Goal: Task Accomplishment & Management: Manage account settings

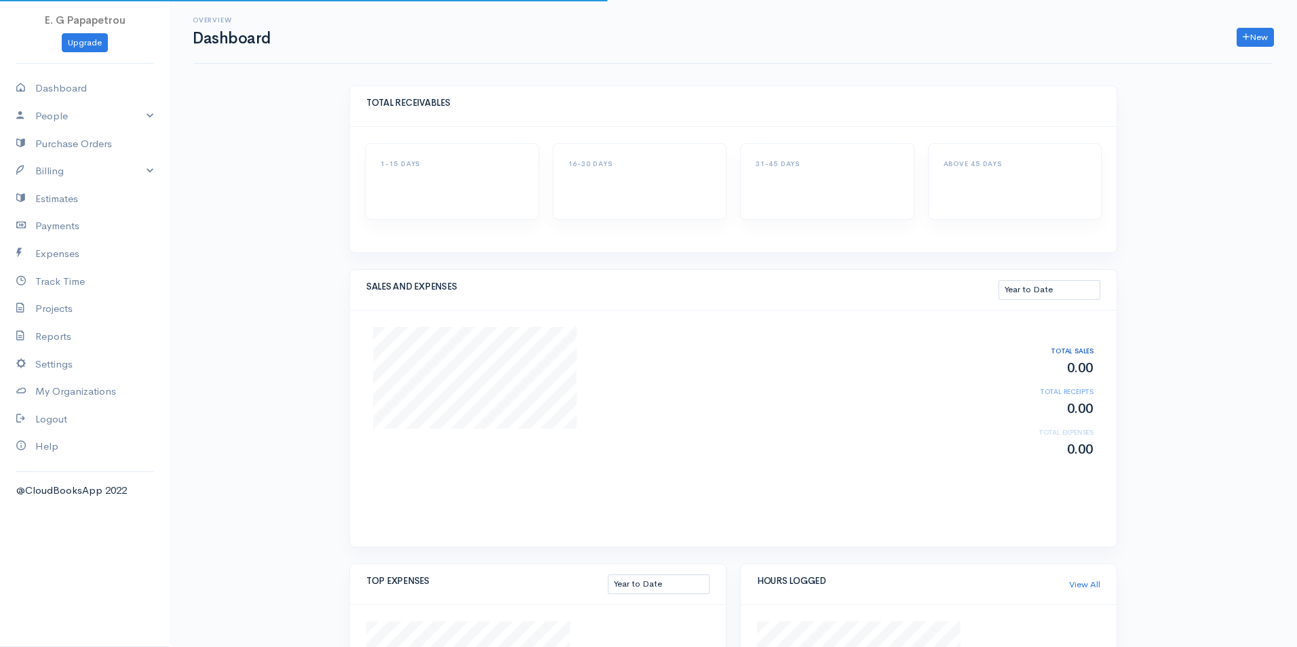
select select "thistoyear"
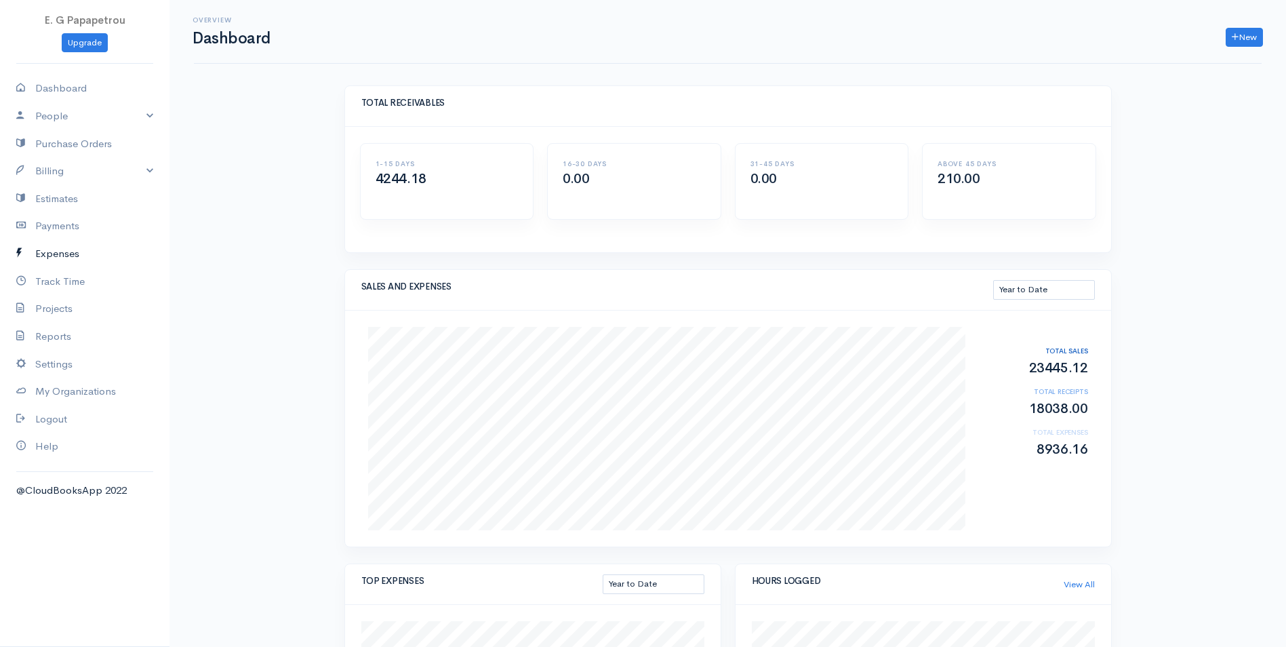
click at [26, 256] on icon at bounding box center [25, 253] width 19 height 17
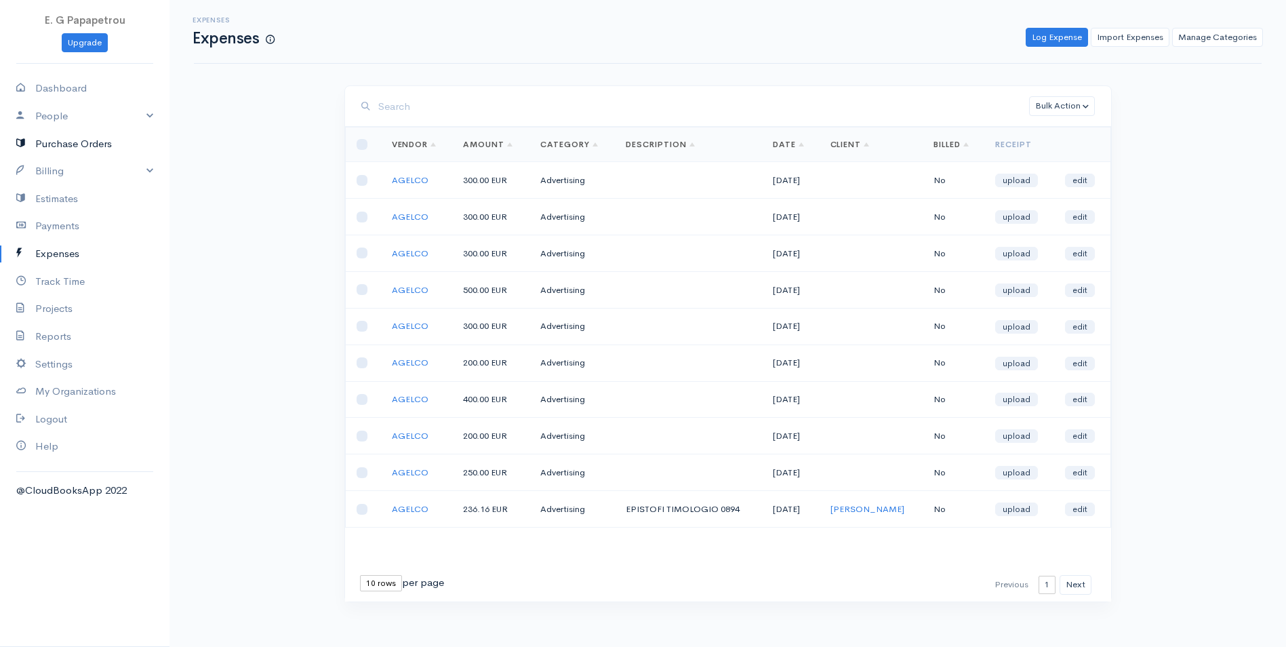
click at [34, 149] on icon at bounding box center [25, 144] width 19 height 17
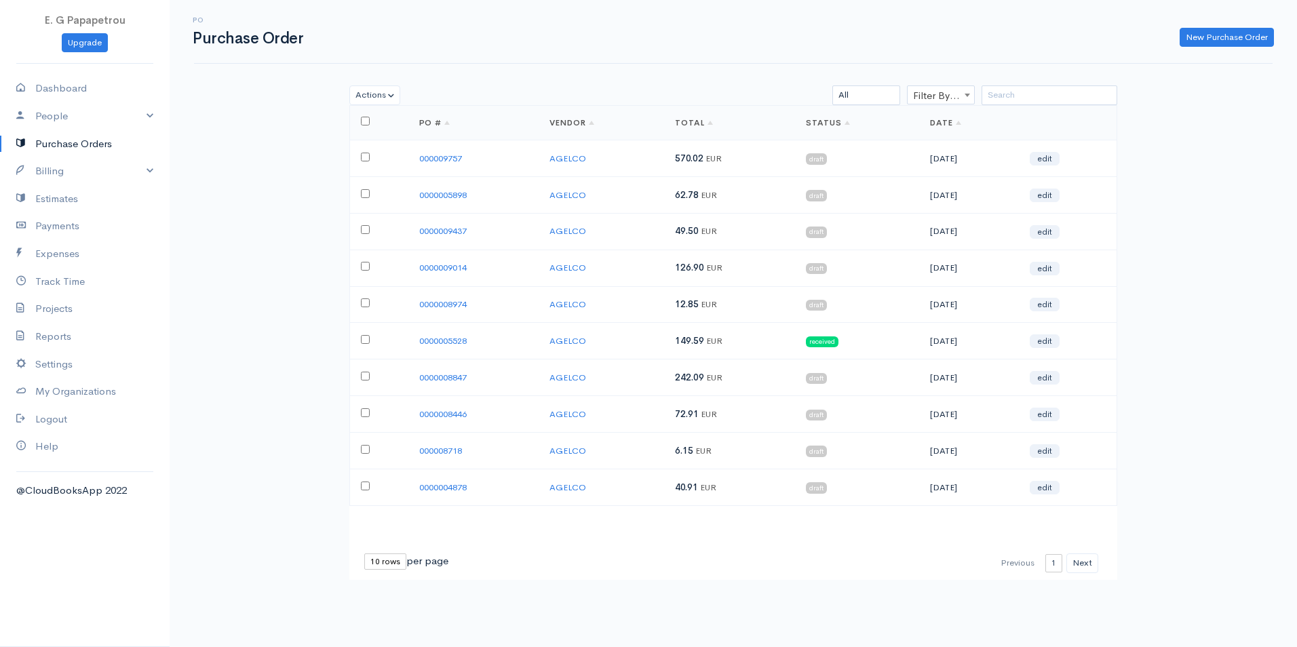
click at [395, 562] on select "10 rows 25 rows 50 rows" at bounding box center [385, 561] width 42 height 16
select select "50"
click at [364, 553] on select "10 rows 25 rows 50 rows" at bounding box center [385, 561] width 42 height 16
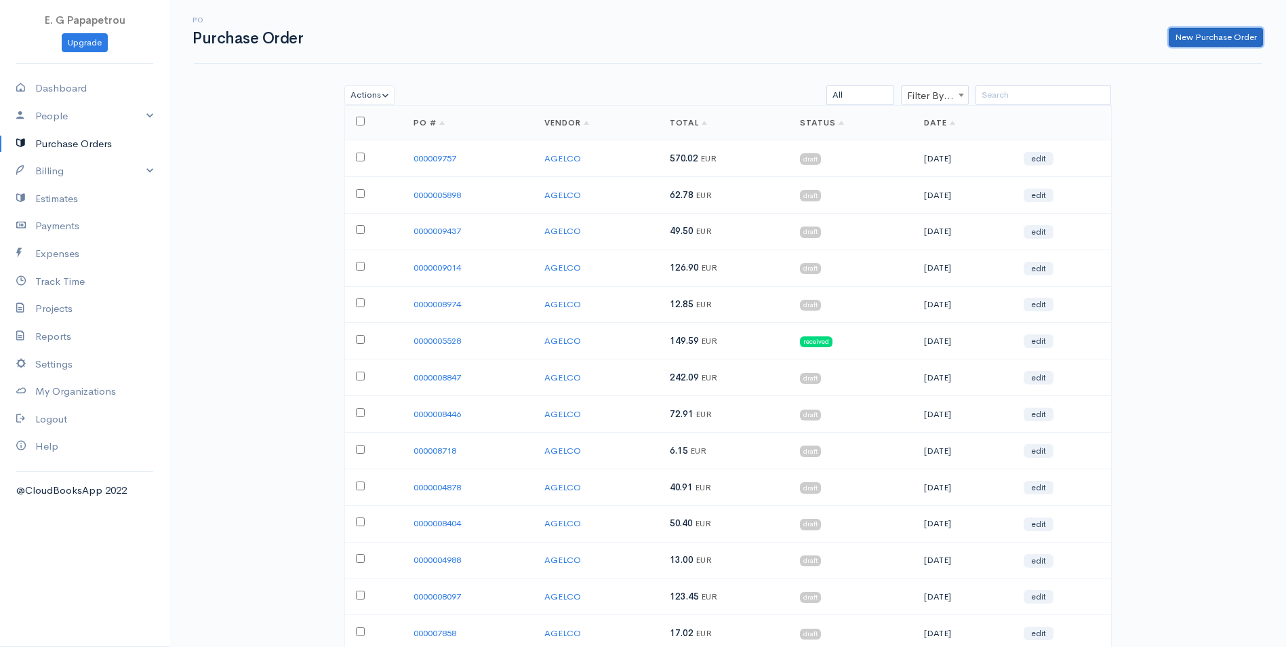
click at [1179, 39] on link "New Purchase Order" at bounding box center [1216, 38] width 94 height 20
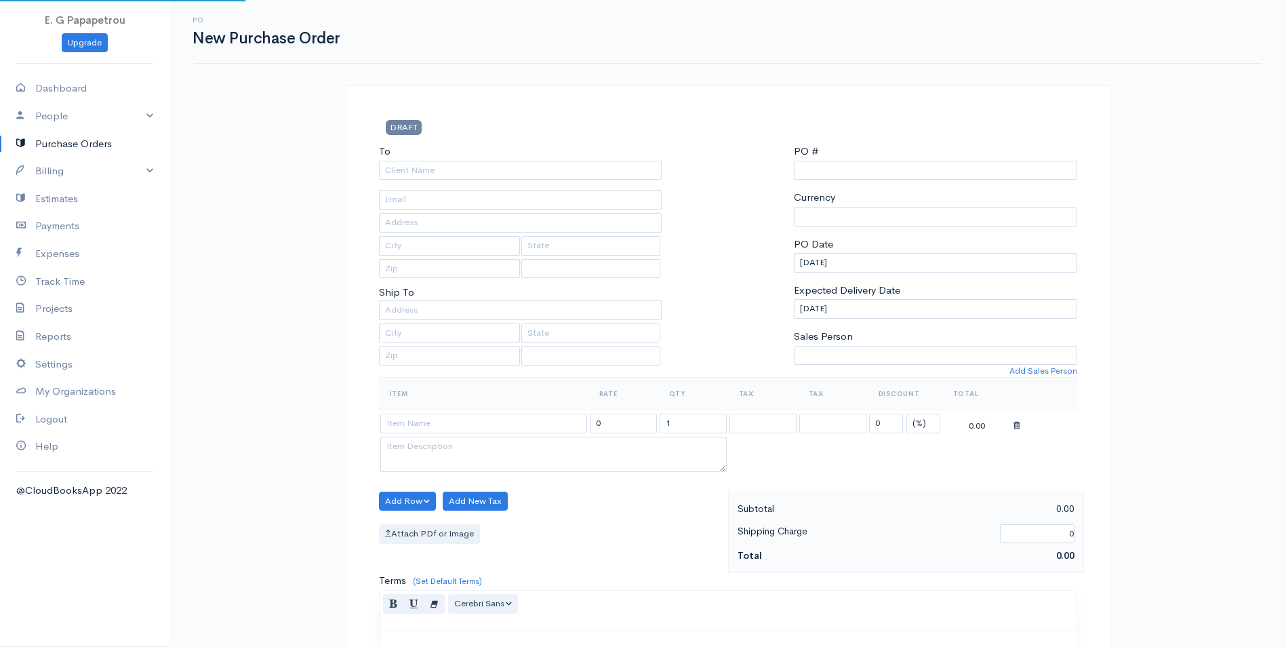
type input "0000015718"
select select "[GEOGRAPHIC_DATA]"
select select "EUR"
select select "[GEOGRAPHIC_DATA]"
click at [622, 176] on input "To" at bounding box center [520, 171] width 283 height 20
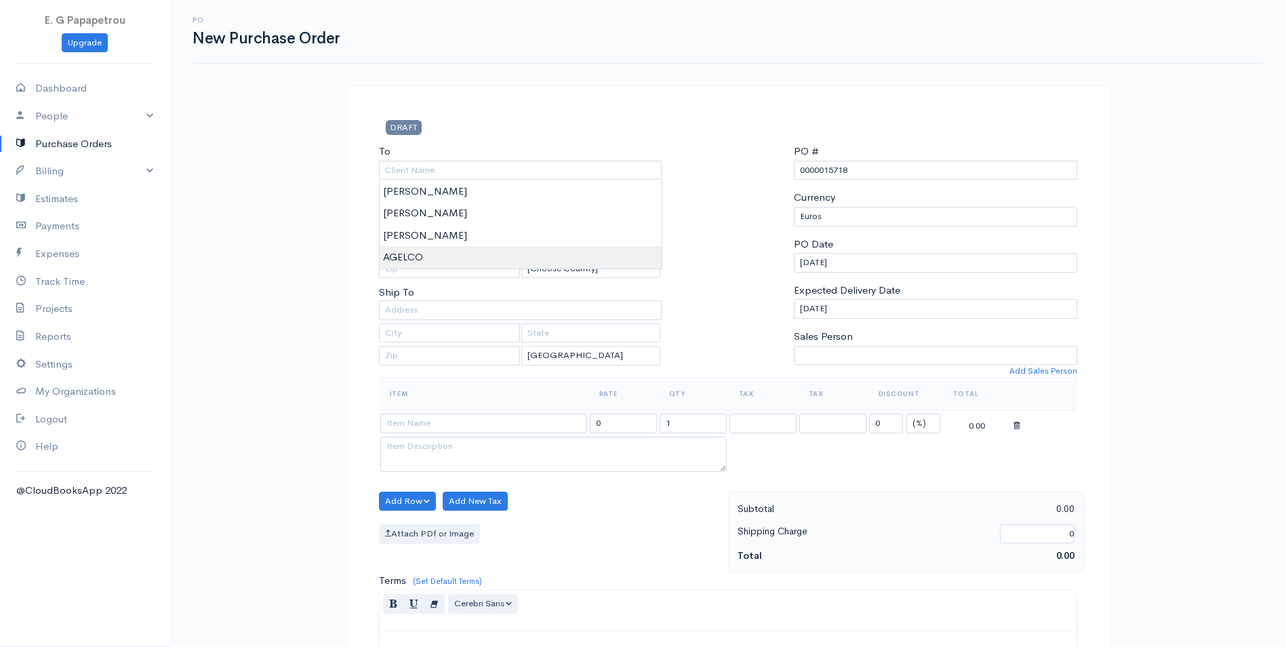
type input "AGELCO"
click at [515, 262] on body "E. G Papapetrou Upgrade Dashboard People Clients Vendors Staff Users Purchase O…" at bounding box center [643, 521] width 1286 height 1042
drag, startPoint x: 859, startPoint y: 173, endPoint x: 827, endPoint y: 176, distance: 32.1
click at [827, 176] on input "0000015718" at bounding box center [935, 171] width 283 height 20
type input "0000009653"
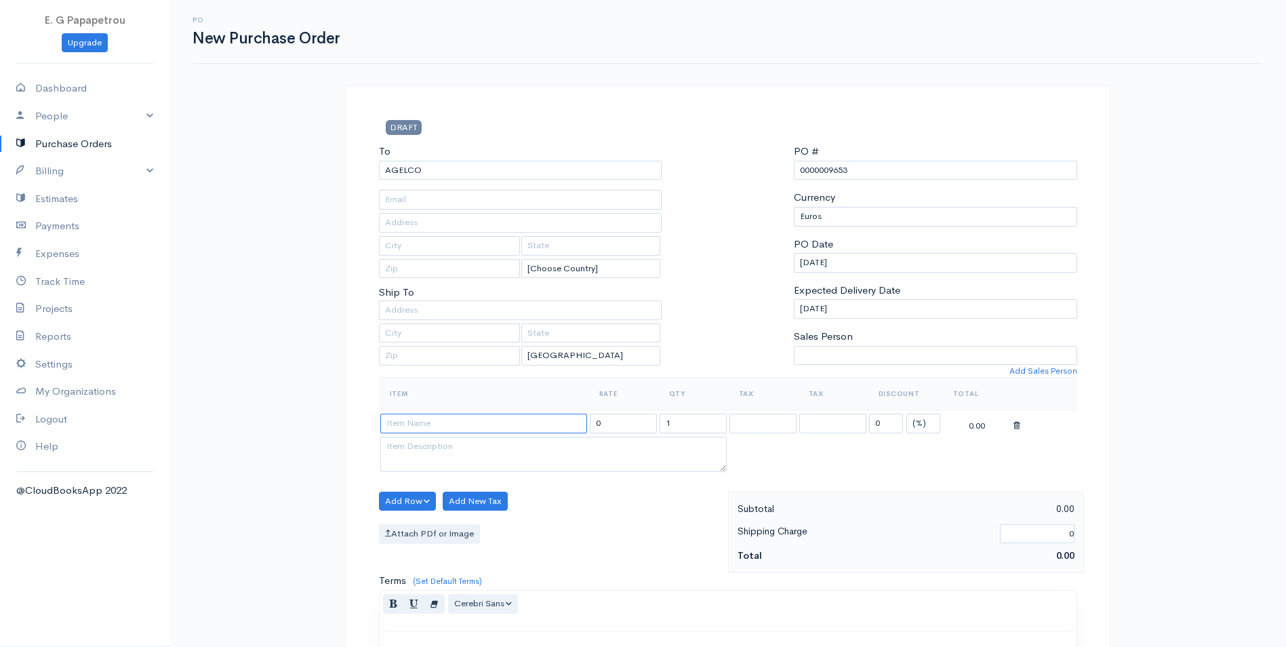
click at [542, 417] on input at bounding box center [483, 424] width 207 height 20
type input "p"
type input "PACHNAS"
drag, startPoint x: 619, startPoint y: 429, endPoint x: 538, endPoint y: 424, distance: 81.5
click at [538, 424] on tr "PACHNAS 0 1 19% 19% 0 (%) Flat 0.00" at bounding box center [728, 423] width 699 height 26
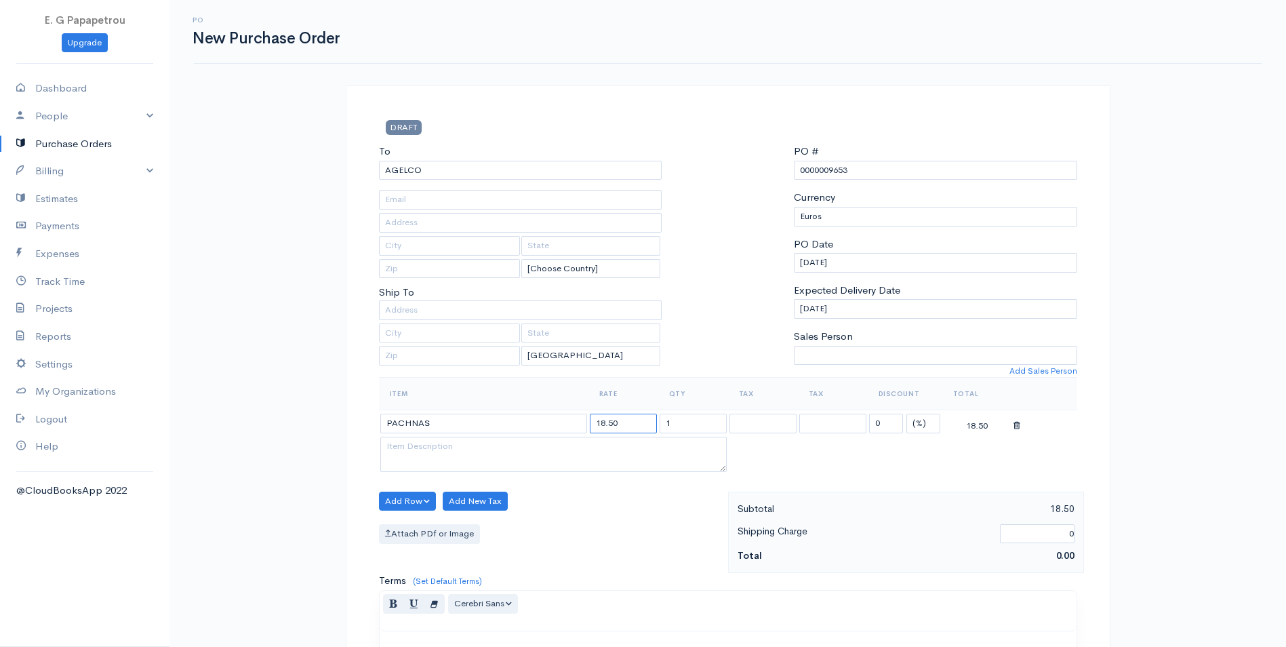
type input "18.50"
click at [753, 425] on select "19%" at bounding box center [763, 424] width 67 height 20
select select "19.000"
click at [730, 414] on select "19%" at bounding box center [763, 424] width 67 height 20
click at [408, 502] on button "Add Row" at bounding box center [408, 502] width 58 height 20
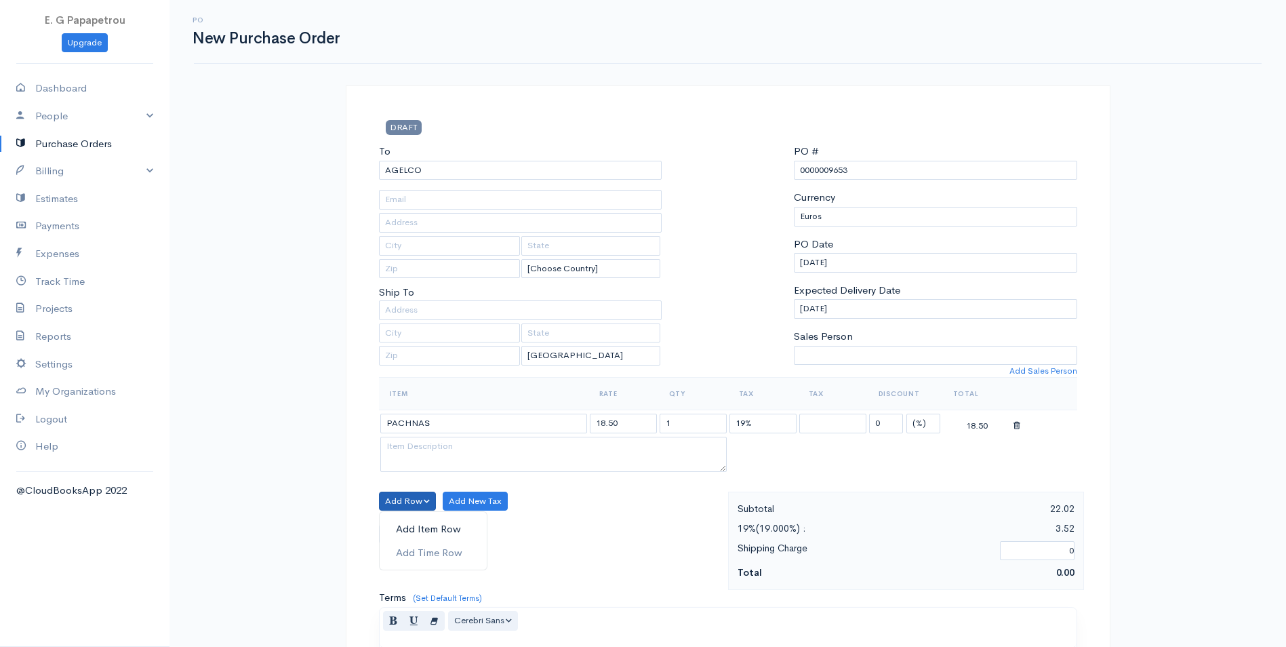
click at [406, 533] on link "Add Item Row" at bounding box center [433, 529] width 107 height 24
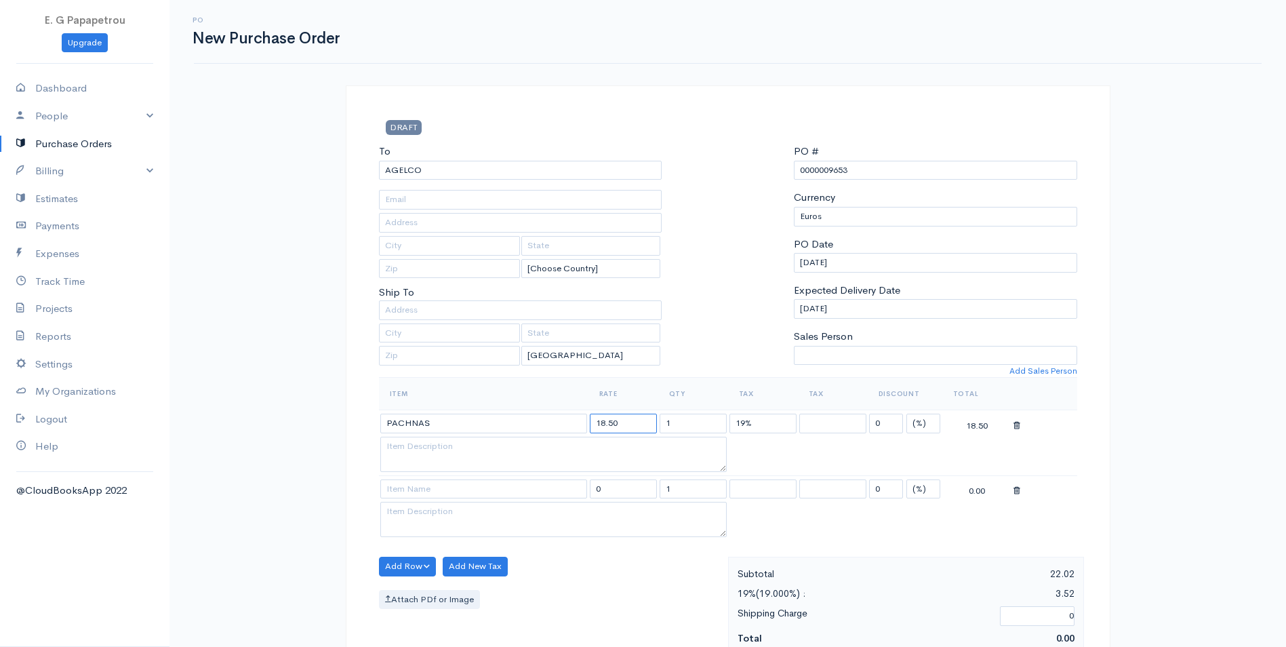
drag, startPoint x: 633, startPoint y: 425, endPoint x: 412, endPoint y: 401, distance: 222.3
click at [412, 401] on table "Item Rate Qty Tax Tax Discount Total PACHNAS 18.50 1 19% 19% 0 (%) Flat 18.50 0…" at bounding box center [728, 458] width 699 height 163
type input "21.90"
click at [417, 496] on input at bounding box center [483, 489] width 207 height 20
drag, startPoint x: 618, startPoint y: 486, endPoint x: 553, endPoint y: 489, distance: 65.8
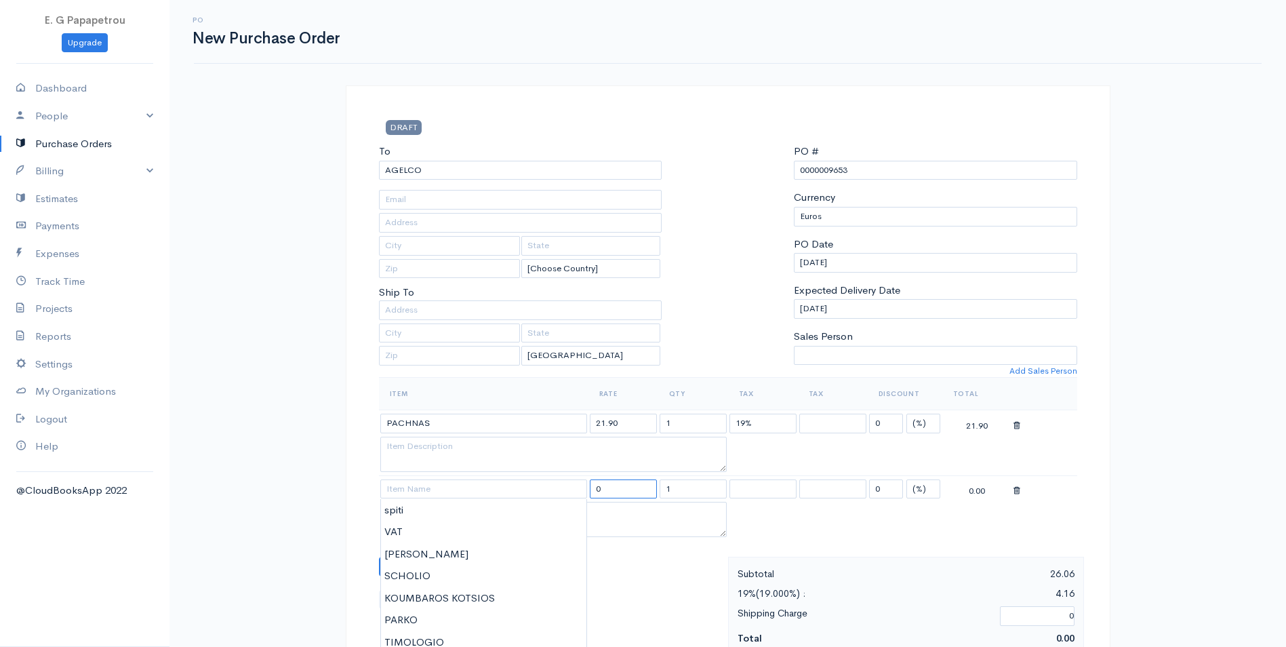
click at [553, 489] on tr "0 1 19% 19% 0 (%) Flat 0.00" at bounding box center [728, 488] width 699 height 26
type input "75.58"
click at [568, 488] on input at bounding box center [483, 489] width 207 height 20
type input "[PERSON_NAME]"
click at [393, 564] on button "Add Row" at bounding box center [408, 567] width 58 height 20
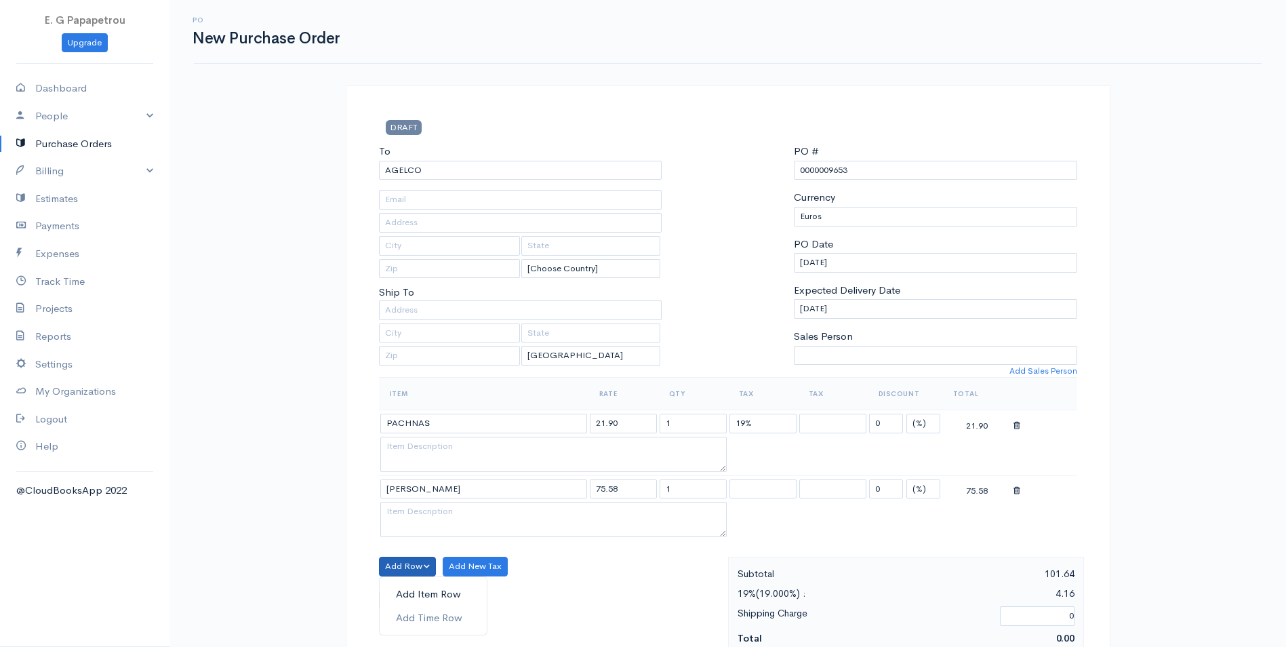
click at [418, 593] on link "Add Item Row" at bounding box center [433, 595] width 107 height 24
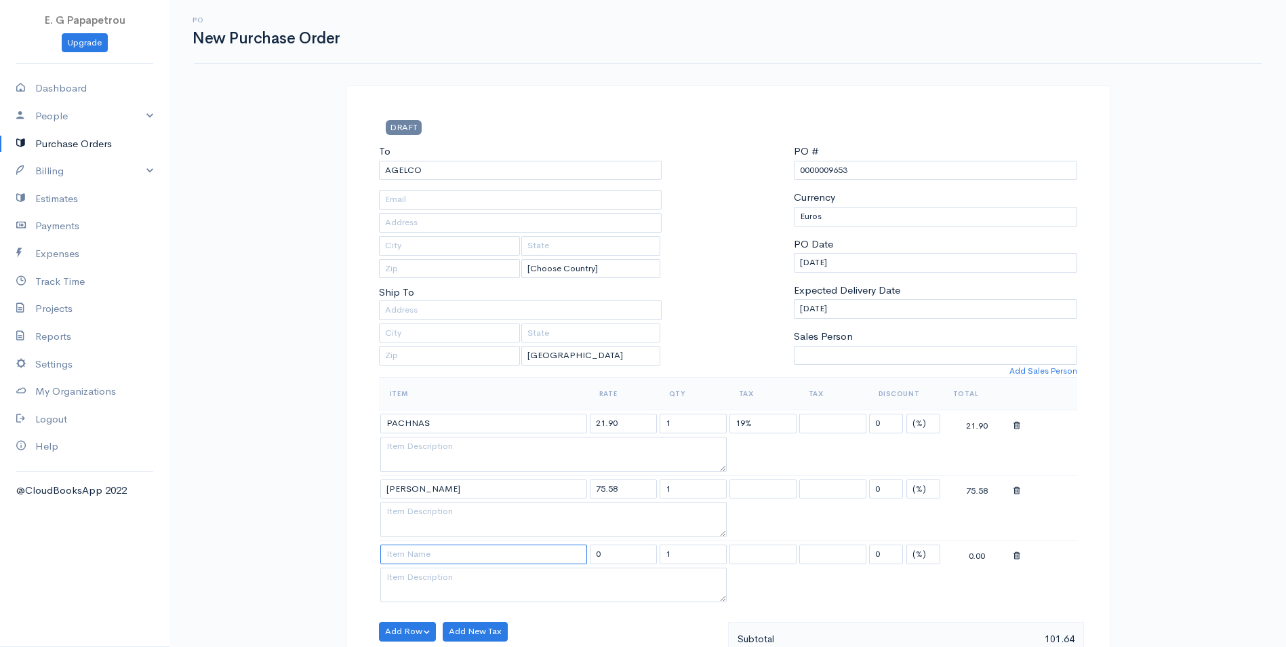
click at [420, 556] on input at bounding box center [483, 555] width 207 height 20
type input "CHRISTOS APESHIA"
drag, startPoint x: 637, startPoint y: 555, endPoint x: 437, endPoint y: 536, distance: 201.6
click at [437, 536] on tbody "PACHNAS 21.90 1 19% 19% 0 (%) Flat 21.90 [PERSON_NAME] 75.58 1 19% 19% 0 (%) Fl…" at bounding box center [728, 507] width 699 height 195
type input "48.00"
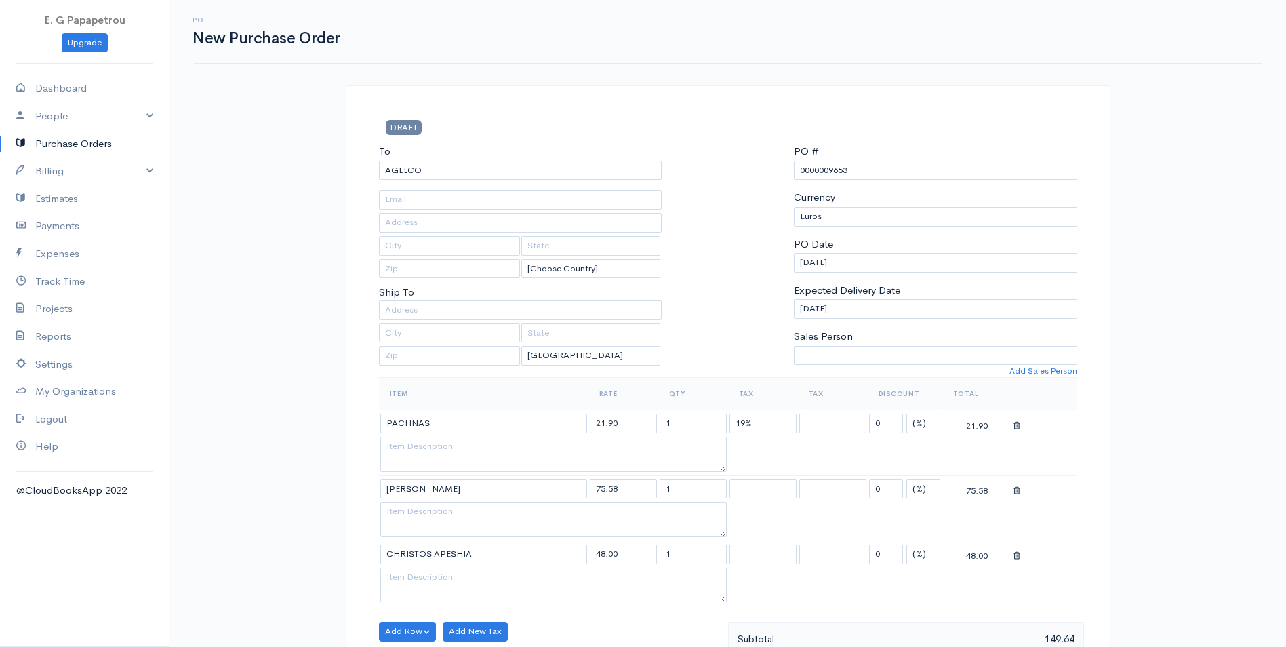
click at [894, 582] on table "Item Rate Qty Tax Tax Discount Total PACHNAS 21.90 1 19% 19% 0 (%) Flat 21.90 […" at bounding box center [728, 491] width 699 height 229
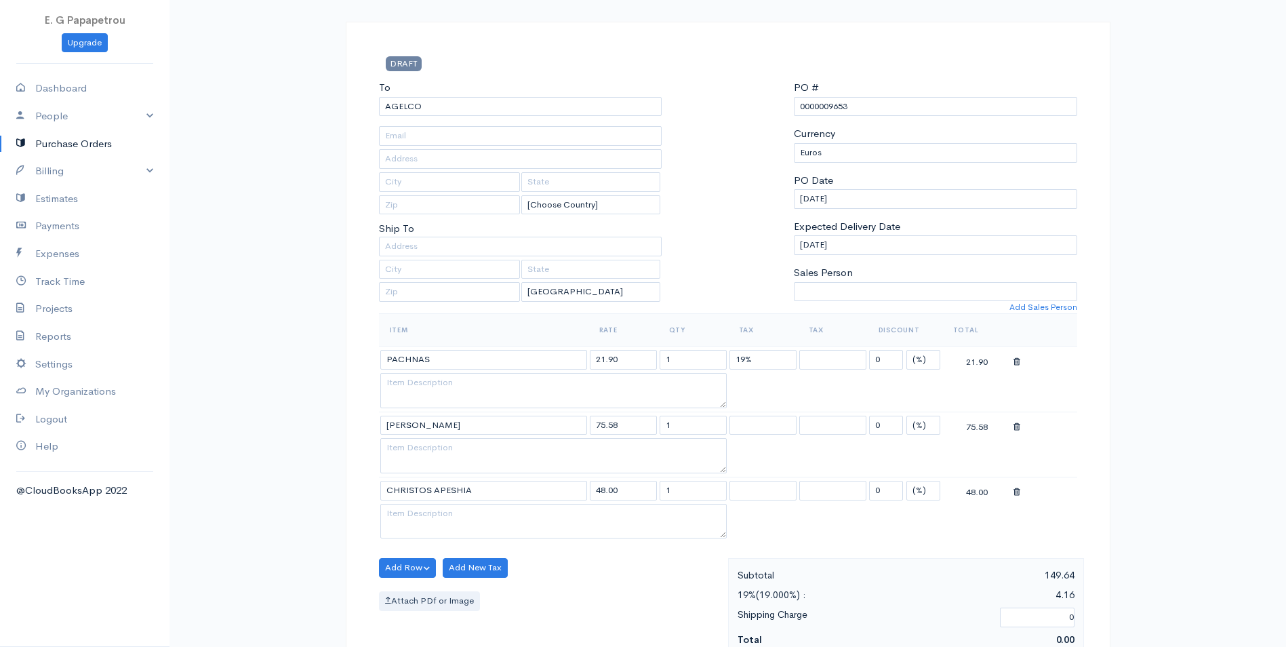
scroll to position [136, 0]
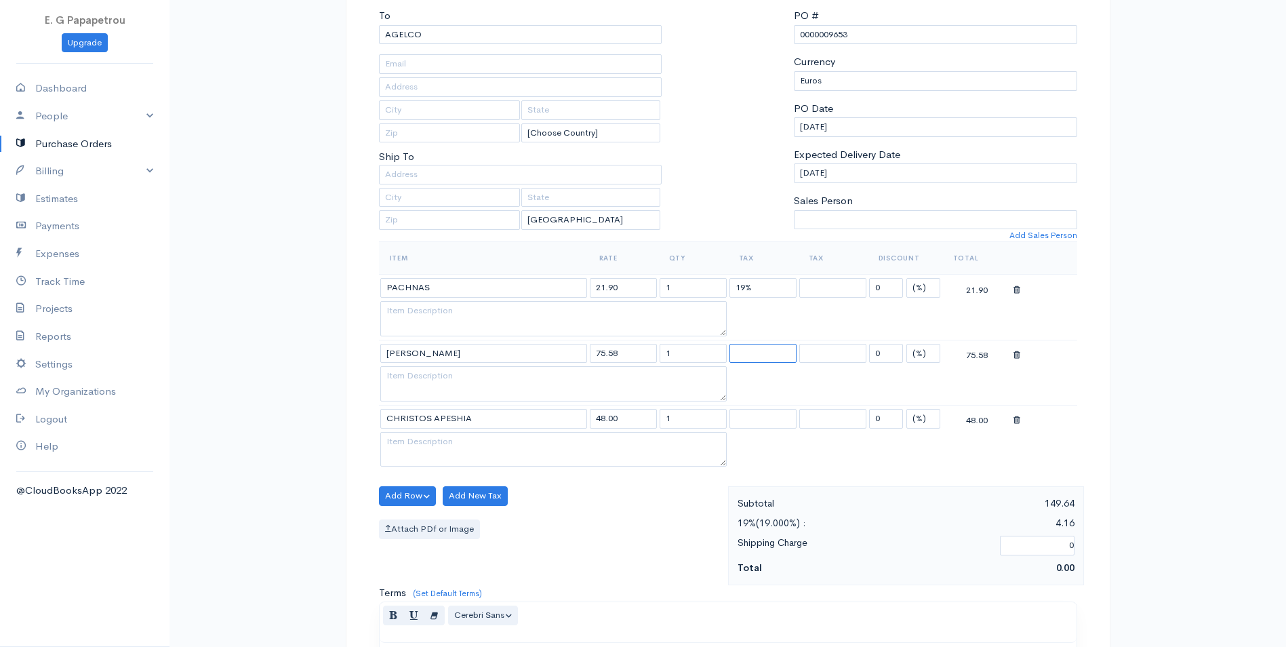
click at [781, 352] on select "19%" at bounding box center [763, 354] width 67 height 20
click at [757, 401] on table "Item Rate Qty Tax Tax Discount Total PACHNAS 21.90 1 19% 19% 0 (%) Flat 21.90 […" at bounding box center [728, 355] width 699 height 229
click at [768, 356] on select "19%" at bounding box center [763, 354] width 67 height 20
select select "19.000"
click at [730, 344] on select "19%" at bounding box center [763, 354] width 67 height 20
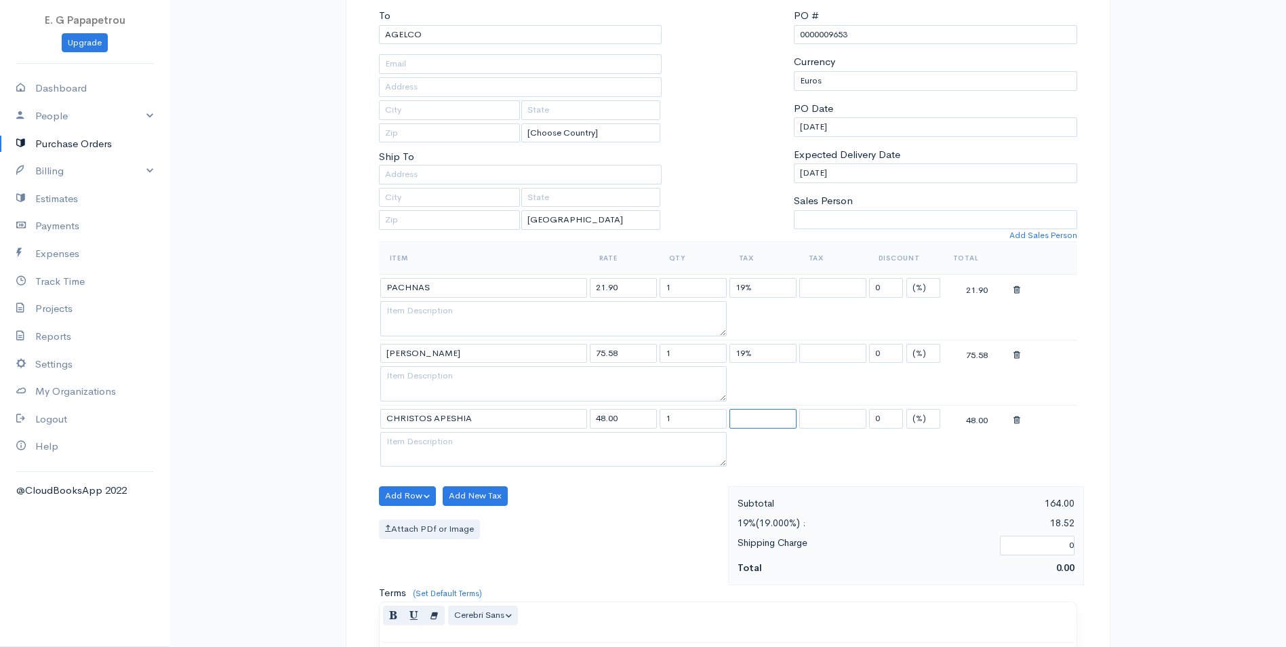
click at [756, 419] on select "19%" at bounding box center [763, 419] width 67 height 20
click at [749, 466] on table "Item Rate Qty Tax Tax Discount Total PACHNAS 21.90 1 19% 19% 0 (%) Flat 21.90 […" at bounding box center [728, 355] width 699 height 229
click at [751, 421] on select "19%" at bounding box center [763, 419] width 67 height 20
select select "19.000"
click at [730, 409] on select "19%" at bounding box center [763, 419] width 67 height 20
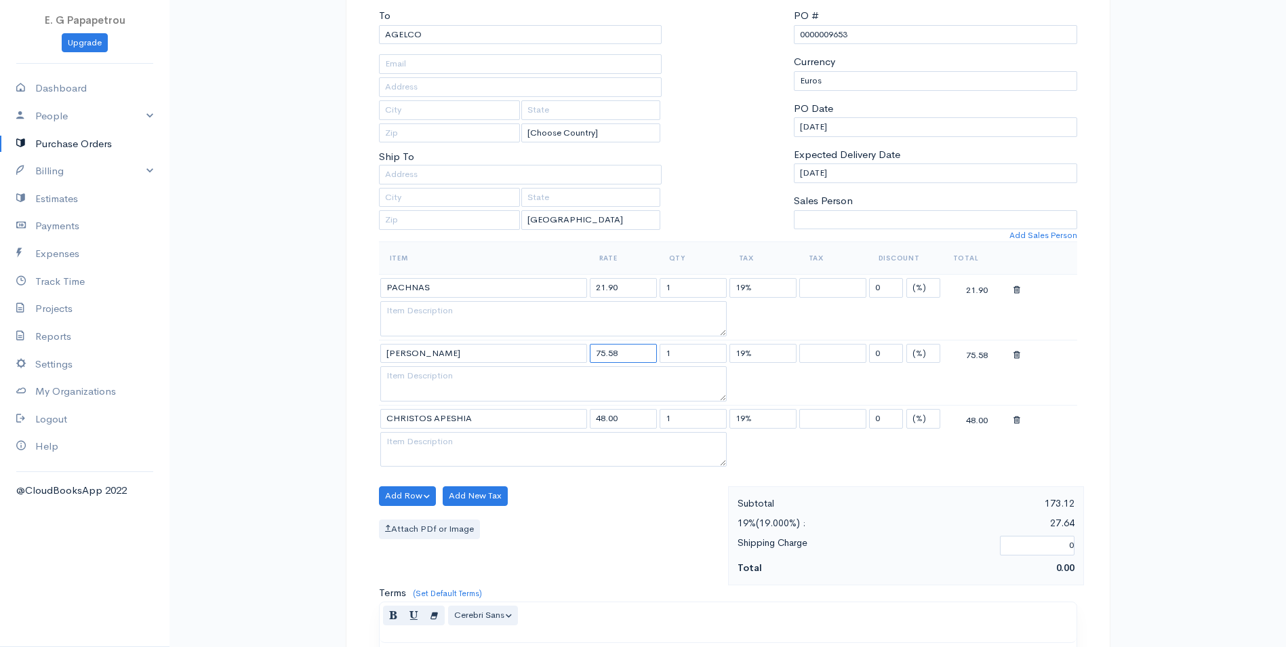
drag, startPoint x: 625, startPoint y: 345, endPoint x: 589, endPoint y: 350, distance: 36.9
click at [589, 350] on td "75.58" at bounding box center [624, 353] width 70 height 26
type input "105.58"
click at [785, 456] on table "Item Rate Qty Tax Tax Discount Total PACHNAS 21.90 1 19% 19% 0 (%) Flat 21.90 […" at bounding box center [728, 355] width 699 height 229
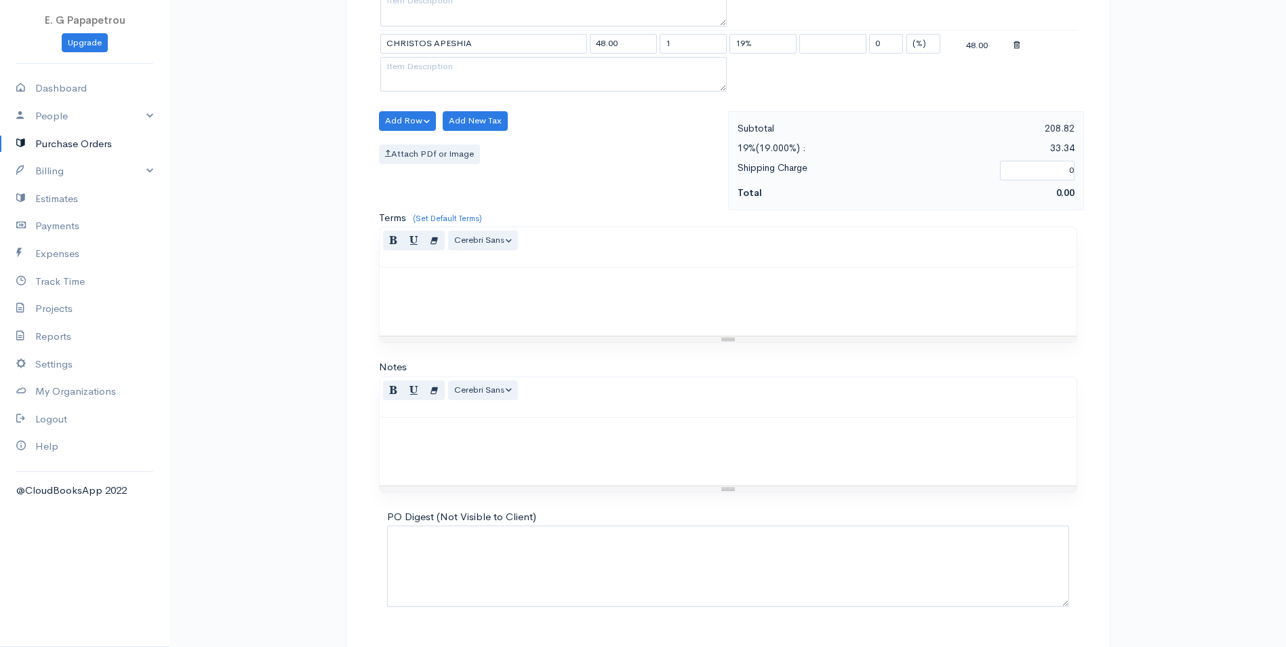
scroll to position [543, 0]
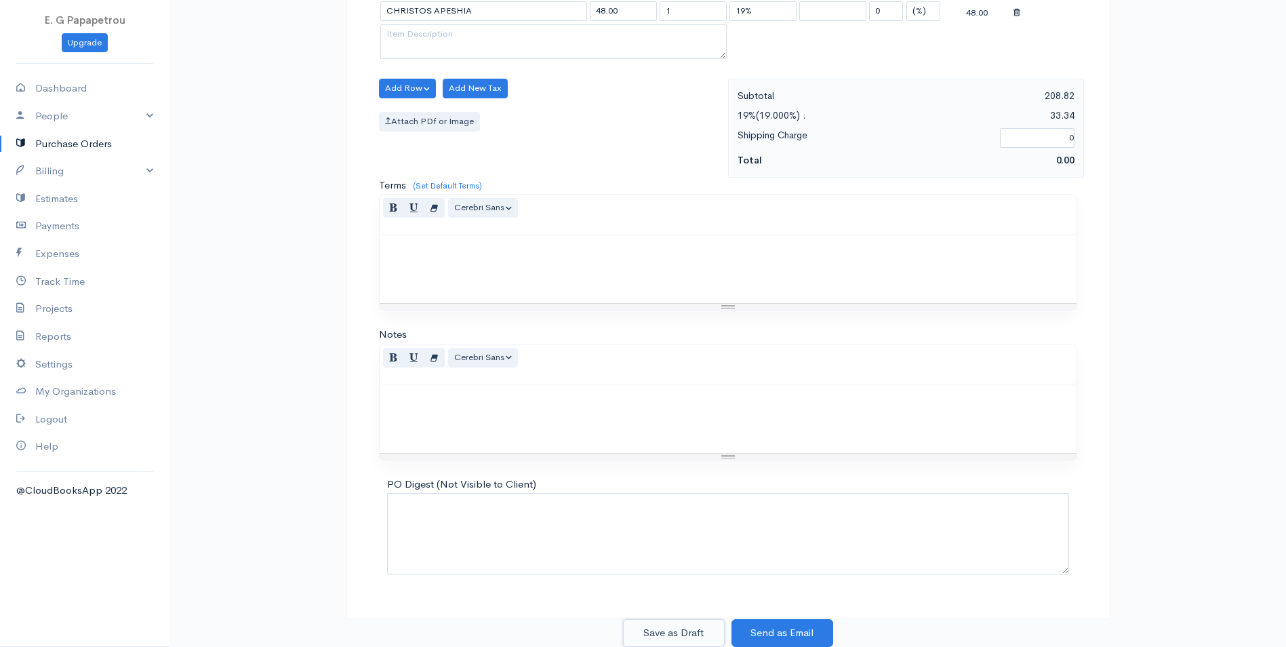
click at [703, 632] on button "Save as Draft" at bounding box center [674, 633] width 102 height 28
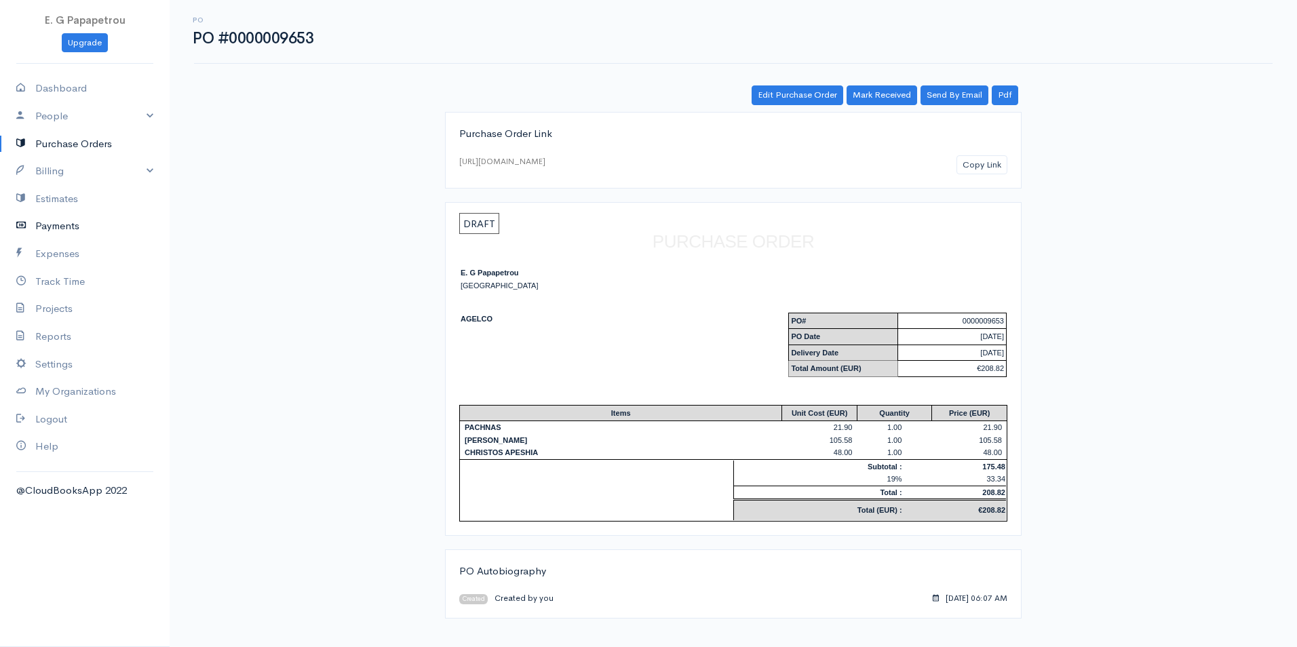
click at [56, 220] on link "Payments" at bounding box center [85, 226] width 170 height 28
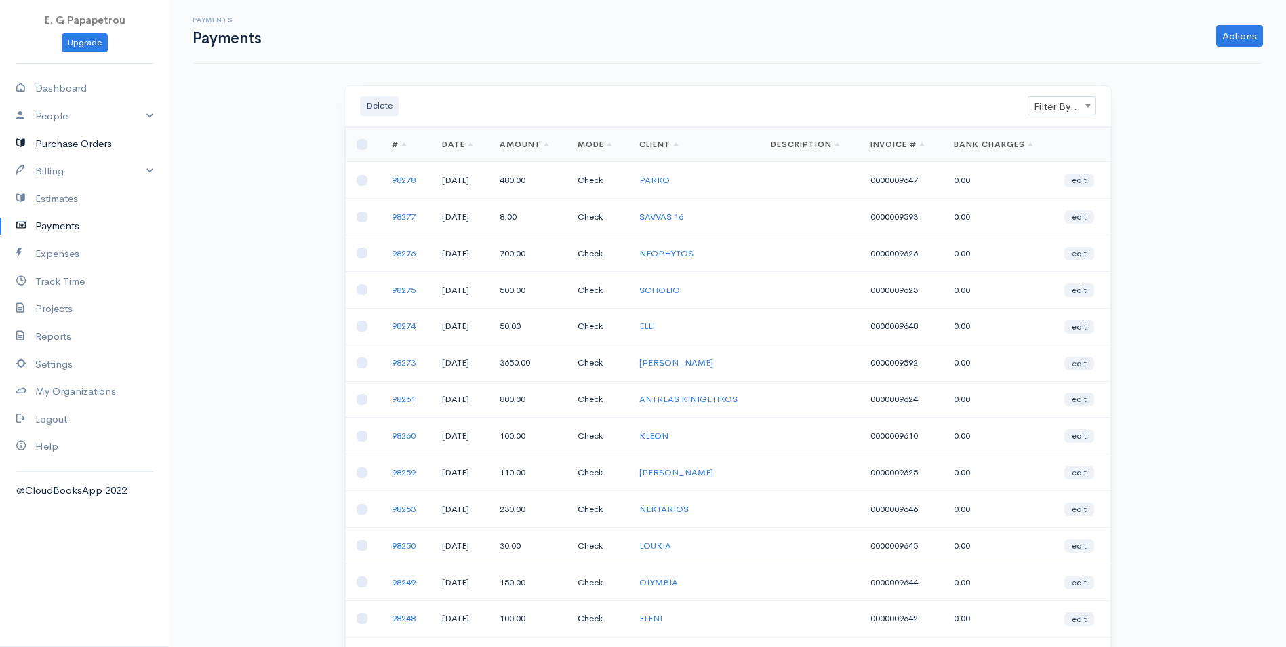
click at [48, 145] on link "Purchase Orders" at bounding box center [85, 144] width 170 height 28
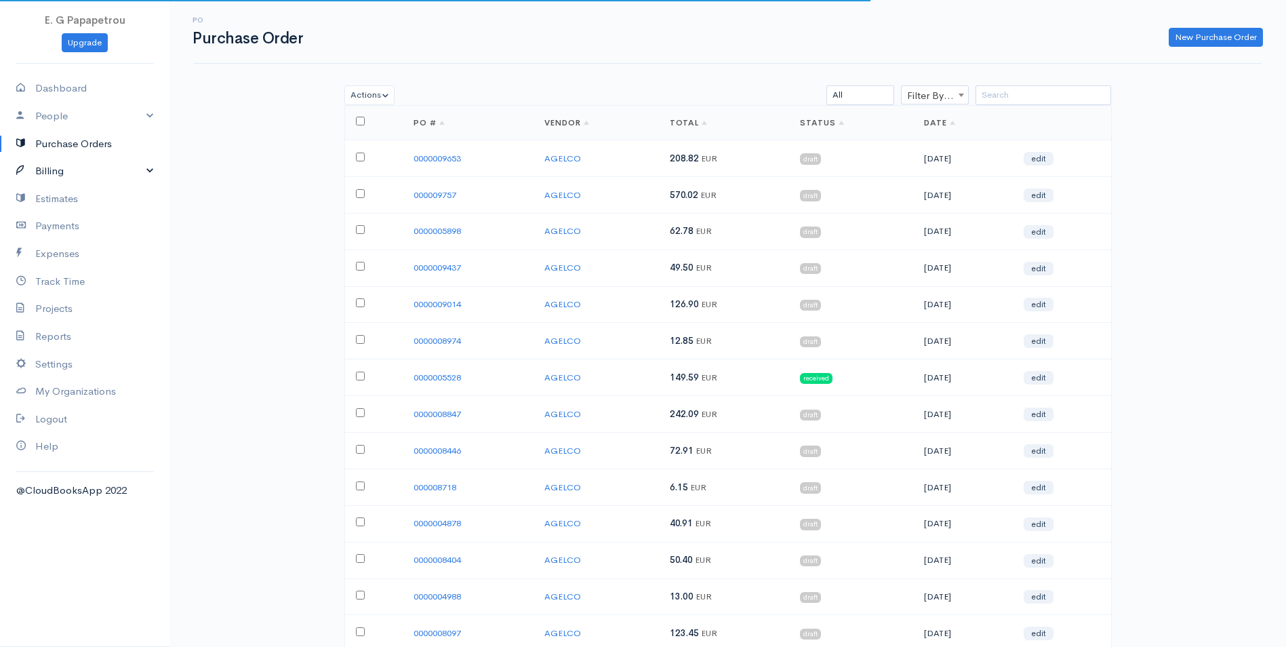
click at [51, 172] on link "Billing" at bounding box center [85, 171] width 170 height 28
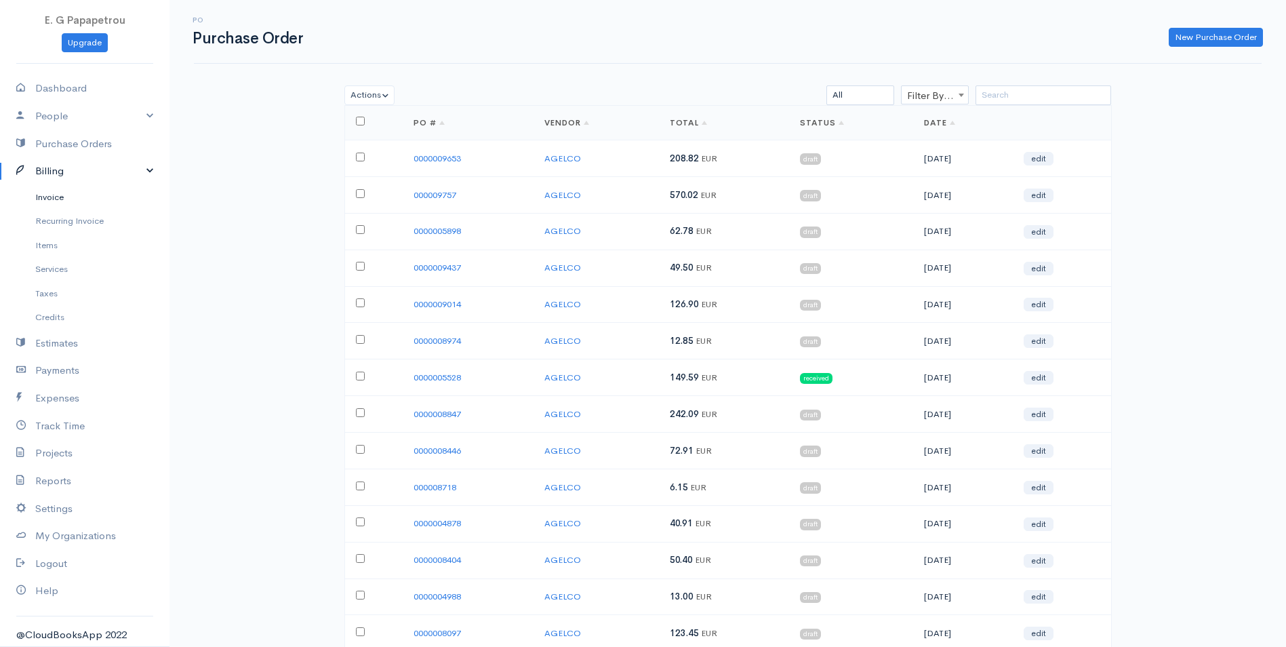
click at [58, 203] on link "Invoice" at bounding box center [85, 197] width 170 height 24
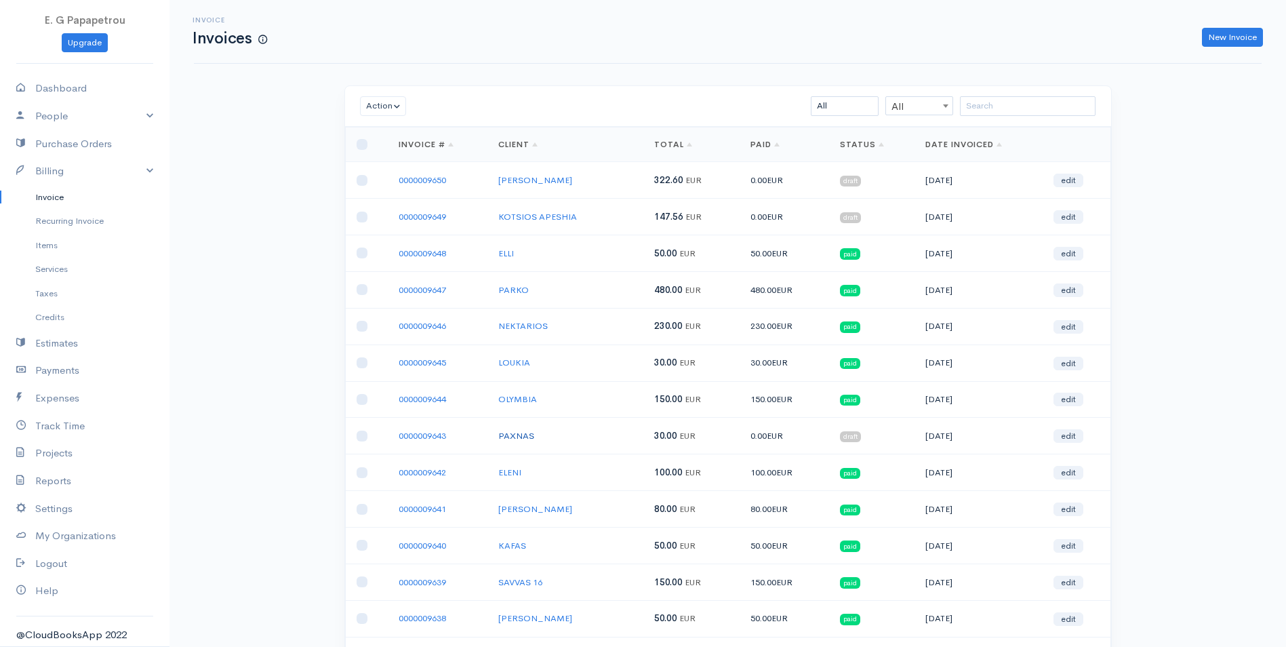
click at [519, 432] on link "PAXNAS" at bounding box center [516, 436] width 36 height 12
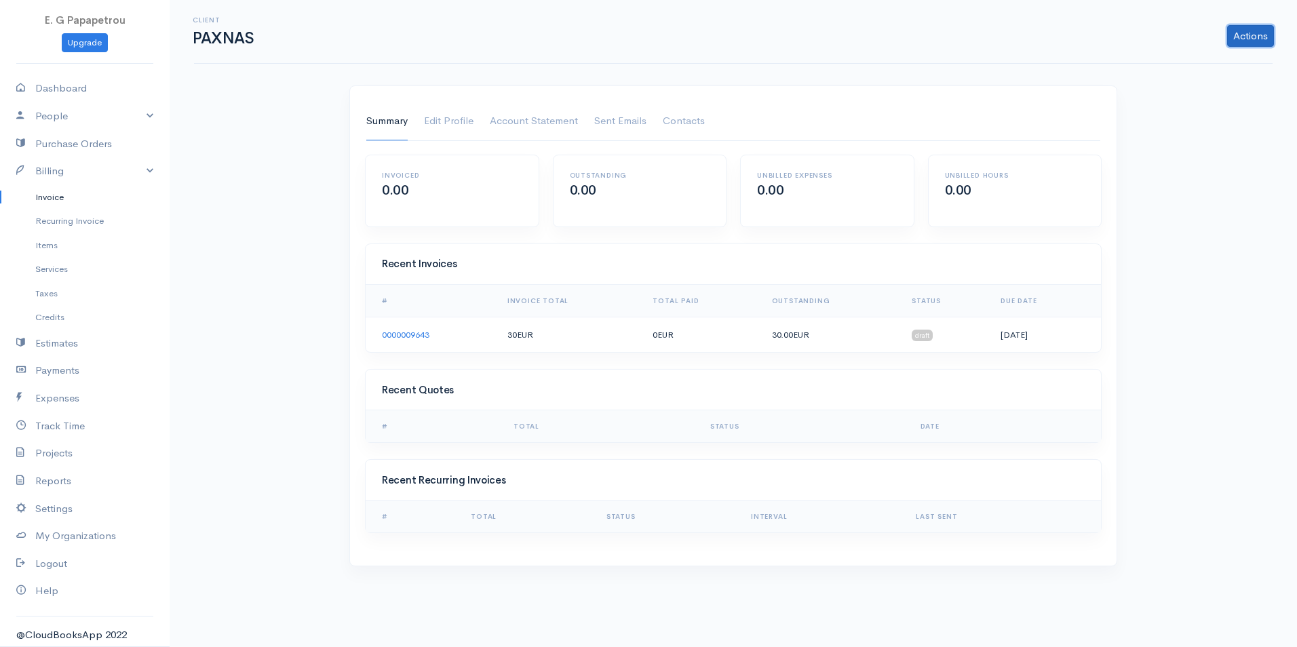
click at [1254, 35] on link "Actions" at bounding box center [1250, 36] width 47 height 22
click at [770, 81] on div "Client PAXNAS Actions Archive Client Delete Client Summary Edit Profile Account…" at bounding box center [733, 291] width 1127 height 583
click at [529, 124] on link "Account Statement" at bounding box center [534, 121] width 88 height 38
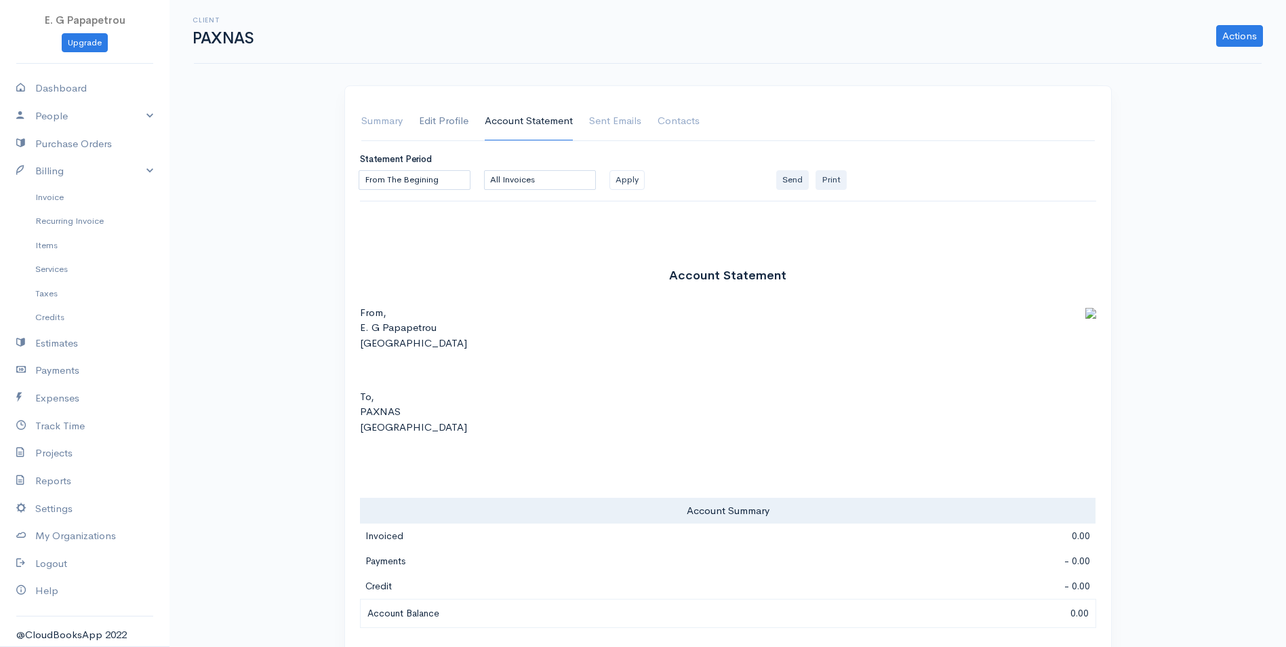
click at [463, 119] on link "Edit Profile" at bounding box center [444, 121] width 50 height 38
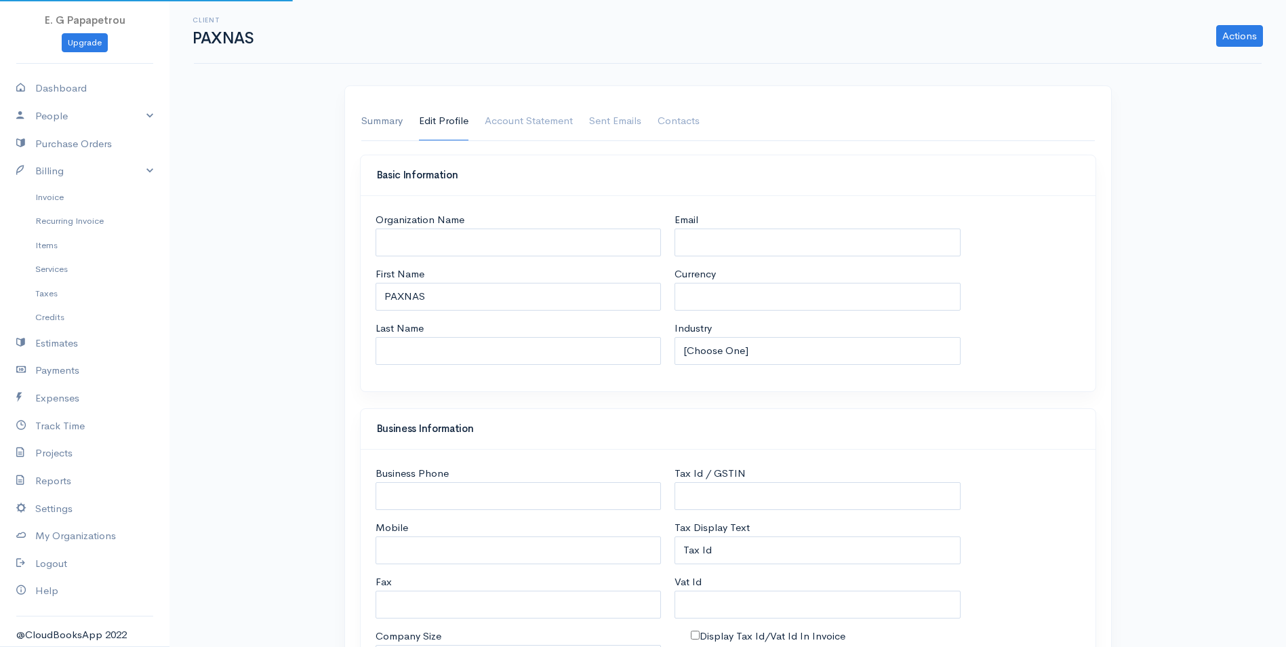
select select "EUR"
select select "[GEOGRAPHIC_DATA]"
click at [391, 121] on link "Summary" at bounding box center [381, 121] width 41 height 38
select select "[GEOGRAPHIC_DATA]"
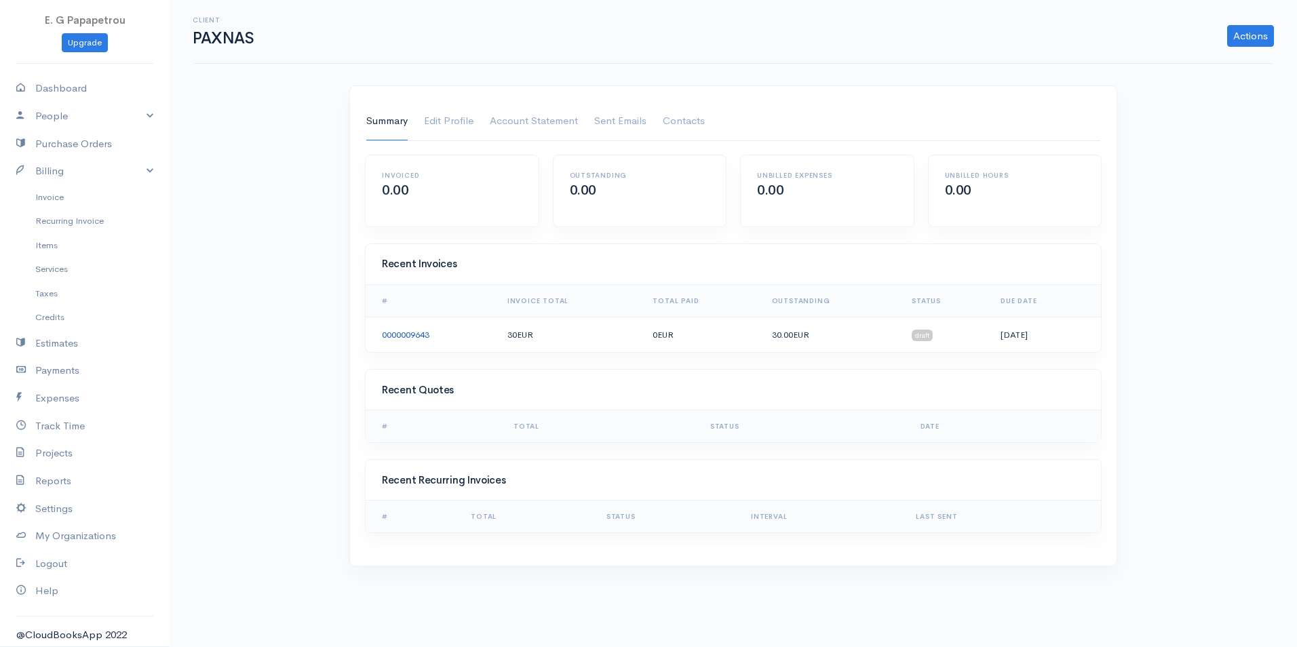
click at [389, 333] on link "0000009643" at bounding box center [405, 335] width 47 height 12
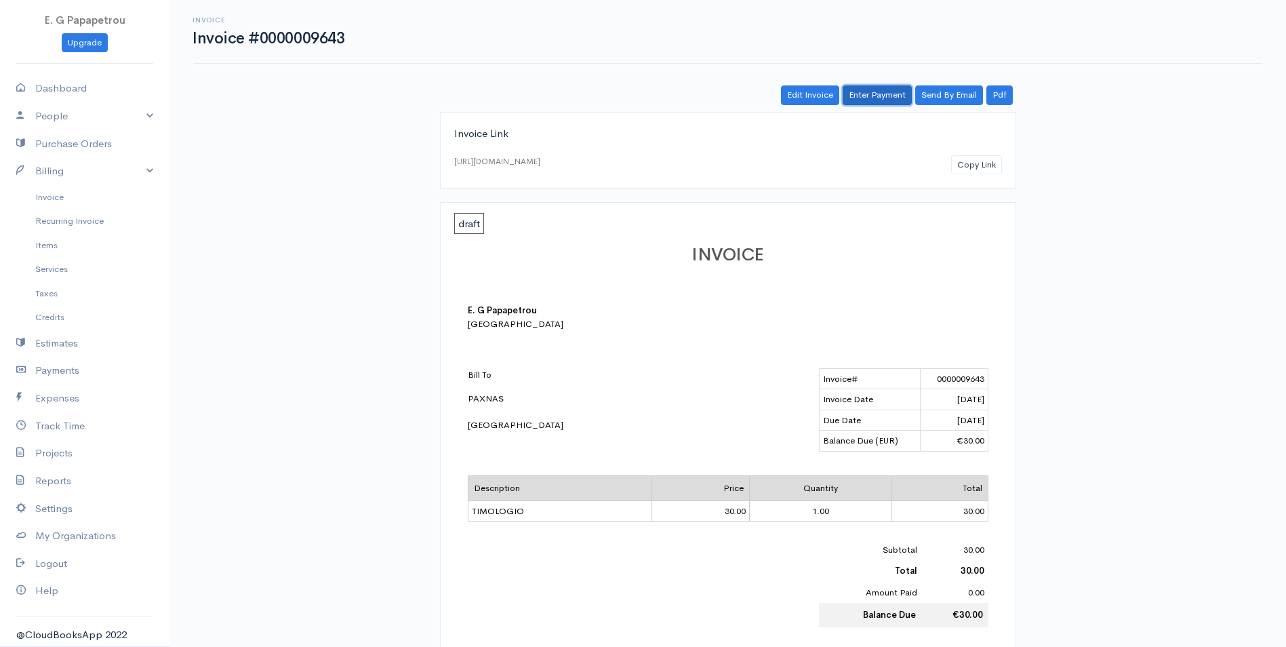
click at [887, 96] on link "Enter Payment" at bounding box center [877, 95] width 69 height 20
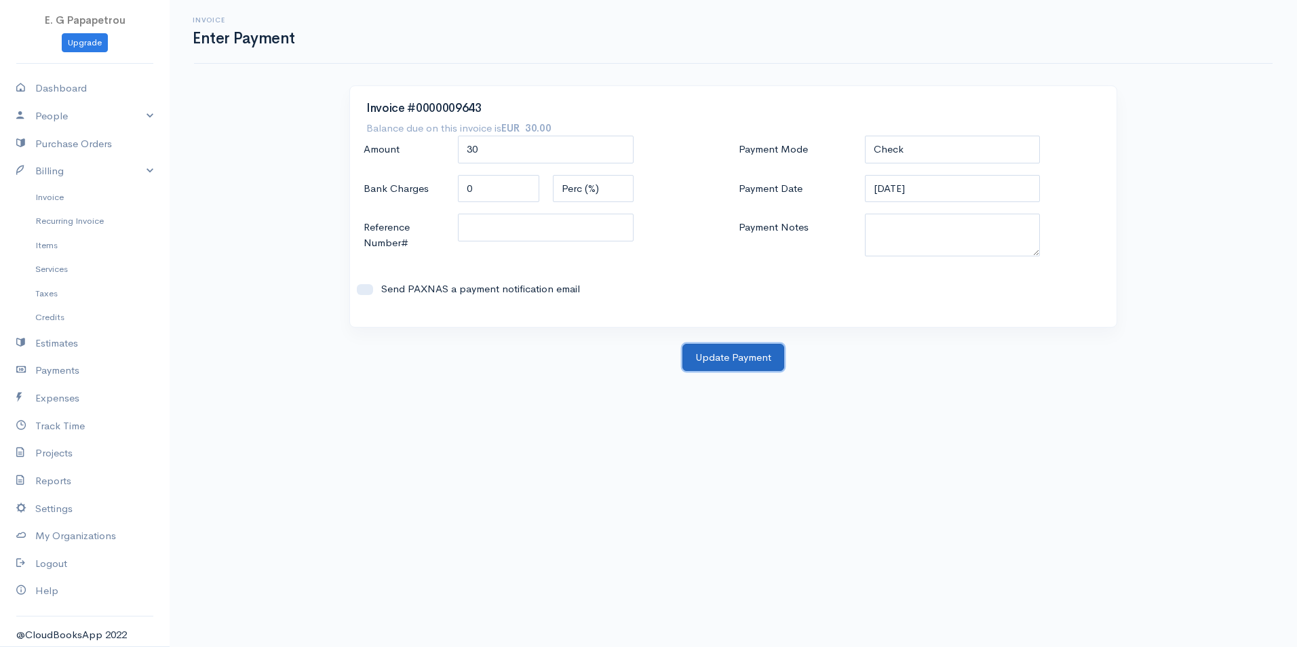
click at [726, 353] on button "Update Payment" at bounding box center [733, 358] width 102 height 28
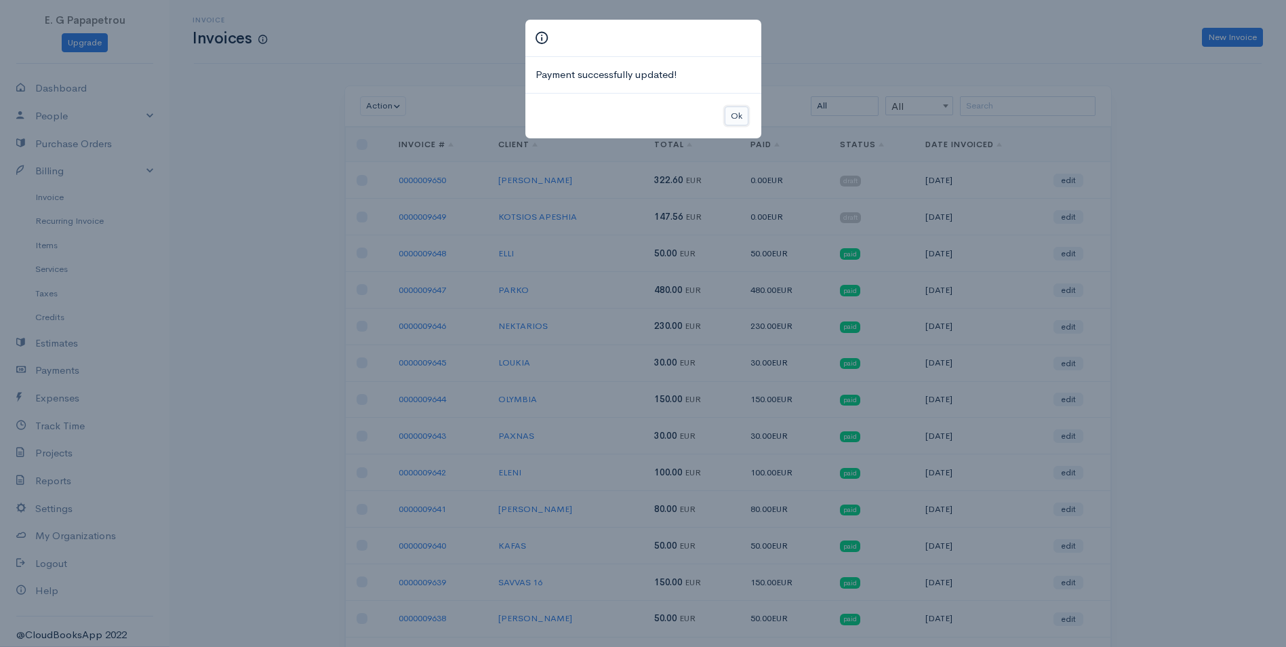
click at [730, 121] on button "Ok" at bounding box center [737, 116] width 24 height 20
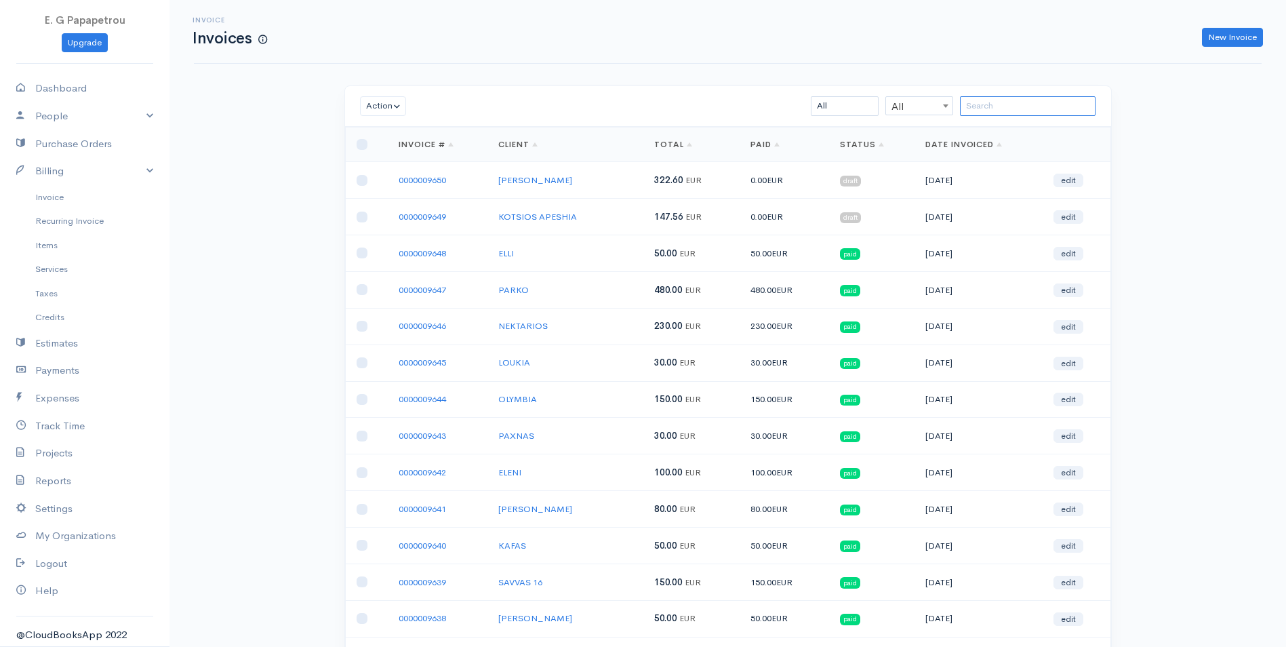
click at [984, 110] on input "search" at bounding box center [1028, 106] width 136 height 20
click at [515, 180] on link "[PERSON_NAME]" at bounding box center [535, 180] width 74 height 12
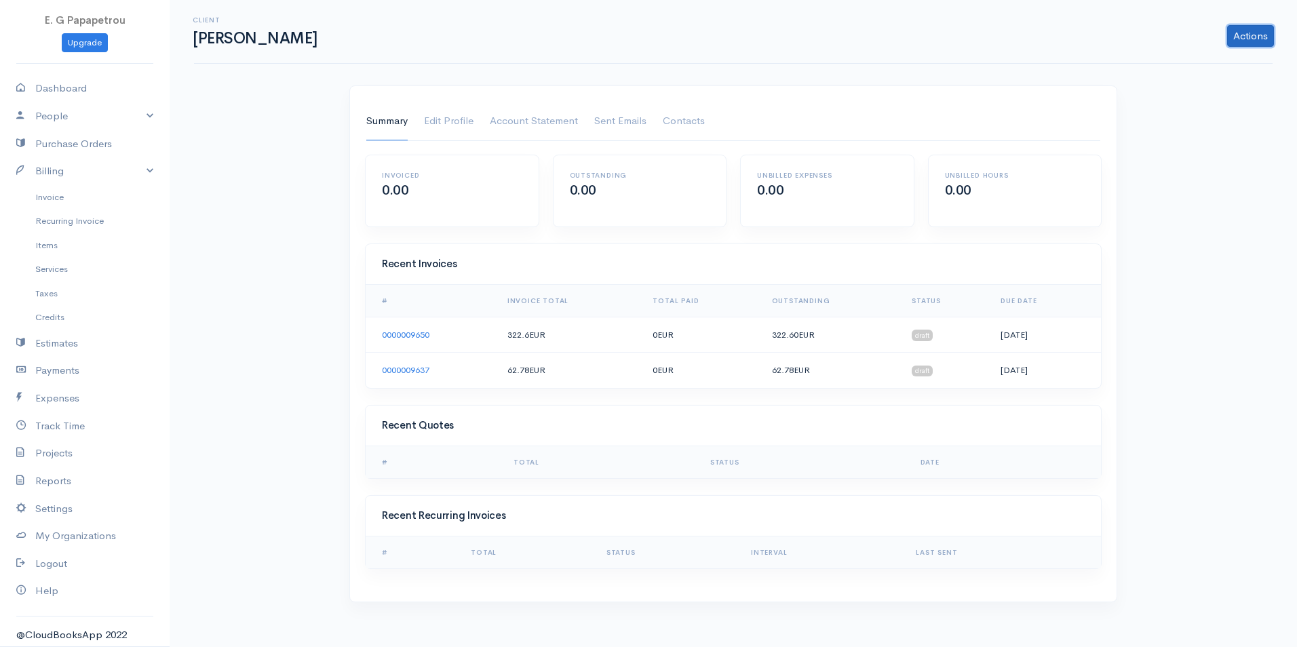
click at [1233, 44] on link "Actions" at bounding box center [1250, 36] width 47 height 22
click at [1274, 252] on div "Client [PERSON_NAME] Actions Archive Client Delete Client Summary Edit Profile …" at bounding box center [733, 309] width 1127 height 618
click at [39, 199] on link "Invoice" at bounding box center [85, 197] width 170 height 24
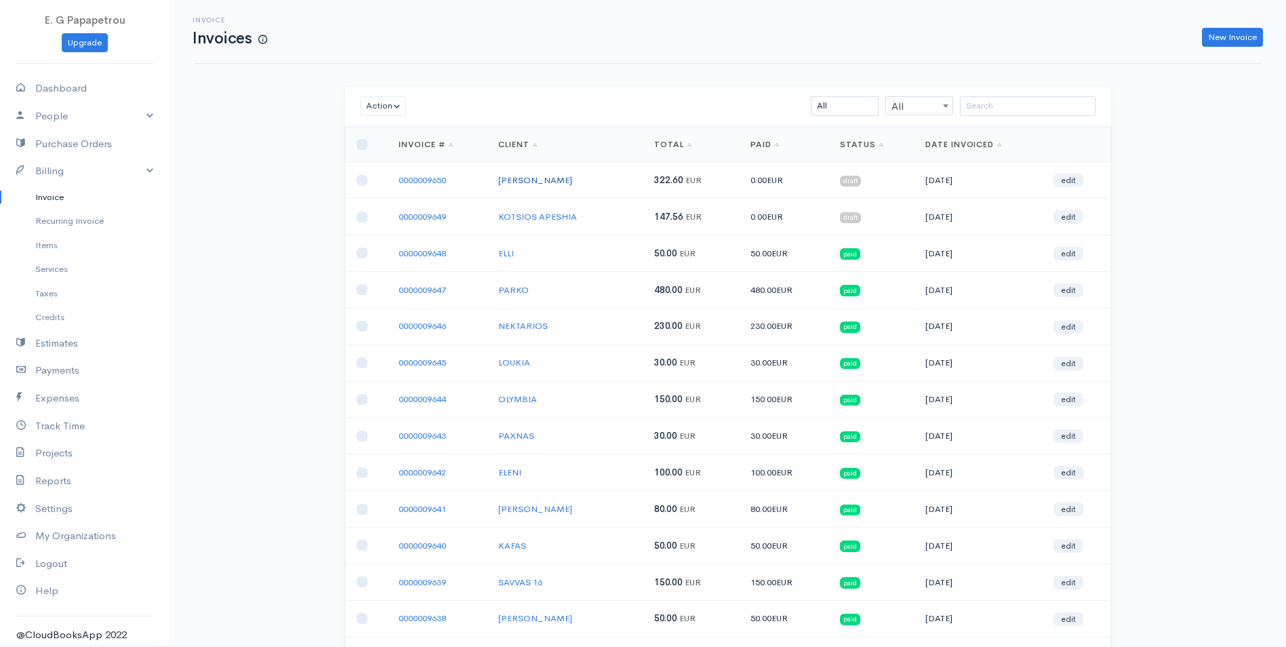
click at [531, 181] on link "[PERSON_NAME]" at bounding box center [535, 180] width 74 height 12
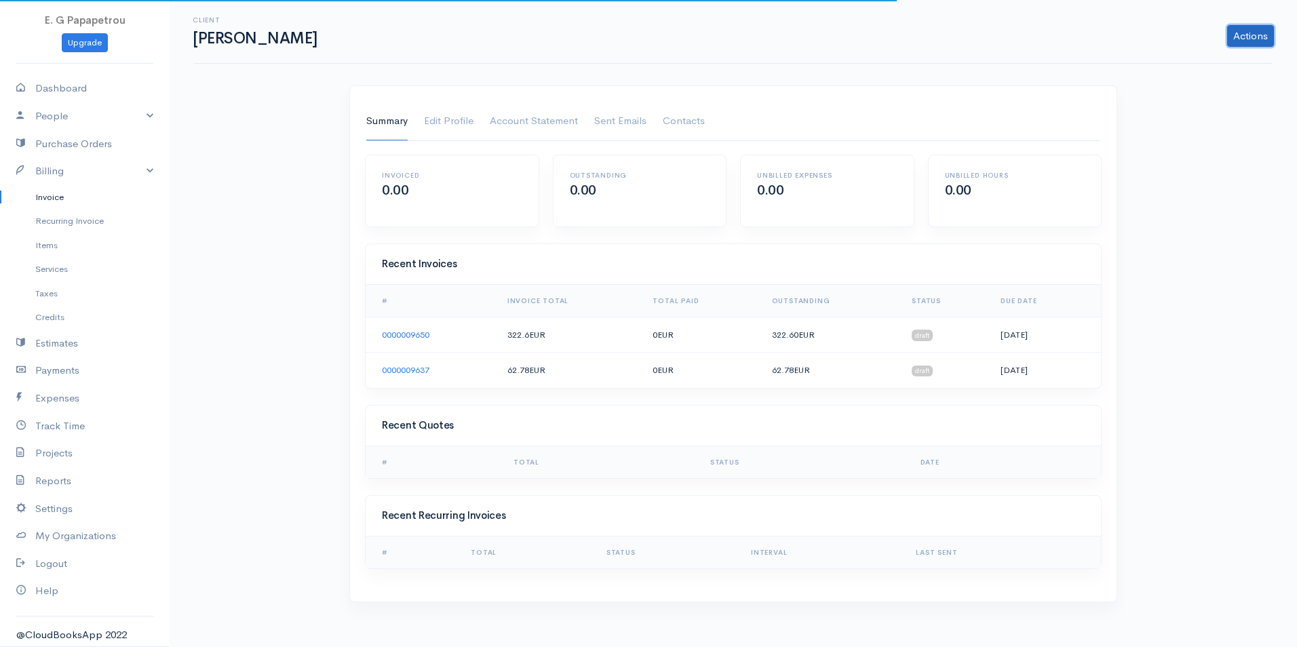
click at [1250, 37] on link "Actions" at bounding box center [1250, 36] width 47 height 22
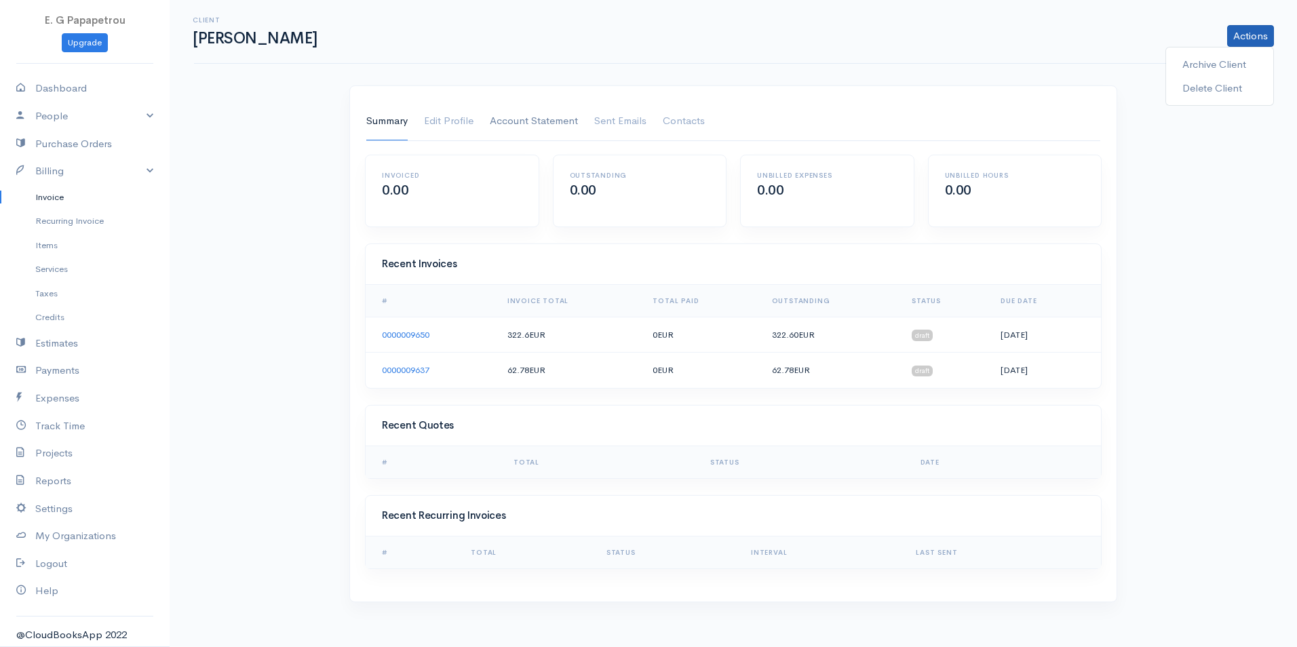
click at [552, 120] on link "Account Statement" at bounding box center [534, 121] width 88 height 38
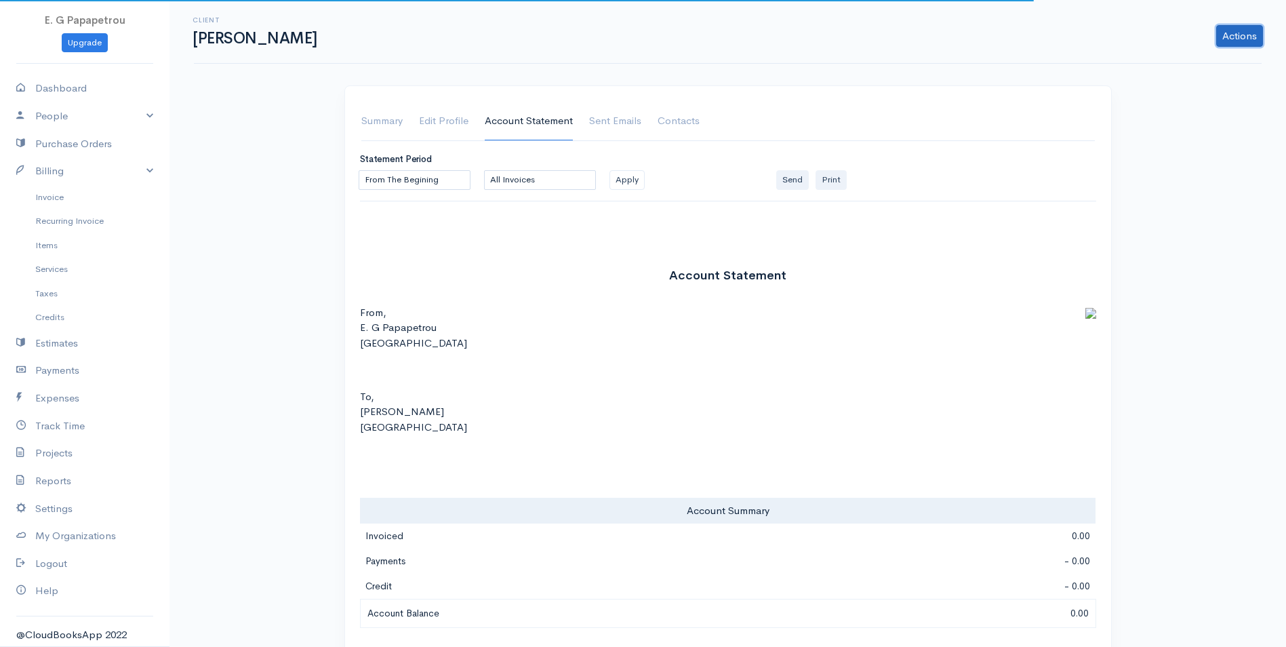
click at [1232, 43] on link "Actions" at bounding box center [1240, 36] width 47 height 22
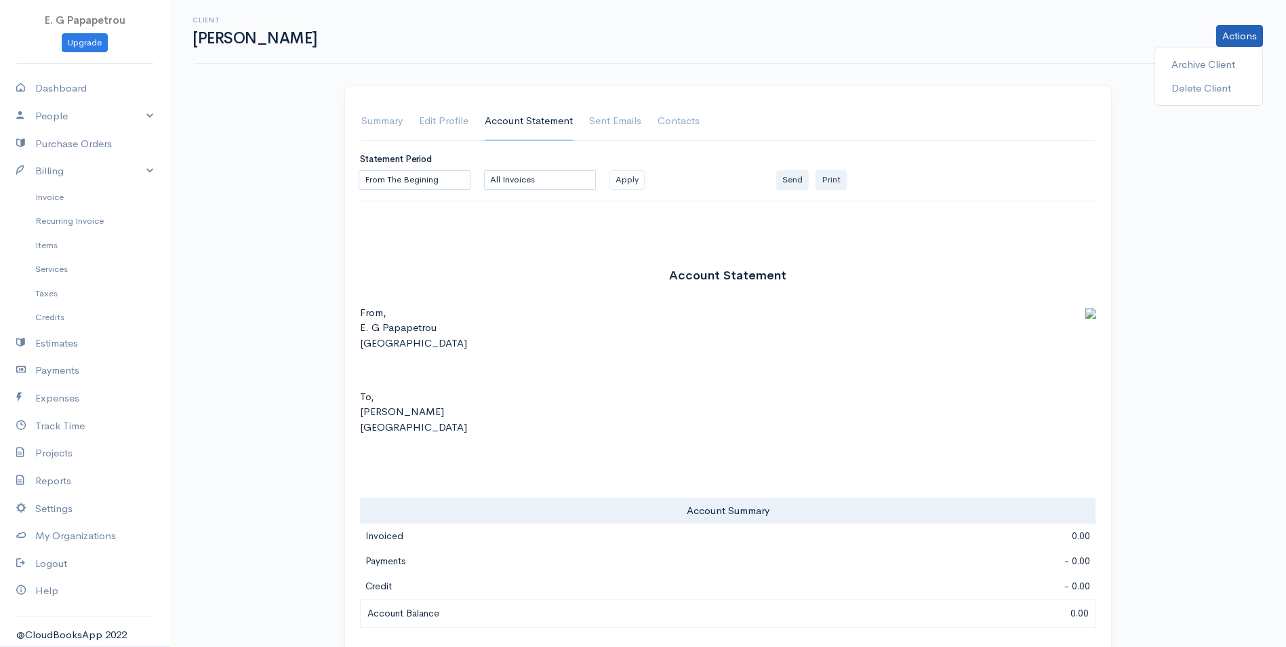
click at [1227, 254] on div "Client [PERSON_NAME] Actions Archive Client Delete Client Summary Edit Profile …" at bounding box center [728, 367] width 1117 height 734
click at [398, 121] on link "Summary" at bounding box center [381, 121] width 41 height 38
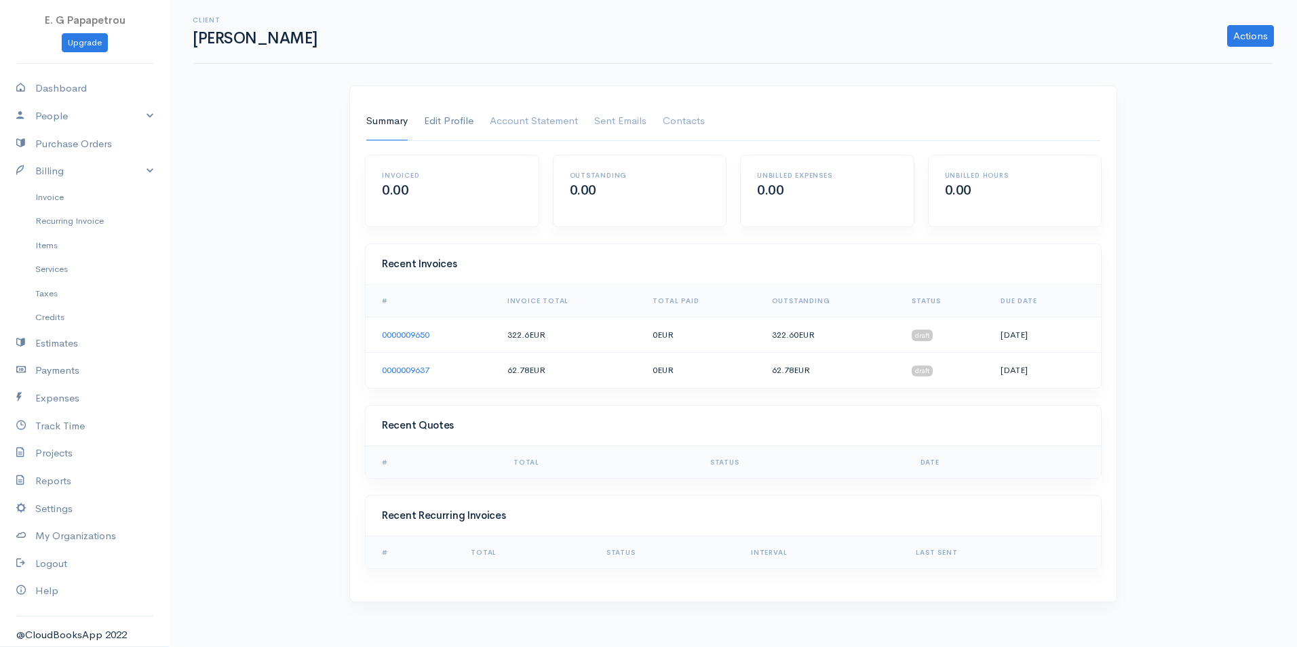
click at [445, 124] on link "Edit Profile" at bounding box center [449, 121] width 50 height 38
select select "[GEOGRAPHIC_DATA]"
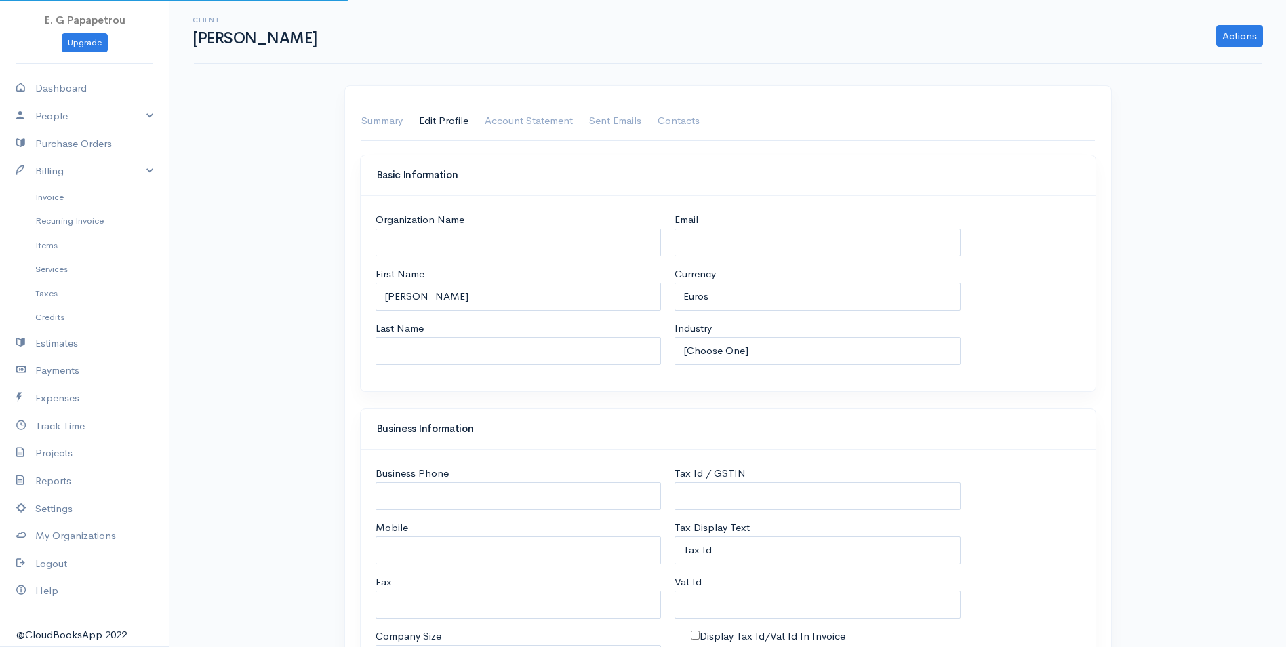
select select "[GEOGRAPHIC_DATA]"
click at [530, 119] on link "Account Statement" at bounding box center [529, 121] width 88 height 38
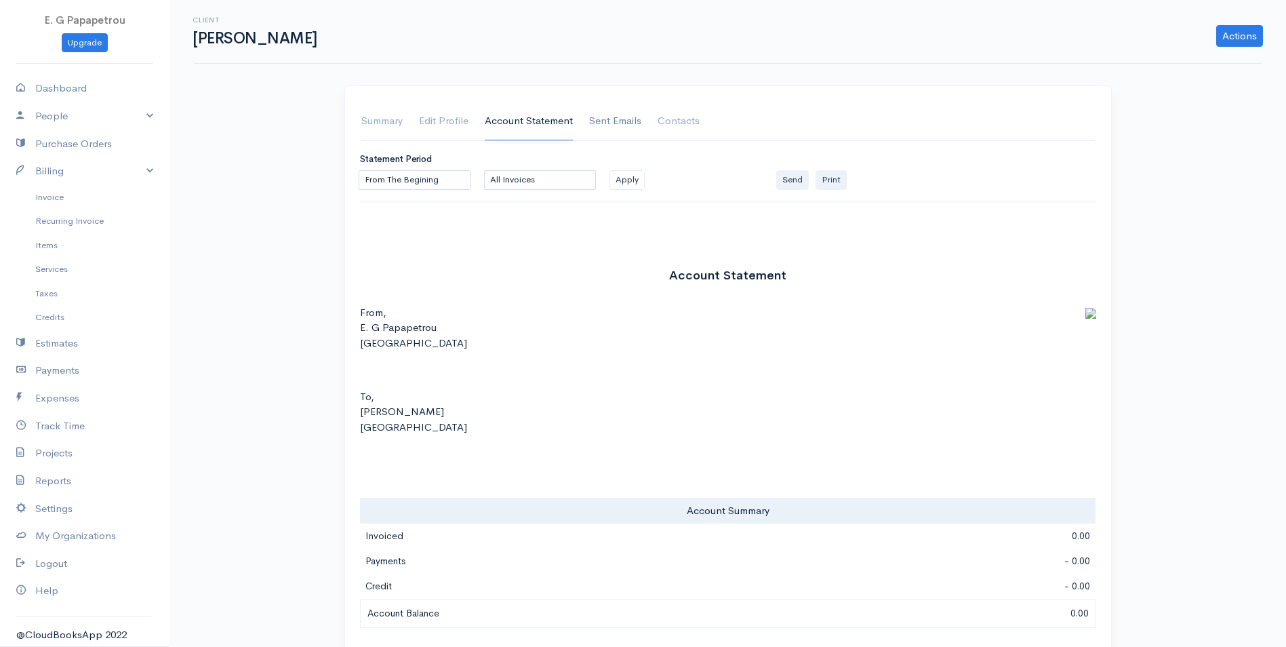
click at [631, 122] on link "Sent Emails" at bounding box center [615, 121] width 52 height 38
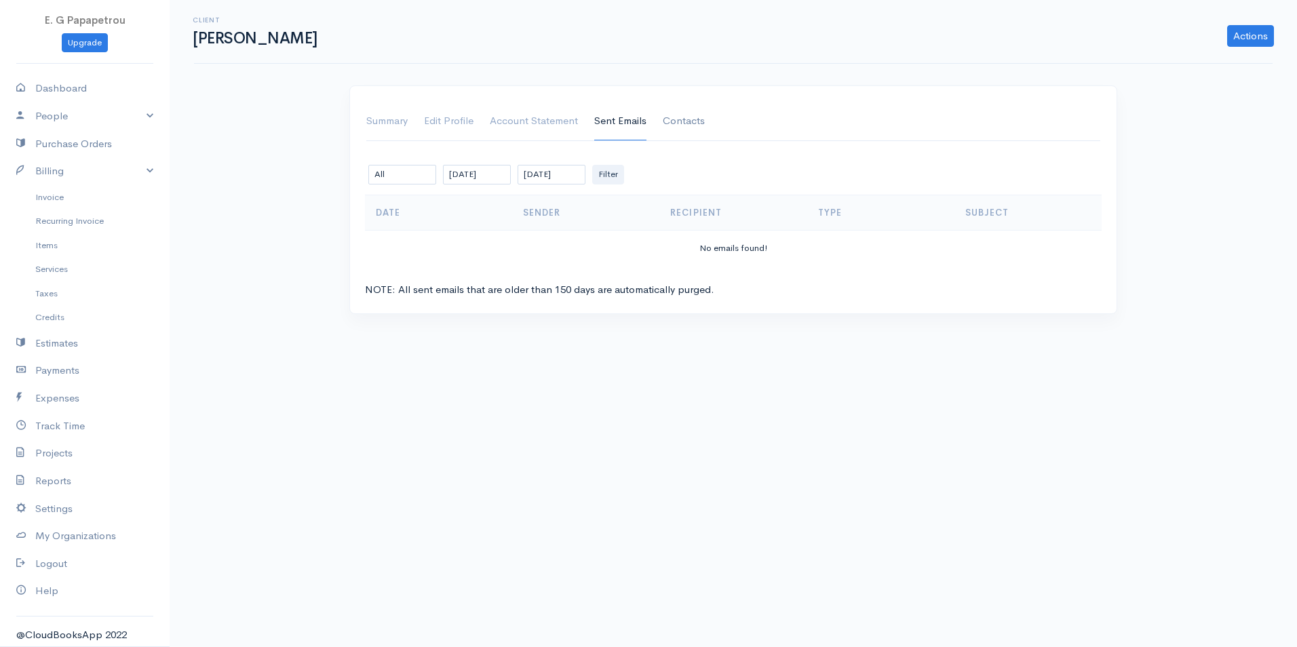
click at [675, 121] on link "Contacts" at bounding box center [684, 121] width 42 height 38
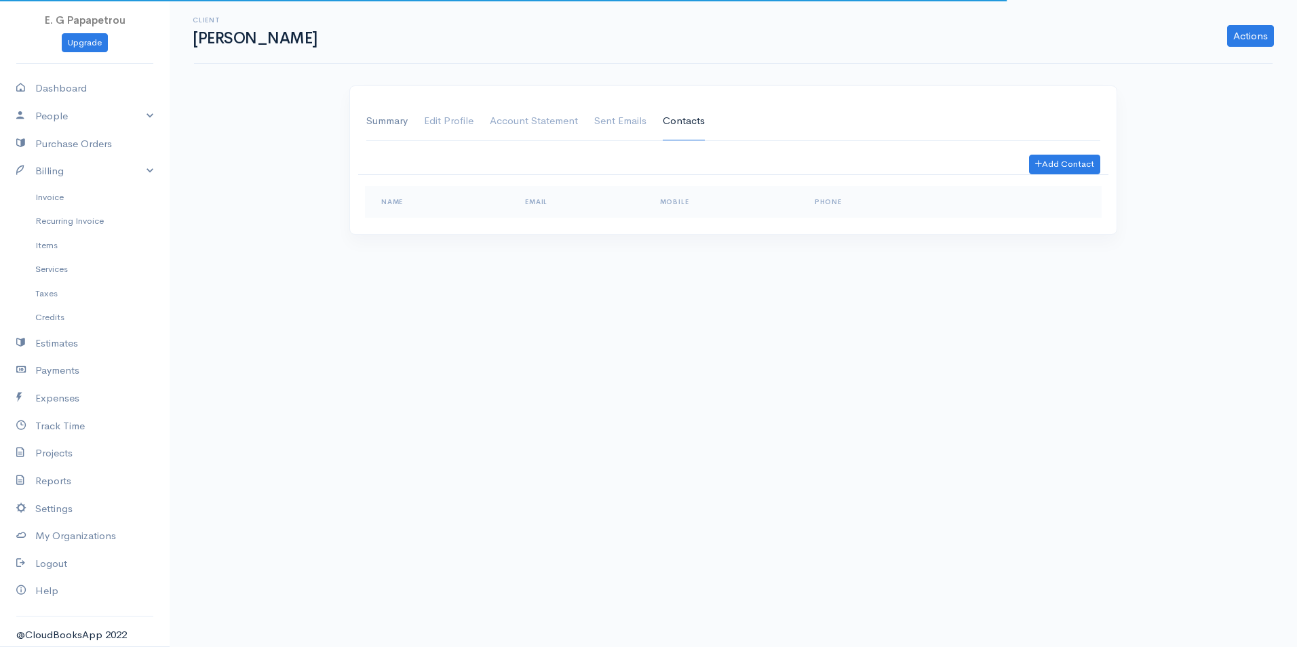
click at [386, 125] on link "Summary" at bounding box center [386, 121] width 41 height 38
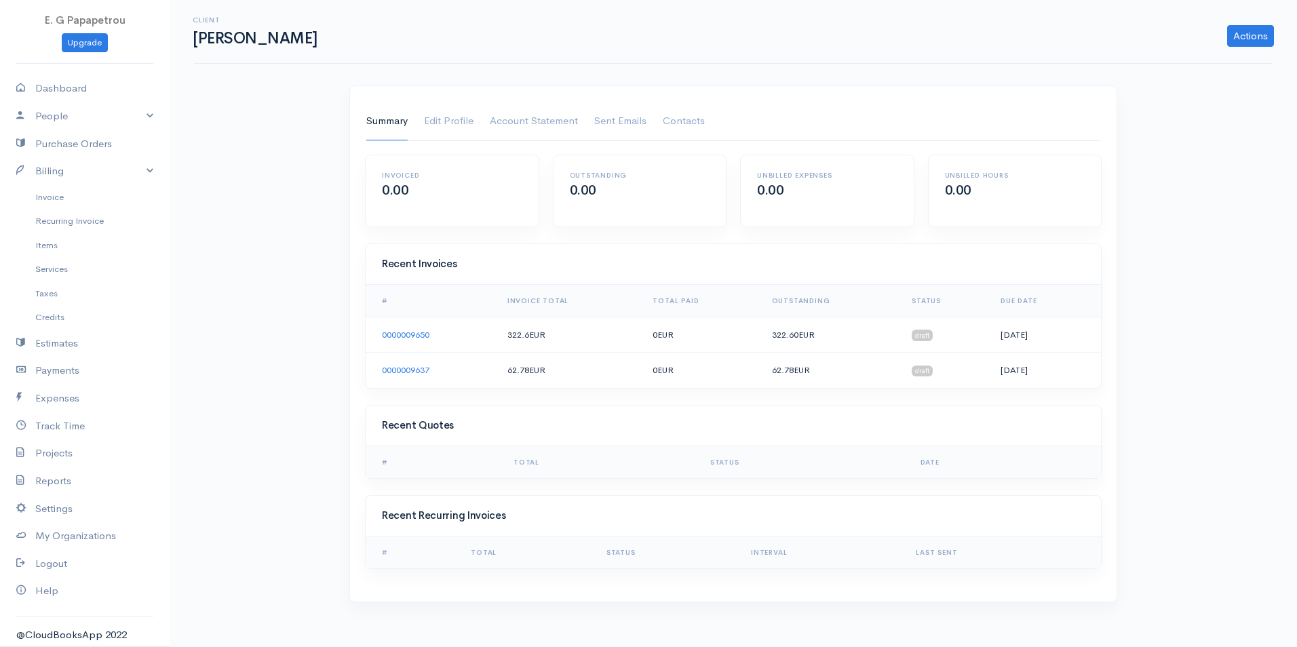
click at [402, 330] on link "0000009650" at bounding box center [405, 335] width 47 height 12
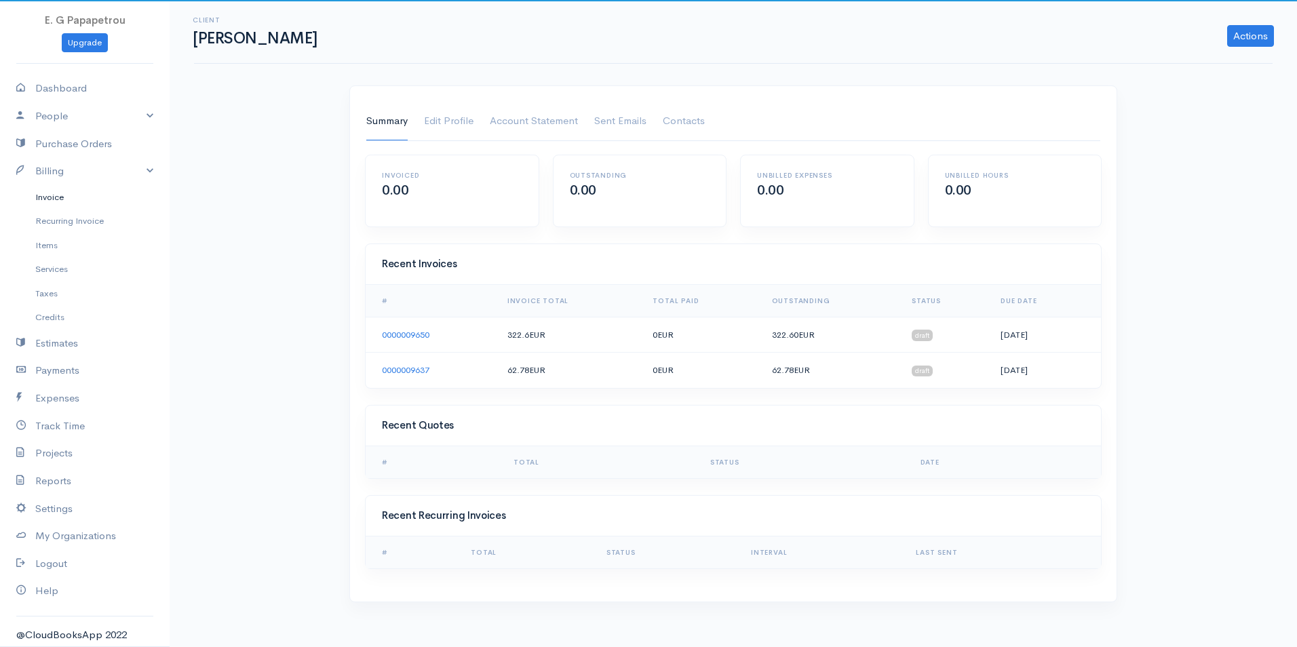
click at [62, 200] on link "Invoice" at bounding box center [85, 197] width 170 height 24
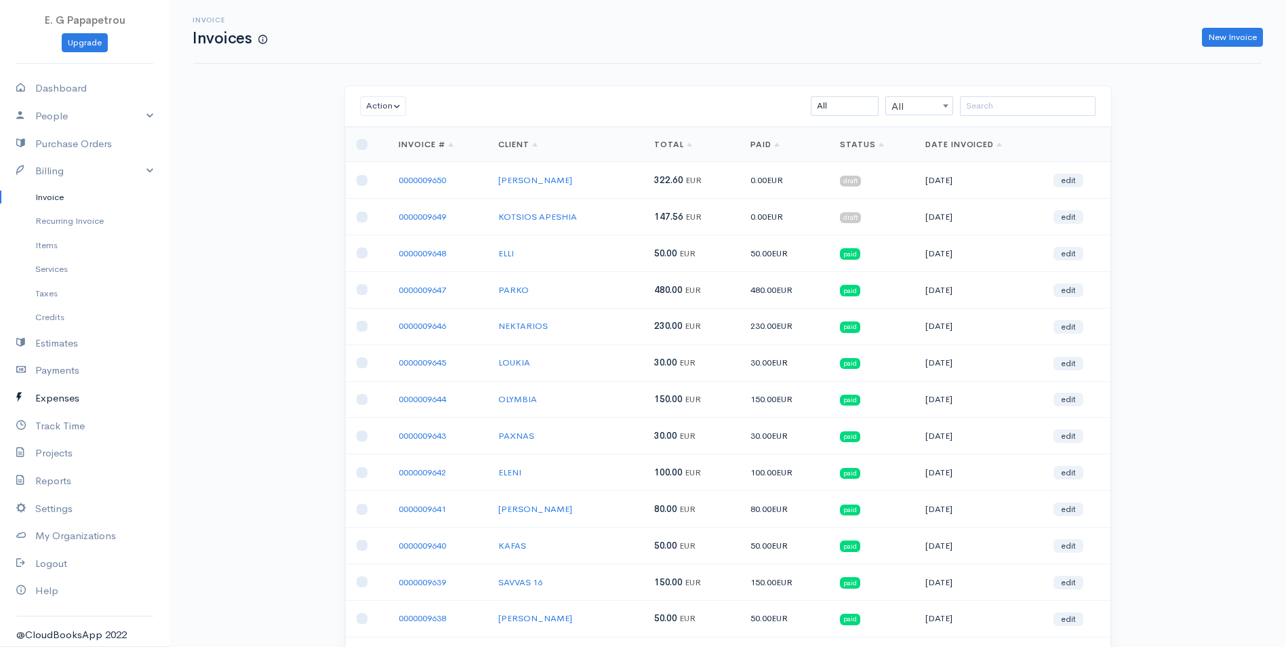
click at [55, 398] on link "Expenses" at bounding box center [85, 399] width 170 height 28
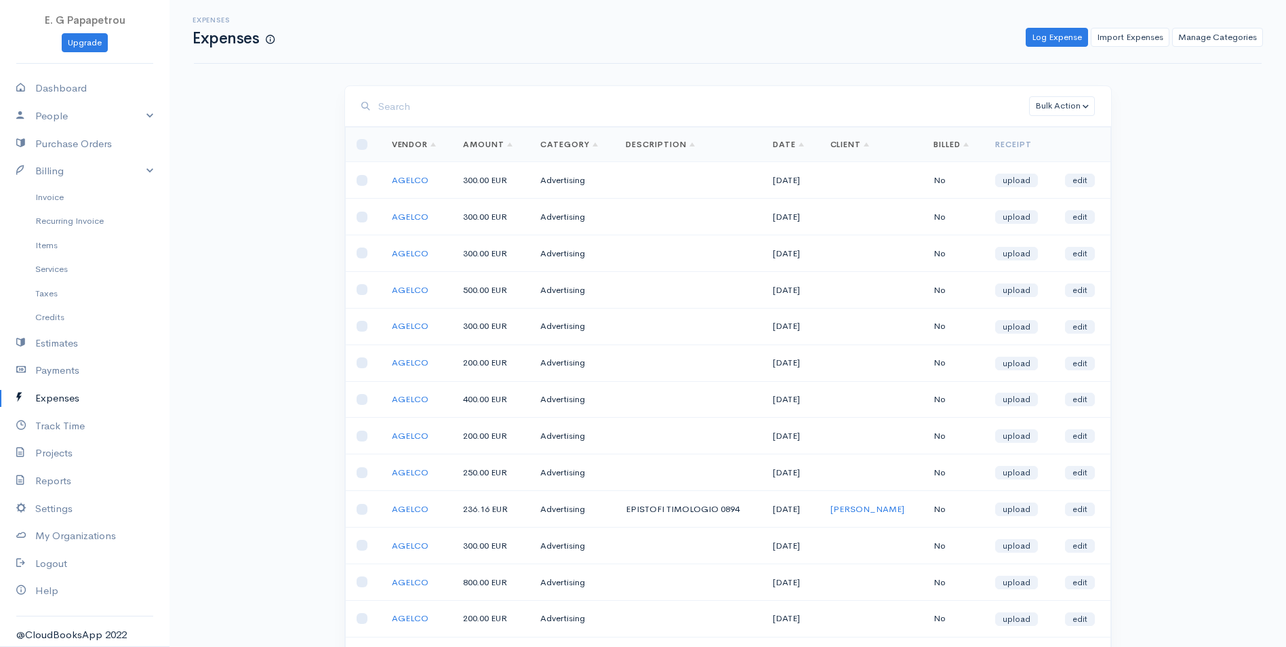
click at [61, 397] on link "Expenses" at bounding box center [85, 399] width 170 height 28
click at [62, 363] on link "Payments" at bounding box center [85, 371] width 170 height 28
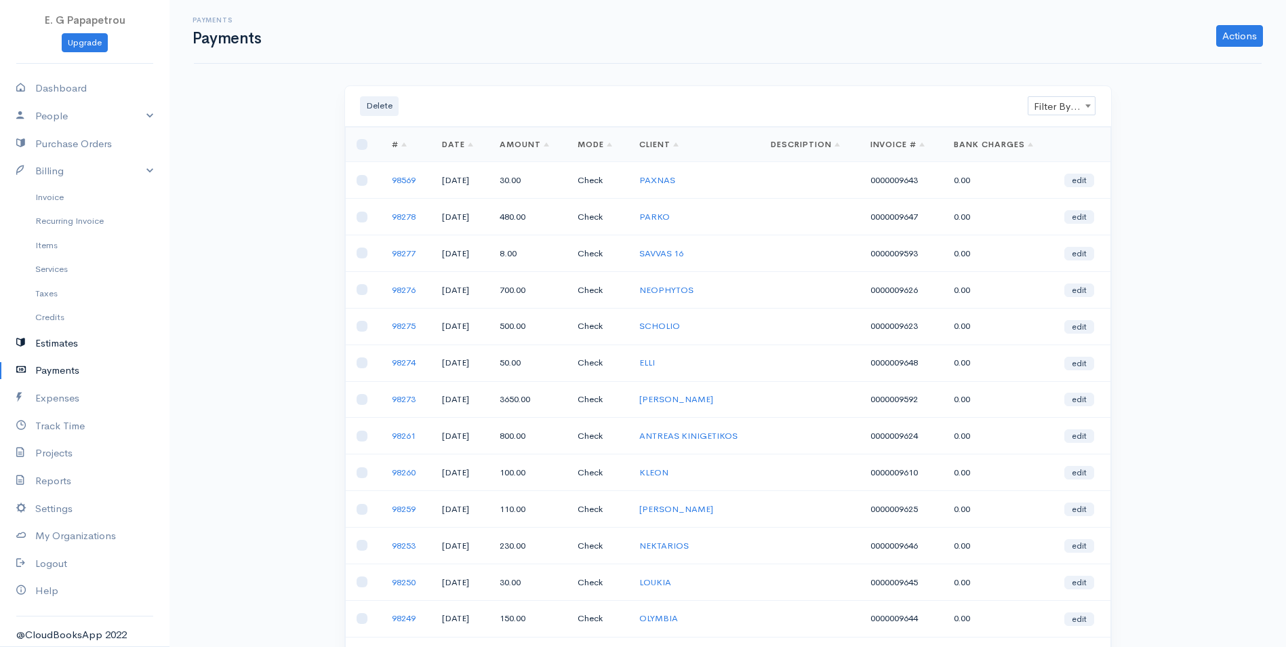
click at [54, 336] on link "Estimates" at bounding box center [85, 344] width 170 height 28
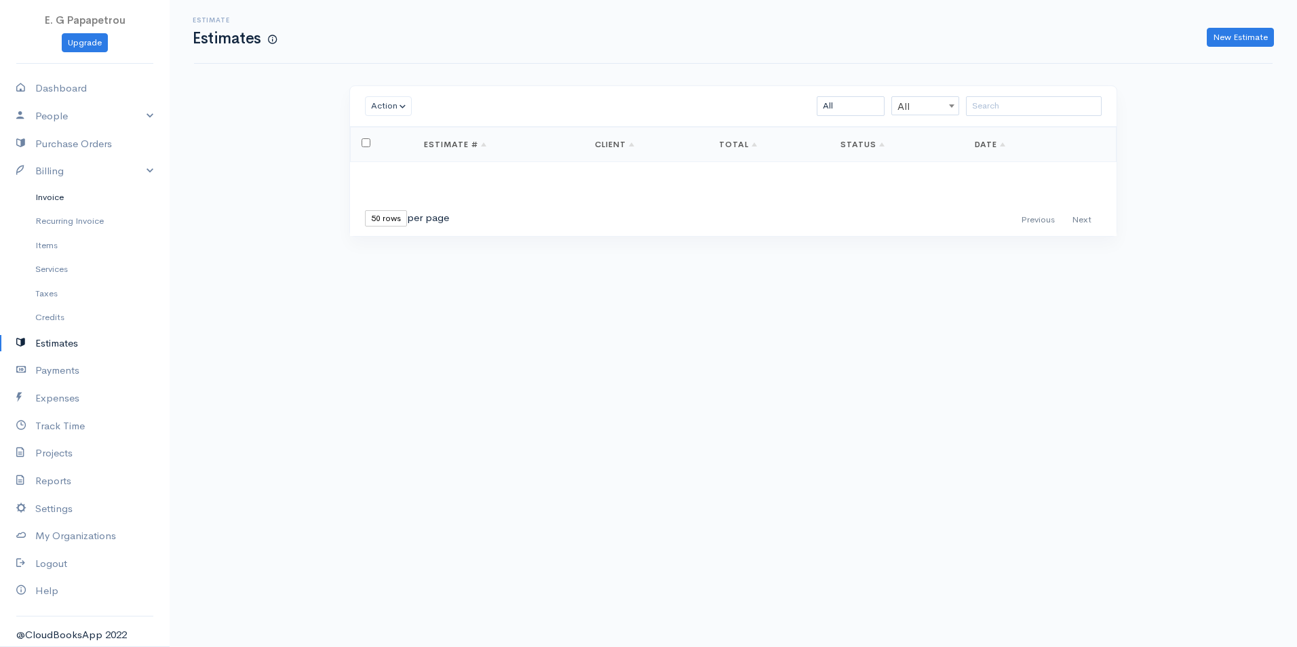
click at [48, 195] on link "Invoice" at bounding box center [85, 197] width 170 height 24
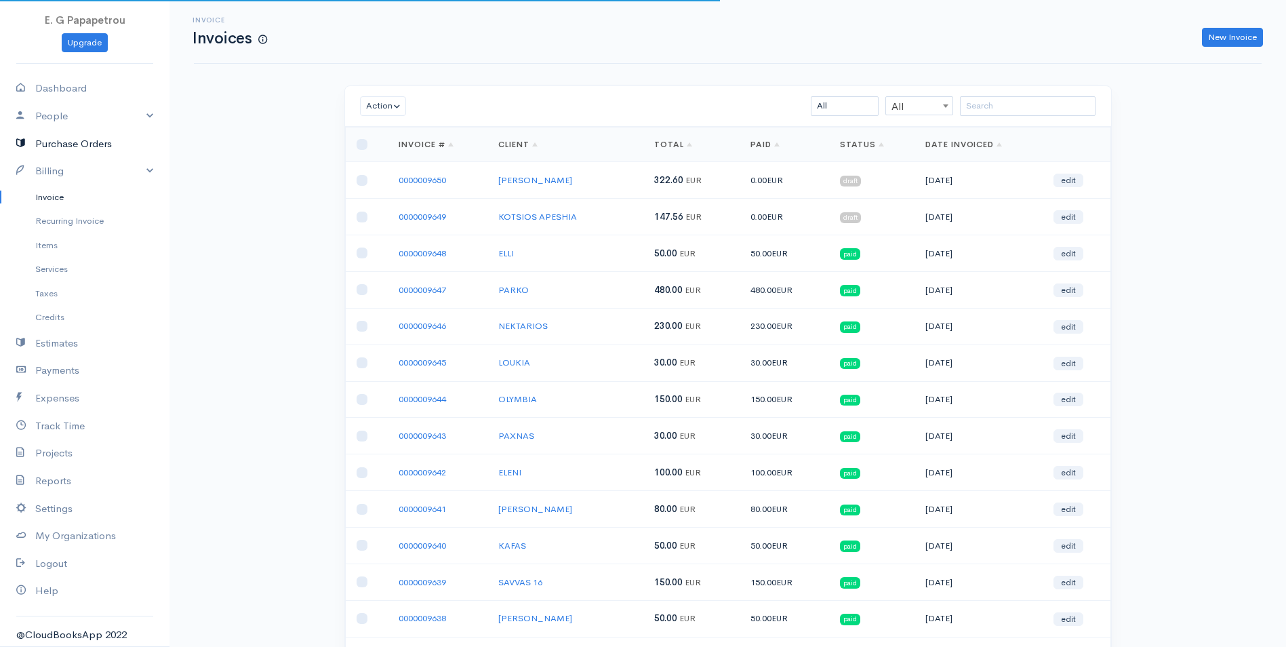
click at [53, 142] on link "Purchase Orders" at bounding box center [85, 144] width 170 height 28
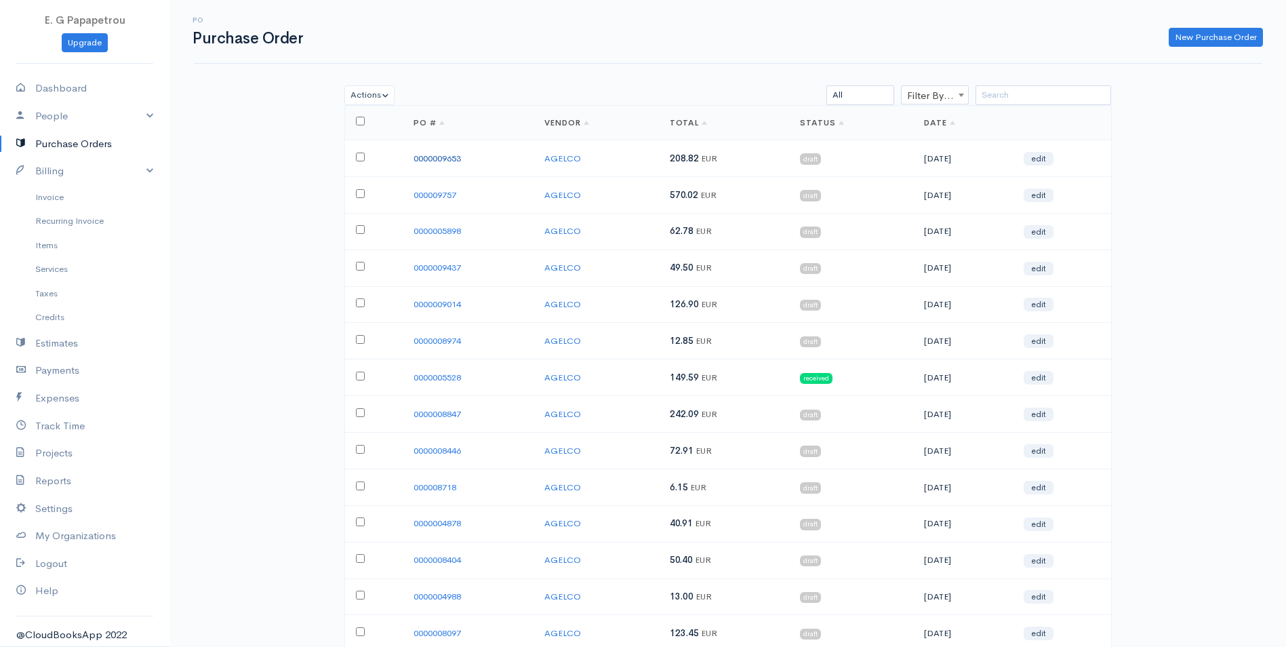
click at [429, 157] on link "0000009653" at bounding box center [437, 159] width 47 height 12
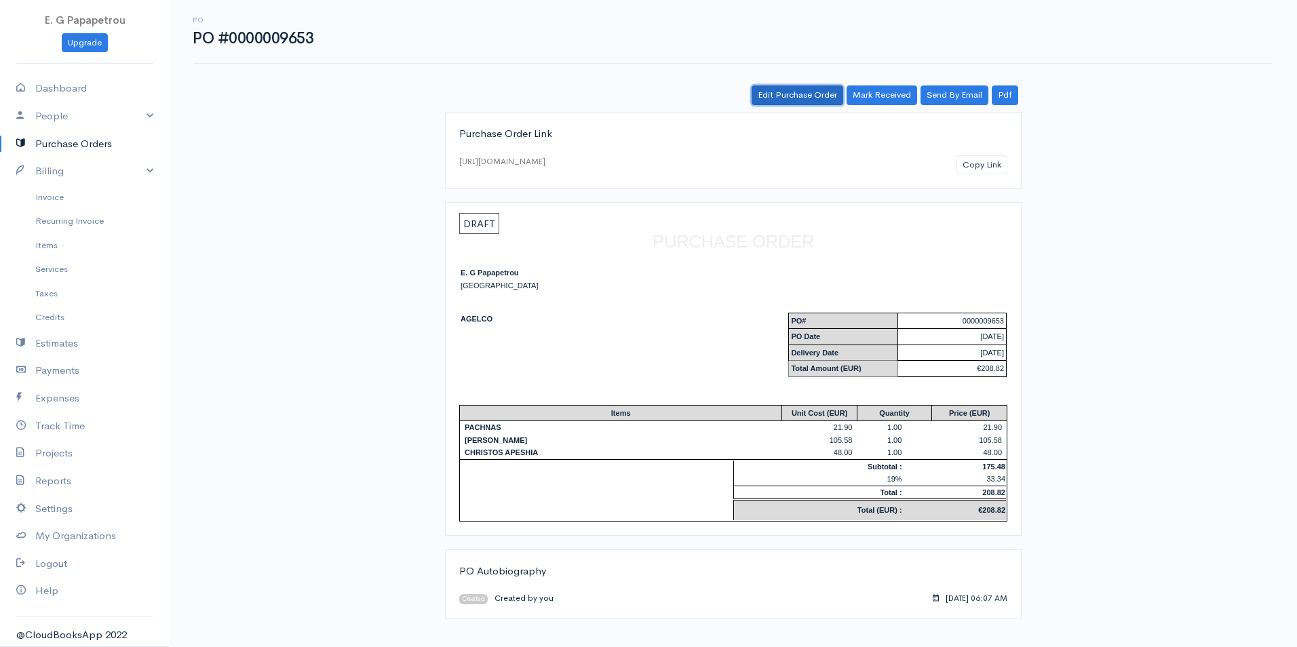
click at [785, 96] on link "Edit Purchase Order" at bounding box center [797, 95] width 92 height 20
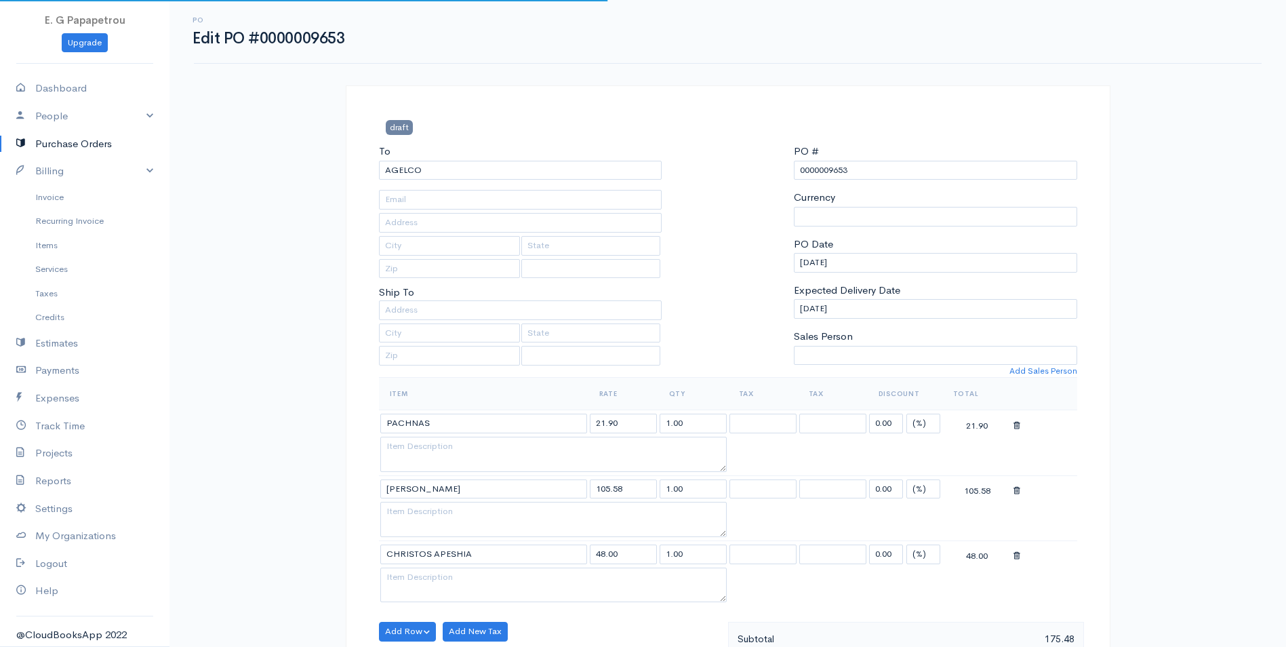
select select "[GEOGRAPHIC_DATA]"
select select "EUR"
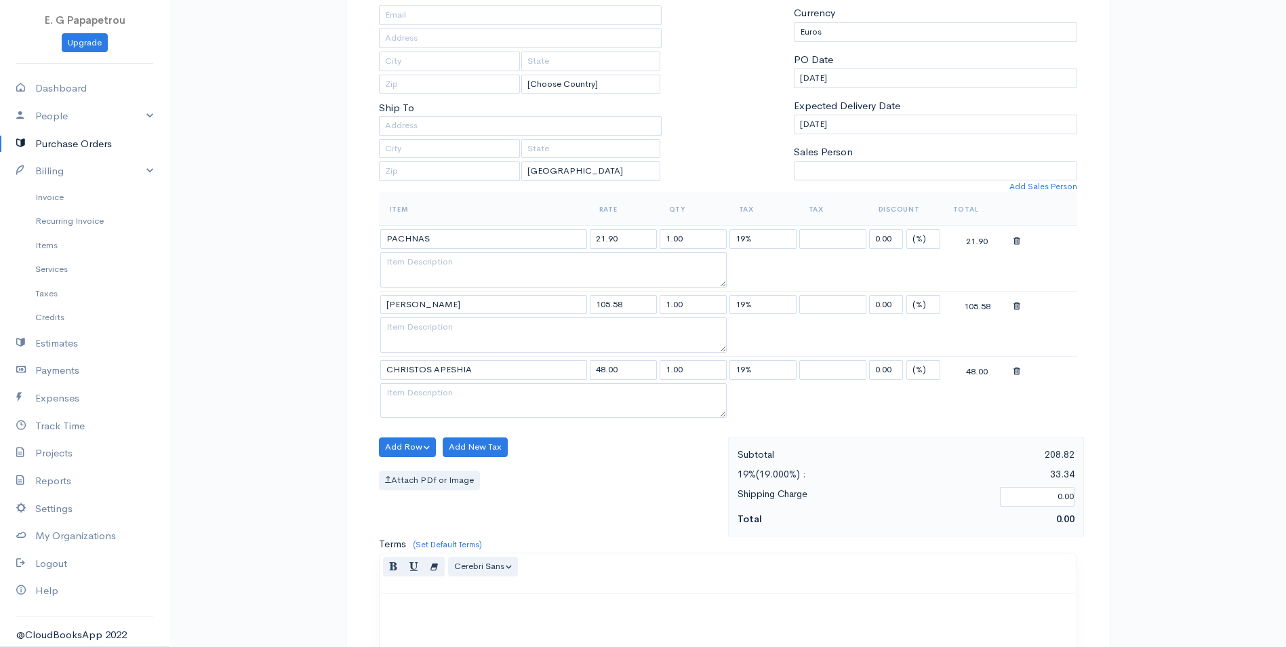
scroll to position [203, 0]
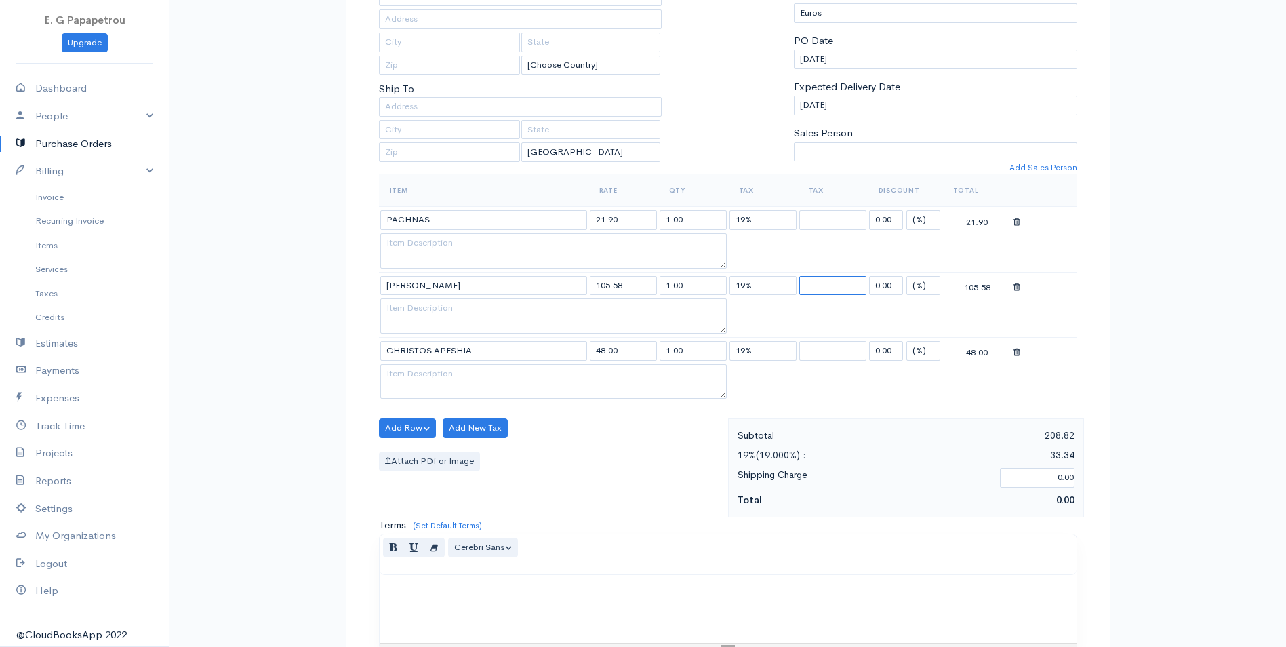
click at [856, 288] on select "19%" at bounding box center [833, 286] width 67 height 20
select select "19.000"
click at [800, 276] on select "19%" at bounding box center [833, 286] width 67 height 20
click at [833, 288] on select "19%" at bounding box center [833, 286] width 67 height 20
select select
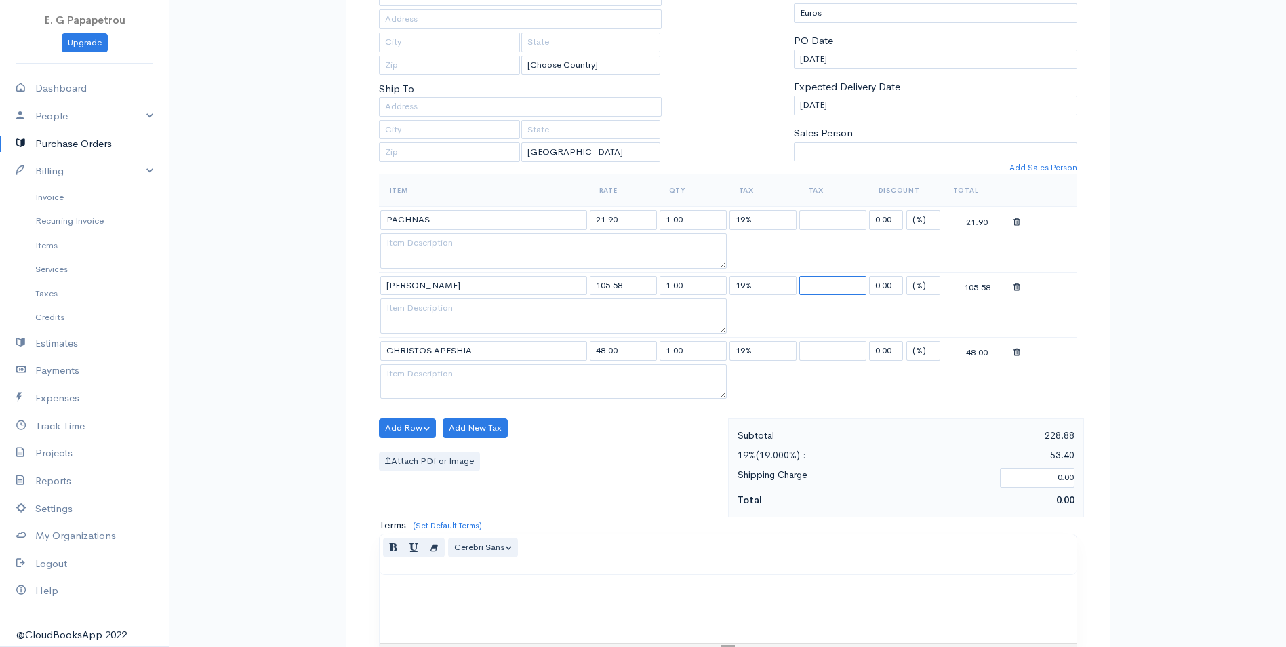
click at [800, 276] on select "19%" at bounding box center [833, 286] width 67 height 20
click at [52, 147] on link "Purchase Orders" at bounding box center [85, 144] width 170 height 28
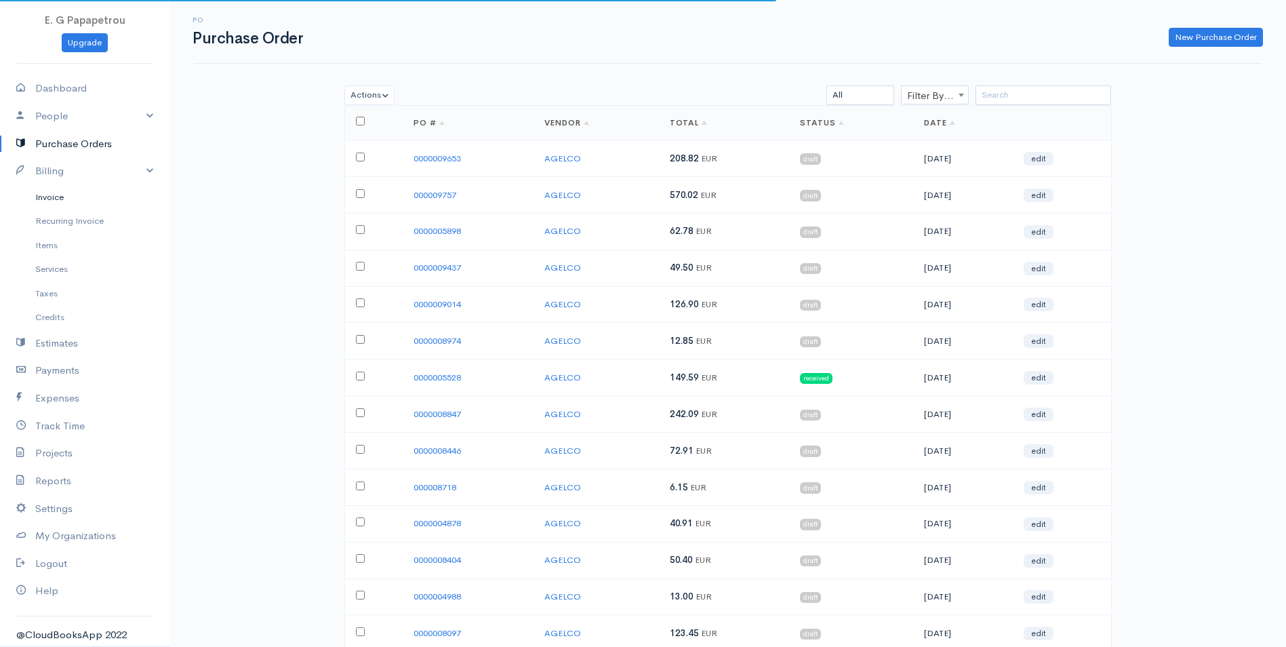
click at [54, 196] on link "Invoice" at bounding box center [85, 197] width 170 height 24
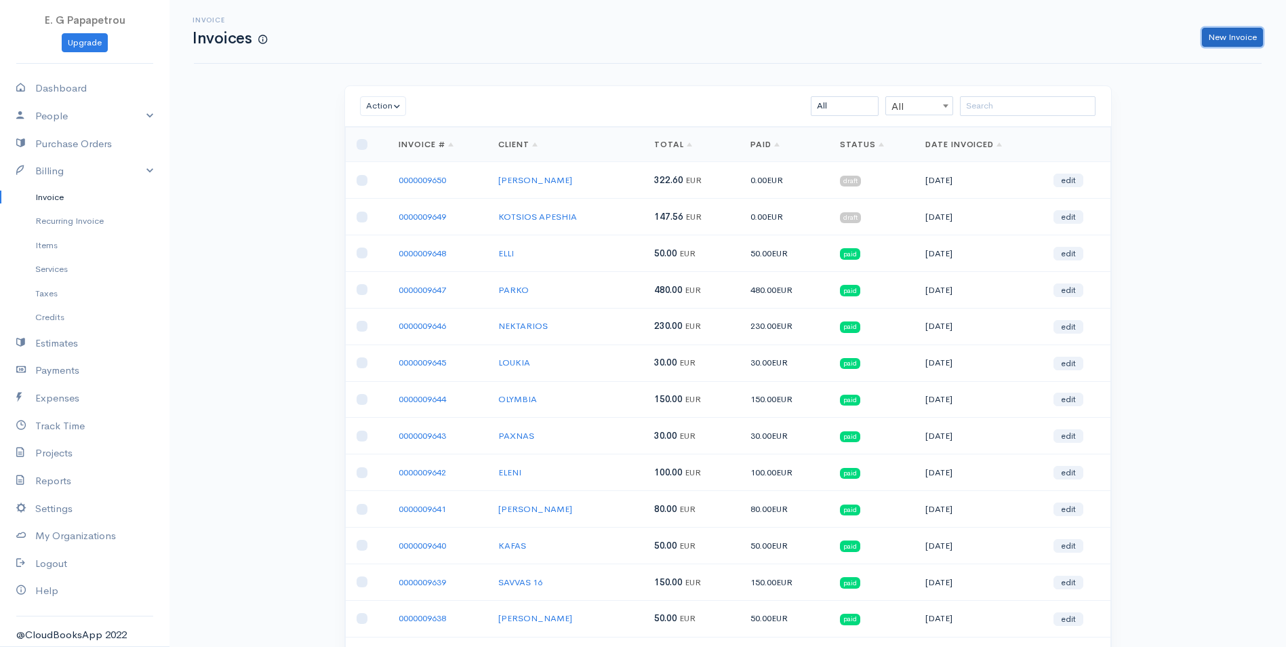
click at [1243, 41] on link "New Invoice" at bounding box center [1232, 38] width 61 height 20
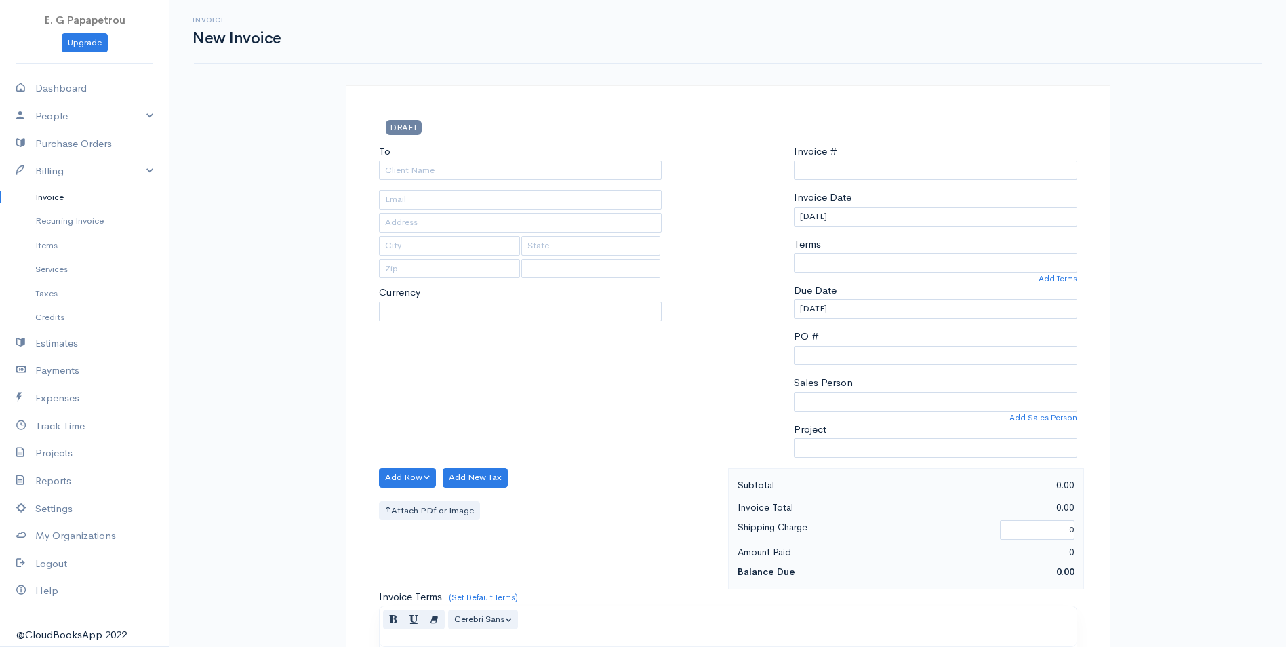
select select "[GEOGRAPHIC_DATA]"
select select "EUR"
type input "0000009651"
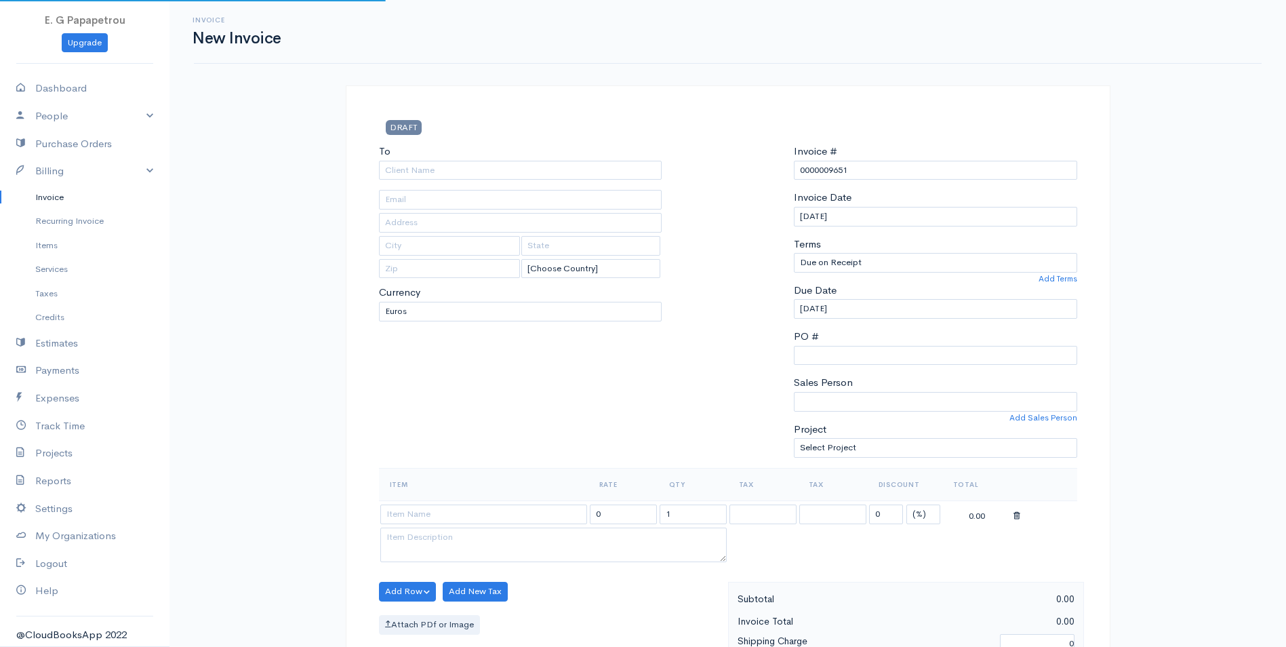
drag, startPoint x: 397, startPoint y: 157, endPoint x: 398, endPoint y: 167, distance: 10.2
click at [397, 157] on div "To" at bounding box center [520, 162] width 283 height 36
click at [398, 168] on input "To" at bounding box center [520, 171] width 283 height 20
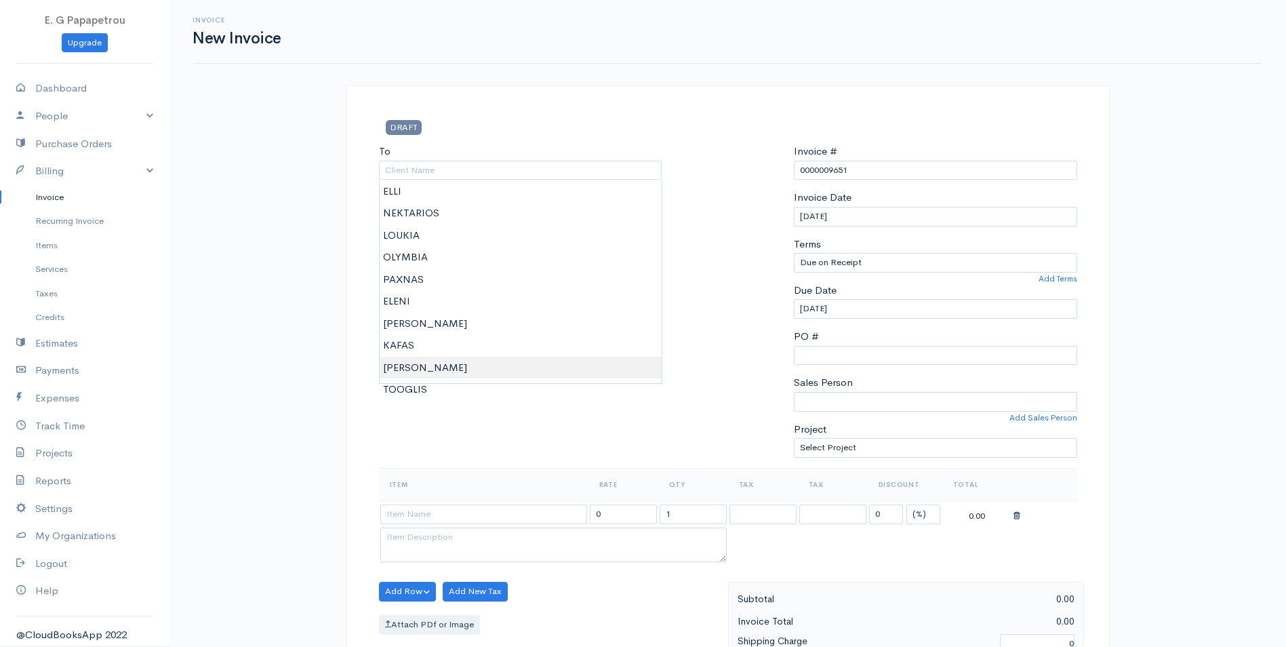
type input "[PERSON_NAME]"
click at [517, 377] on body "E. G Papapetrou Upgrade Dashboard People Clients Vendors Staff Users Purchase O…" at bounding box center [643, 586] width 1286 height 1173
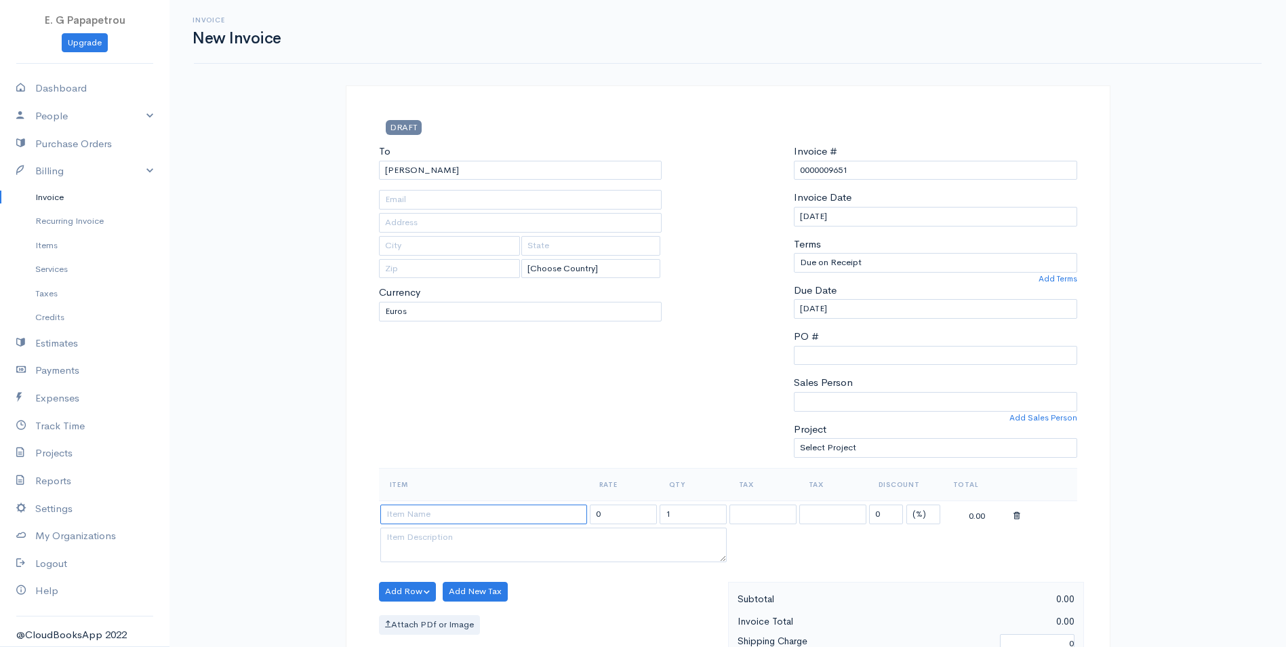
click at [469, 520] on input at bounding box center [483, 515] width 207 height 20
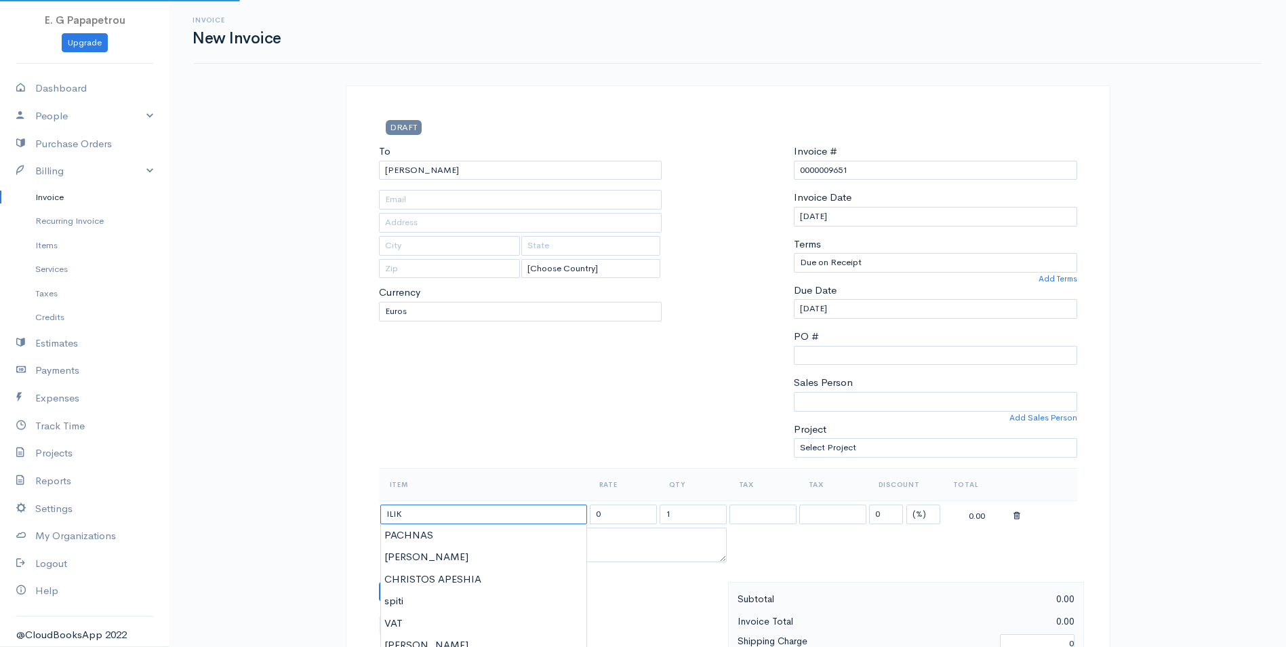
type input "ILIKA"
type input "38.72"
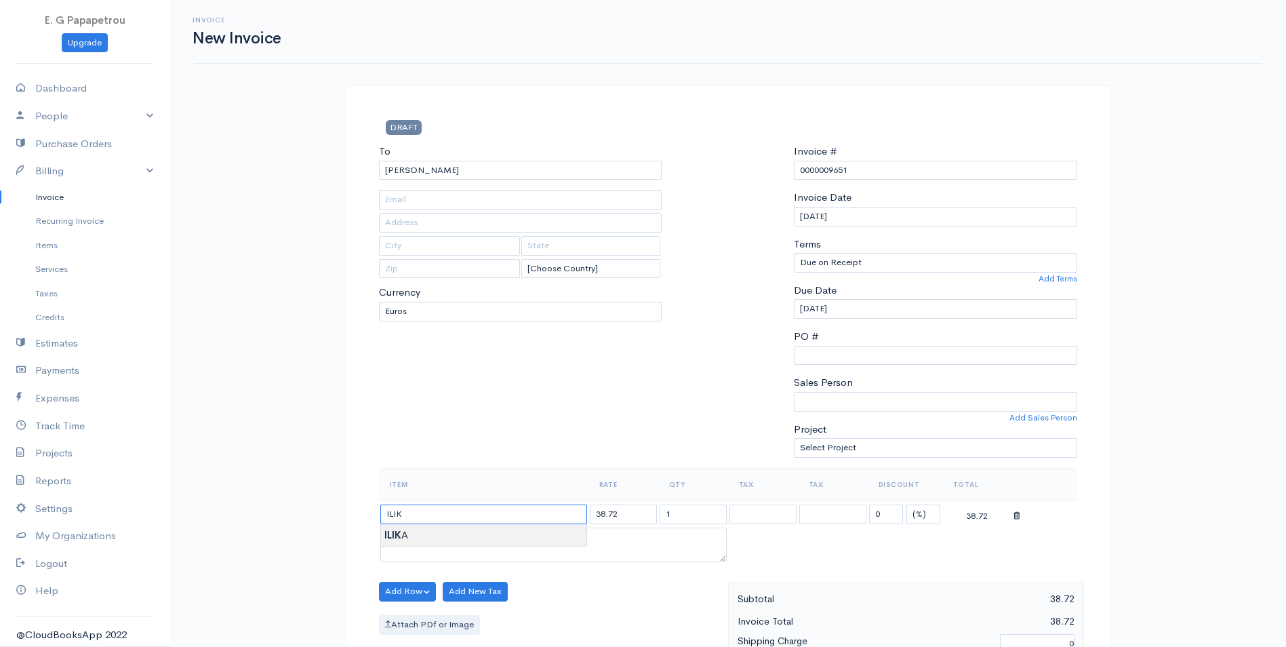
type input "ILIKA"
click at [465, 538] on body "E. G Papapetrou Upgrade Dashboard People Clients Vendors Staff Users Purchase O…" at bounding box center [643, 586] width 1286 height 1173
drag, startPoint x: 637, startPoint y: 518, endPoint x: 479, endPoint y: 494, distance: 159.8
click at [479, 494] on table "Item Rate Qty Tax Tax Discount Total ILIKA 38.72 1 19% 19% 0 (%) Flat 38.72" at bounding box center [728, 517] width 699 height 98
type input "105.58"
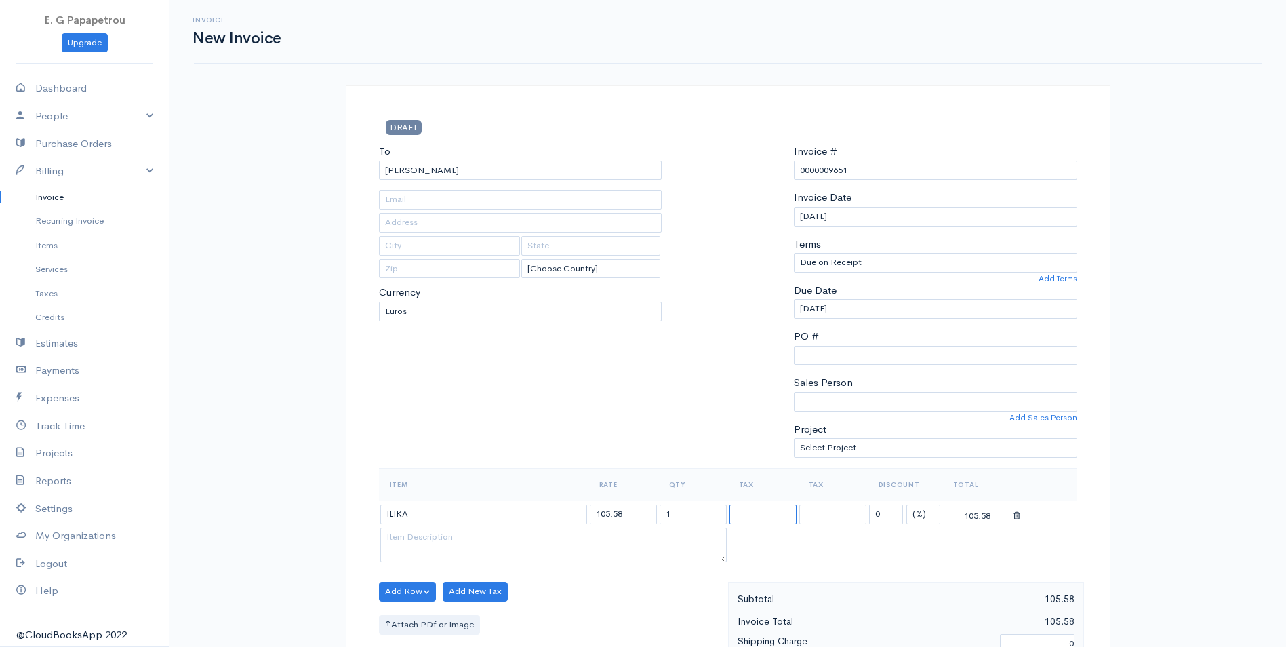
click at [760, 509] on select "19%" at bounding box center [763, 515] width 67 height 20
select select "19.000"
click at [730, 505] on select "19%" at bounding box center [763, 515] width 67 height 20
click at [866, 353] on input "PO #" at bounding box center [935, 356] width 283 height 20
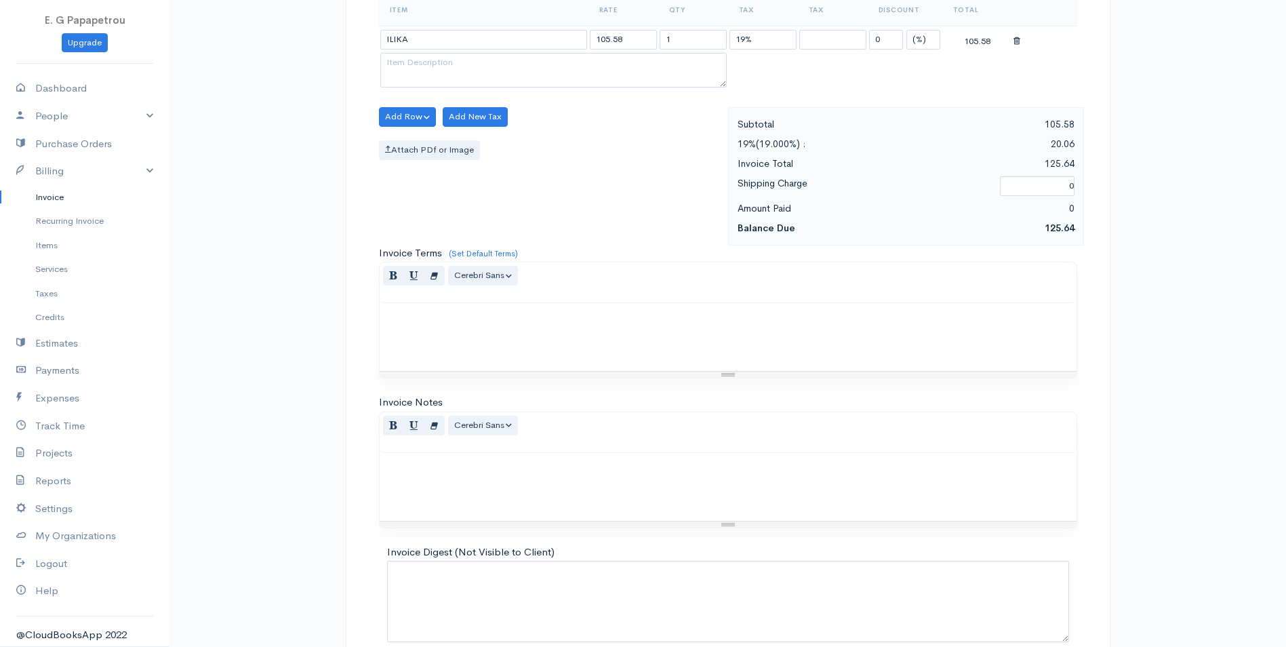
scroll to position [543, 0]
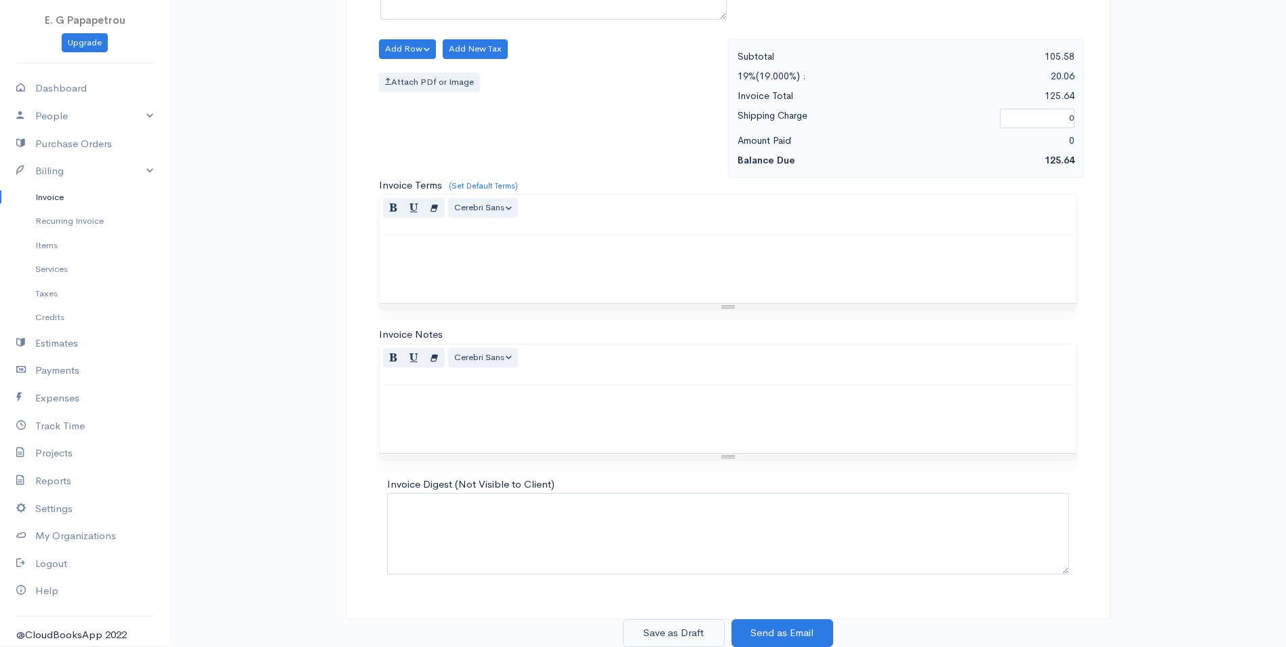
type input "9653"
click at [688, 632] on button "Save as Draft" at bounding box center [674, 633] width 102 height 28
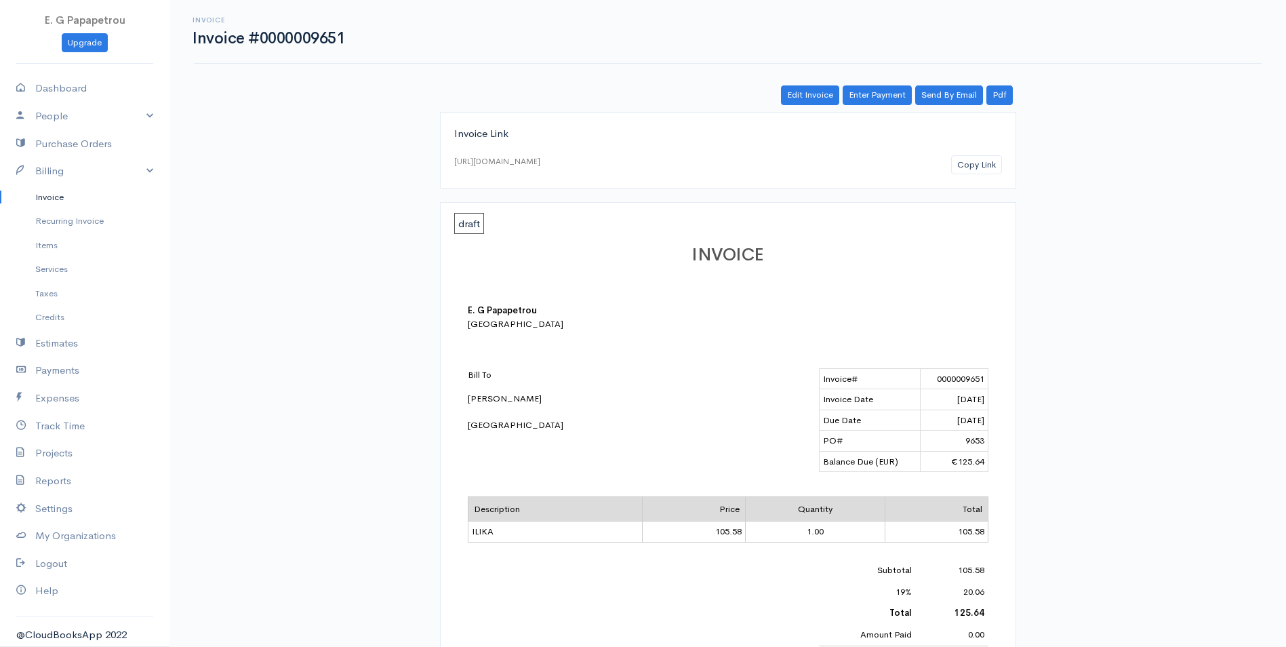
click at [52, 195] on link "Invoice" at bounding box center [85, 197] width 170 height 24
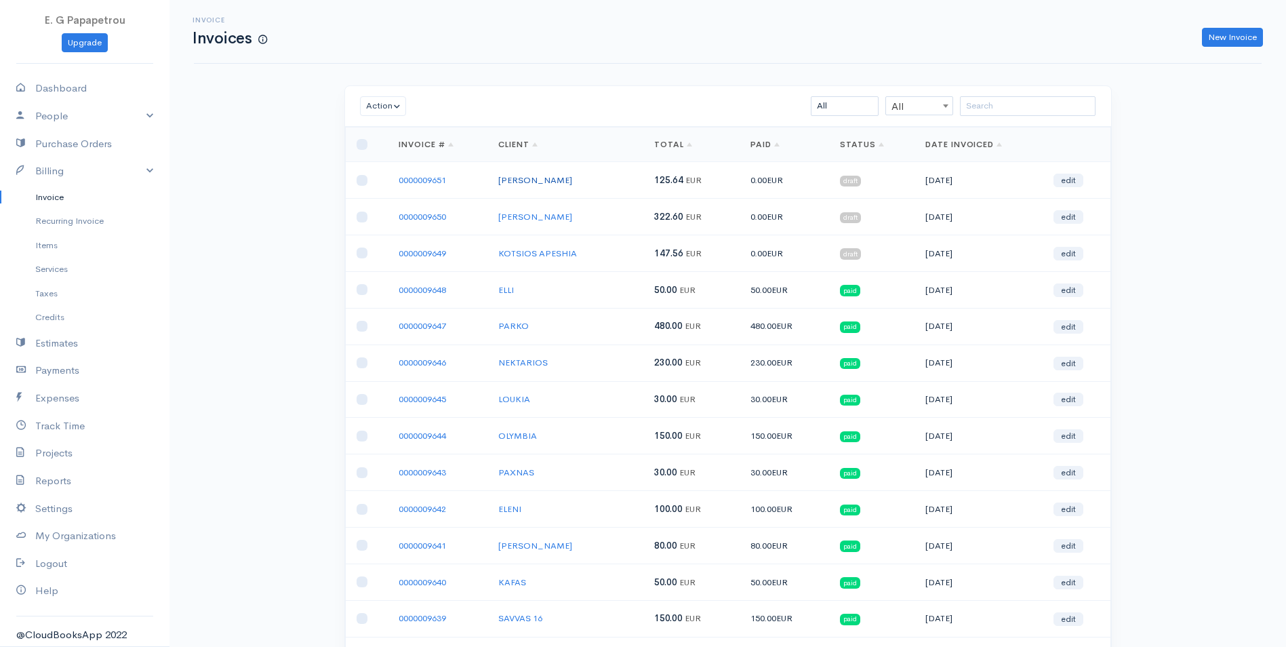
click at [545, 180] on link "[PERSON_NAME]" at bounding box center [535, 180] width 74 height 12
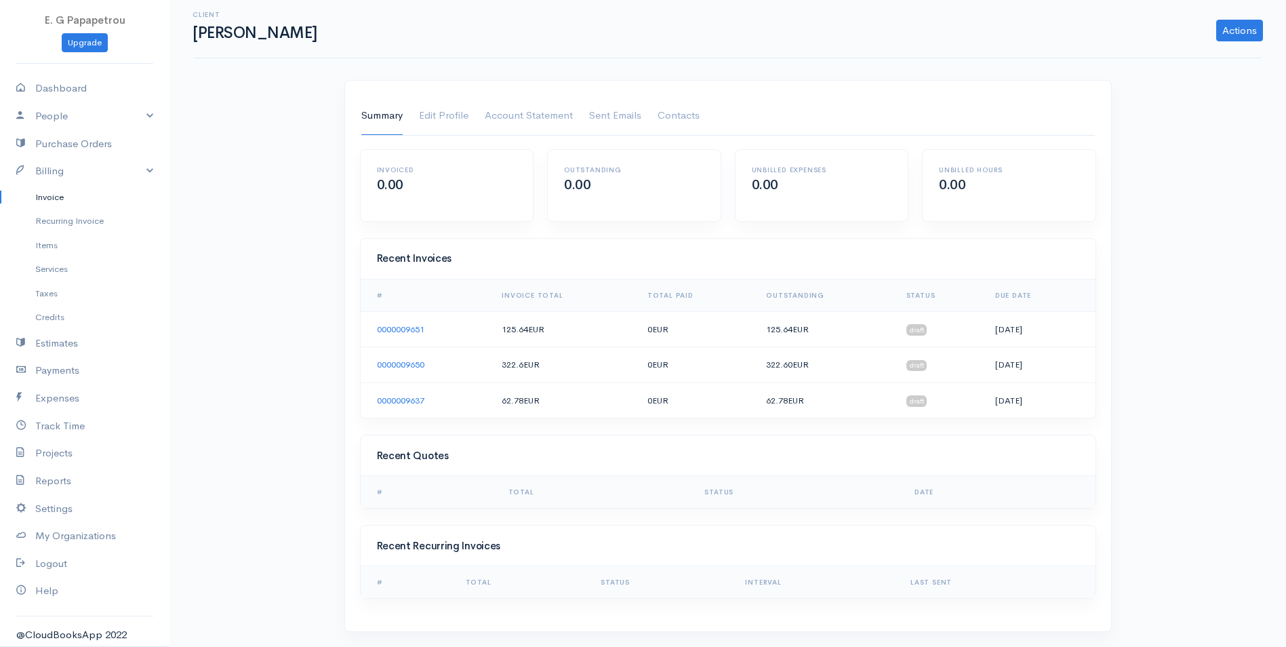
scroll to position [7, 0]
click at [1229, 18] on div "Client [PERSON_NAME] Actions Archive Client Delete Client" at bounding box center [728, 24] width 1084 height 31
click at [1229, 23] on link "Actions" at bounding box center [1240, 29] width 47 height 22
click at [687, 68] on div "Client [PERSON_NAME] Actions Archive Client Delete Client Summary Edit Profile …" at bounding box center [728, 320] width 1117 height 654
click at [547, 123] on link "Account Statement" at bounding box center [529, 115] width 88 height 38
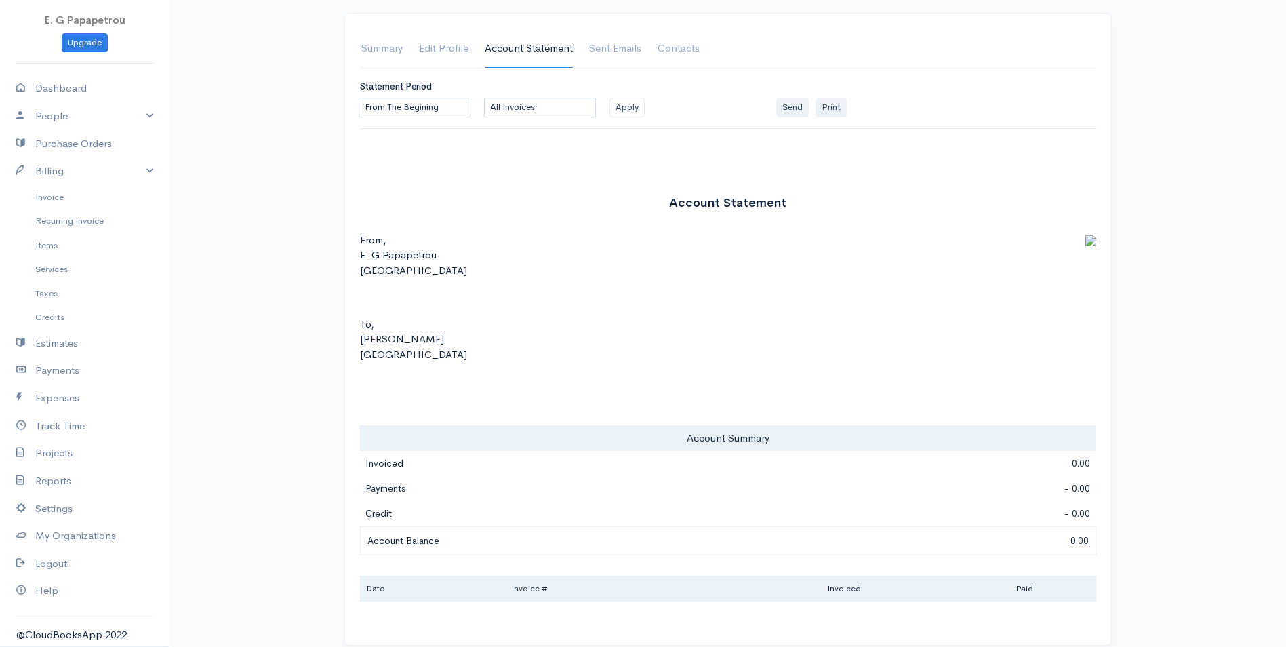
scroll to position [0, 0]
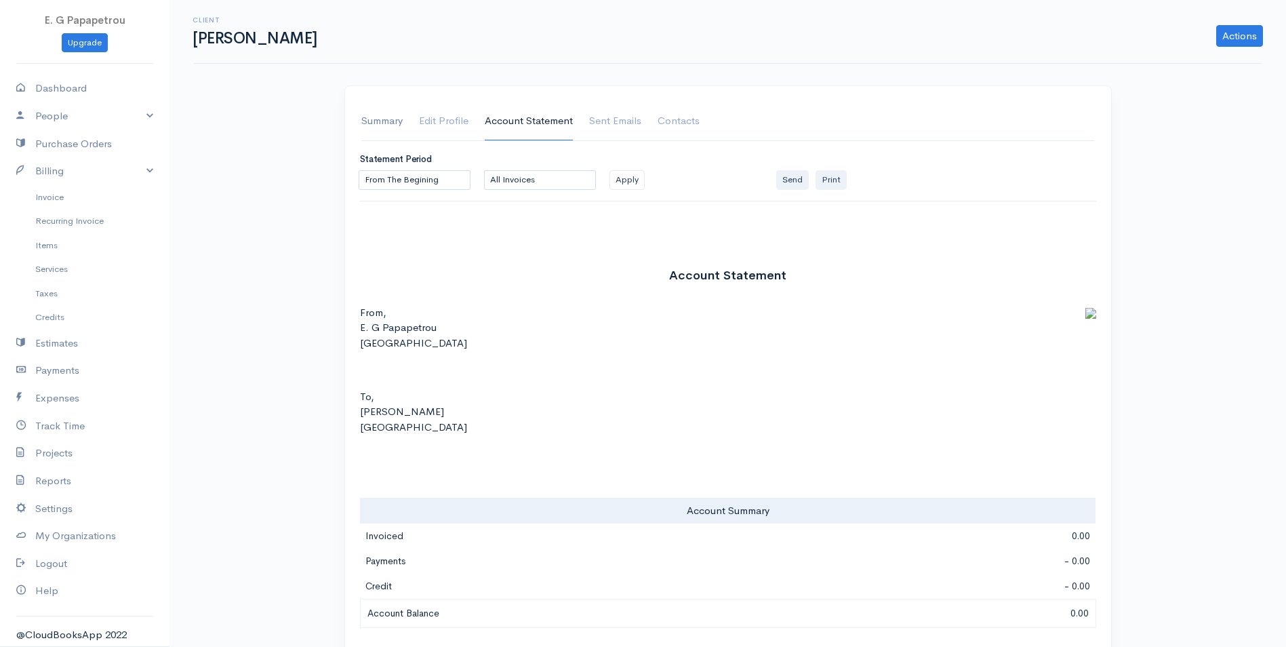
click at [385, 123] on link "Summary" at bounding box center [381, 121] width 41 height 38
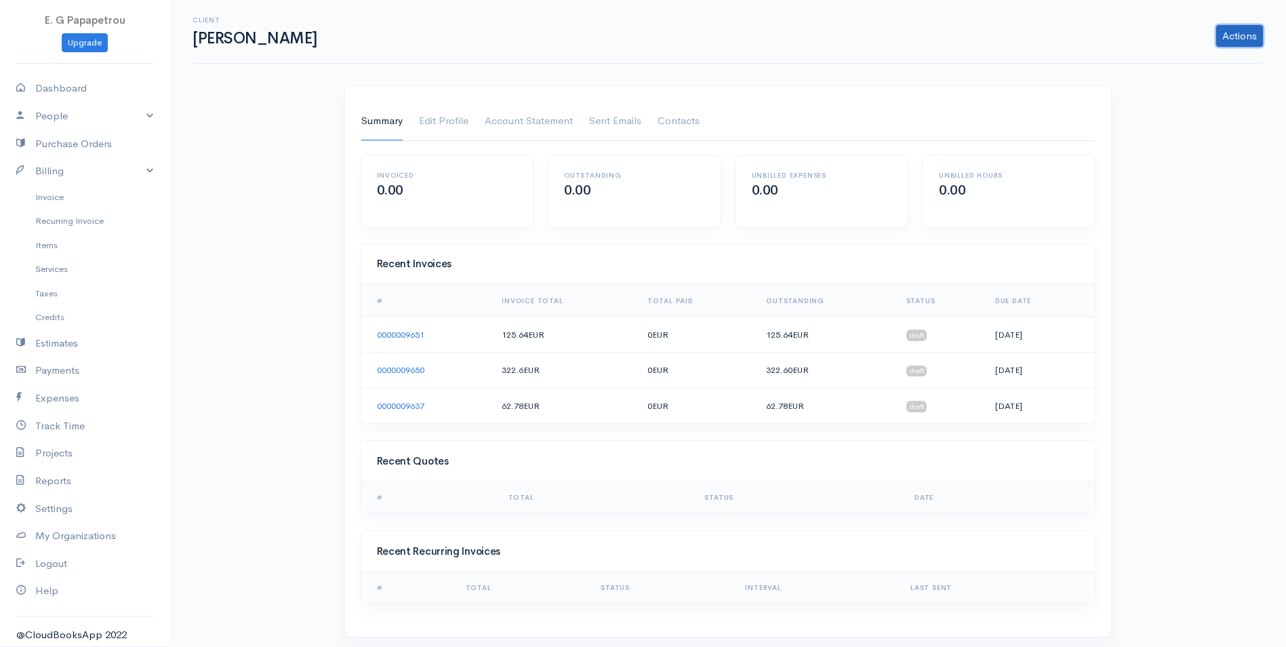
click at [1232, 41] on link "Actions" at bounding box center [1240, 36] width 47 height 22
click at [954, 87] on div "Summary Edit Profile Account Statement Shipping Address Sent Emails Contacts In…" at bounding box center [728, 361] width 766 height 551
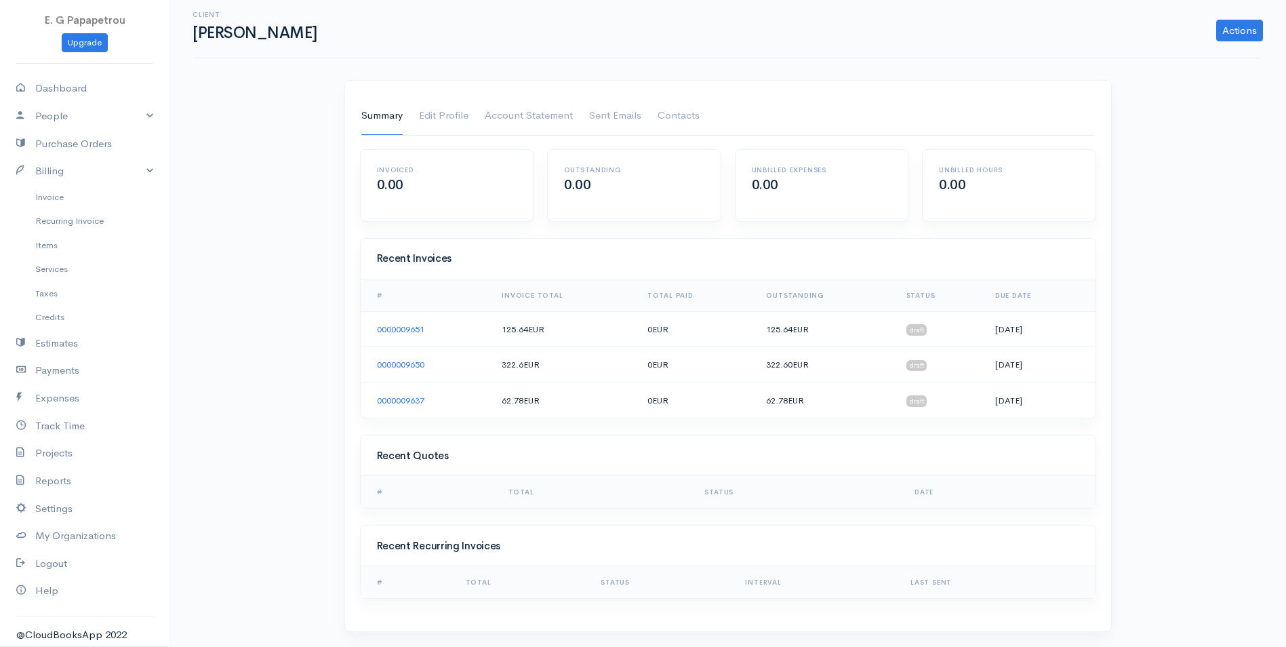
scroll to position [7, 0]
click at [452, 113] on link "Edit Profile" at bounding box center [444, 115] width 50 height 38
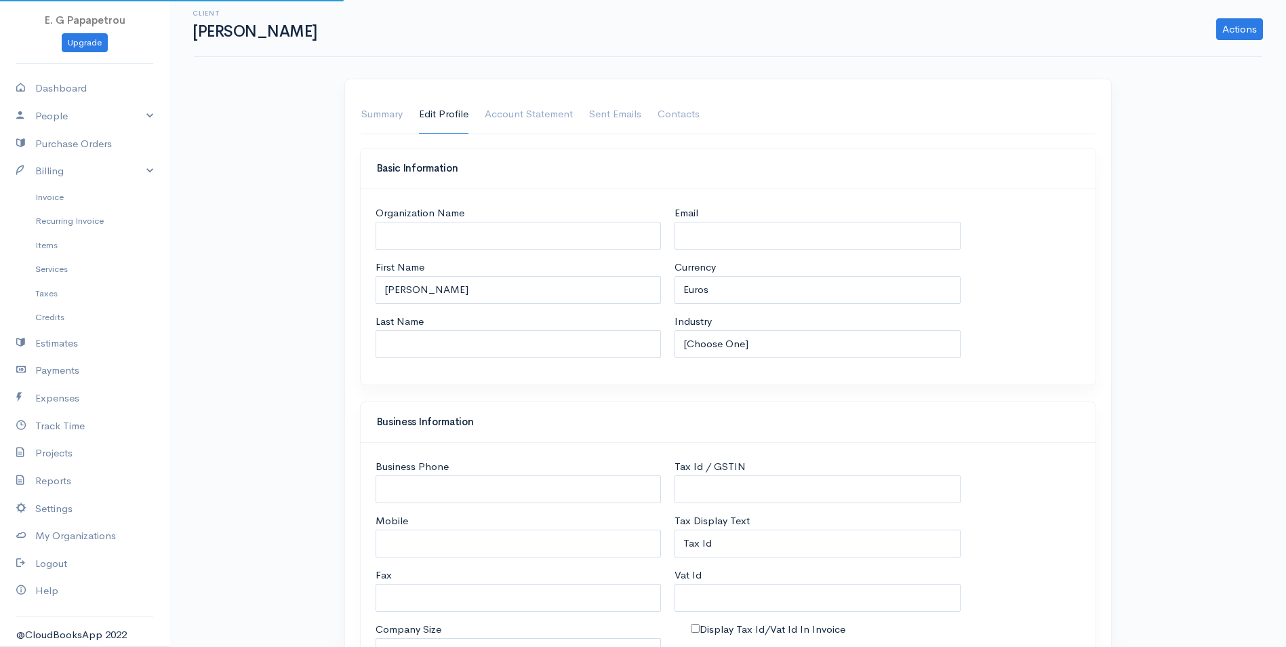
select select "[GEOGRAPHIC_DATA]"
click at [525, 117] on link "Account Statement" at bounding box center [529, 115] width 88 height 38
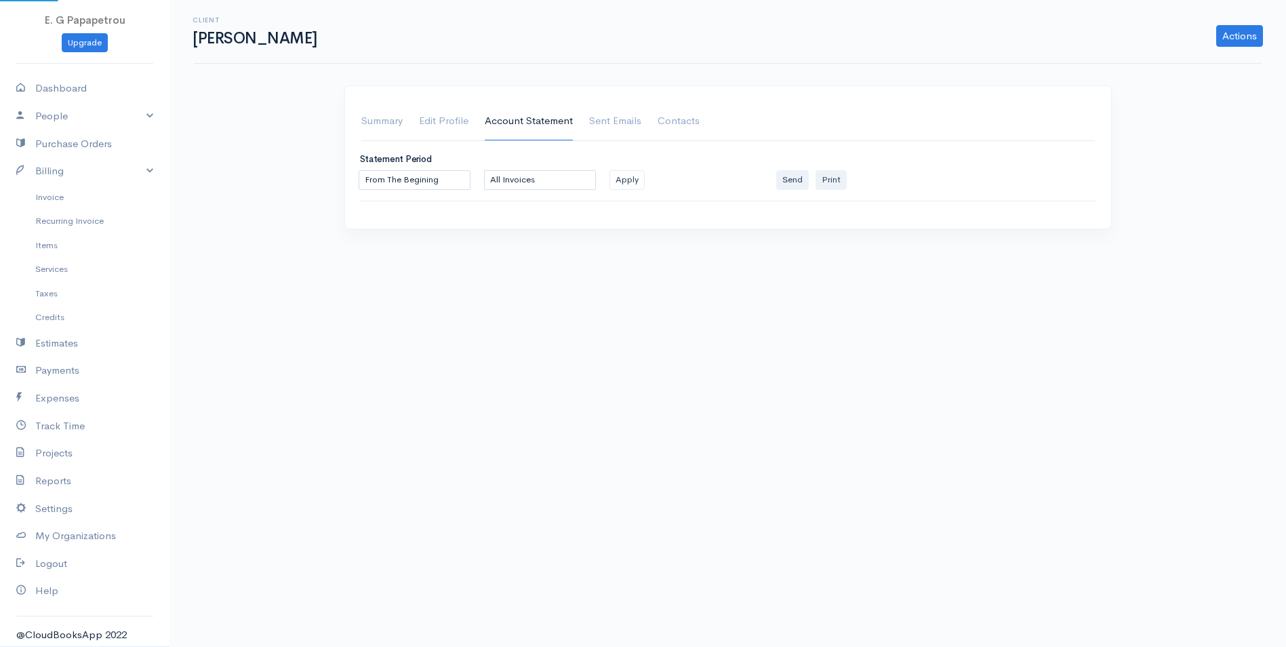
scroll to position [0, 0]
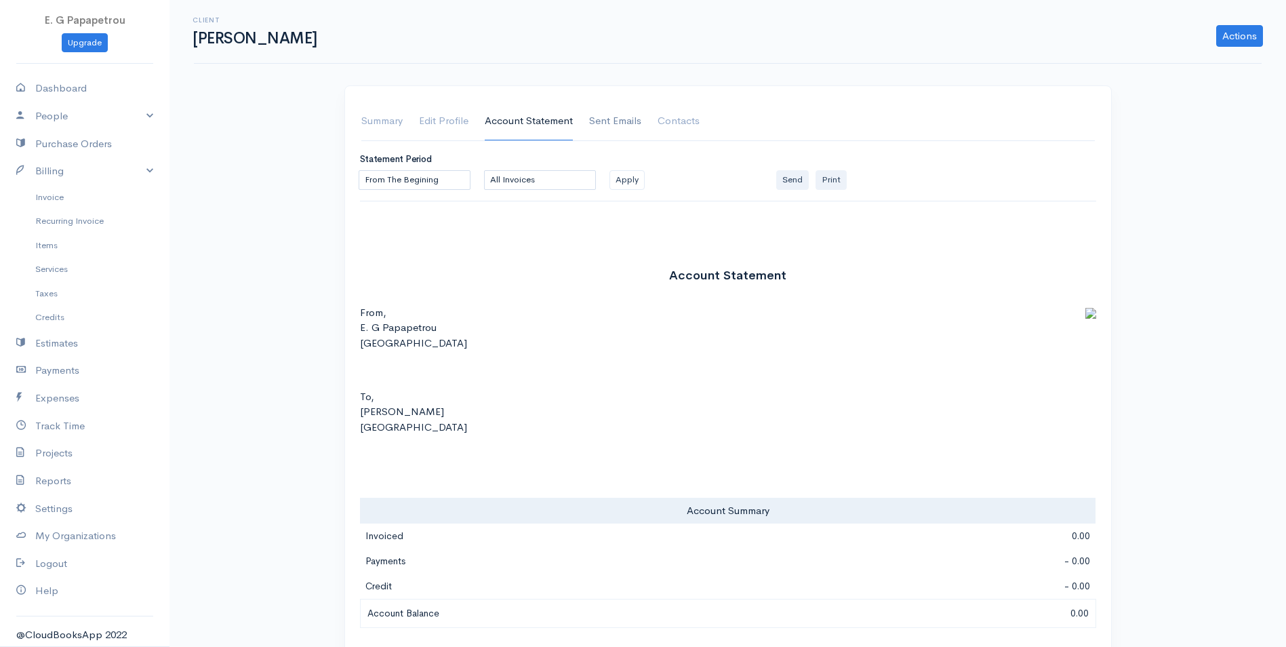
click at [623, 125] on link "Sent Emails" at bounding box center [615, 121] width 52 height 38
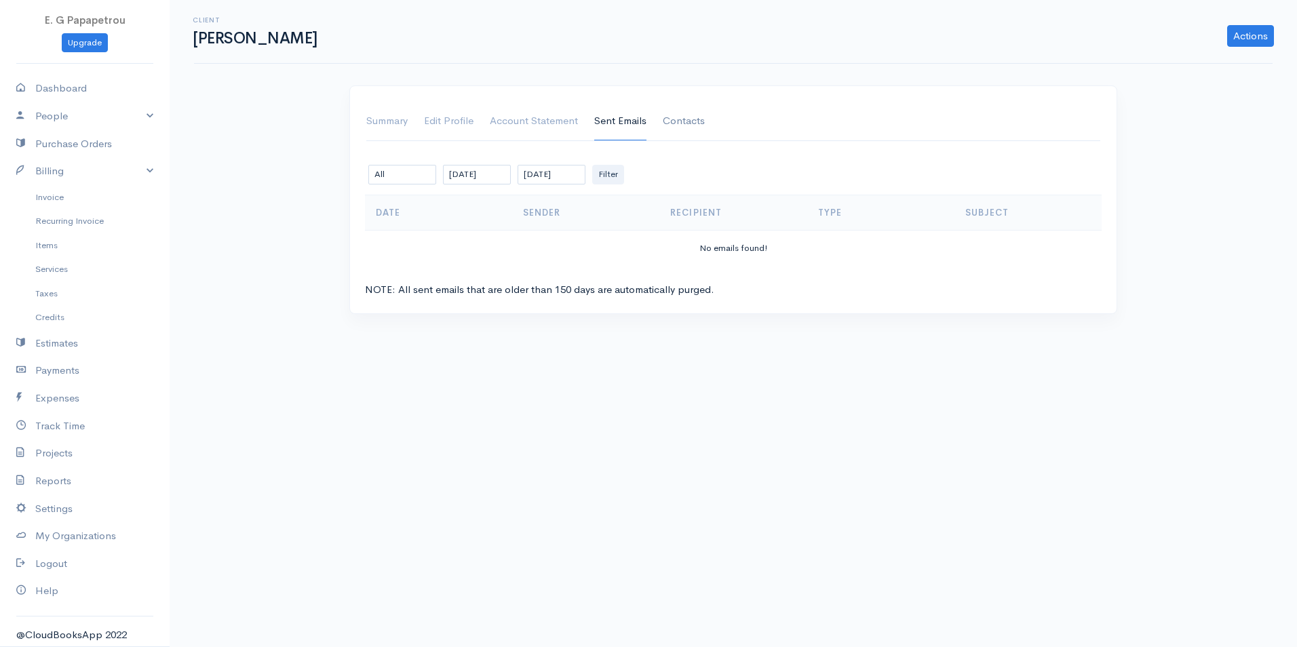
click at [692, 120] on link "Contacts" at bounding box center [684, 121] width 42 height 38
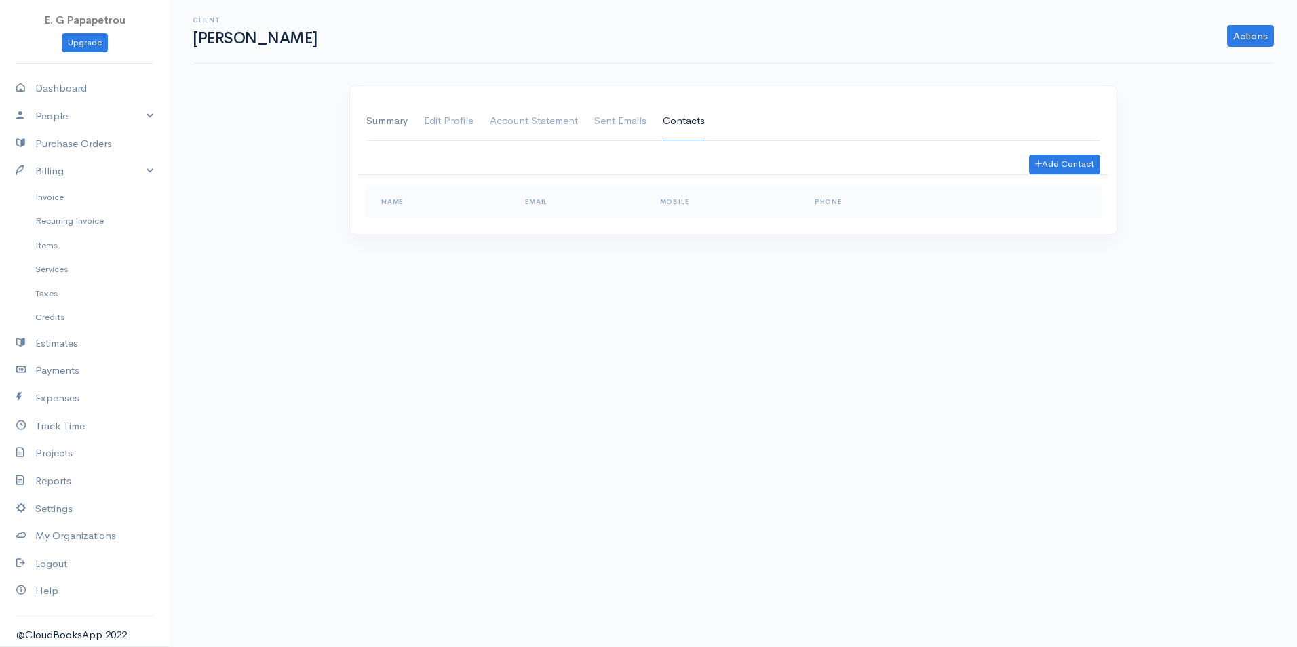
click at [394, 119] on link "Summary" at bounding box center [386, 121] width 41 height 38
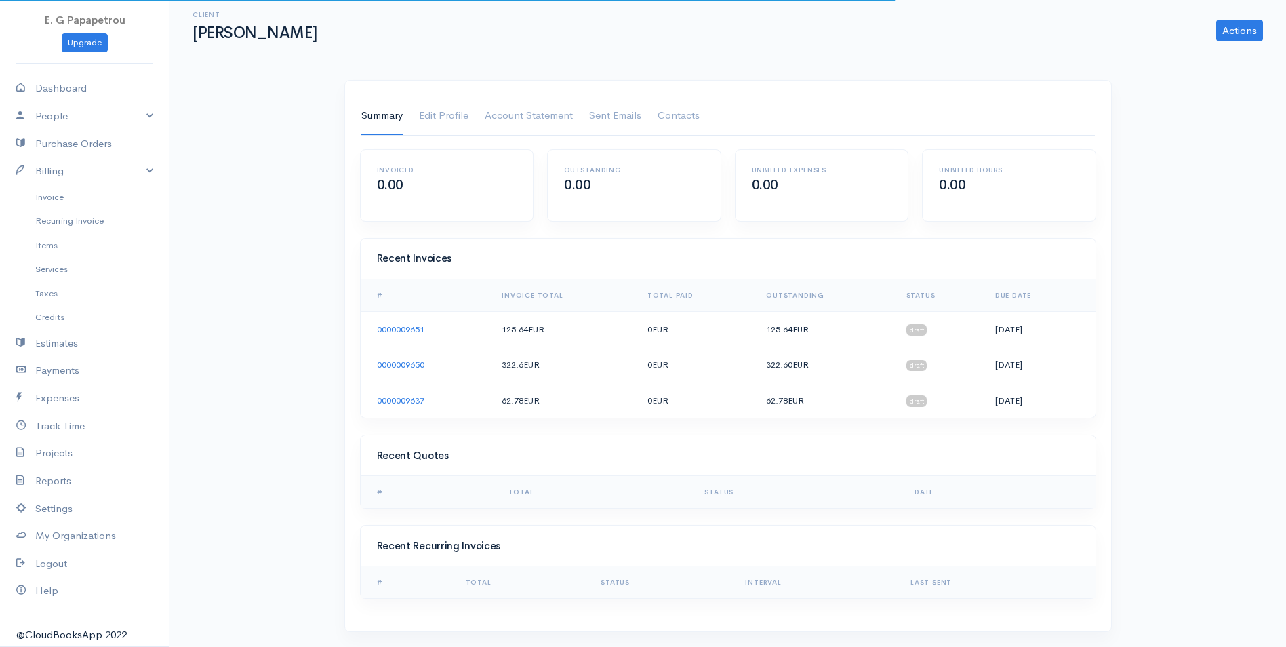
scroll to position [7, 0]
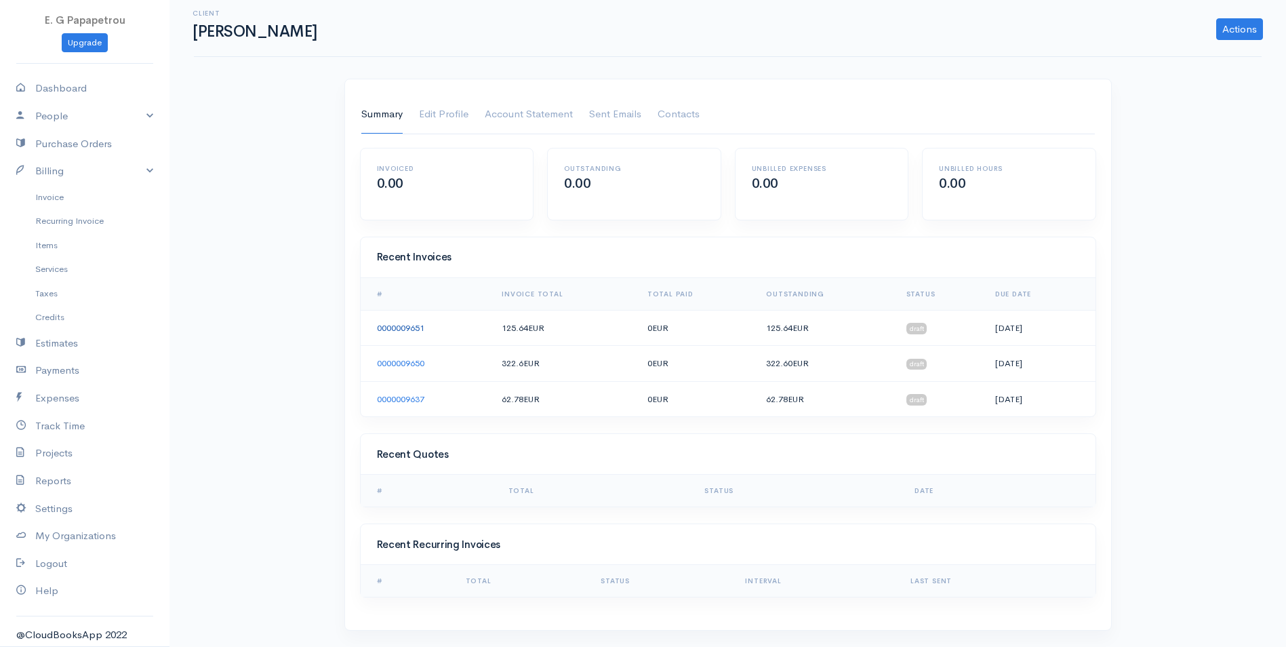
click at [397, 325] on link "0000009651" at bounding box center [400, 328] width 47 height 12
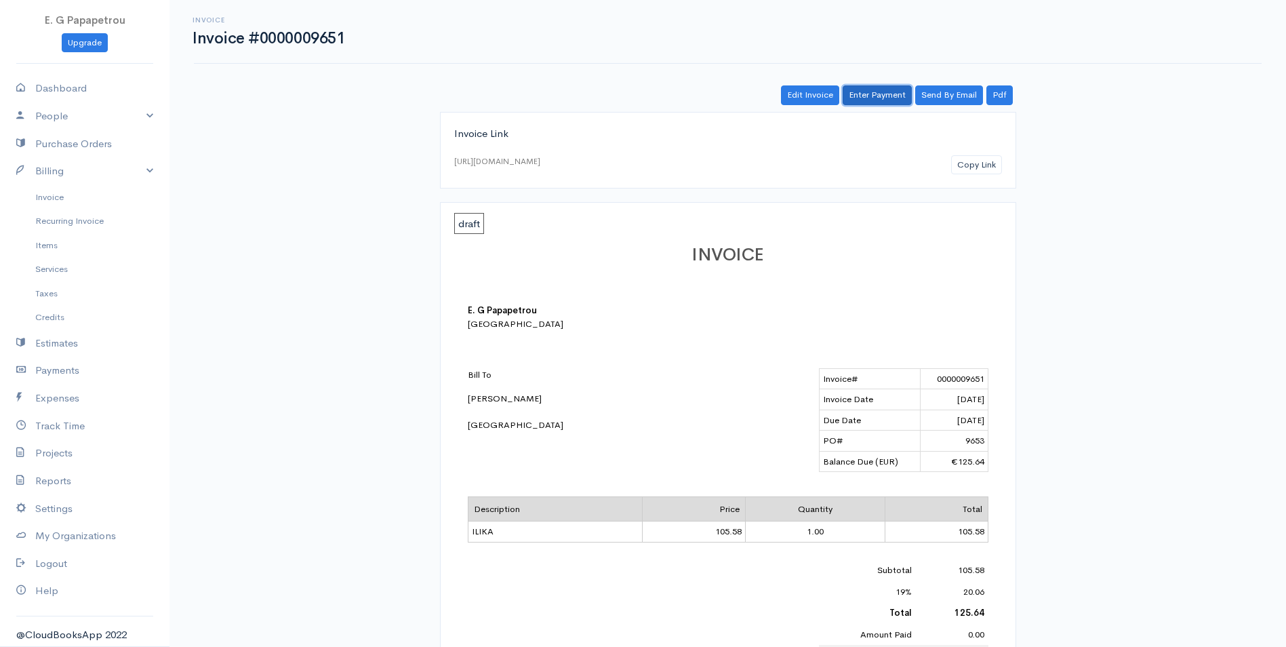
click at [875, 92] on link "Enter Payment" at bounding box center [877, 95] width 69 height 20
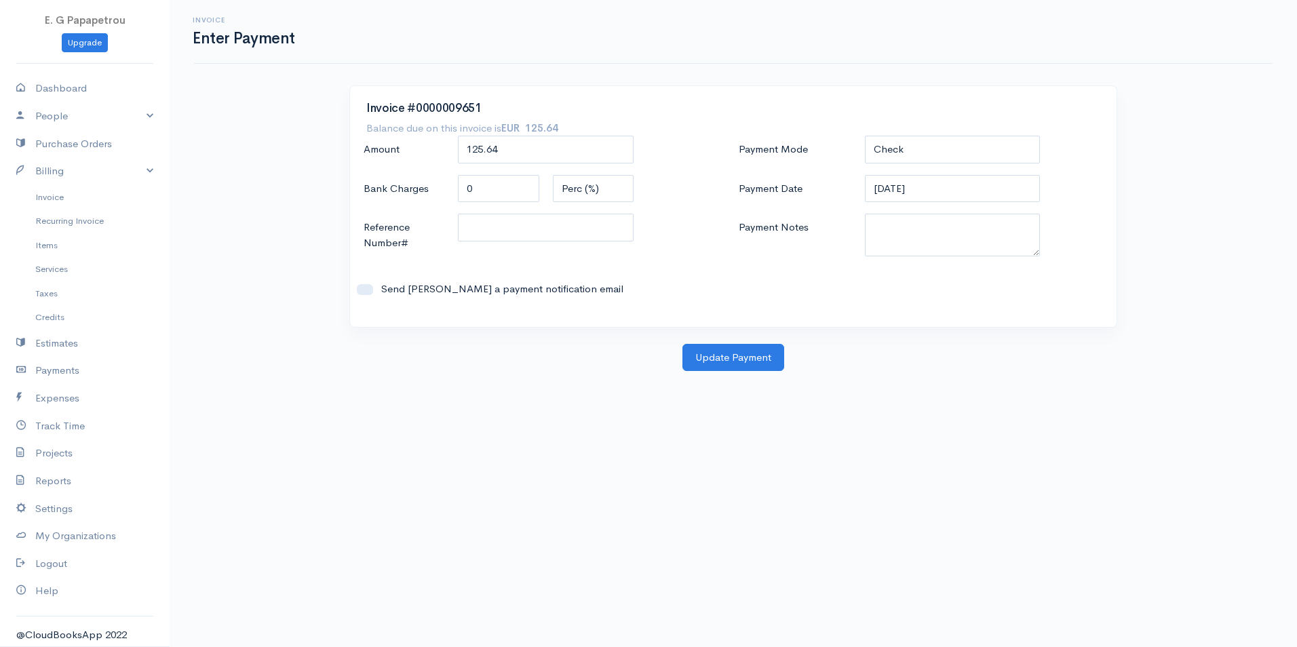
click at [669, 246] on div "Reference Number#" at bounding box center [546, 236] width 378 height 44
click at [549, 149] on input "125.64" at bounding box center [546, 150] width 176 height 28
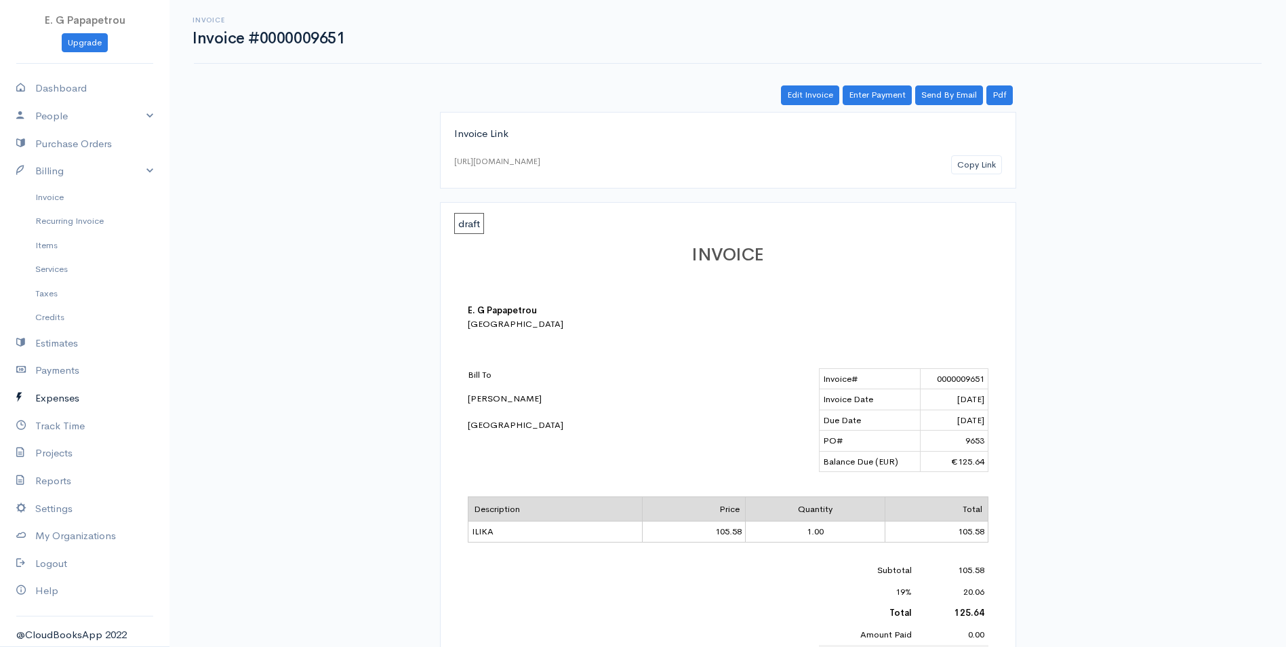
click at [103, 404] on link "Expenses" at bounding box center [85, 399] width 170 height 28
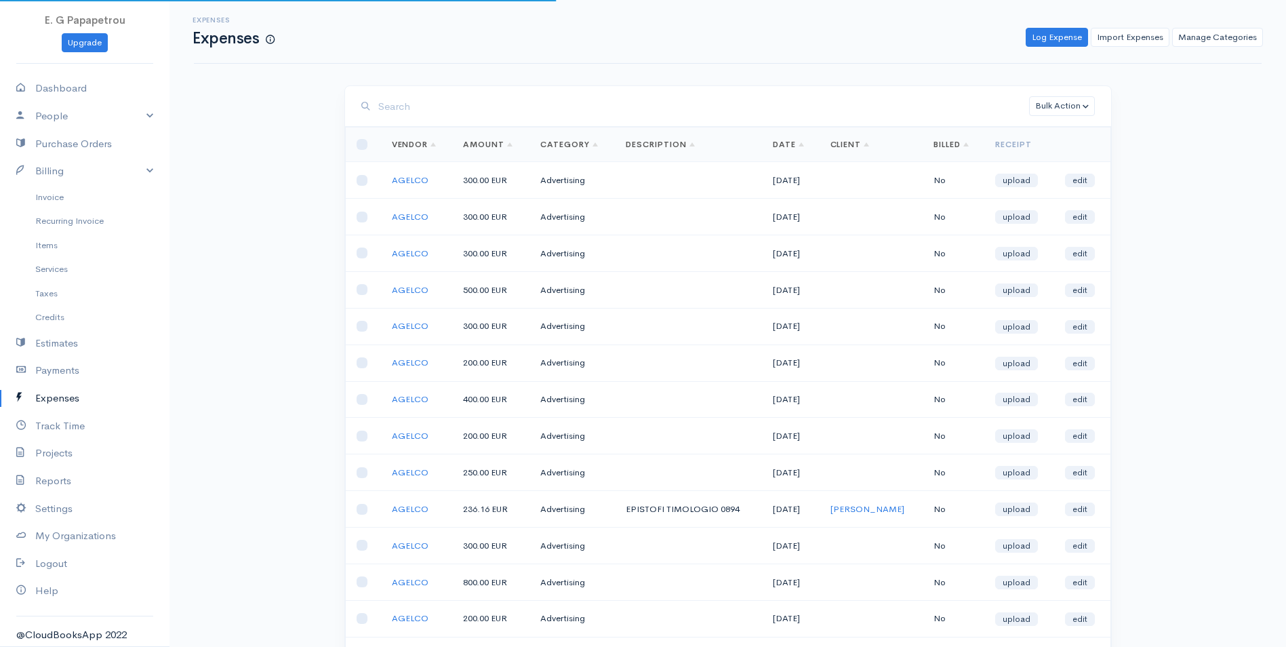
click at [73, 393] on link "Expenses" at bounding box center [85, 399] width 170 height 28
click at [69, 378] on link "Payments" at bounding box center [85, 371] width 170 height 28
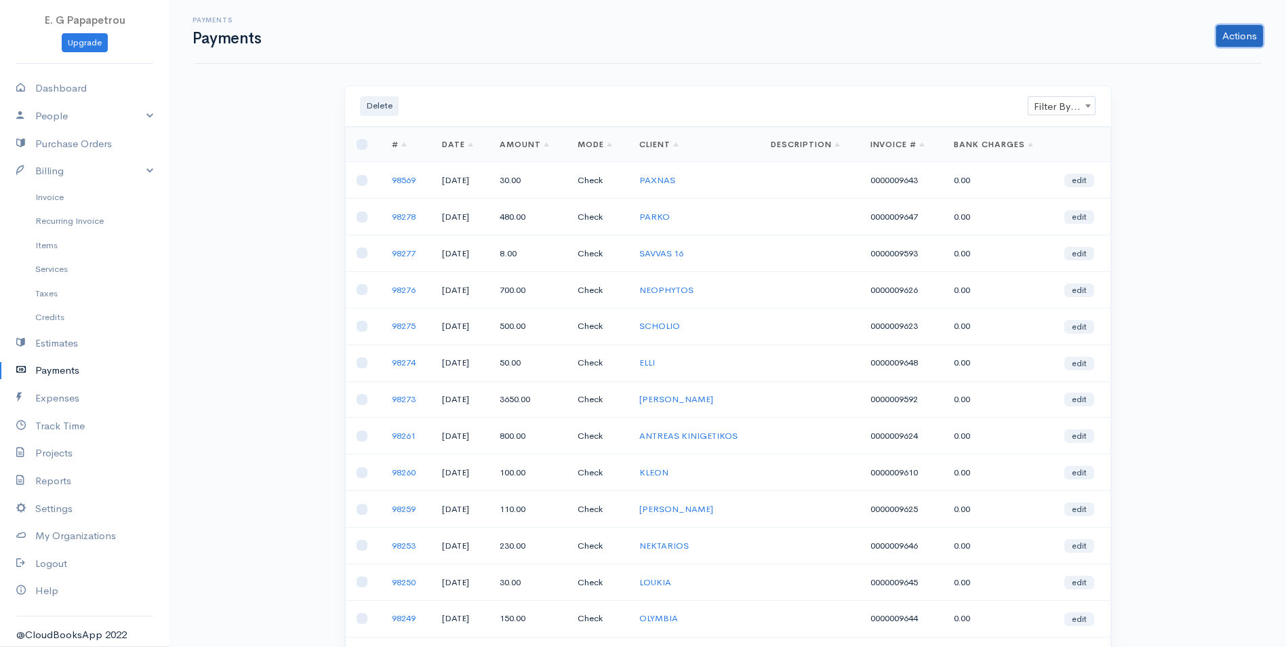
click at [1234, 37] on link "Actions" at bounding box center [1240, 36] width 47 height 22
click at [1194, 65] on link "Enter Payment" at bounding box center [1195, 65] width 140 height 24
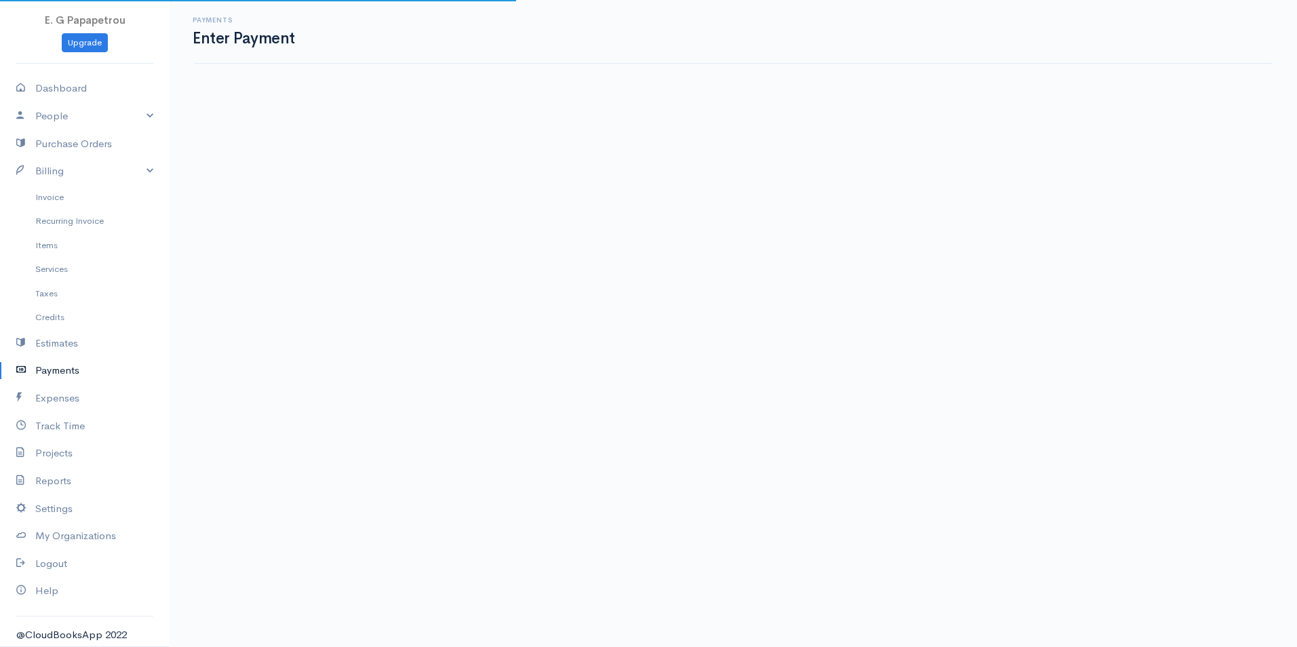
select select "2"
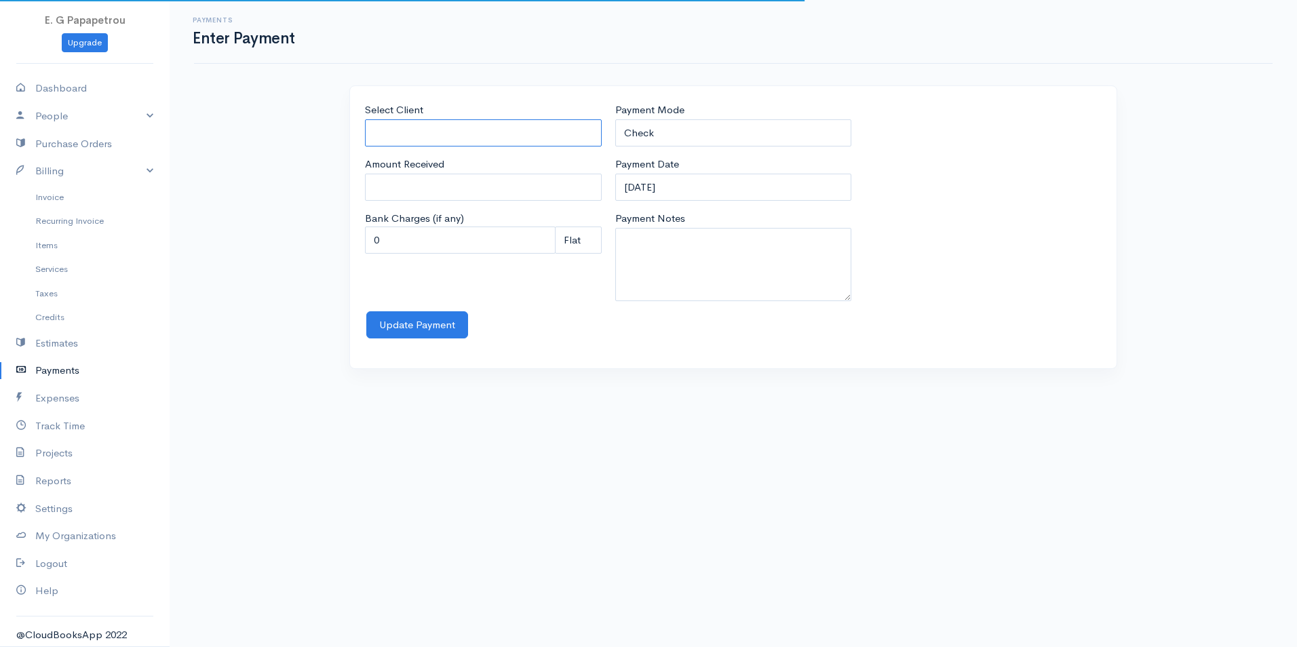
click at [437, 124] on input "Select Client" at bounding box center [483, 133] width 237 height 28
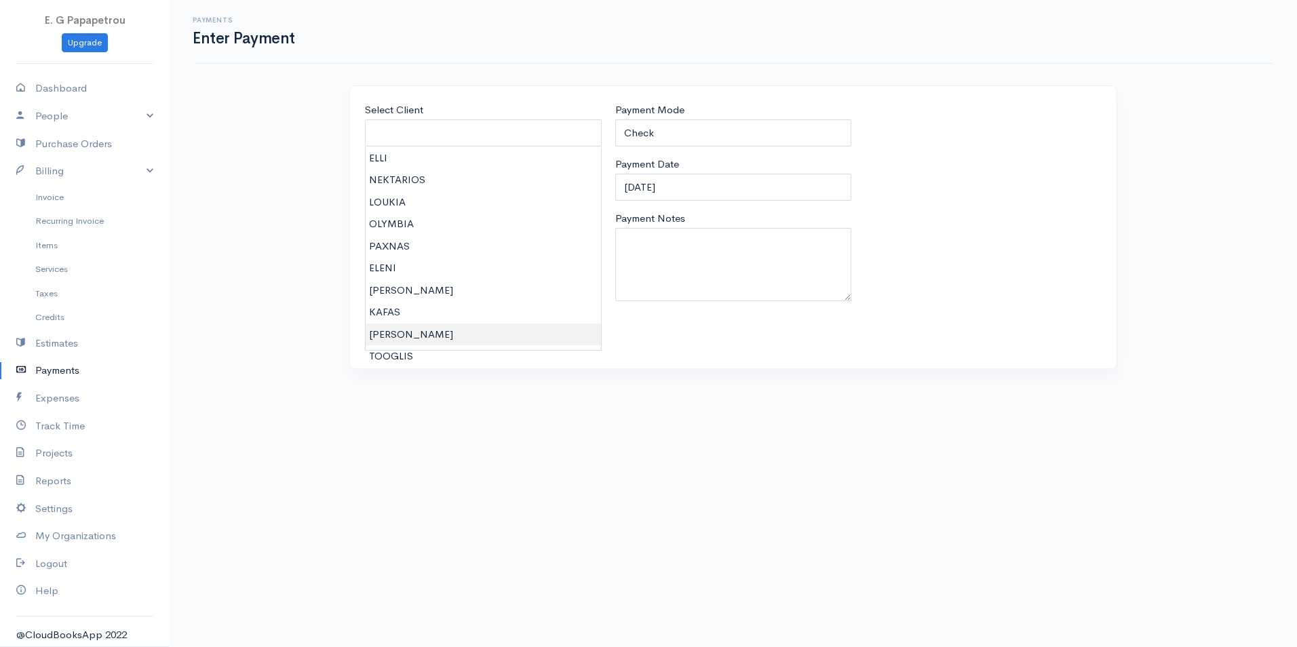
type input "[PERSON_NAME]"
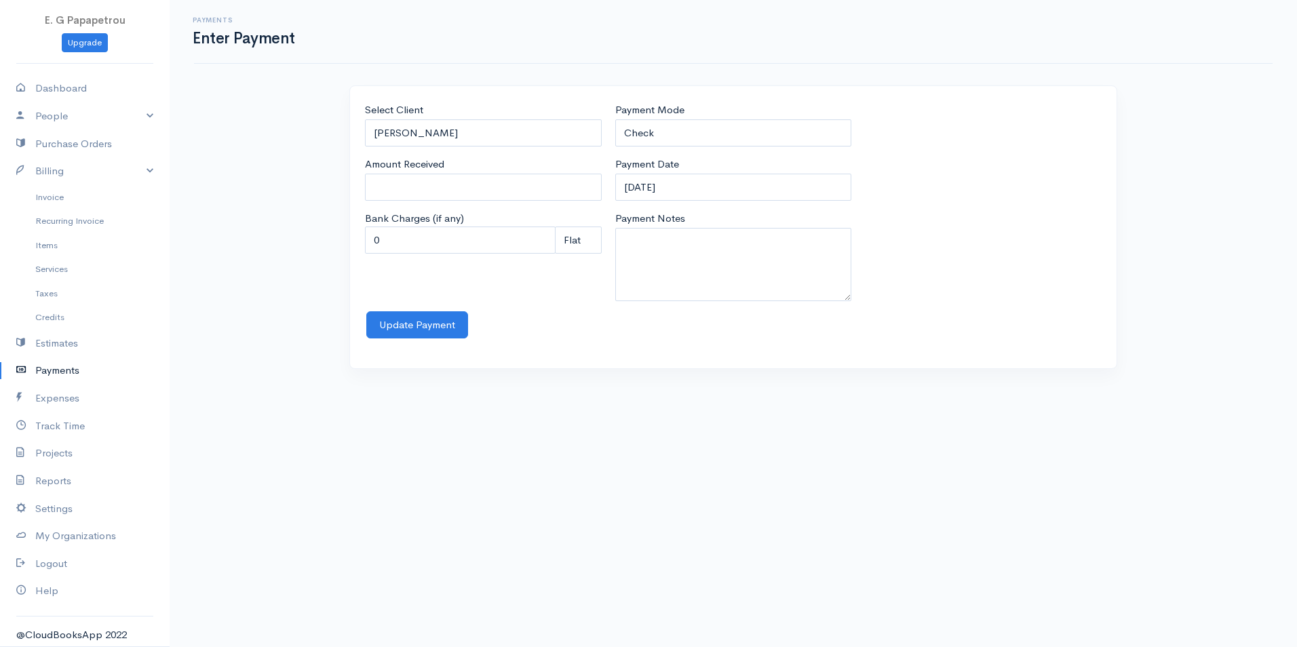
click at [446, 334] on body "E. G Papapetrou Upgrade Dashboard People Clients Vendors Staff Users Purchase O…" at bounding box center [648, 323] width 1297 height 647
type input "0"
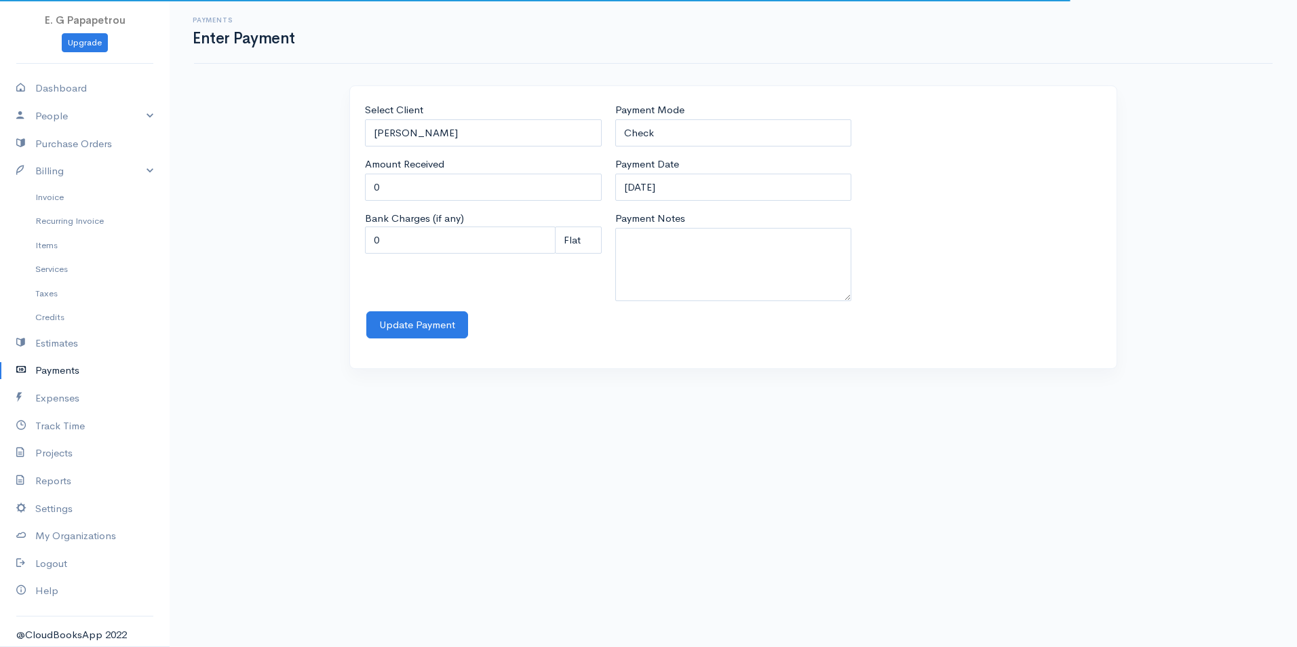
click at [581, 319] on div "Update Payment" at bounding box center [733, 325] width 734 height 28
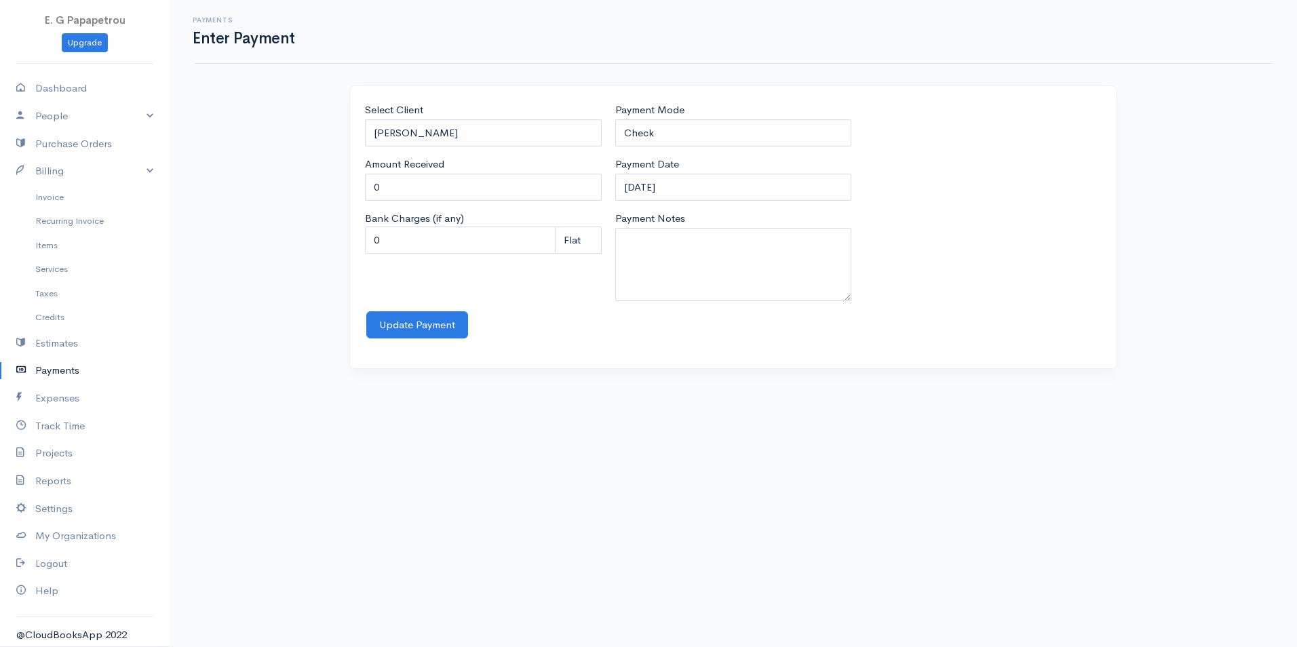
click at [512, 97] on div "Select Client [PERSON_NAME] Amount Received 0 Bank Charges (if any) 0 Perc (%) …" at bounding box center [733, 227] width 766 height 282
click at [562, 300] on div "Select Client [PERSON_NAME] Amount Received 0 Bank Charges (if any) 0 Perc (%) …" at bounding box center [483, 206] width 250 height 209
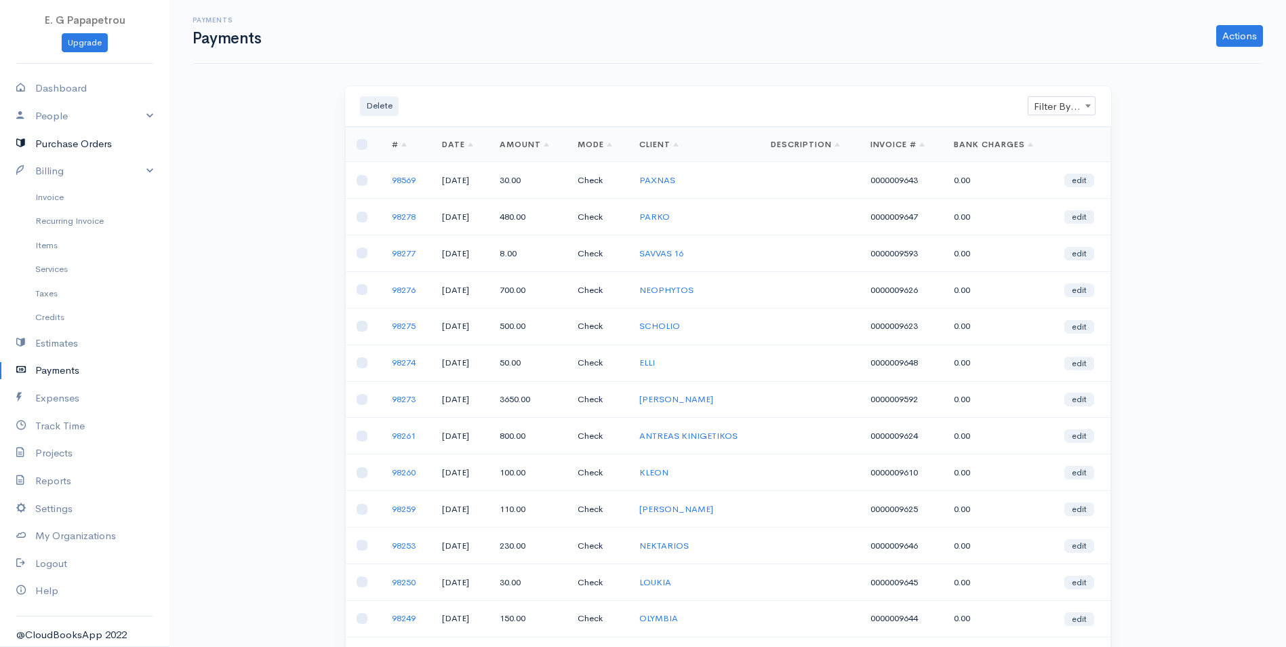
click at [58, 140] on link "Purchase Orders" at bounding box center [85, 144] width 170 height 28
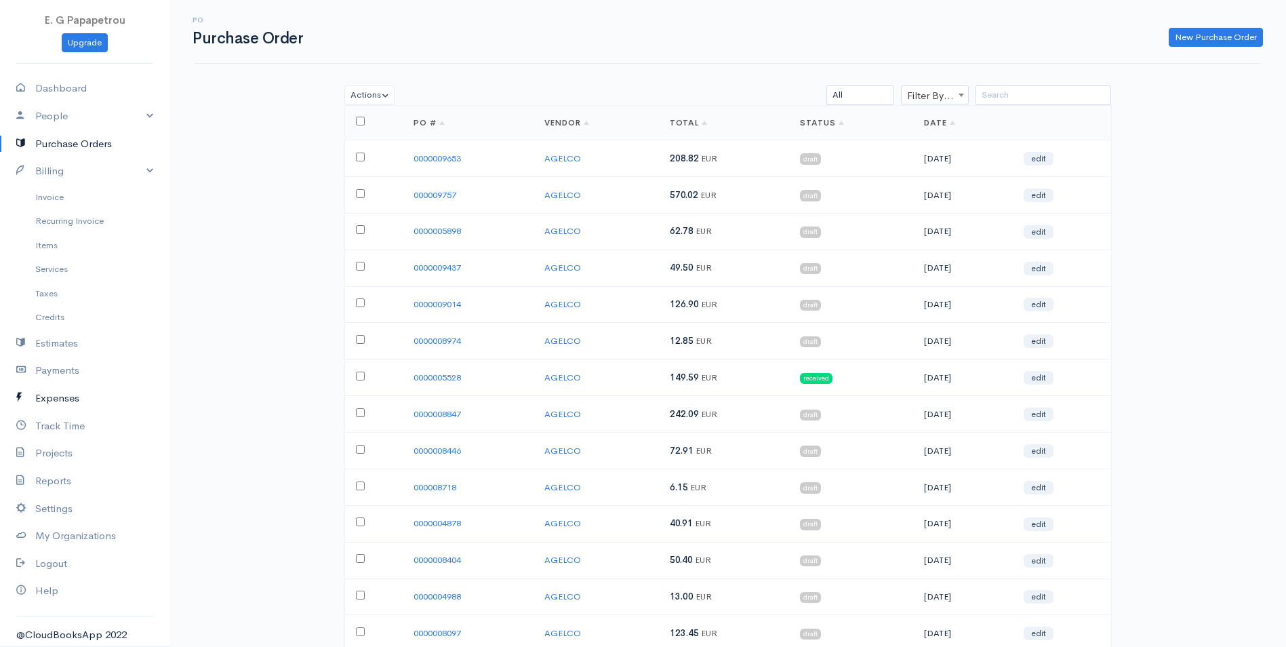
click at [64, 391] on link "Expenses" at bounding box center [85, 399] width 170 height 28
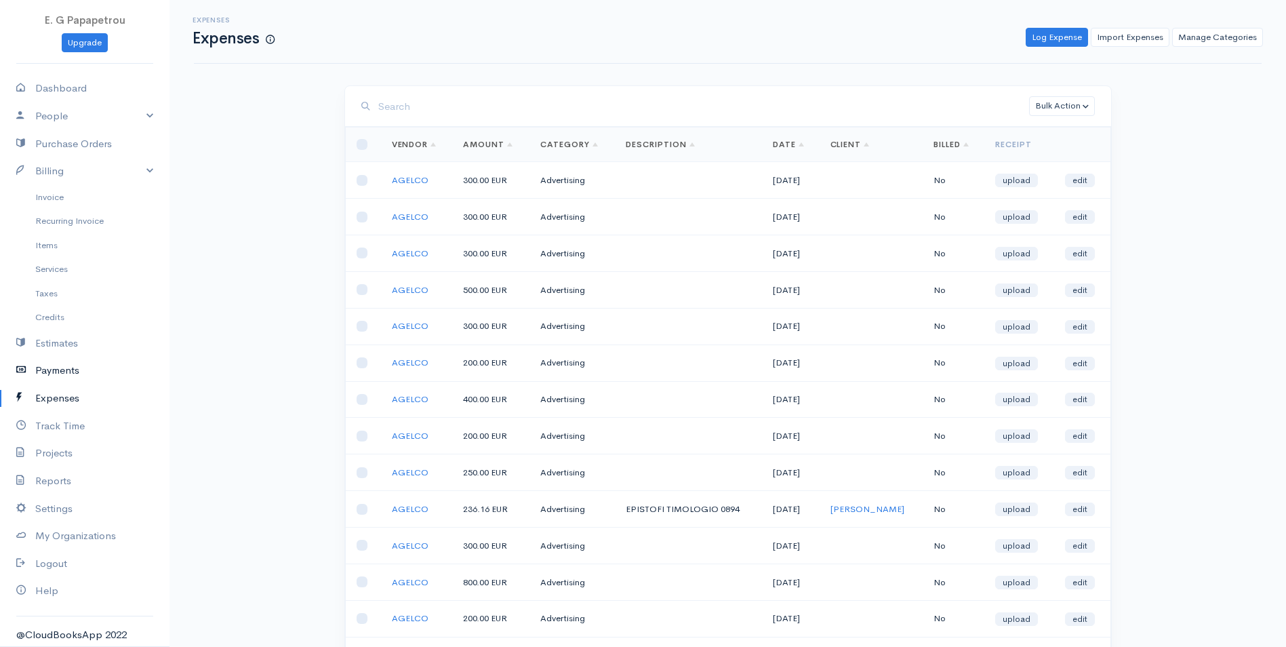
click at [50, 368] on link "Payments" at bounding box center [85, 371] width 170 height 28
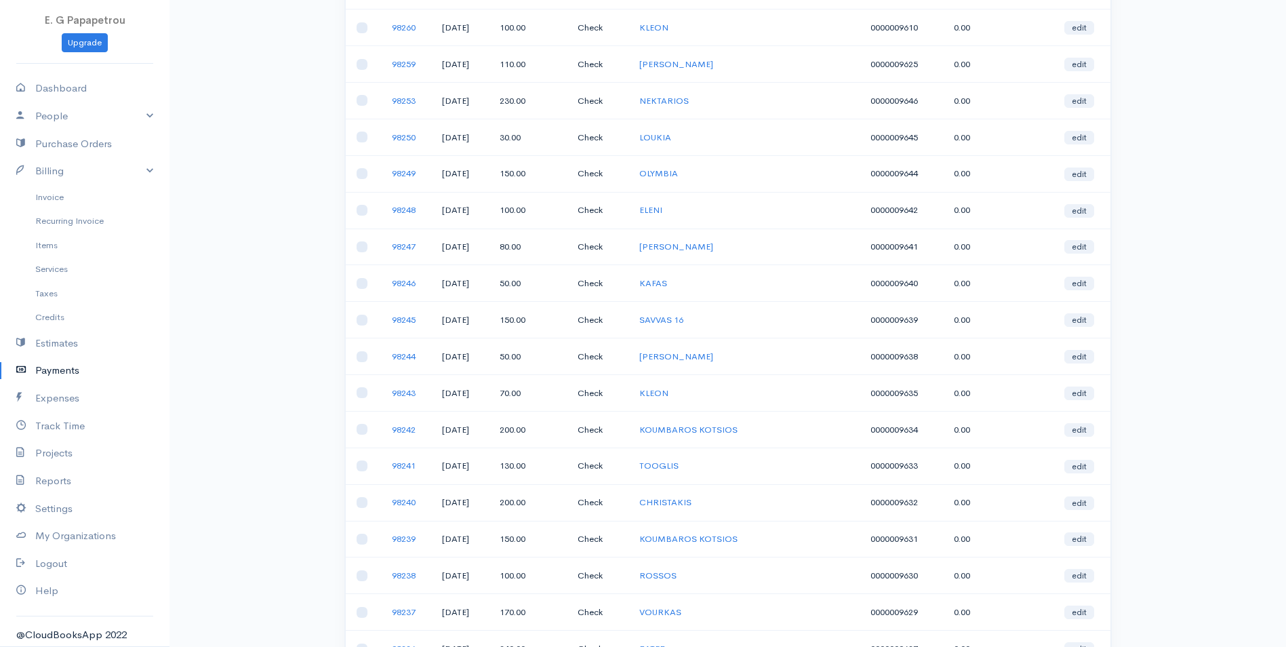
scroll to position [475, 0]
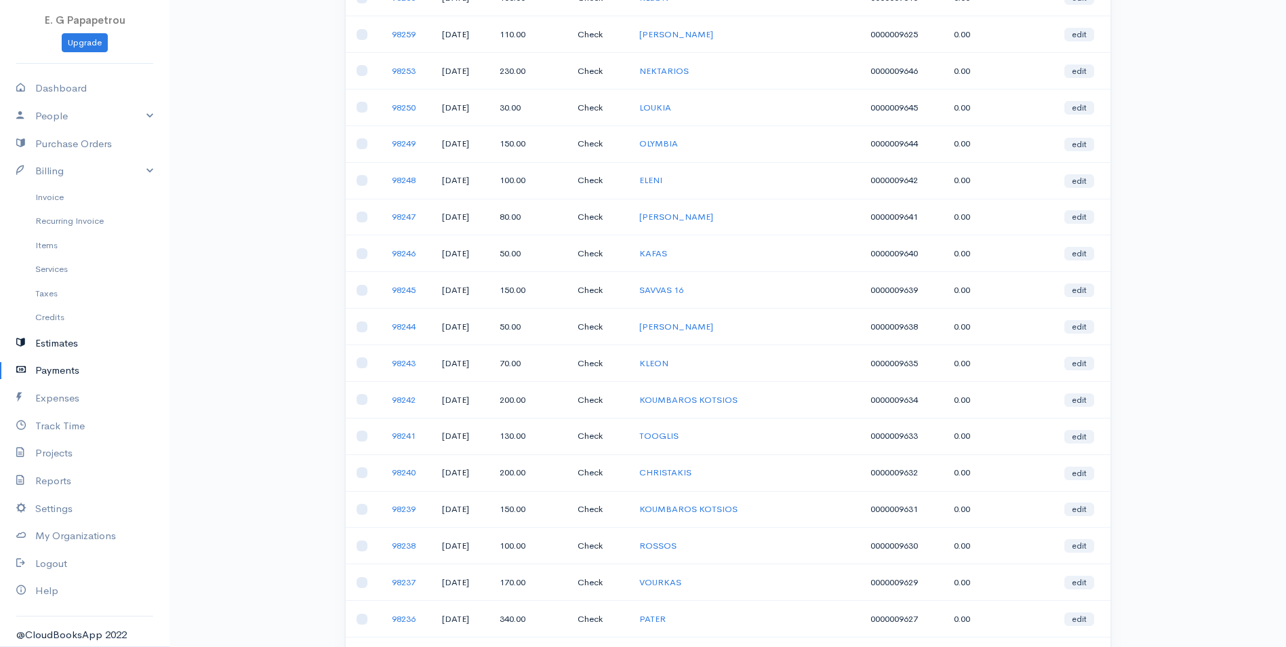
click at [56, 343] on link "Estimates" at bounding box center [85, 344] width 170 height 28
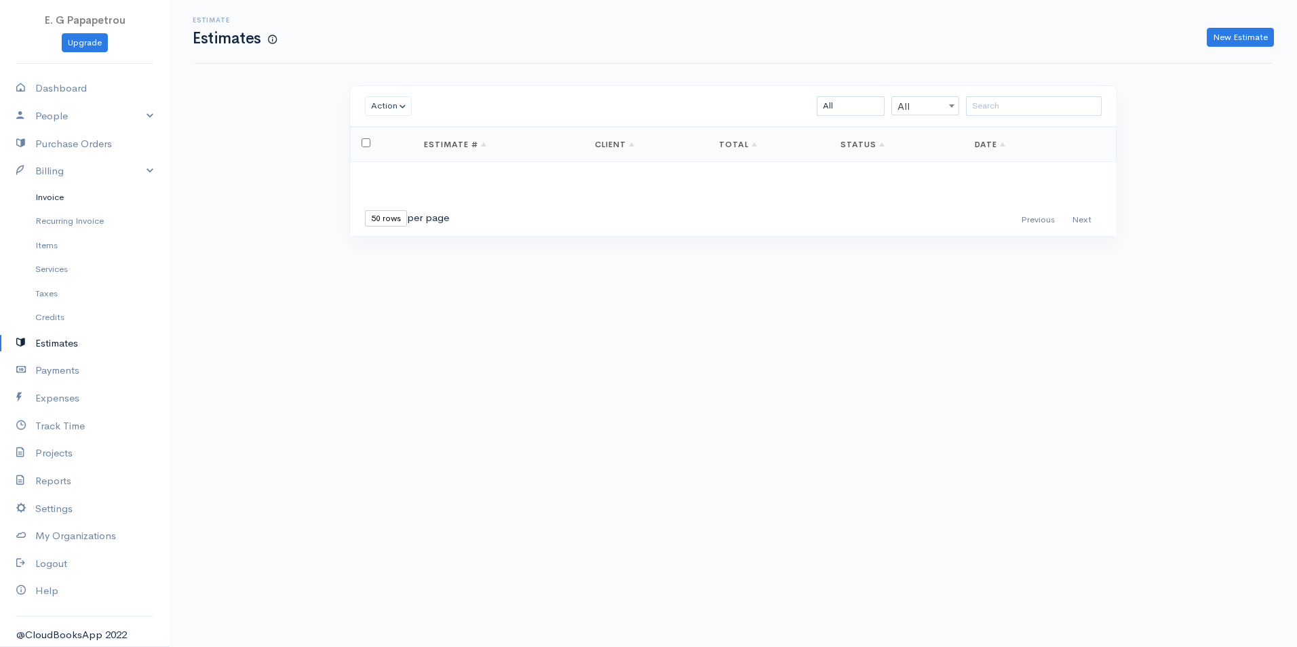
click at [44, 195] on link "Invoice" at bounding box center [85, 197] width 170 height 24
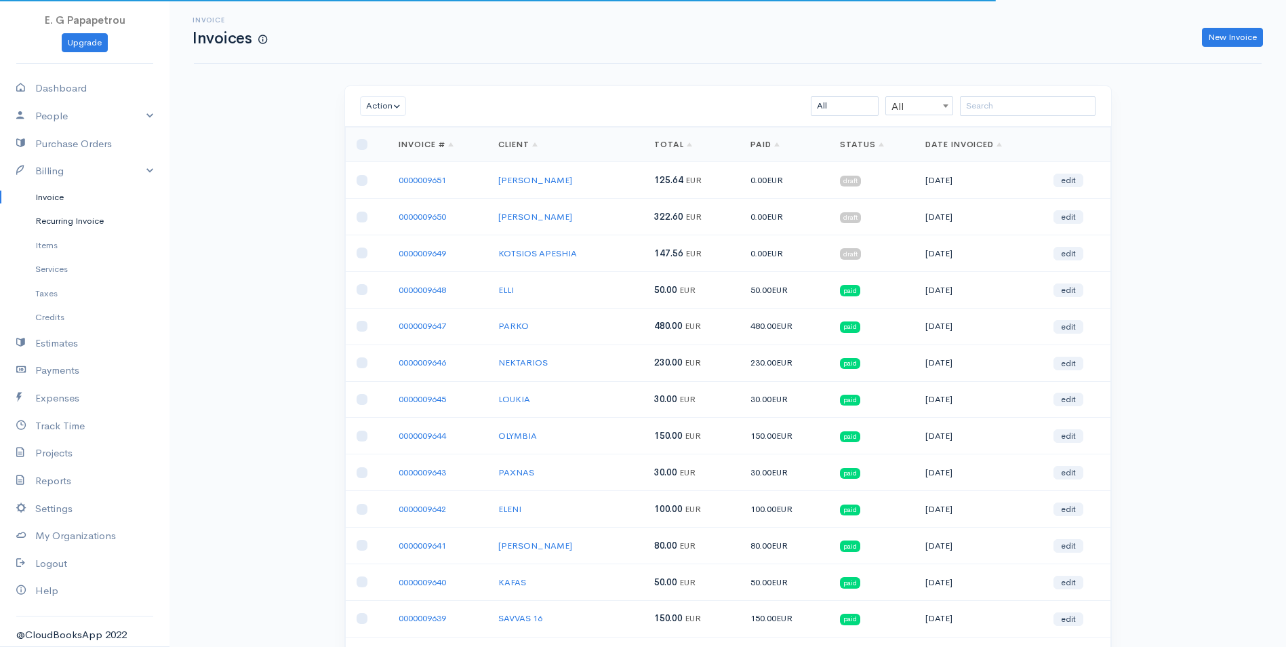
click at [53, 223] on link "Recurring Invoice" at bounding box center [85, 221] width 170 height 24
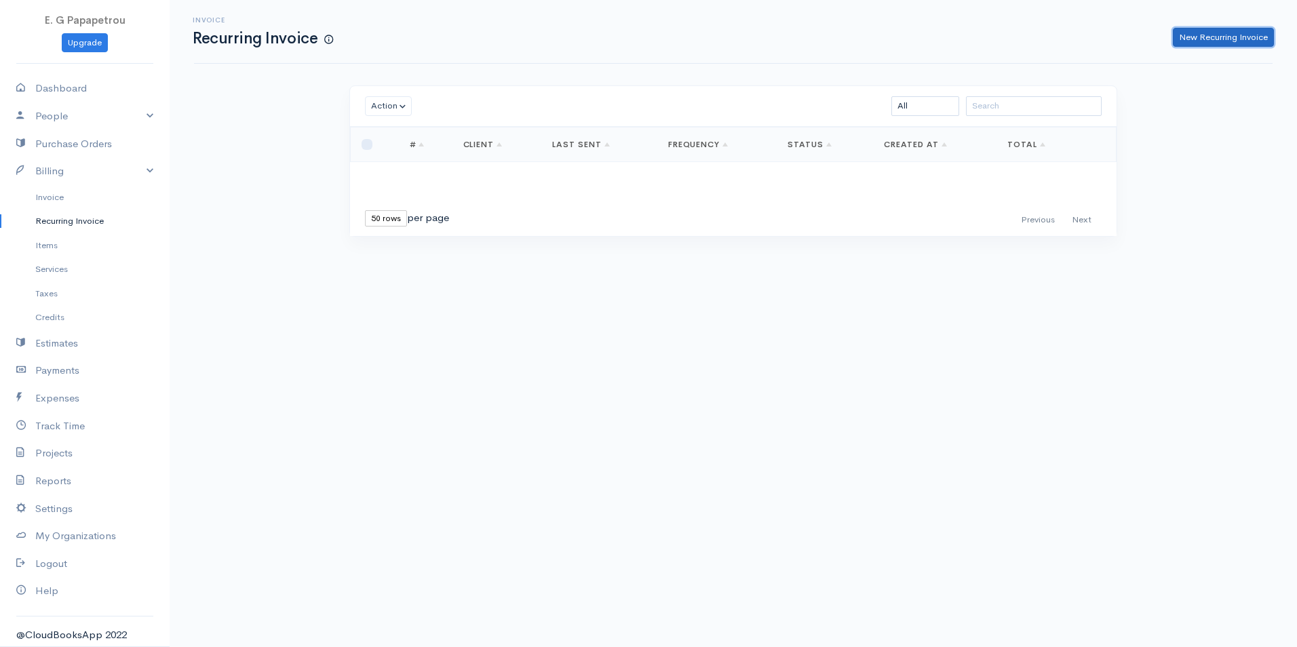
click at [1230, 37] on link "New Recurring Invoice" at bounding box center [1223, 38] width 101 height 20
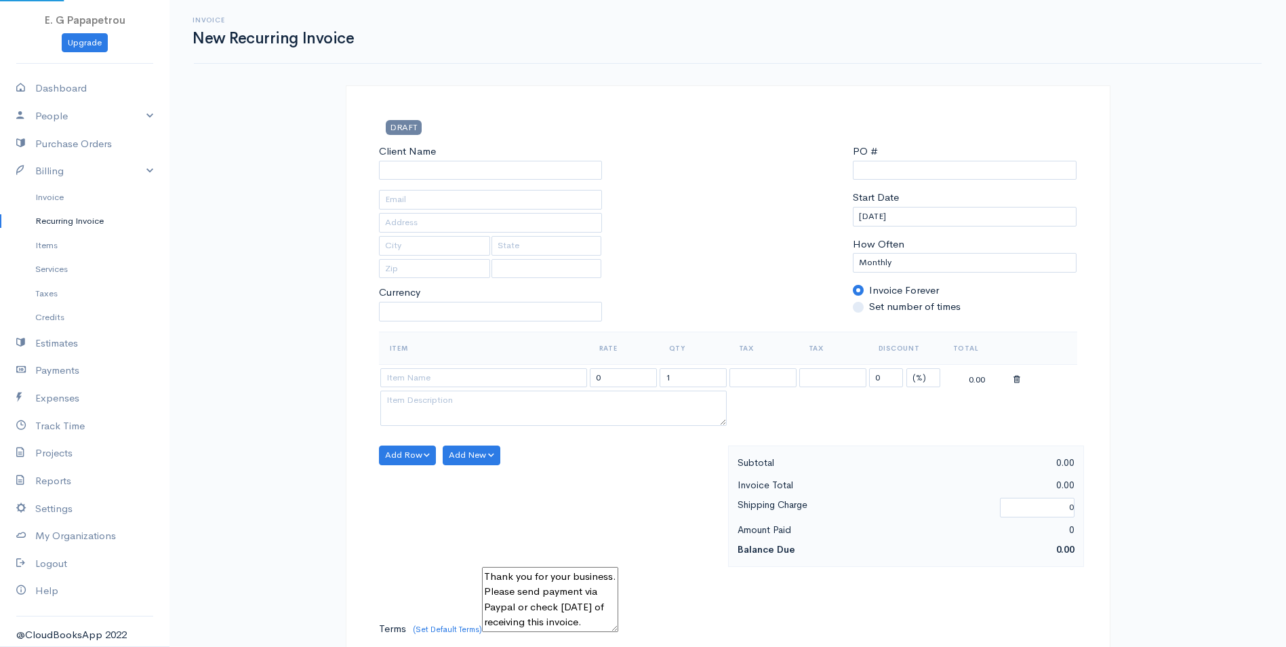
select select "[GEOGRAPHIC_DATA]"
select select "EUR"
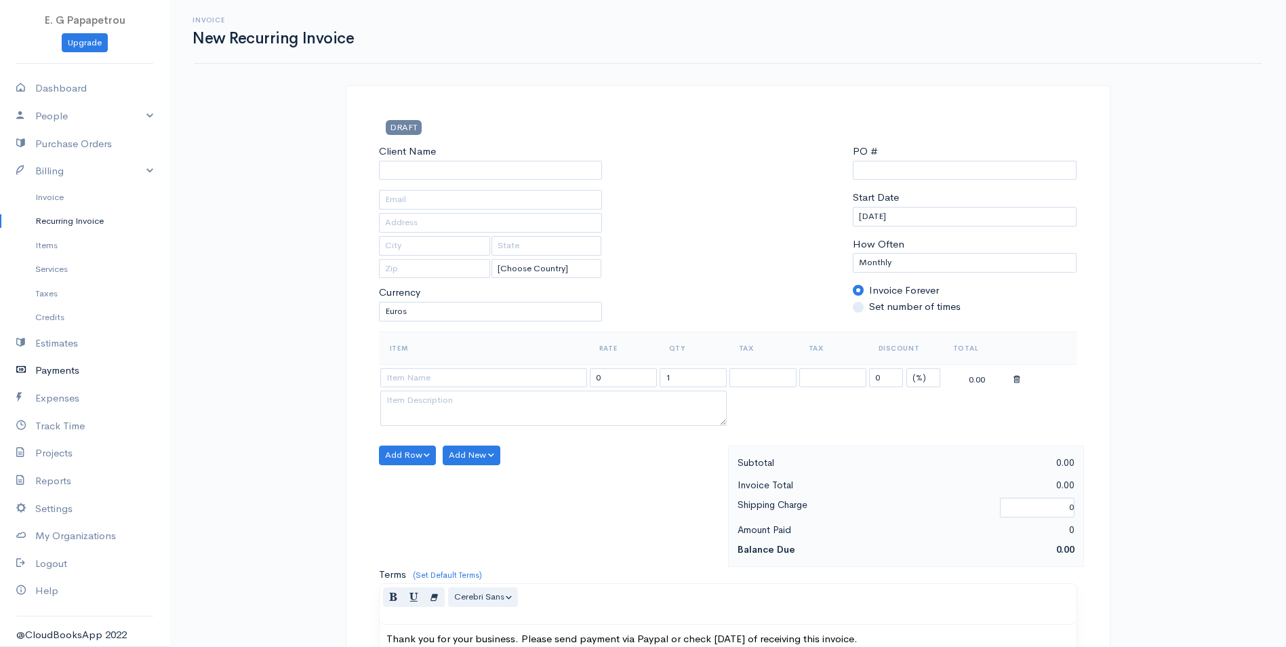
click at [66, 362] on link "Payments" at bounding box center [85, 371] width 170 height 28
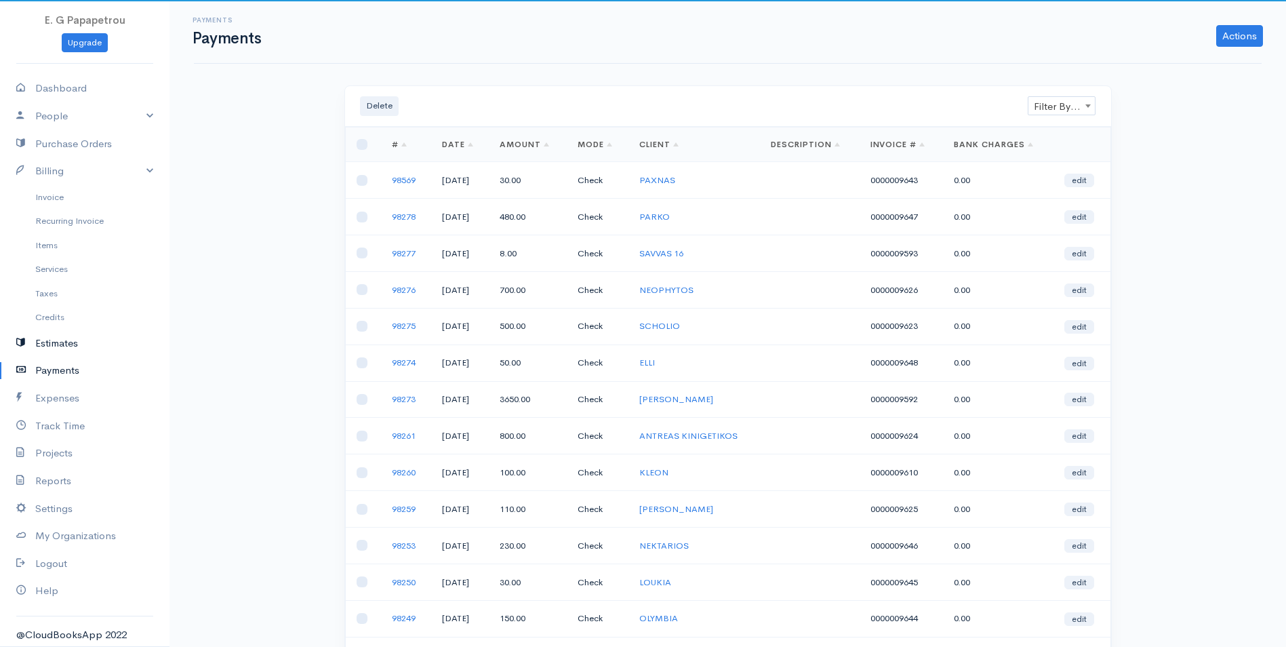
click at [68, 342] on link "Estimates" at bounding box center [85, 344] width 170 height 28
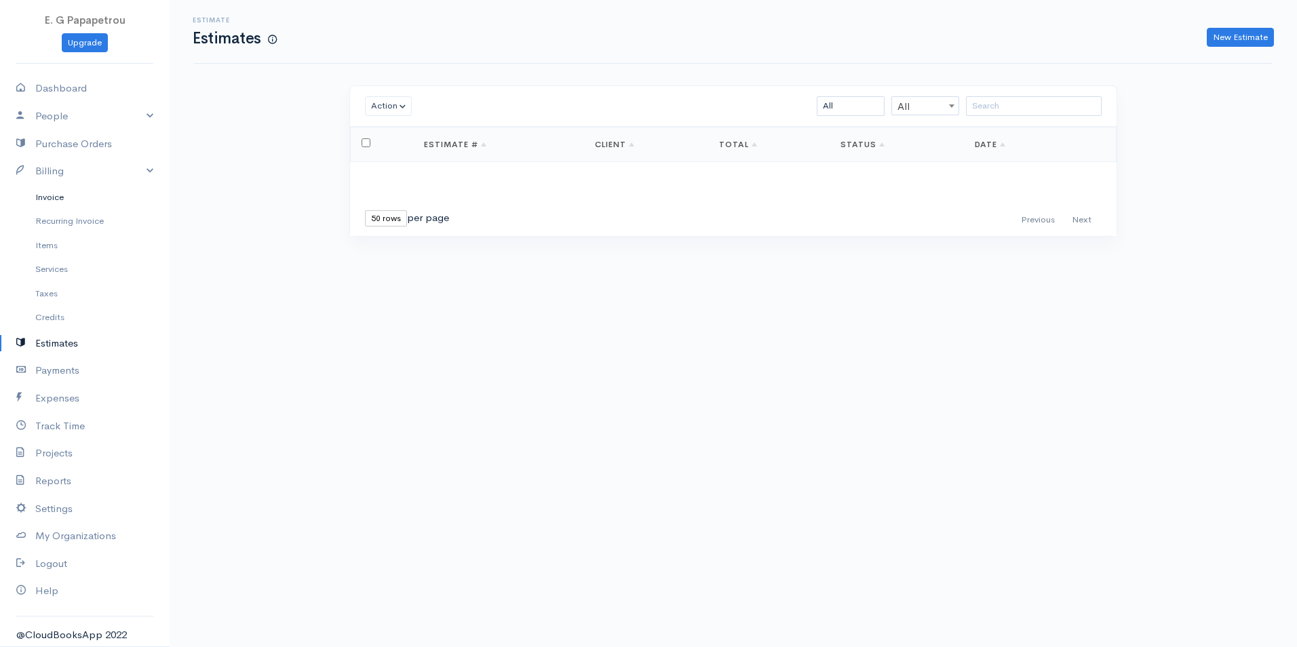
click at [51, 191] on link "Invoice" at bounding box center [85, 197] width 170 height 24
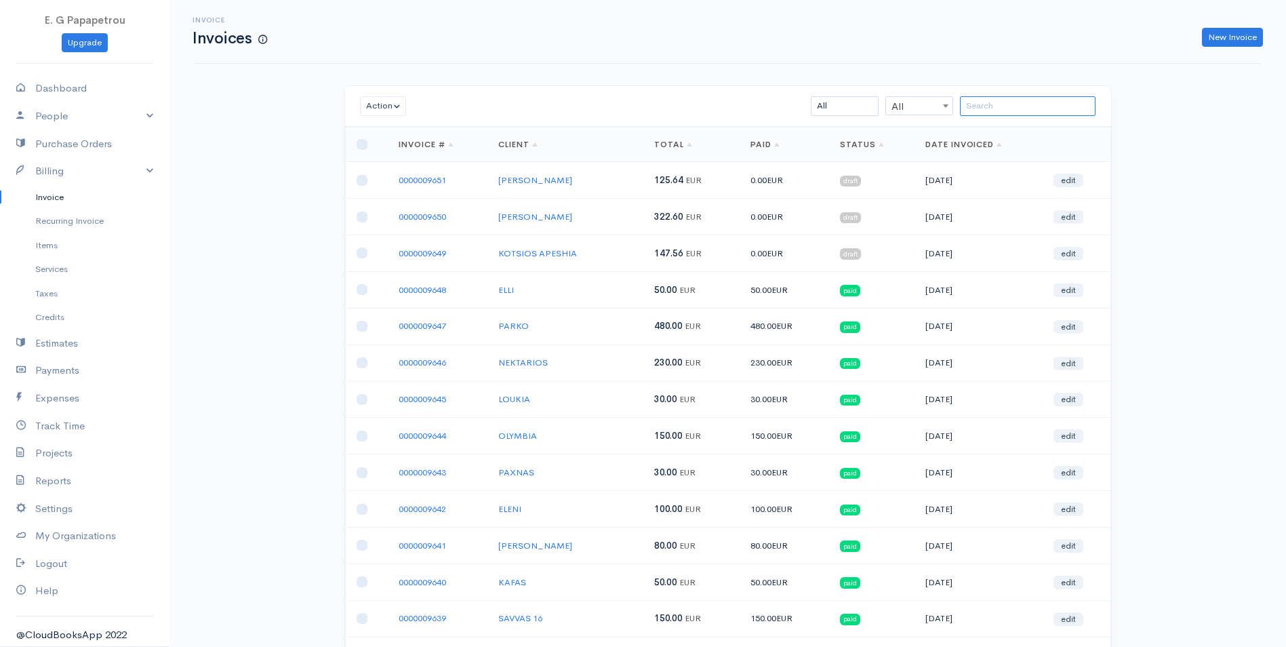
click at [979, 109] on input "search" at bounding box center [1028, 106] width 136 height 20
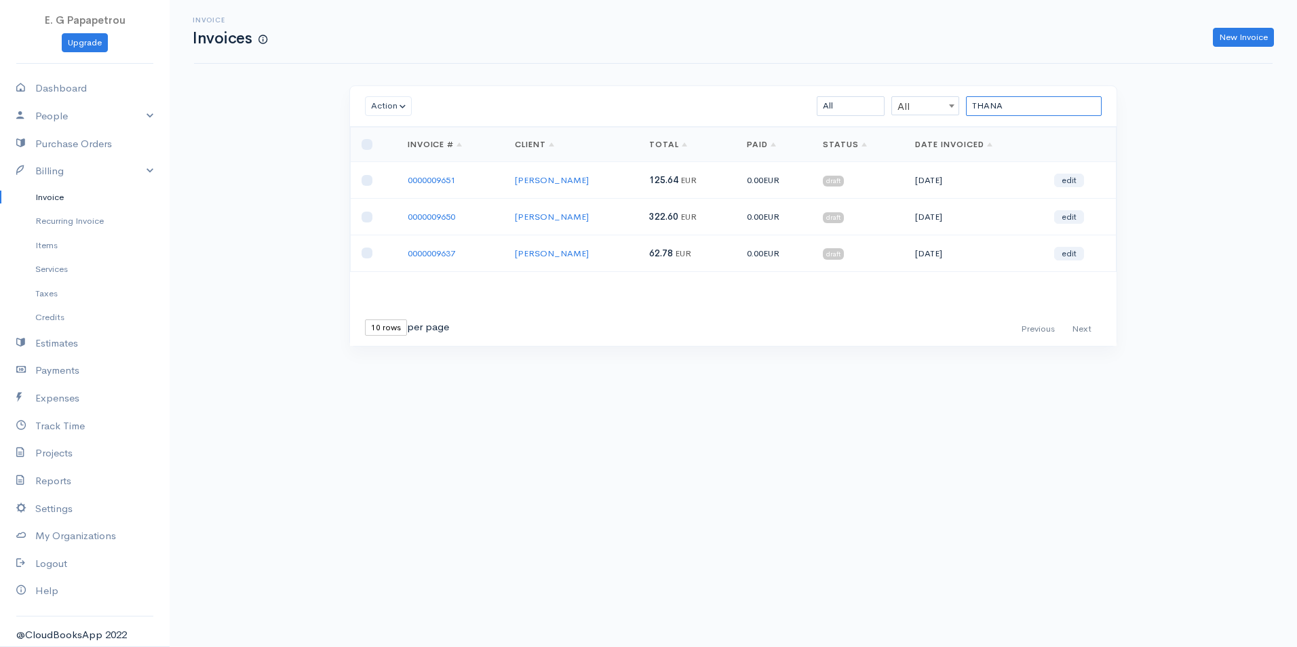
type input "THANA"
click at [364, 147] on input "checkbox" at bounding box center [366, 144] width 11 height 11
checkbox input "true"
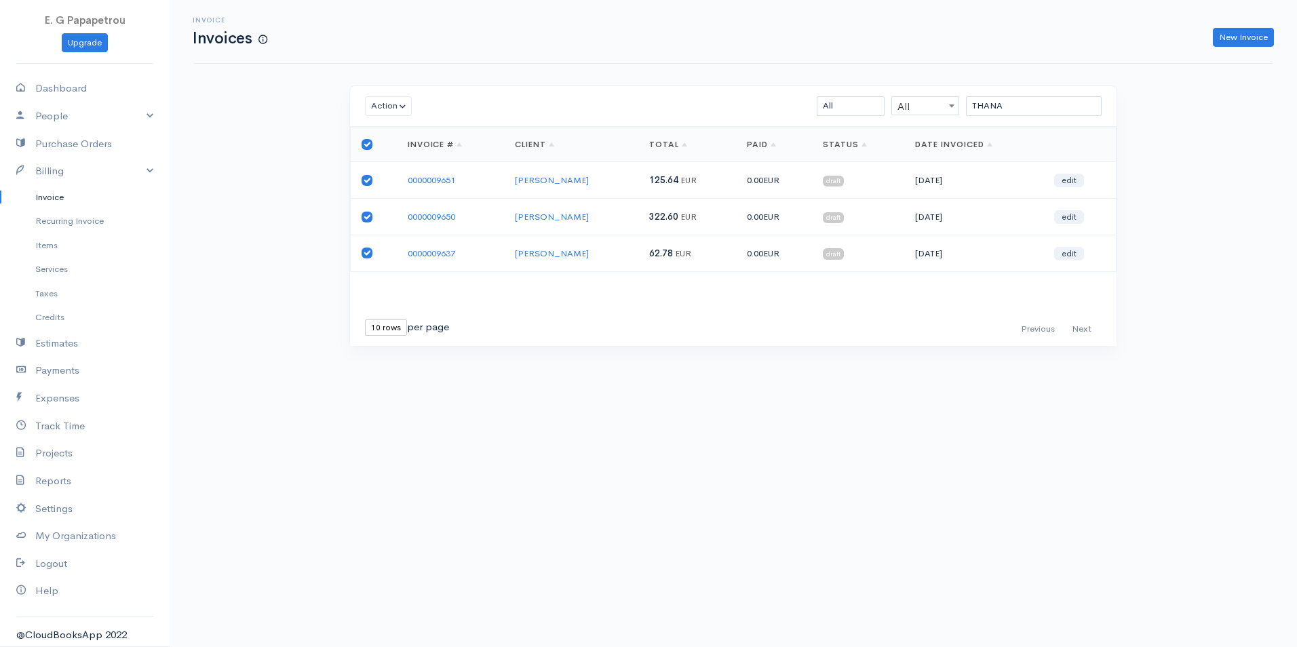
checkbox input "true"
click at [395, 106] on button "Action" at bounding box center [388, 106] width 47 height 20
click at [420, 269] on link "Enter Payment" at bounding box center [419, 274] width 107 height 24
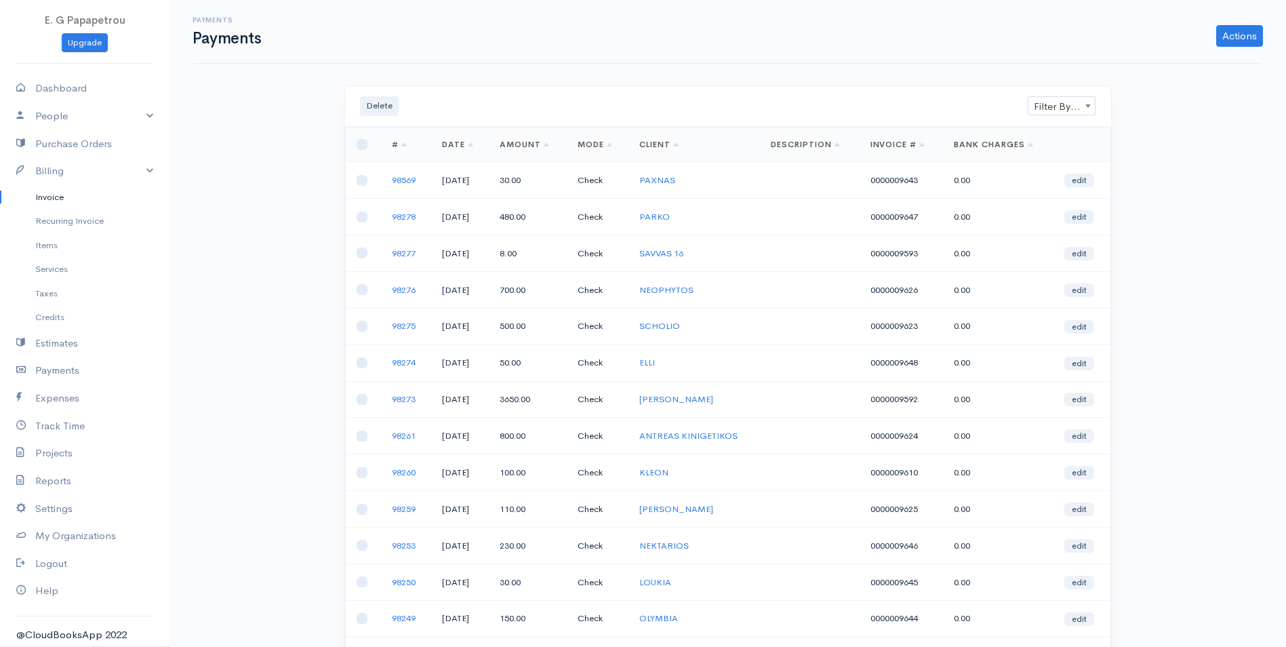
click at [44, 190] on link "Invoice" at bounding box center [85, 197] width 170 height 24
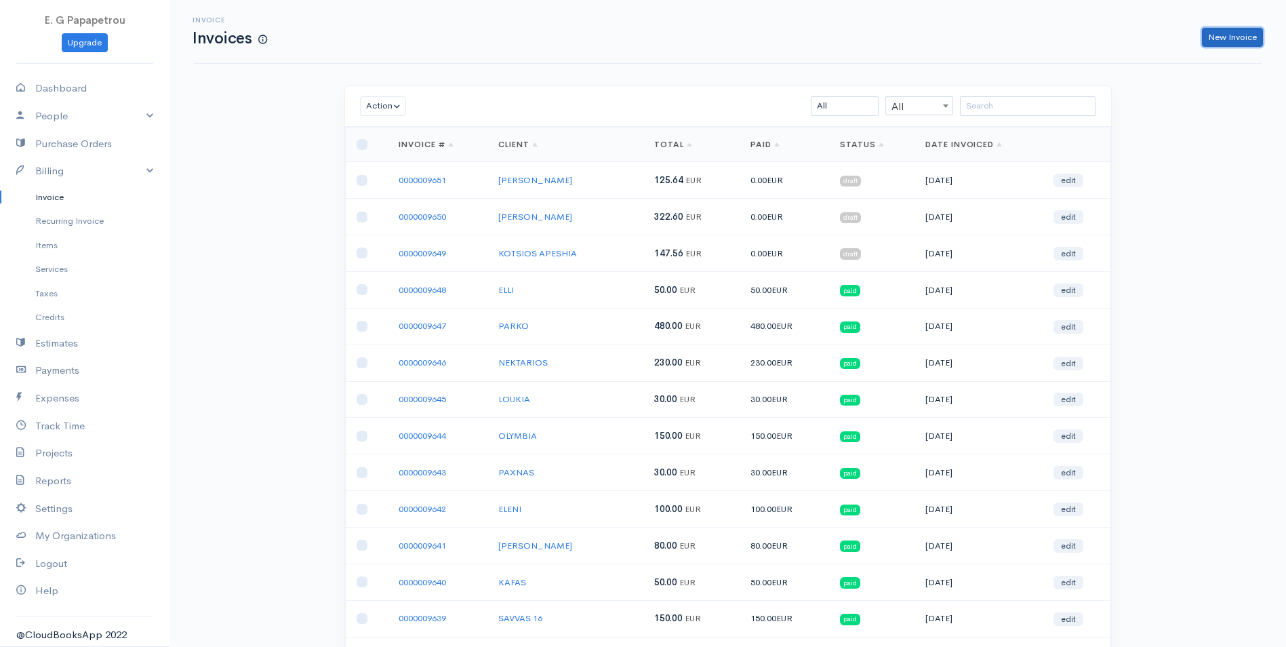
click at [1241, 31] on link "New Invoice" at bounding box center [1232, 38] width 61 height 20
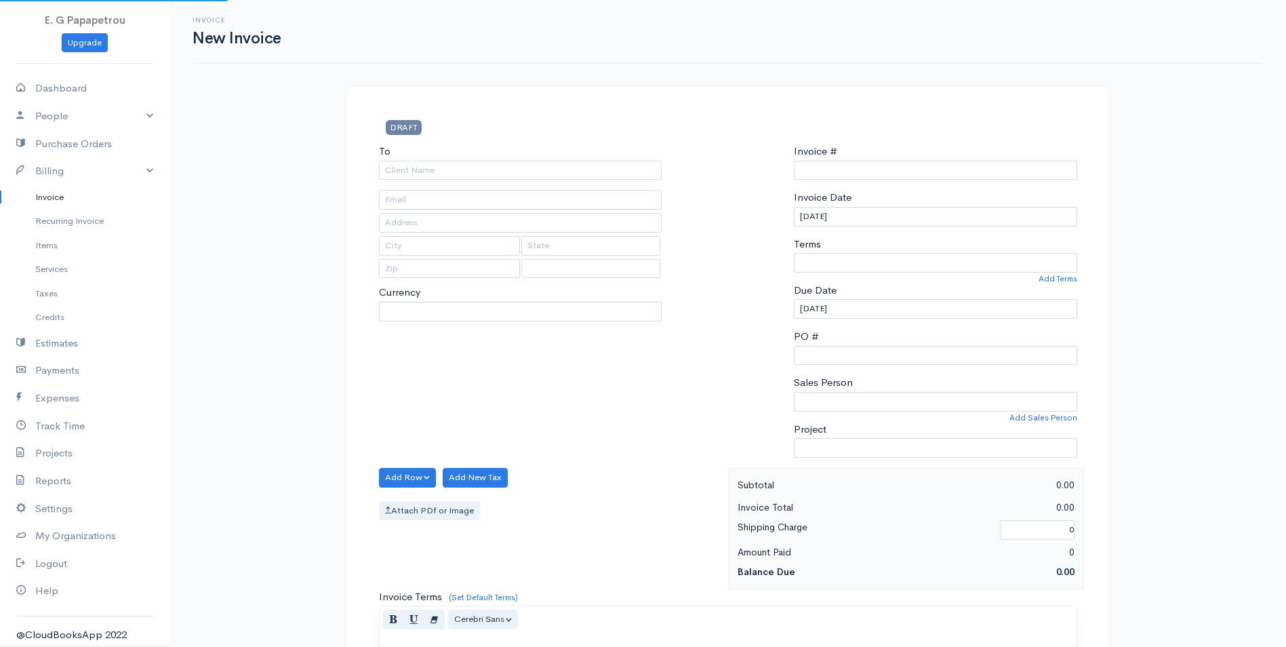
type input "0000009652"
select select "[GEOGRAPHIC_DATA]"
select select "EUR"
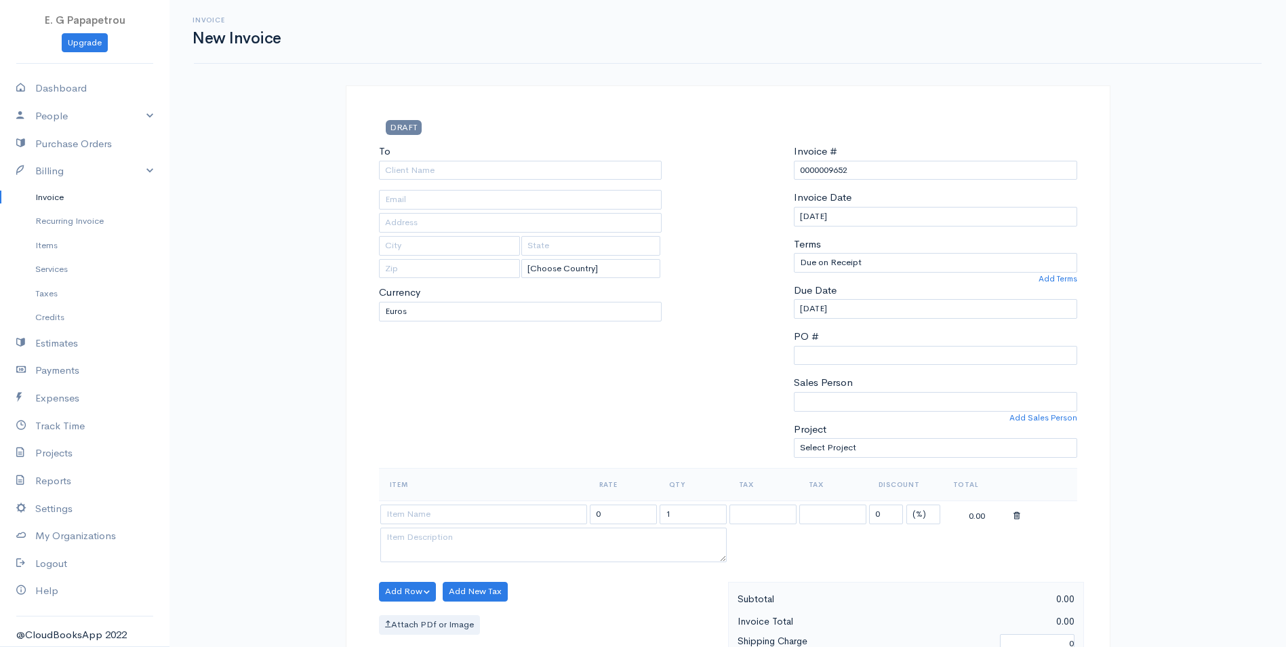
scroll to position [68, 0]
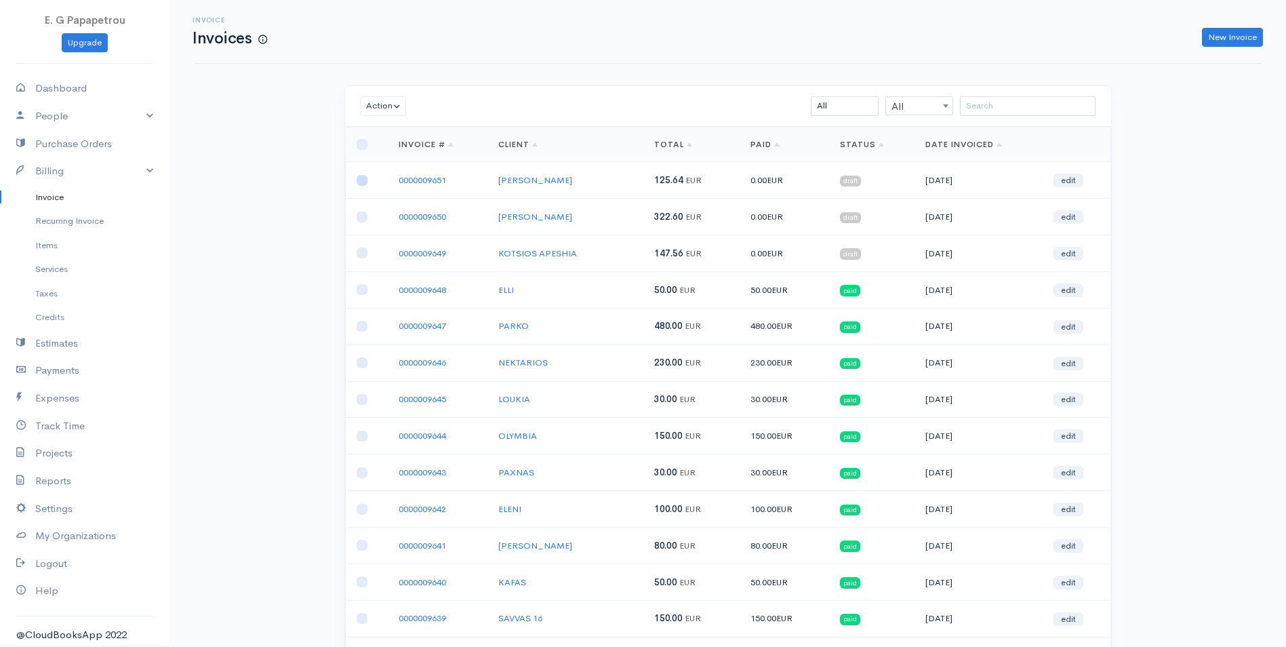
click at [361, 182] on input "checkbox" at bounding box center [362, 180] width 11 height 11
click at [366, 180] on input "checkbox" at bounding box center [362, 180] width 11 height 11
drag, startPoint x: 365, startPoint y: 183, endPoint x: 368, endPoint y: 205, distance: 22.6
click at [365, 183] on input "checkbox" at bounding box center [362, 180] width 11 height 11
checkbox input "true"
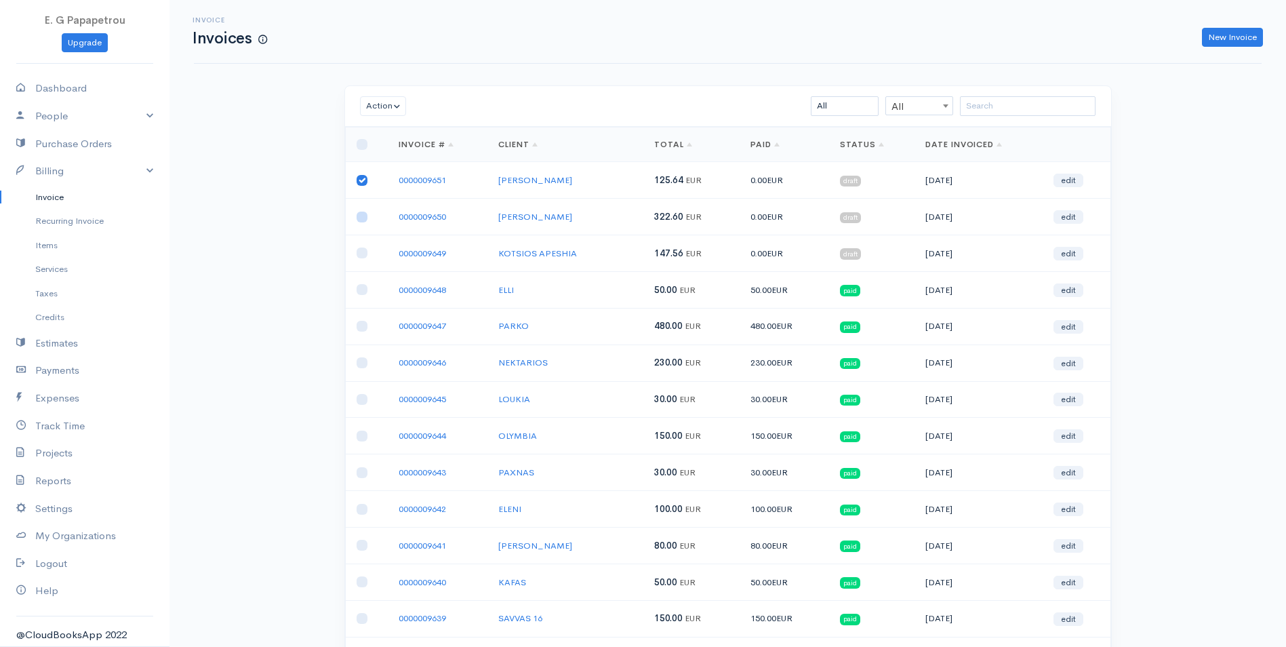
click at [363, 218] on input "checkbox" at bounding box center [362, 217] width 11 height 11
checkbox input "true"
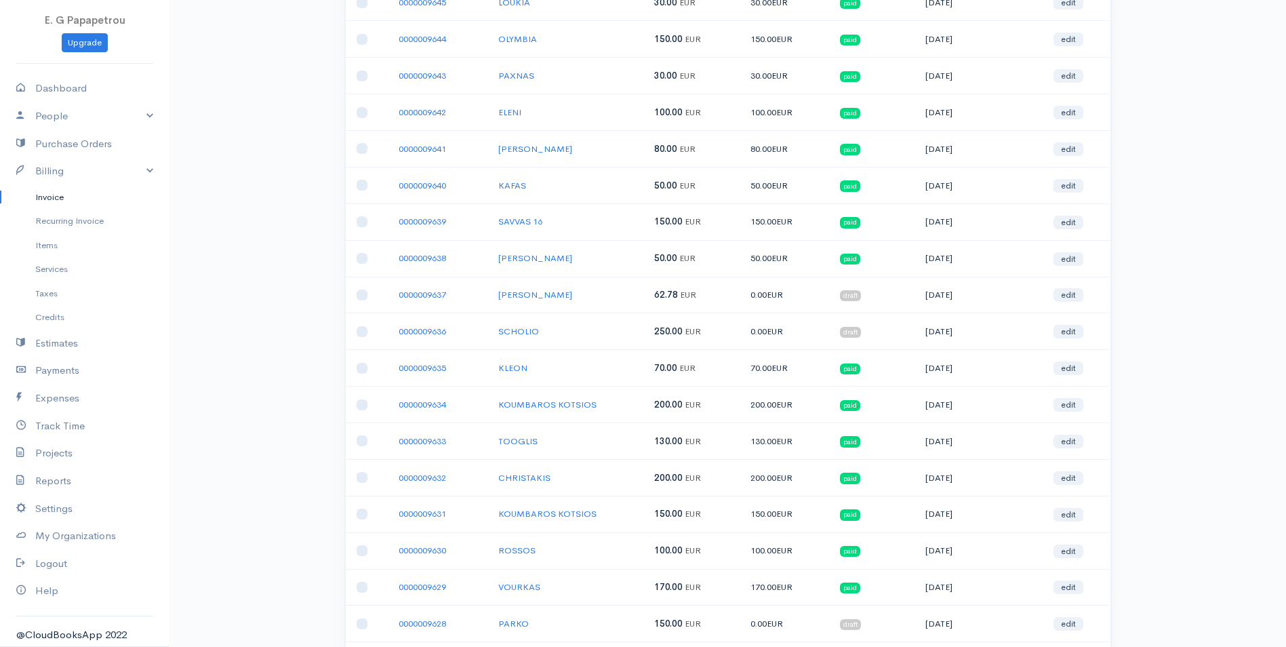
scroll to position [407, 0]
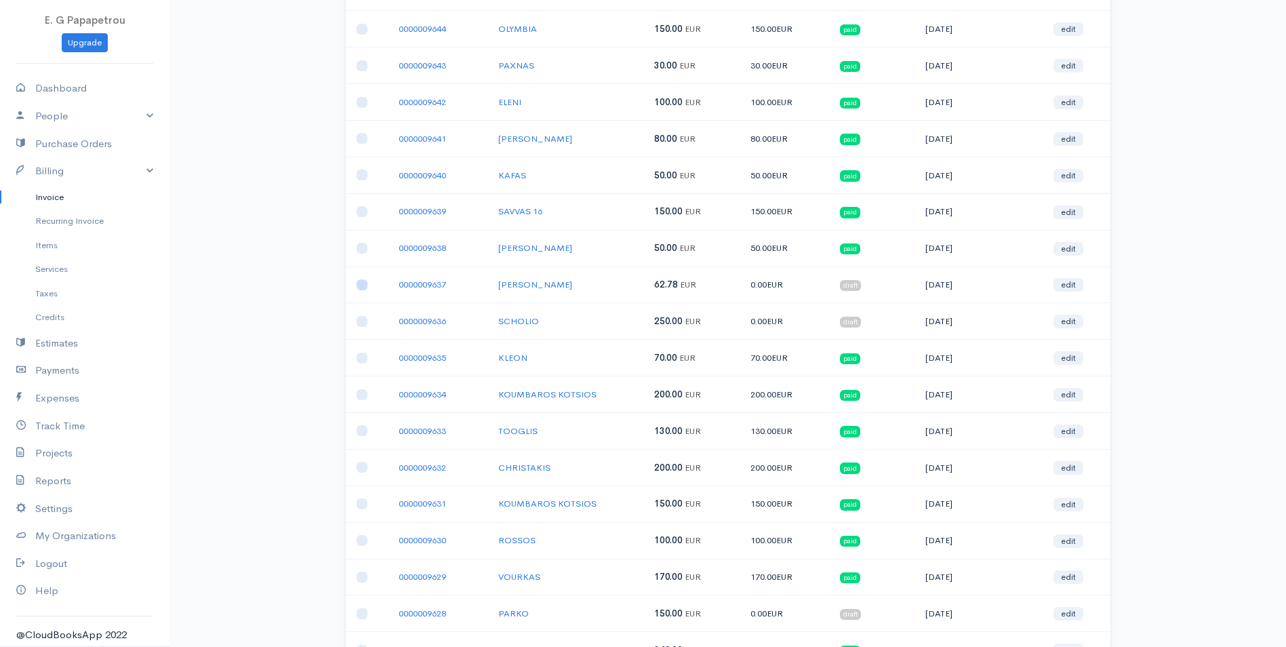
click at [359, 283] on input "checkbox" at bounding box center [362, 284] width 11 height 11
checkbox input "true"
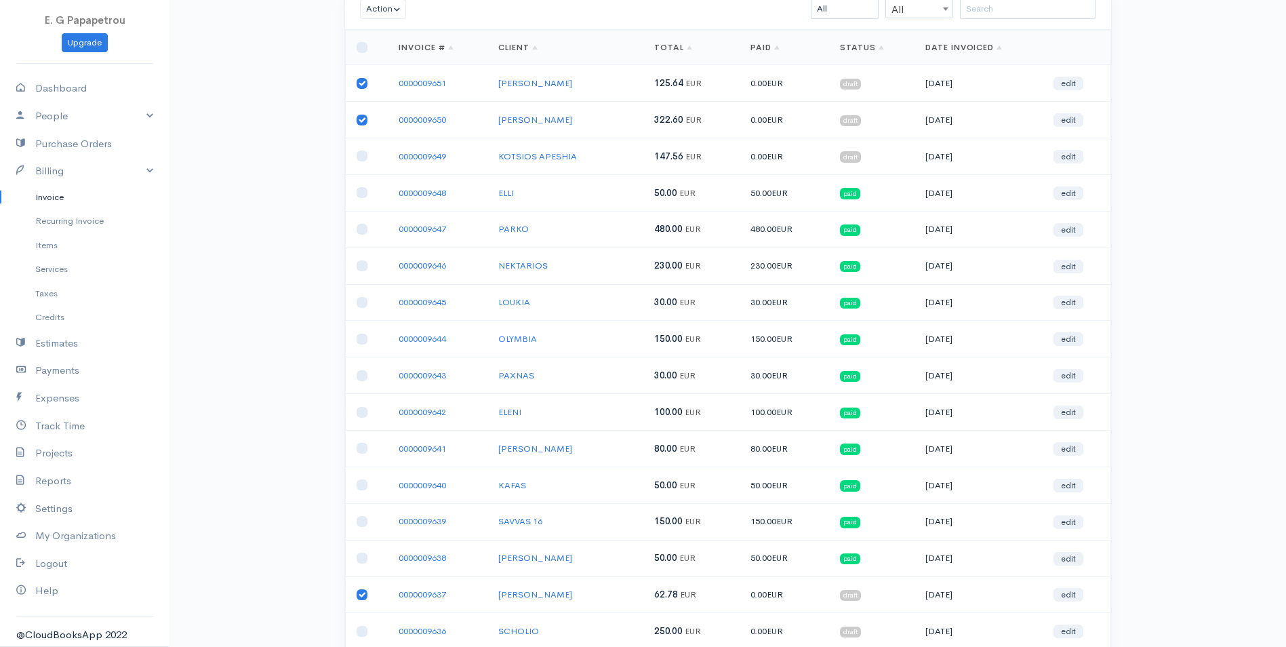
scroll to position [0, 0]
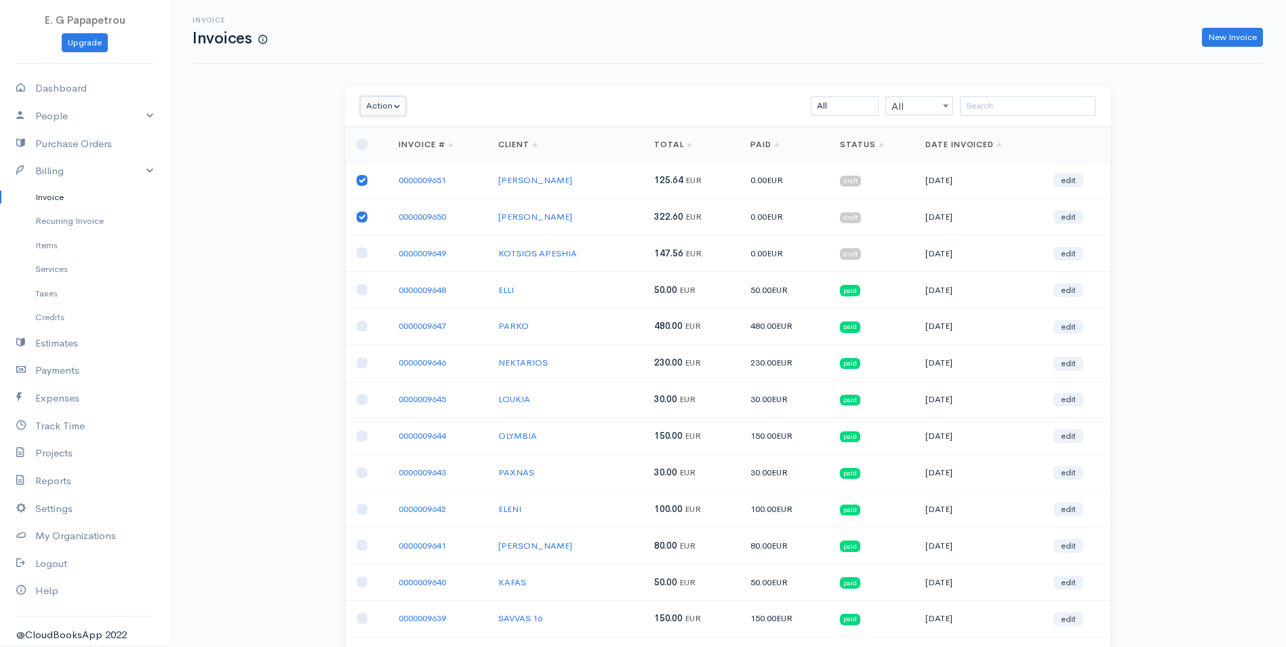
click at [381, 104] on button "Action" at bounding box center [383, 106] width 47 height 20
click at [418, 274] on link "Enter Payment" at bounding box center [414, 274] width 107 height 24
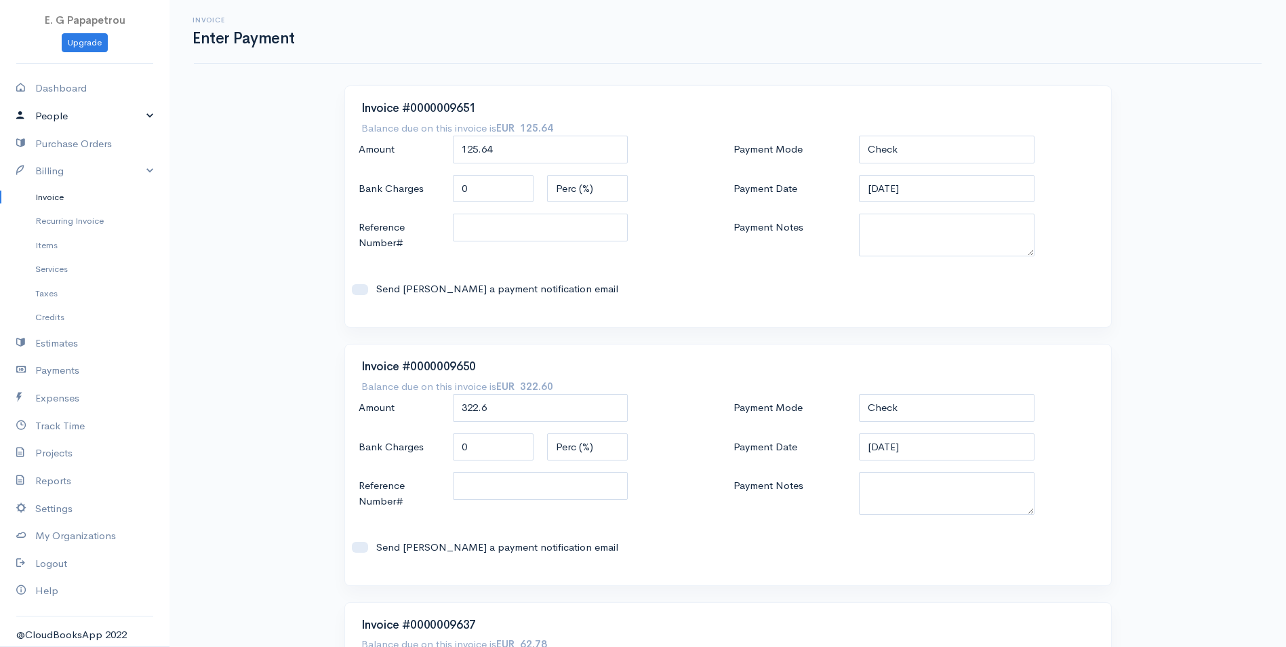
click at [38, 115] on link "People" at bounding box center [85, 116] width 170 height 28
drag, startPoint x: 47, startPoint y: 127, endPoint x: 47, endPoint y: 136, distance: 8.2
click at [47, 128] on link "People" at bounding box center [85, 116] width 170 height 28
click at [47, 122] on link "People" at bounding box center [85, 116] width 170 height 28
click at [54, 147] on link "Clients" at bounding box center [85, 142] width 170 height 24
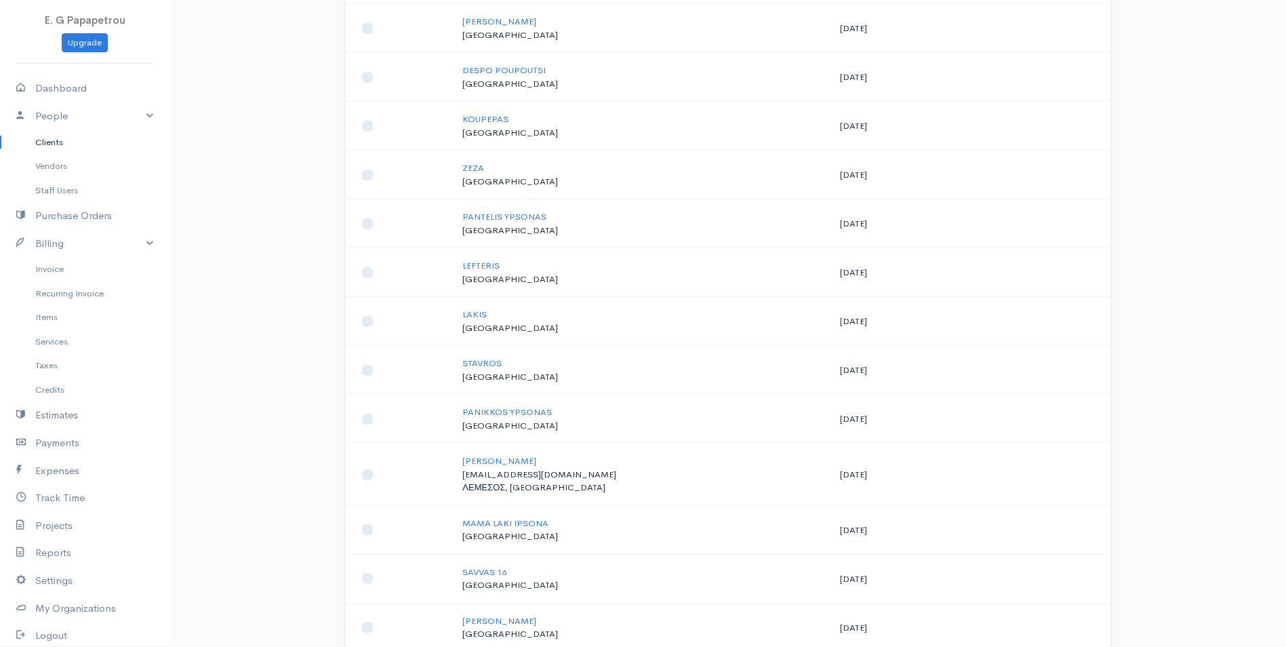
scroll to position [2079, 0]
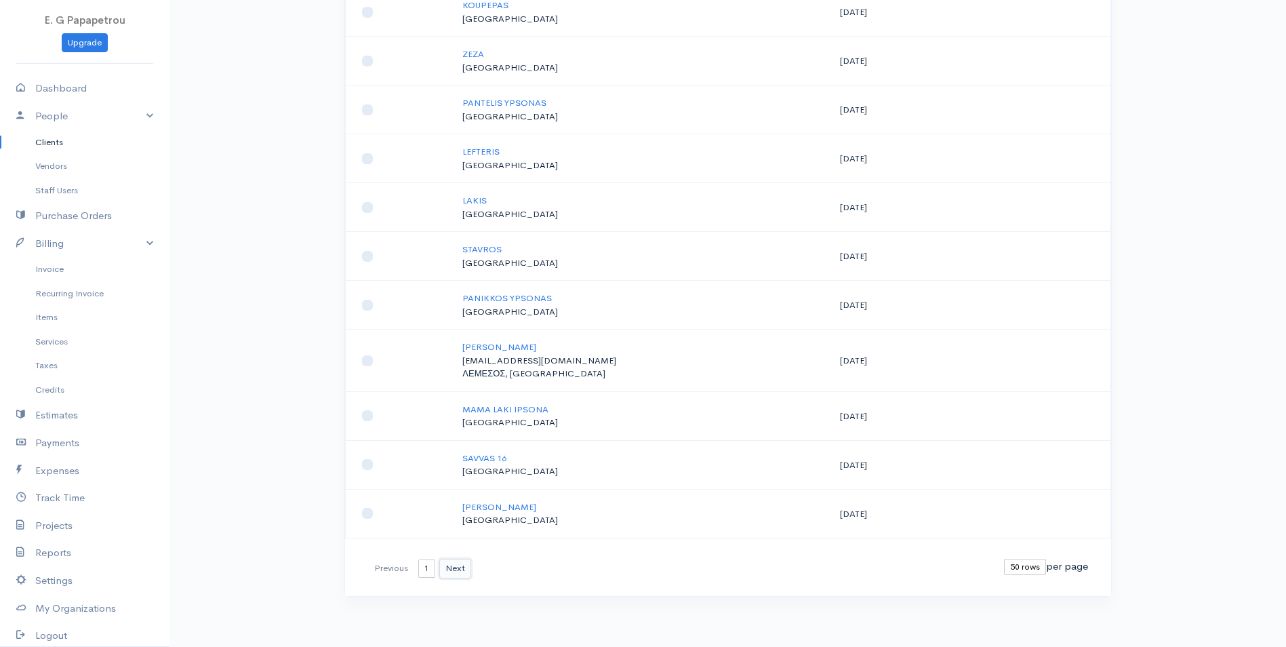
click at [456, 572] on button "Next" at bounding box center [455, 569] width 32 height 20
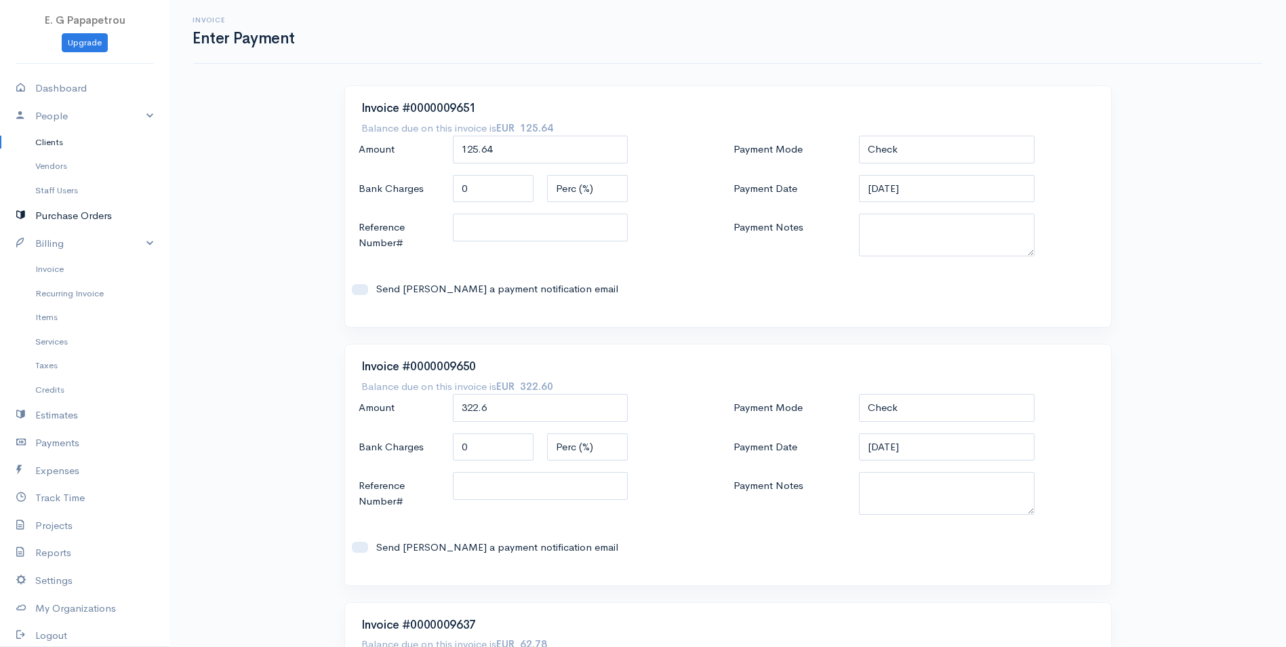
click at [57, 220] on link "Purchase Orders" at bounding box center [85, 216] width 170 height 28
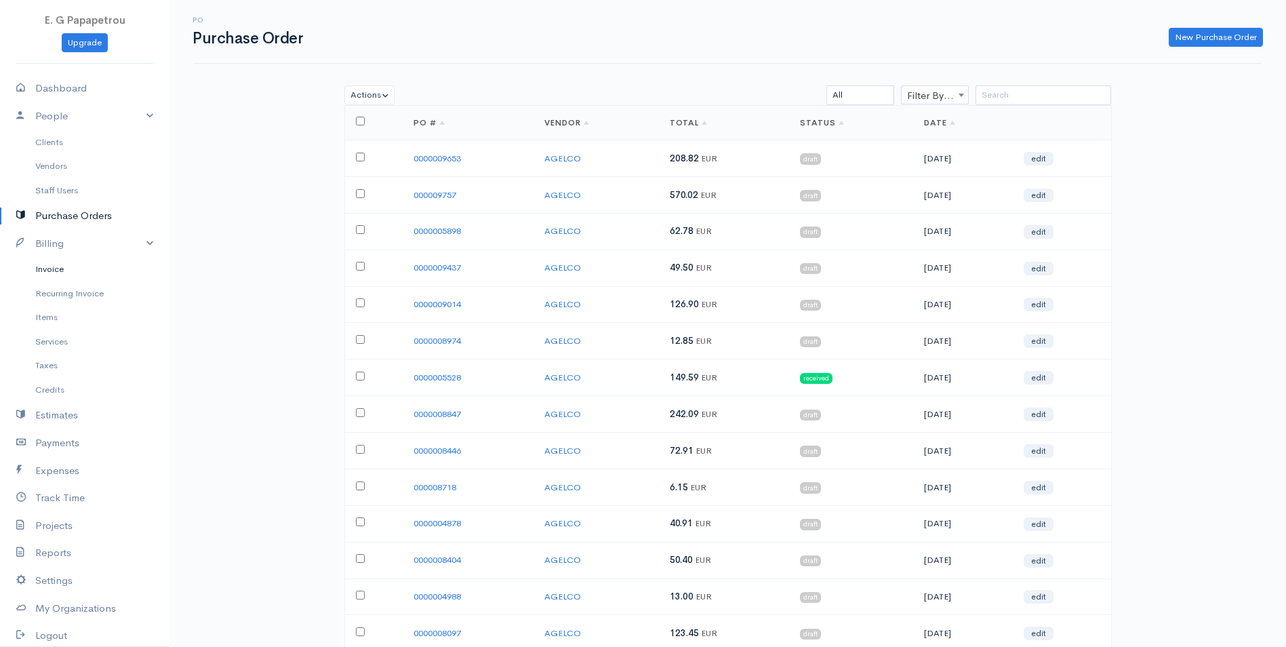
click at [56, 273] on link "Invoice" at bounding box center [85, 269] width 170 height 24
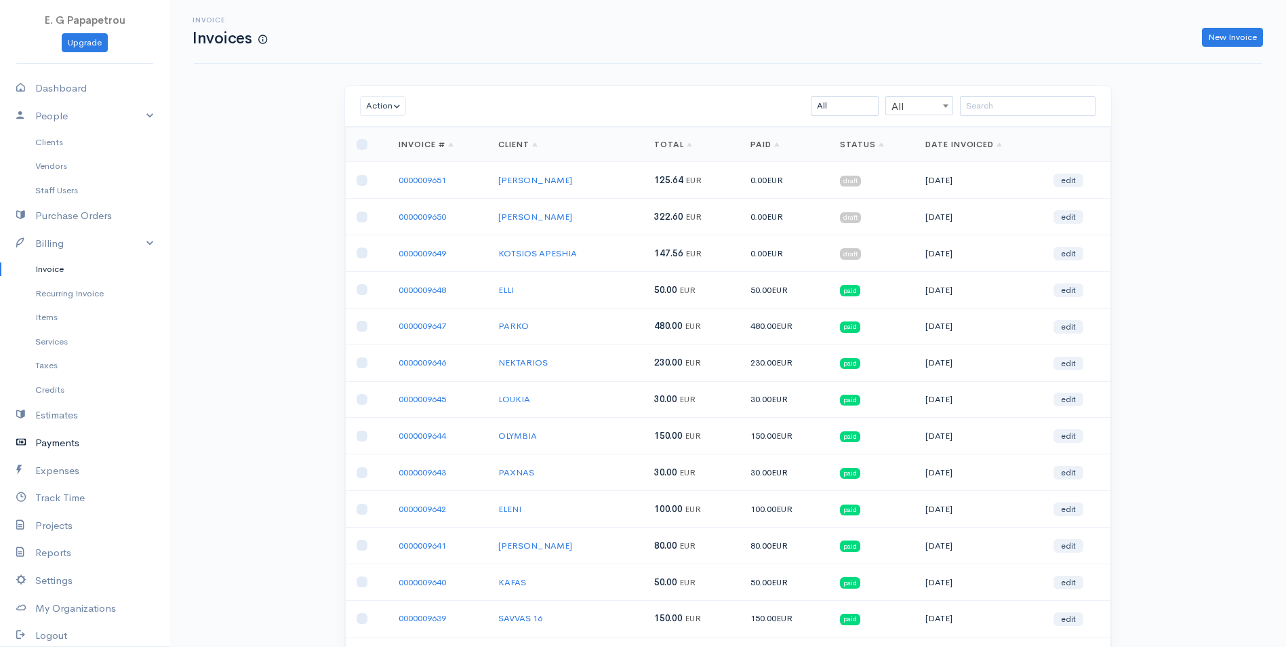
click at [77, 447] on link "Payments" at bounding box center [85, 443] width 170 height 28
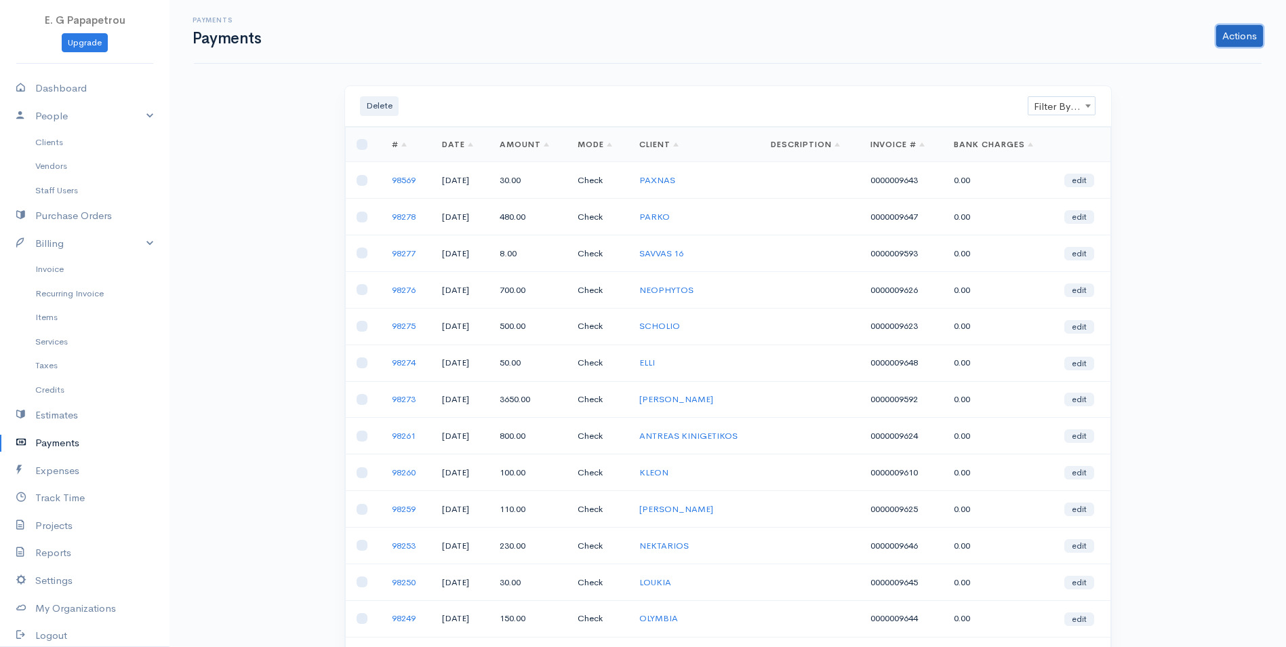
click at [1251, 34] on link "Actions" at bounding box center [1240, 36] width 47 height 22
click at [1175, 68] on link "Enter Payment" at bounding box center [1195, 65] width 140 height 24
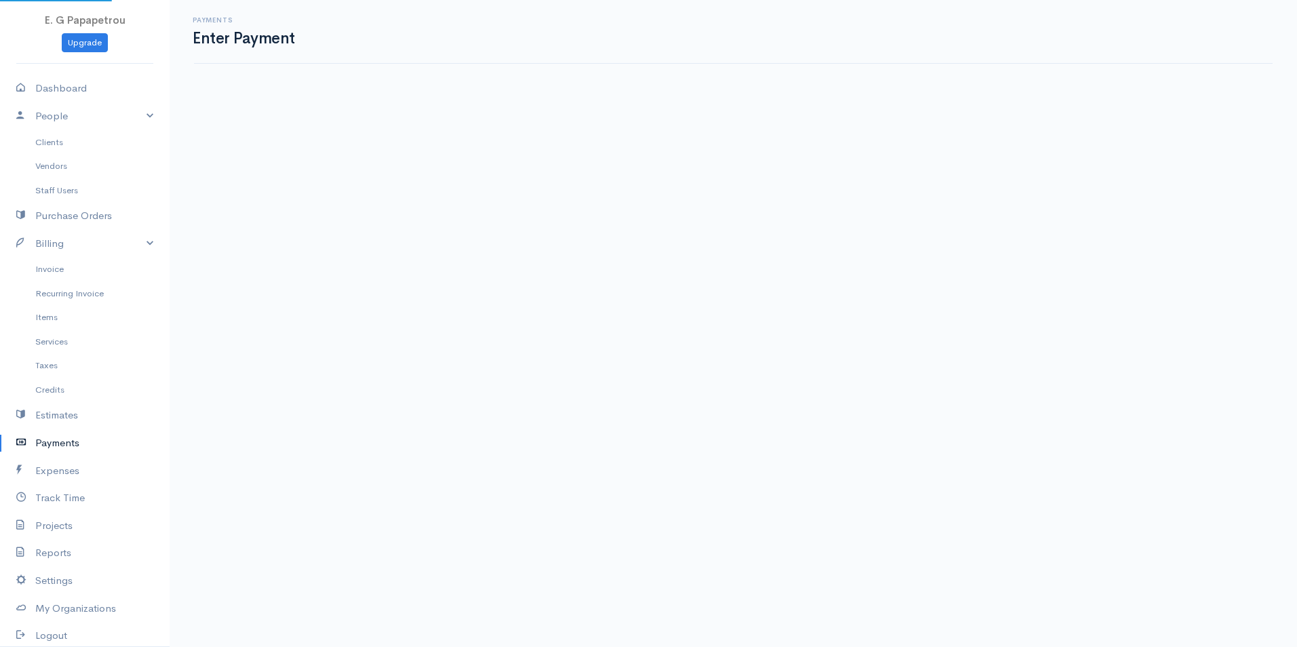
select select "2"
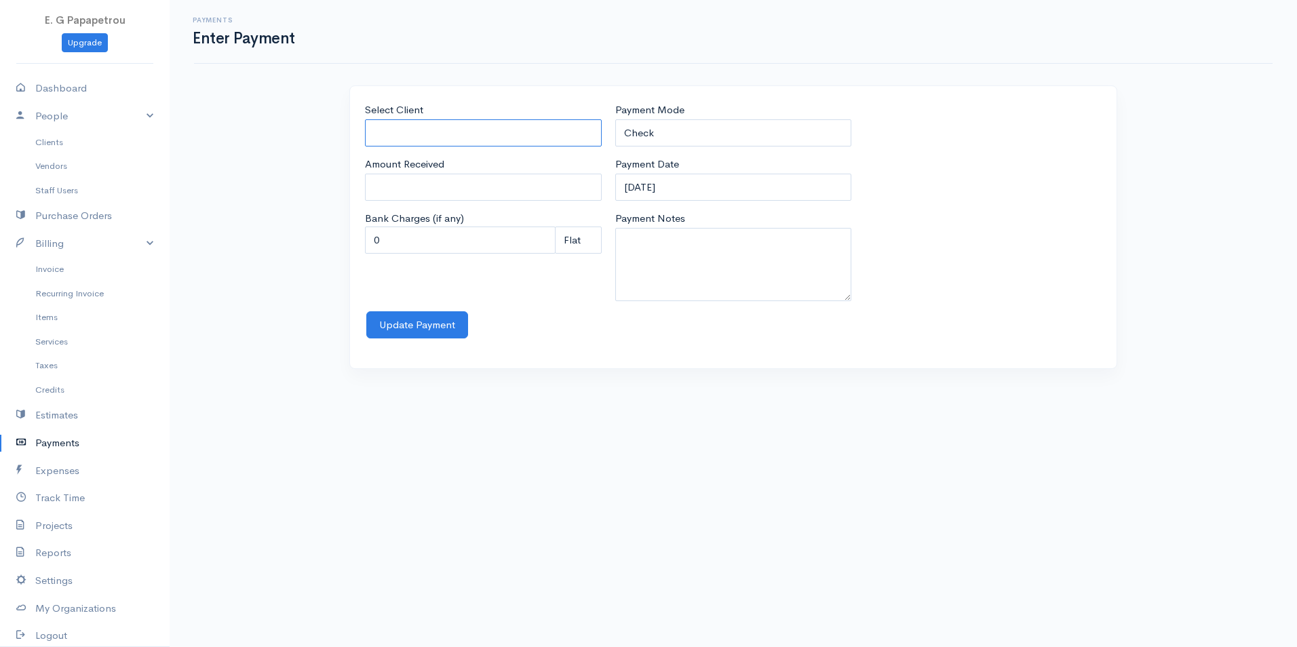
click at [547, 121] on input "Select Client" at bounding box center [483, 133] width 237 height 28
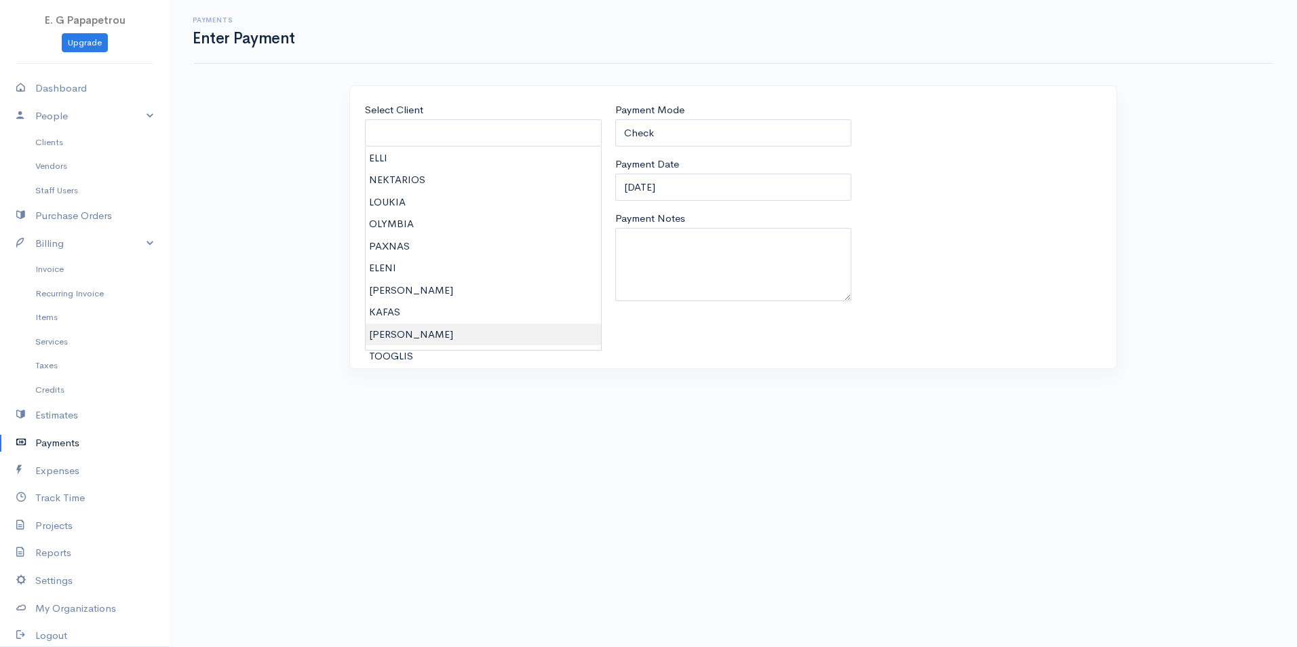
type input "[PERSON_NAME]"
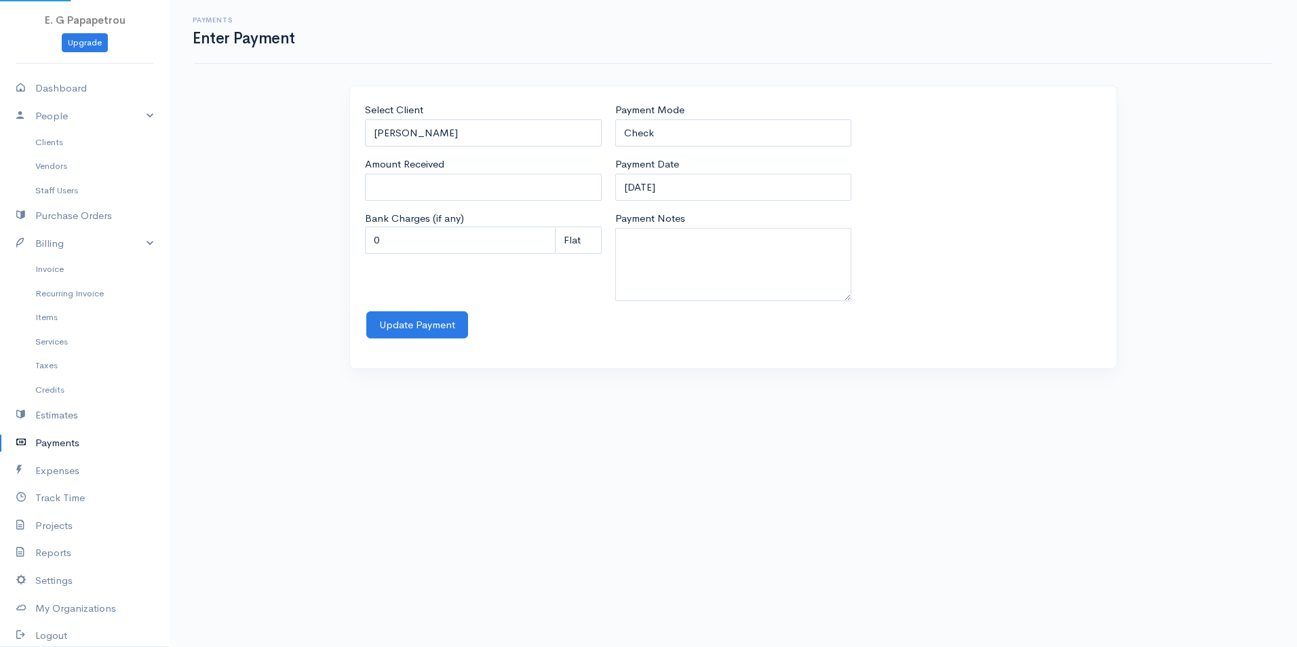
click at [454, 336] on body "E. G Papapetrou Upgrade Dashboard People Clients Vendors Staff Users Purchase O…" at bounding box center [648, 323] width 1297 height 647
type input "0"
click at [769, 395] on body "E. G Papapetrou Upgrade Dashboard People Clients Vendors Staff Users Purchase O…" at bounding box center [648, 323] width 1297 height 647
click at [570, 326] on div "Update Payment" at bounding box center [733, 325] width 734 height 28
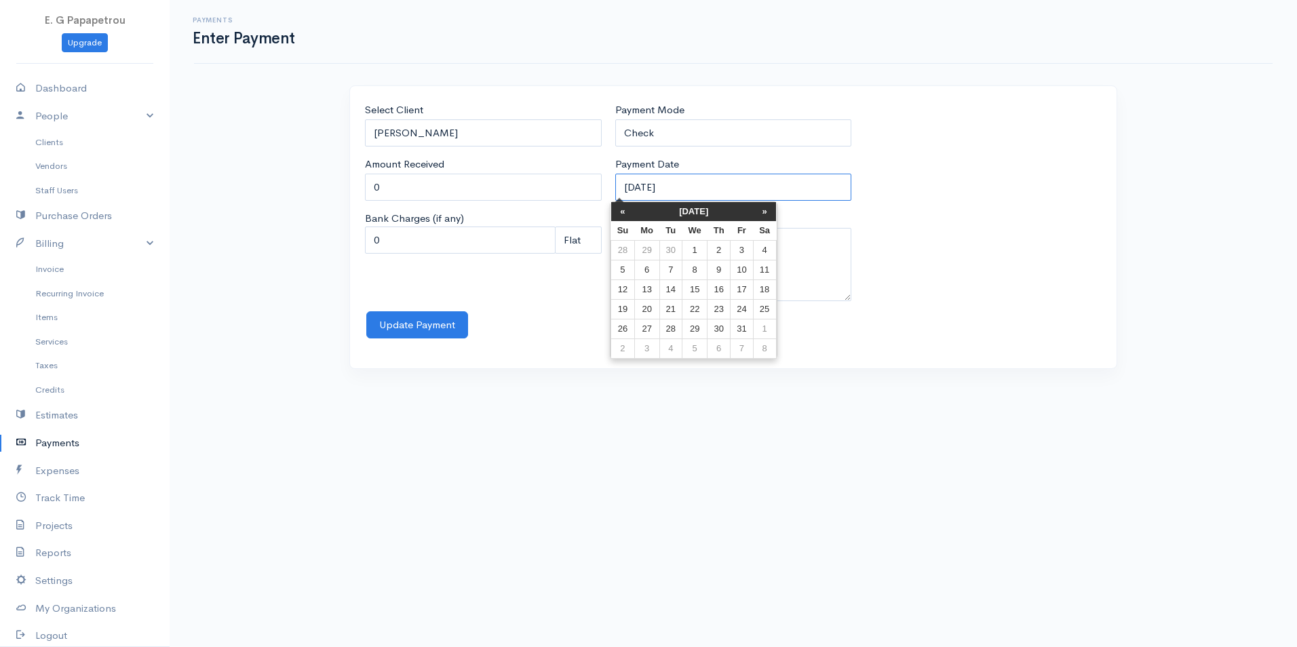
click at [659, 190] on input "[DATE]" at bounding box center [733, 188] width 237 height 28
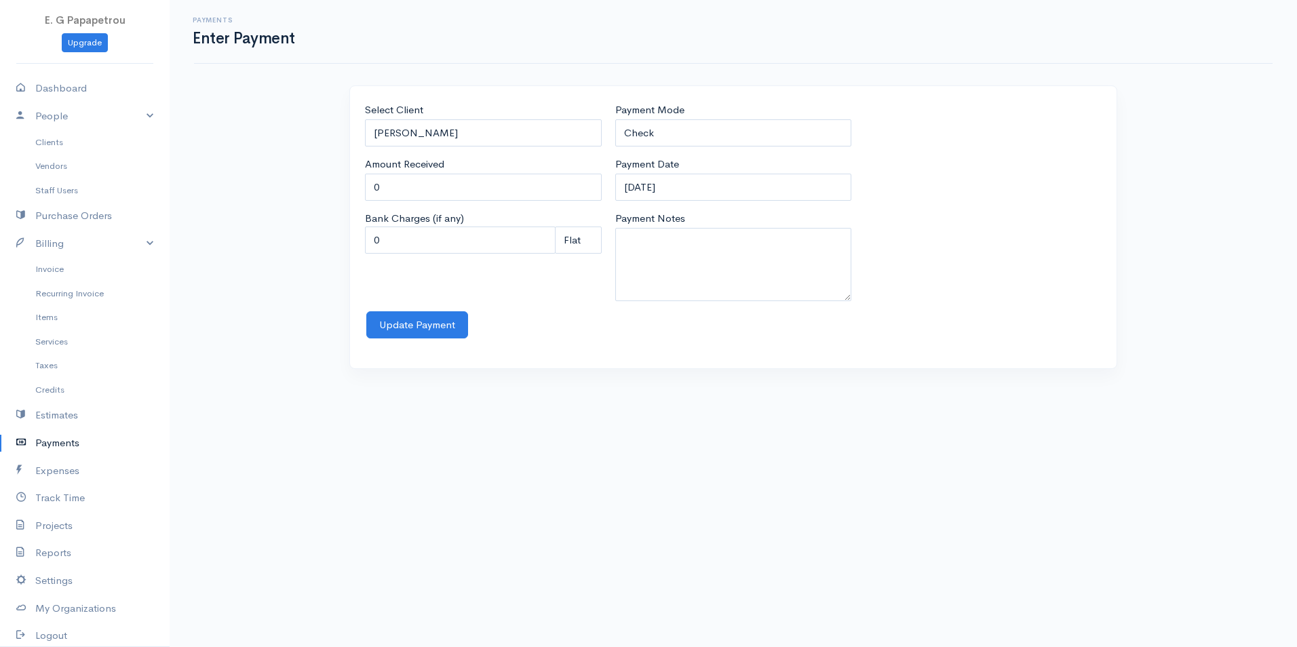
click at [882, 234] on div "Select Client [PERSON_NAME] Amount Received 0 Bank Charges (if any) 0 Perc (%) …" at bounding box center [733, 206] width 750 height 209
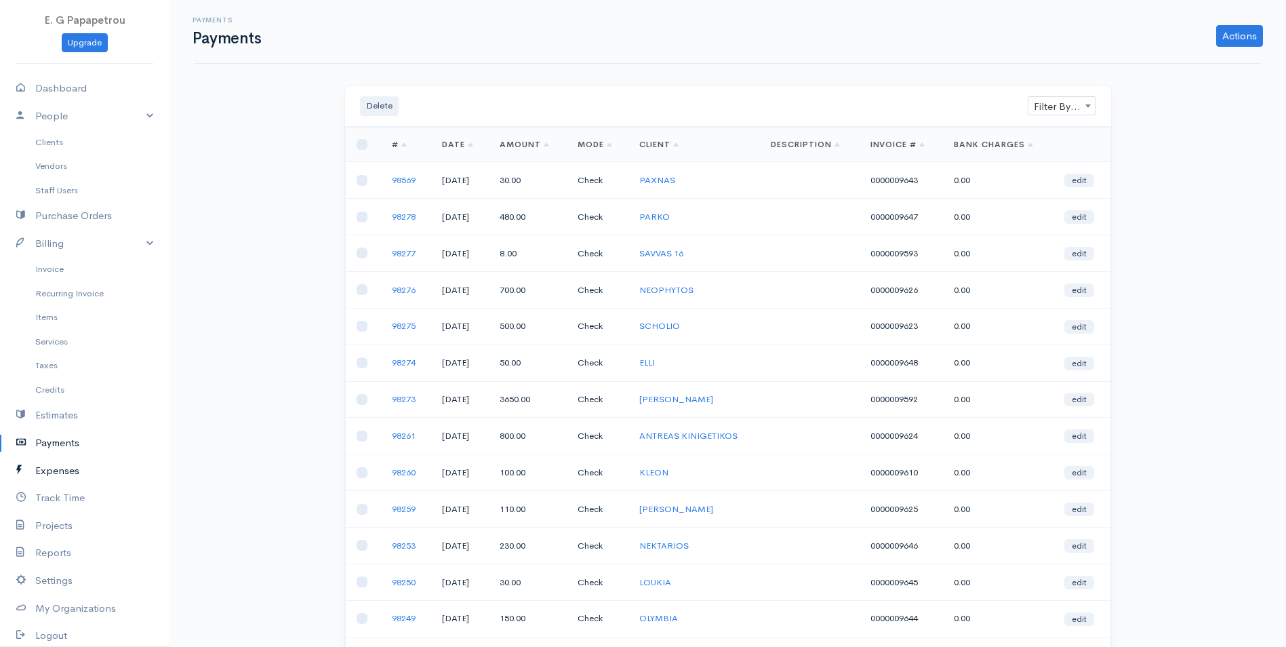
click at [63, 474] on link "Expenses" at bounding box center [85, 471] width 170 height 28
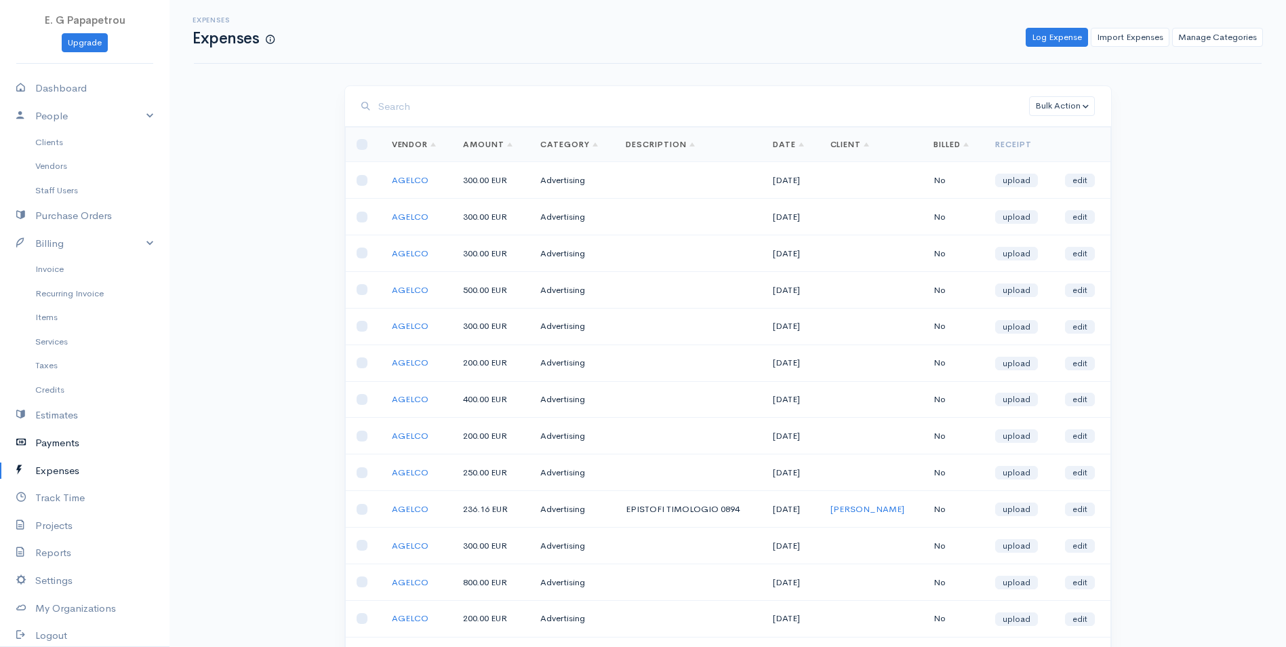
click at [70, 435] on link "Payments" at bounding box center [85, 443] width 170 height 28
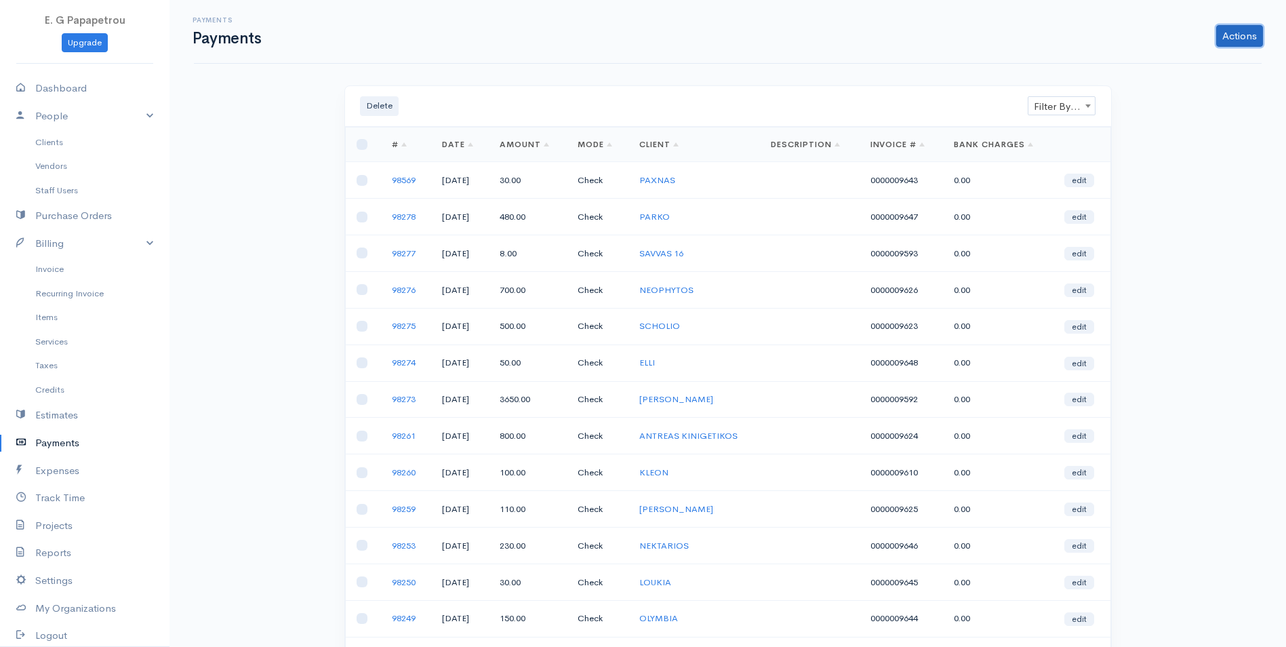
click at [1239, 35] on link "Actions" at bounding box center [1240, 36] width 47 height 22
click at [50, 465] on link "Expenses" at bounding box center [85, 471] width 170 height 28
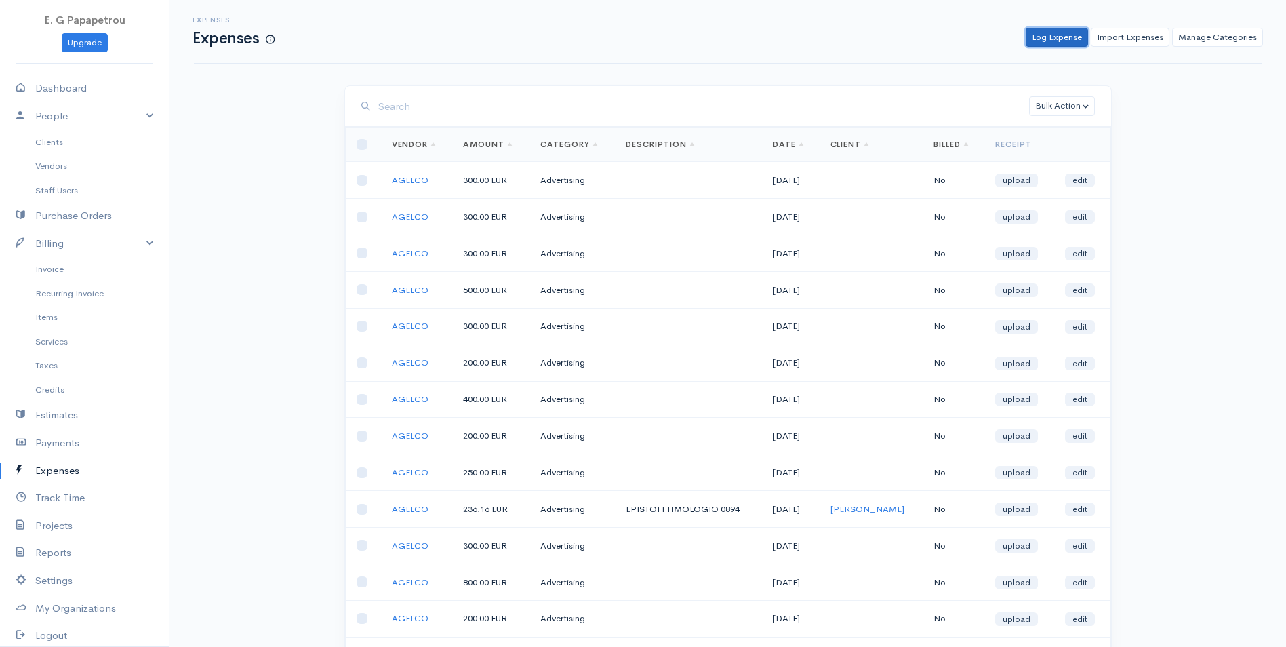
click at [1065, 41] on link "Log Expense" at bounding box center [1057, 38] width 62 height 20
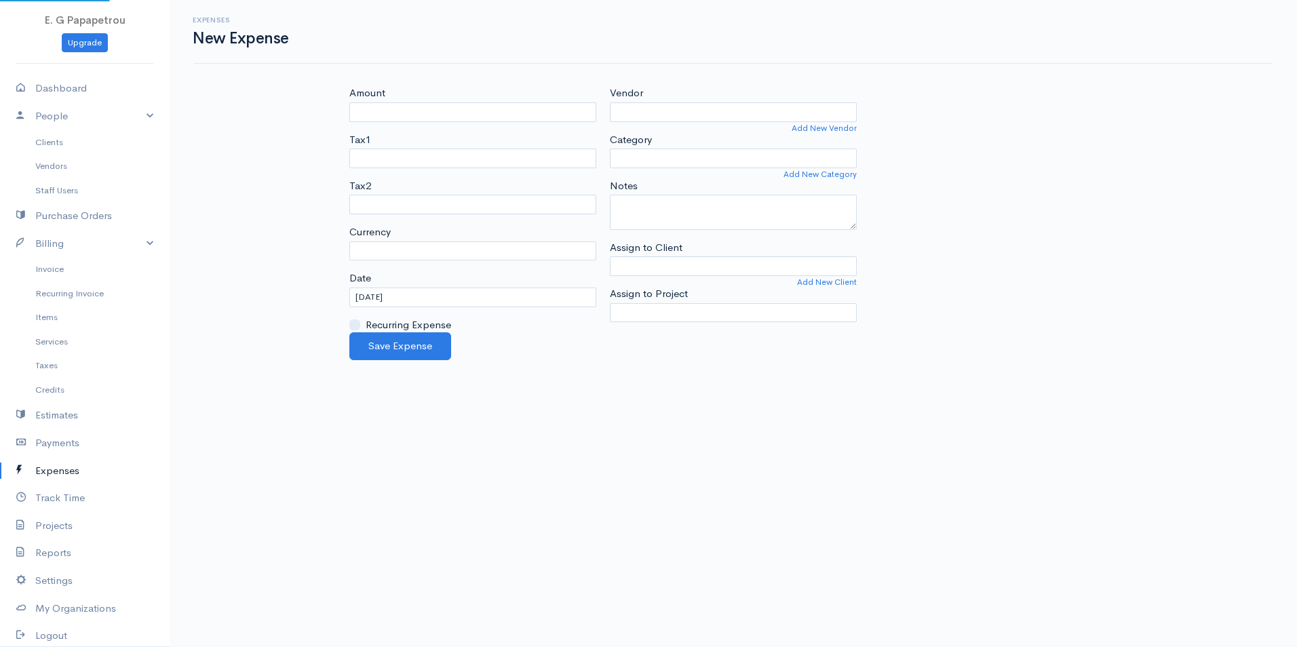
select select "EUR"
click at [465, 112] on input "Amount" at bounding box center [472, 112] width 247 height 20
type input "300.00"
click at [653, 110] on input "Vendor" at bounding box center [733, 112] width 247 height 20
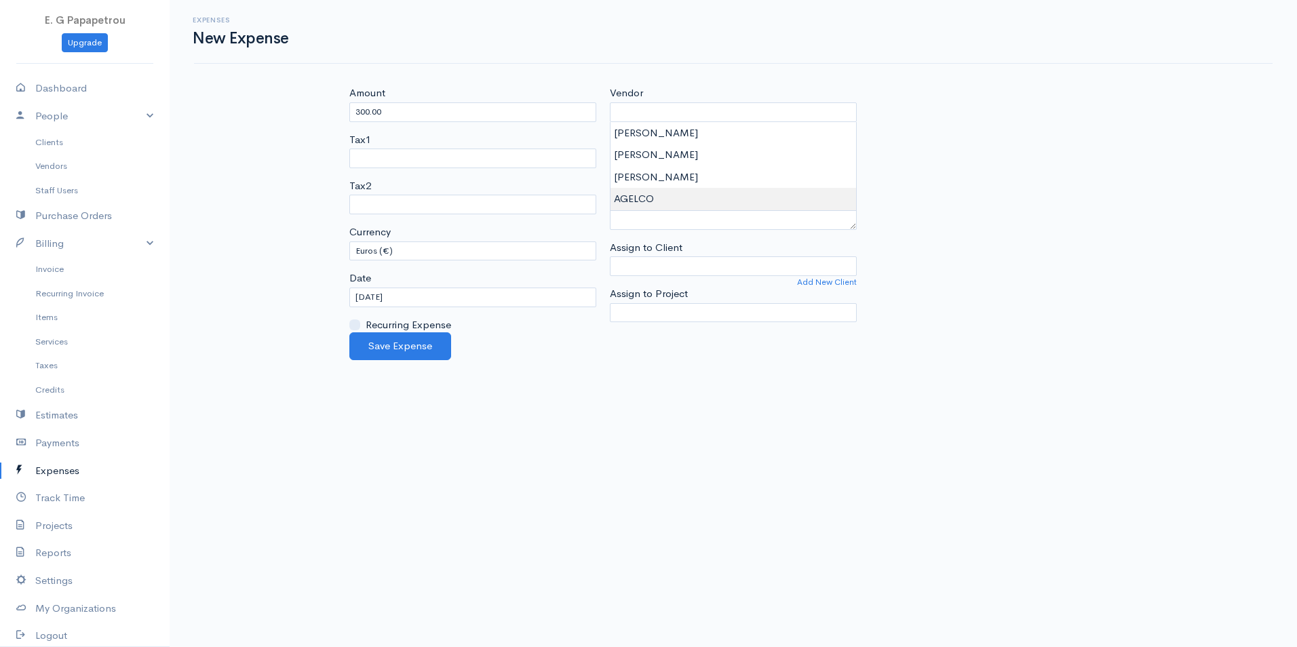
type input "AGELCO"
click at [634, 204] on body "E. G Papapetrou Upgrade Dashboard People Clients Vendors Staff Users Purchase O…" at bounding box center [648, 323] width 1297 height 647
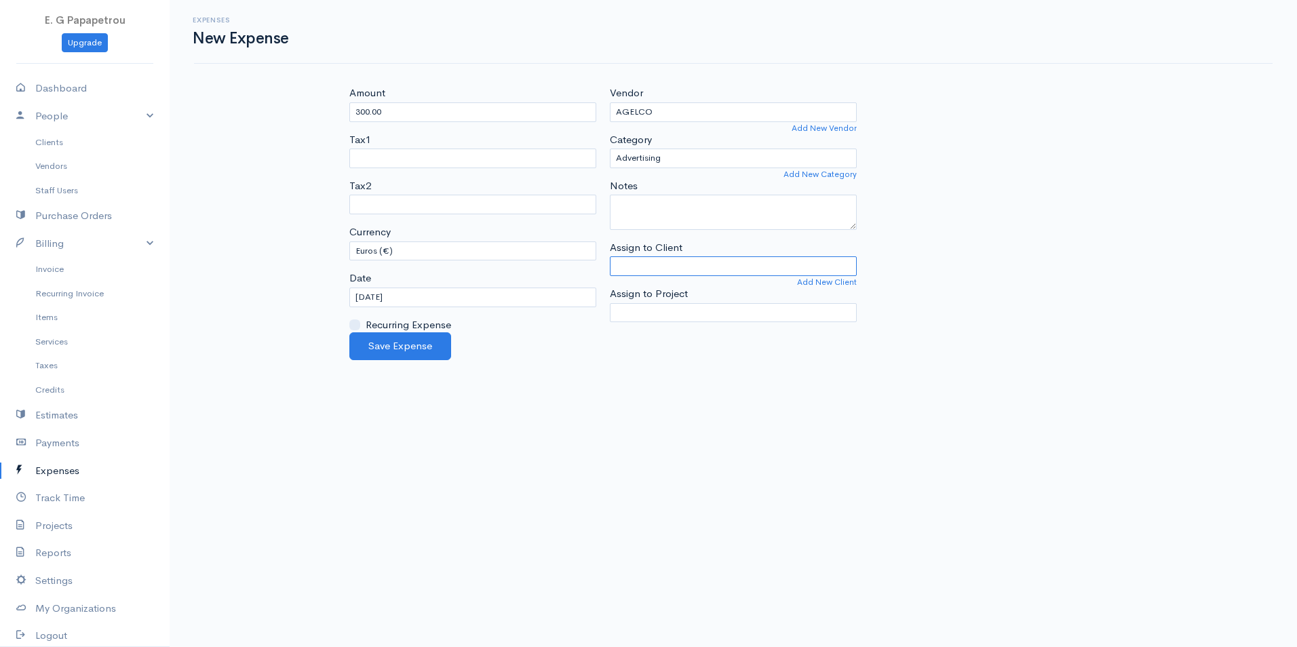
click at [641, 273] on input "Assign to Client" at bounding box center [733, 266] width 247 height 20
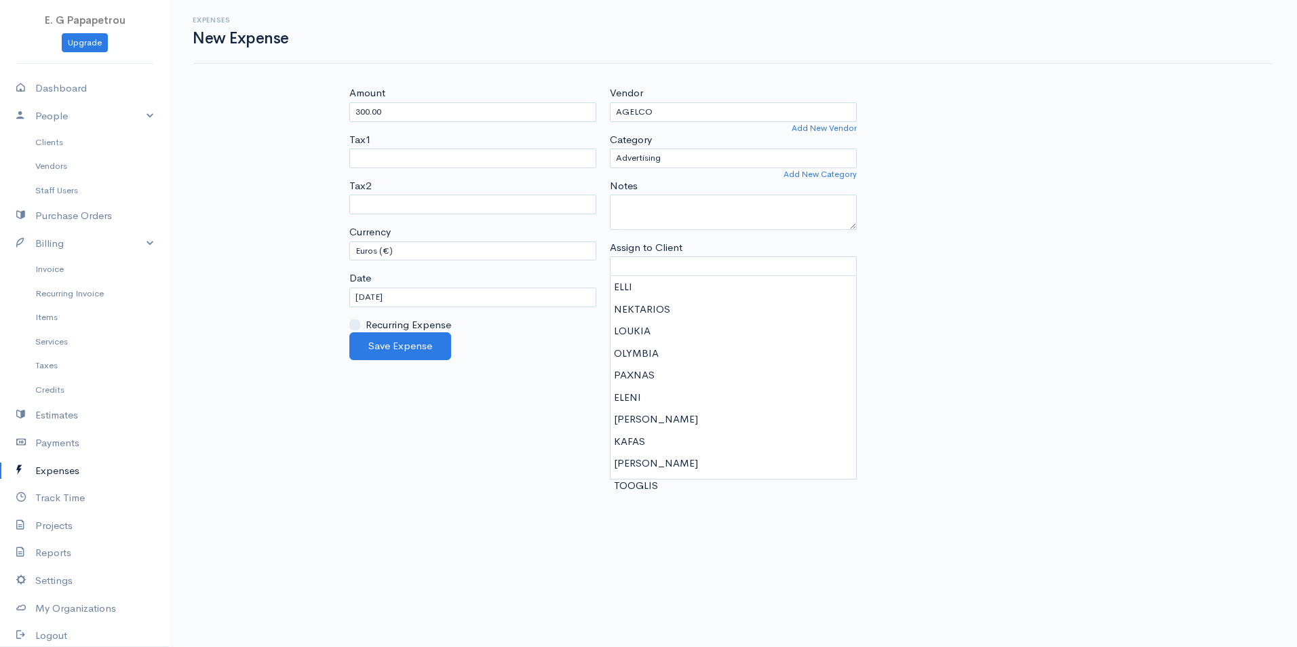
click at [985, 248] on div "Amount 300.00 Tax1 19% Tax2 19% Currency U.S. Dollars ($) Canadian Dollars ($) …" at bounding box center [732, 208] width 781 height 247
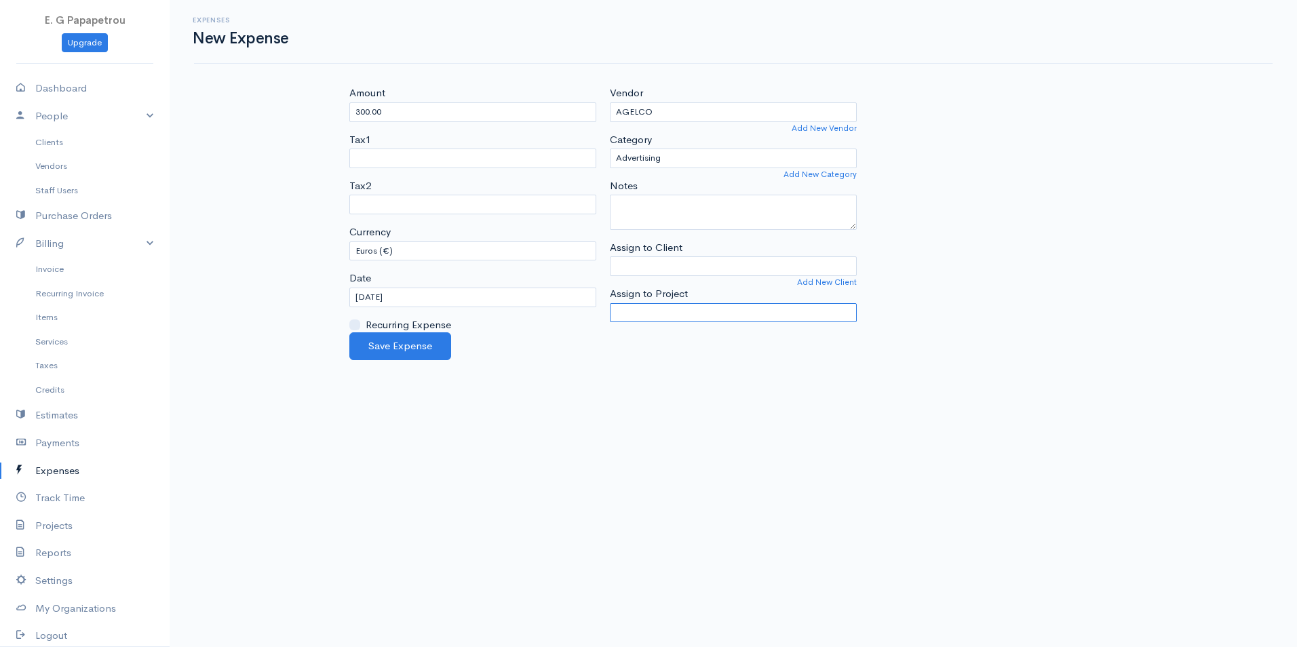
click at [752, 317] on select "Select Project" at bounding box center [733, 313] width 247 height 20
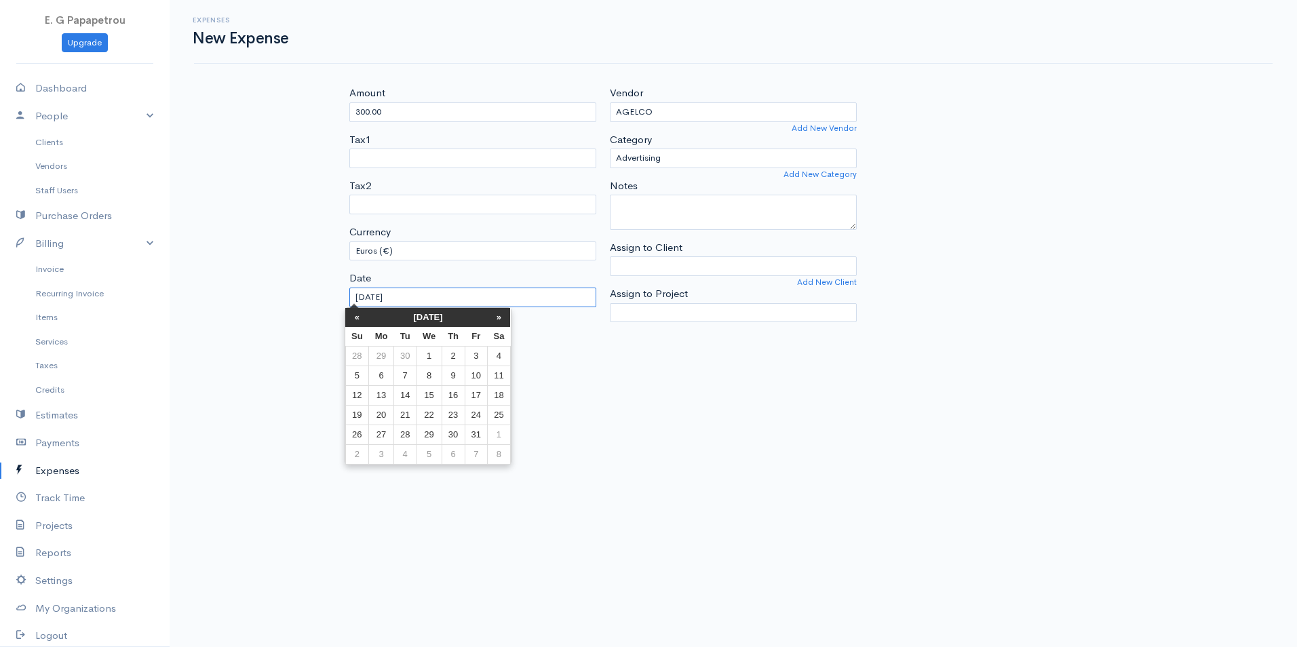
click at [378, 298] on input "[DATE]" at bounding box center [472, 298] width 247 height 20
click at [479, 363] on td "3" at bounding box center [476, 356] width 22 height 20
type input "[DATE]"
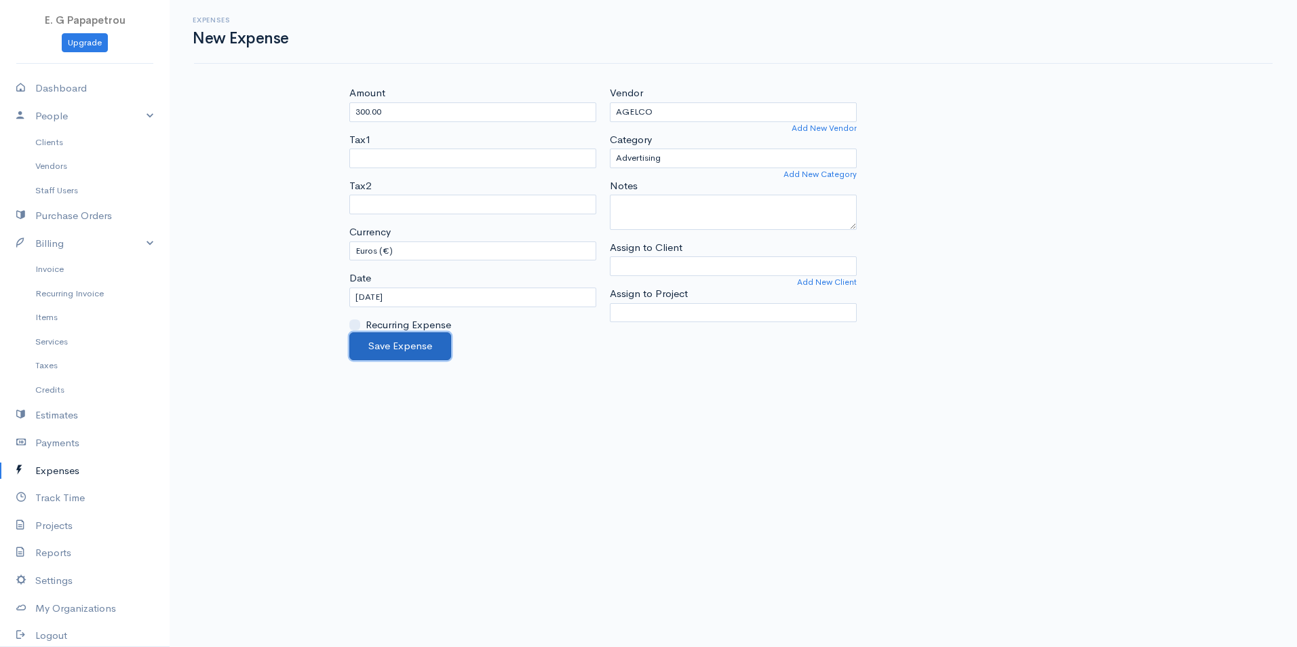
click at [420, 347] on button "Save Expense" at bounding box center [400, 346] width 102 height 28
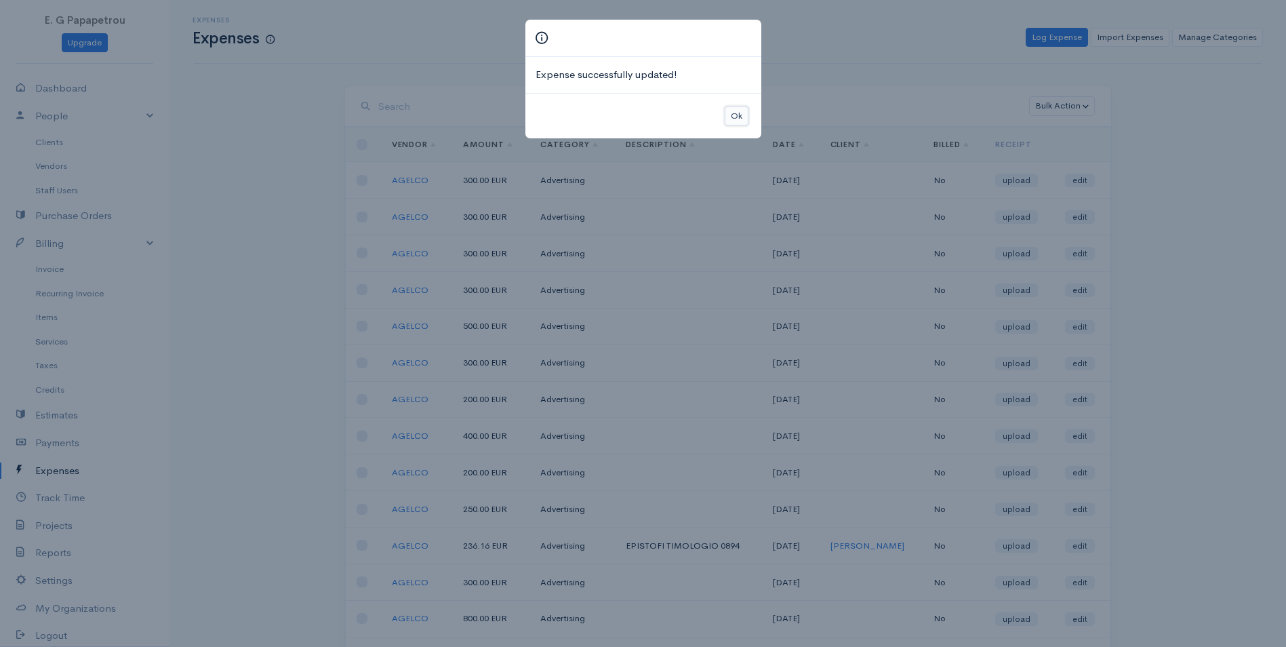
click at [739, 117] on button "Ok" at bounding box center [737, 116] width 24 height 20
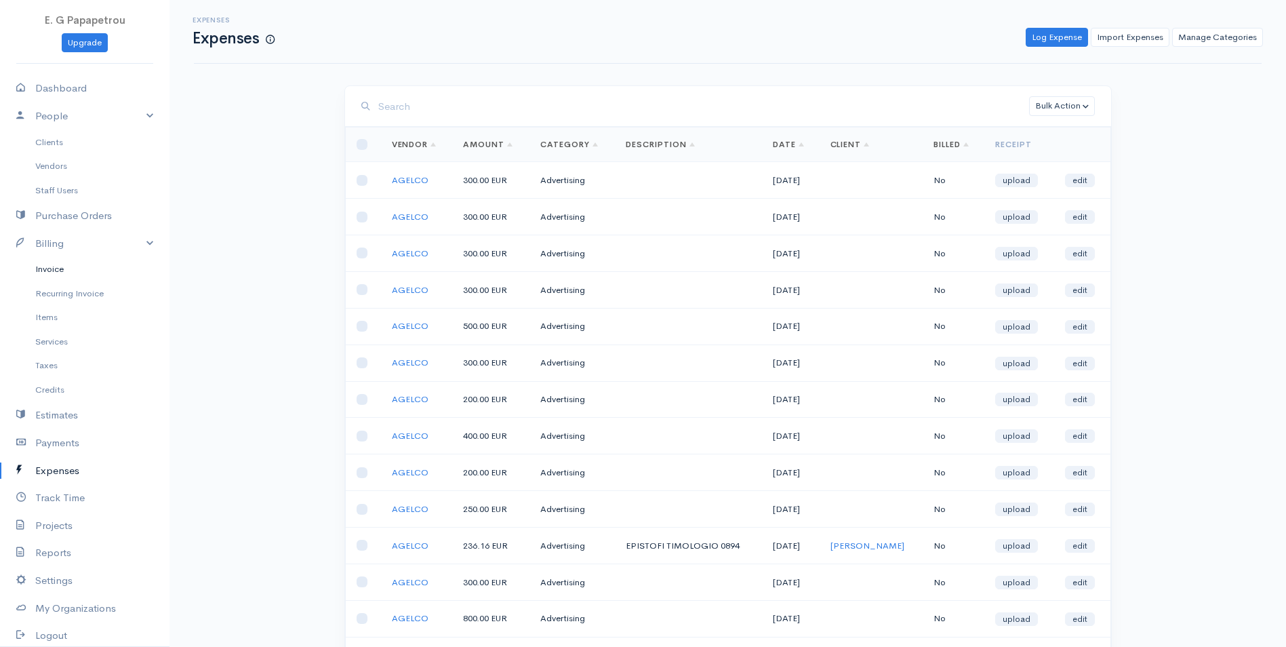
click at [64, 267] on link "Invoice" at bounding box center [85, 269] width 170 height 24
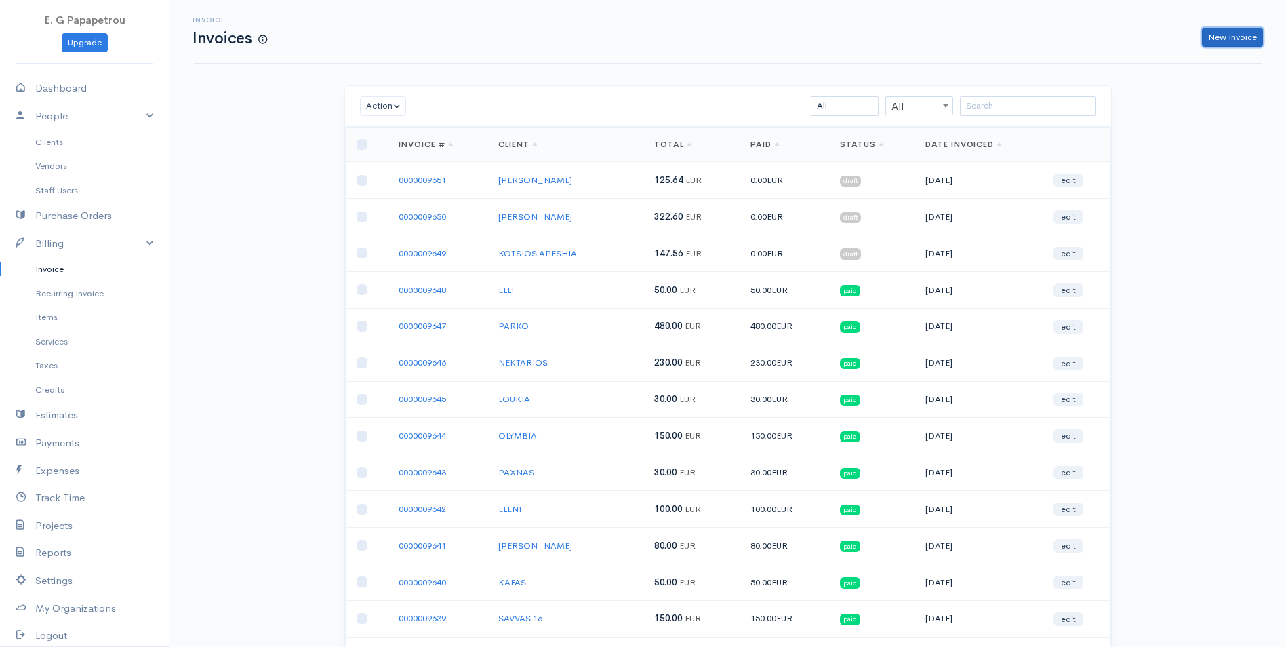
click at [1234, 35] on link "New Invoice" at bounding box center [1232, 38] width 61 height 20
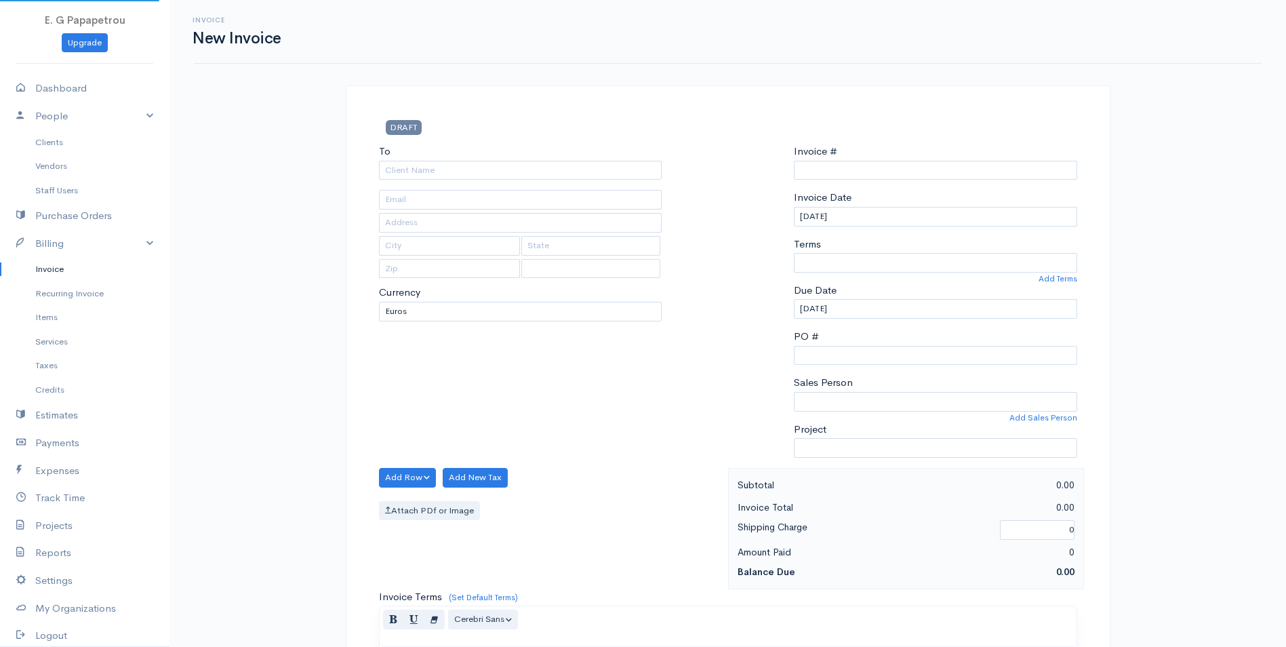
select select "[GEOGRAPHIC_DATA]"
type input "0000009652"
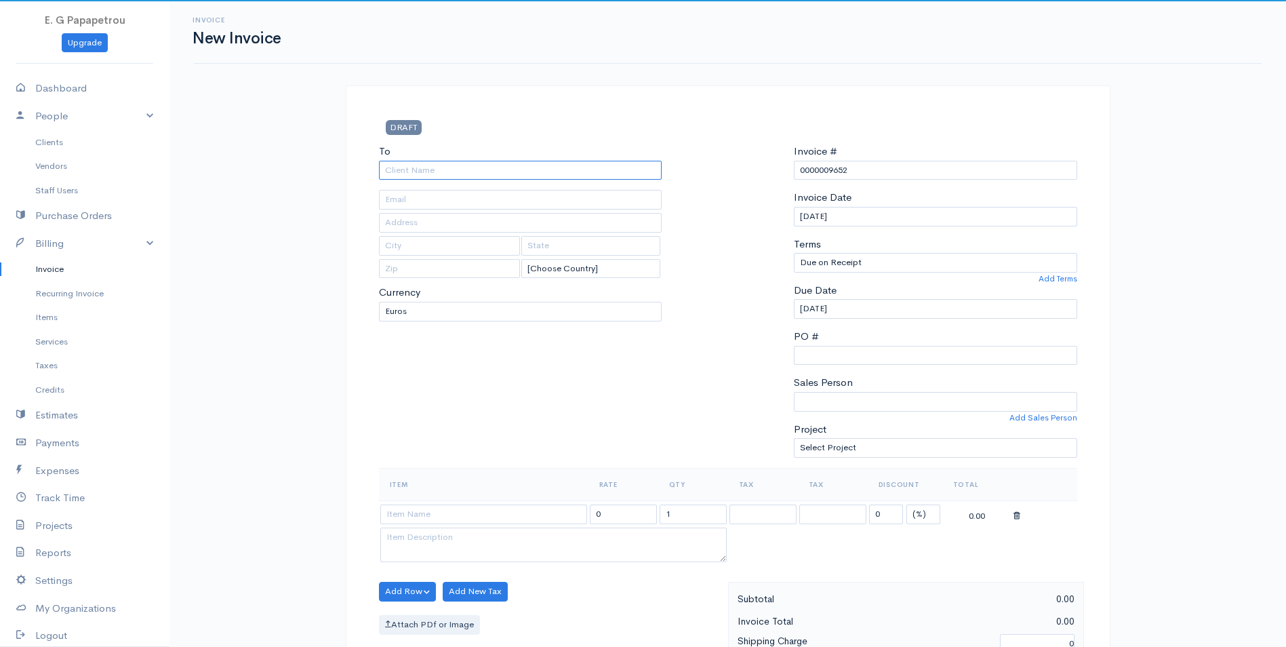
click at [575, 174] on input "To" at bounding box center [520, 171] width 283 height 20
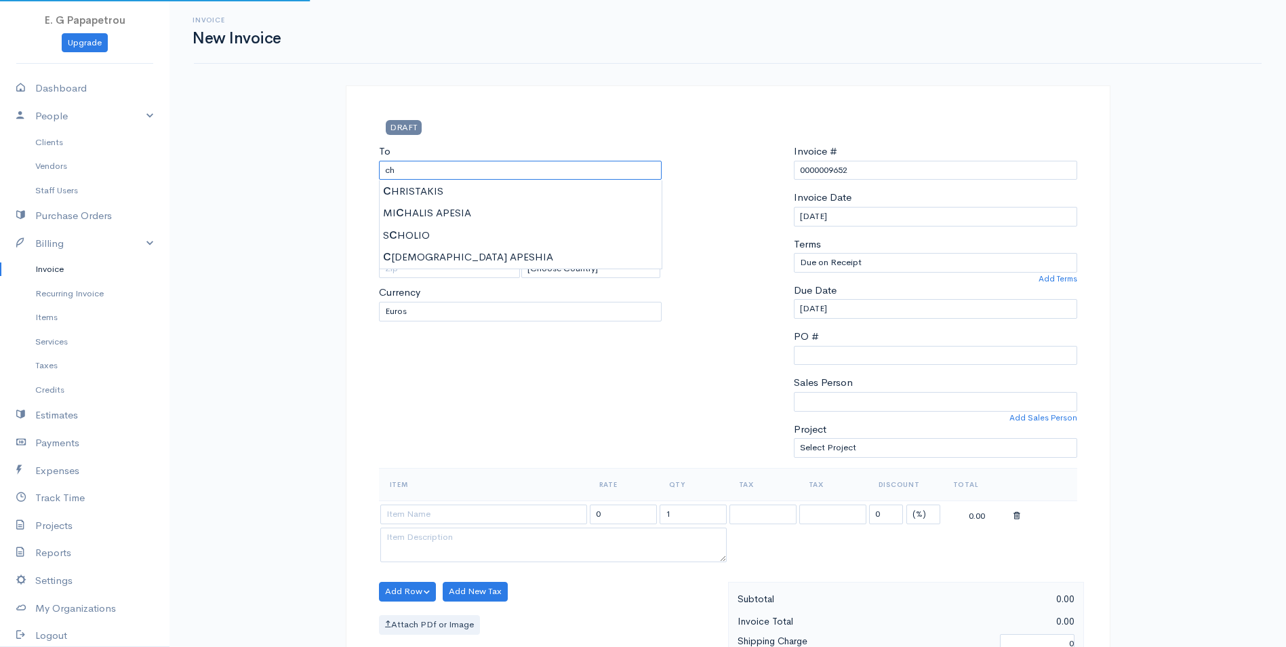
type input "c"
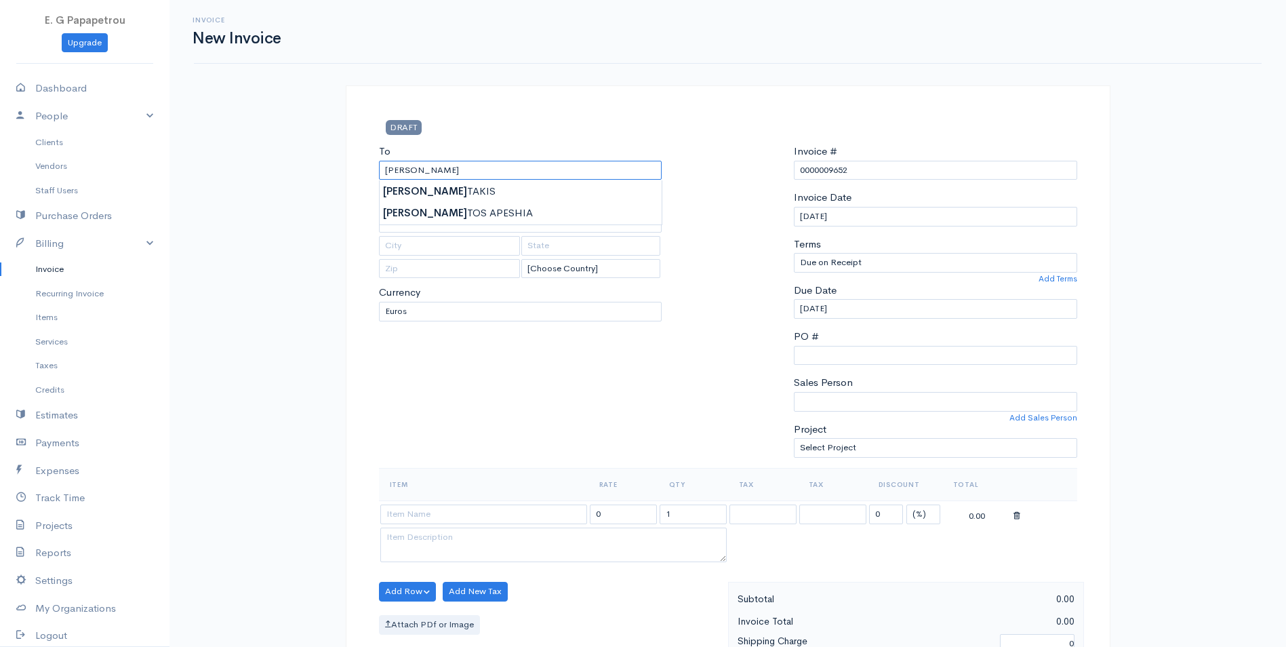
type input "[PERSON_NAME]"
click at [276, 235] on div "Invoice New Invoice DRAFT To [PERSON_NAME] [Choose Country] [GEOGRAPHIC_DATA] […" at bounding box center [728, 586] width 1117 height 1173
click at [52, 139] on link "Clients" at bounding box center [85, 142] width 170 height 24
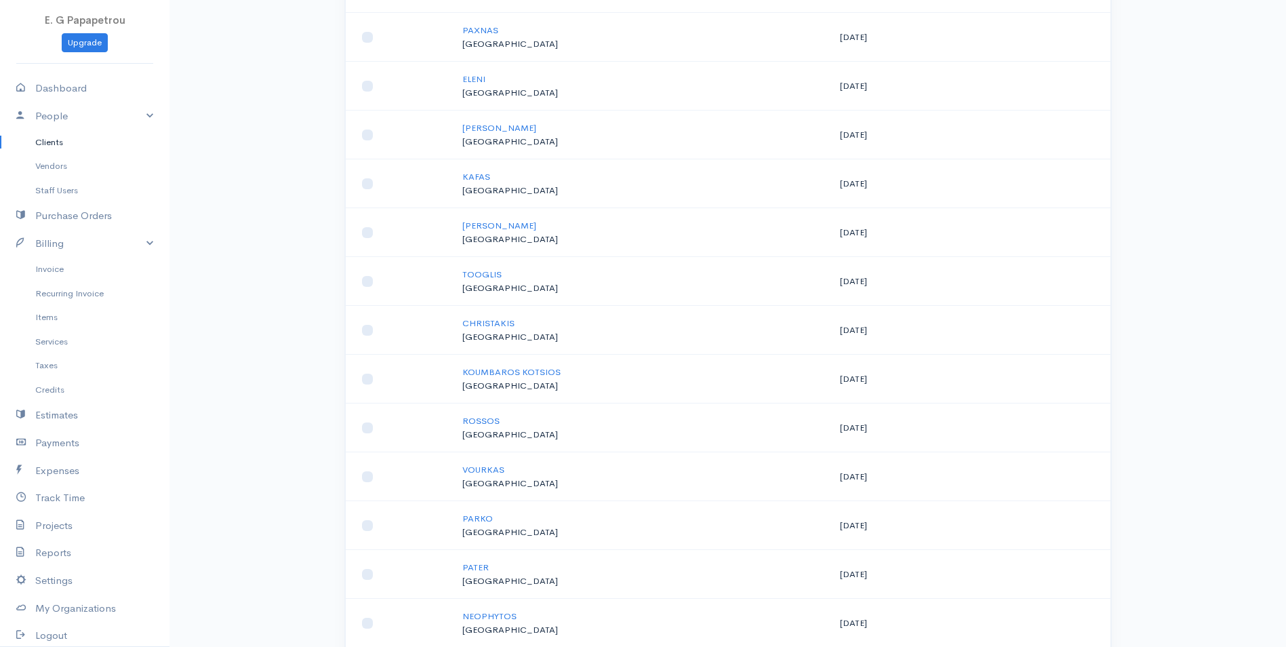
scroll to position [1175, 0]
click at [482, 323] on link "CHRISTOS APESHIA" at bounding box center [505, 323] width 85 height 12
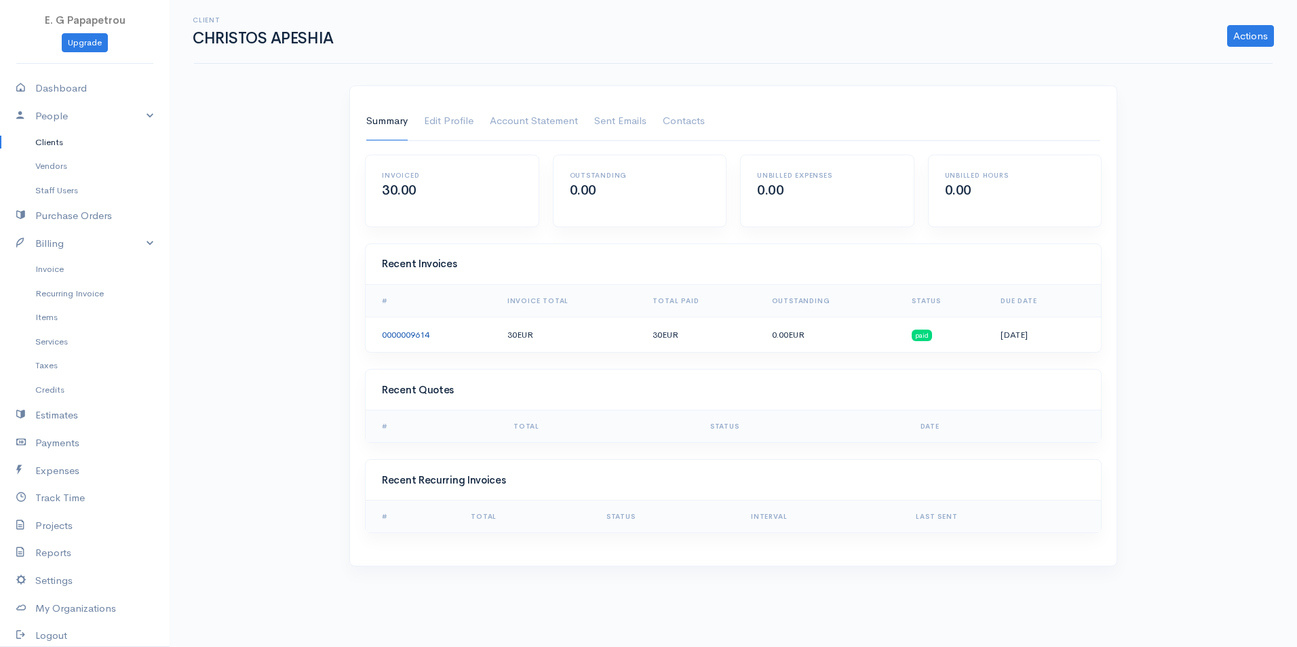
click at [400, 336] on link "0000009614" at bounding box center [405, 335] width 47 height 12
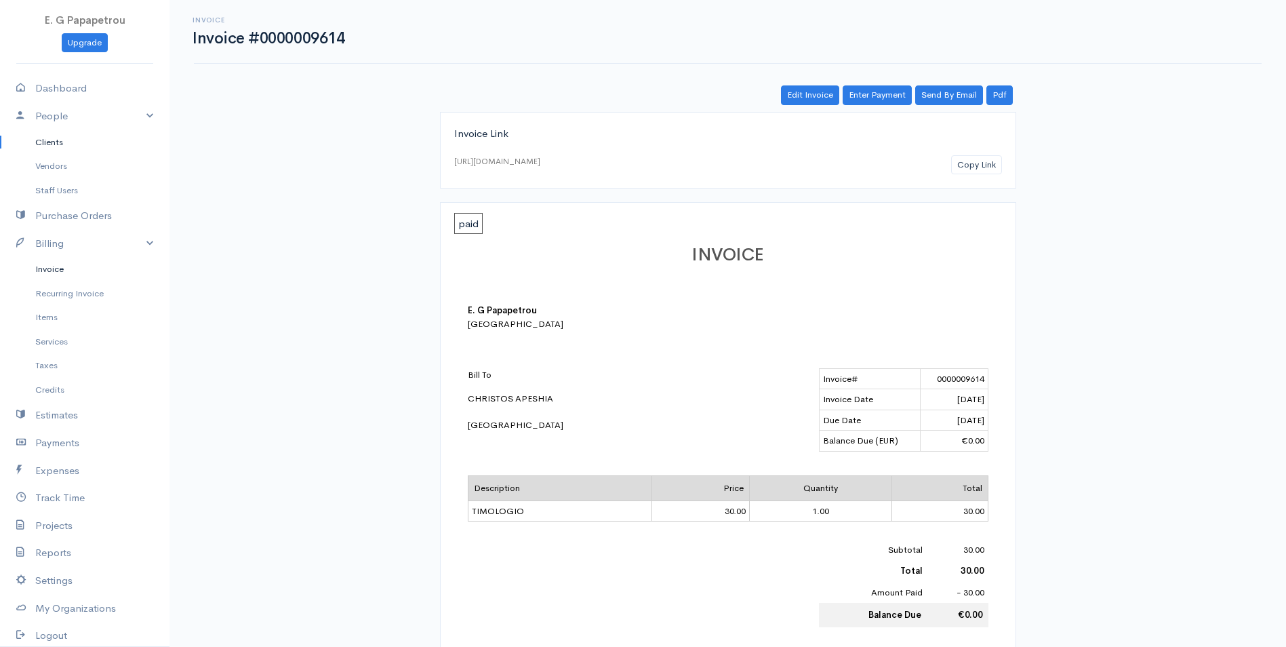
click at [50, 274] on link "Invoice" at bounding box center [85, 269] width 170 height 24
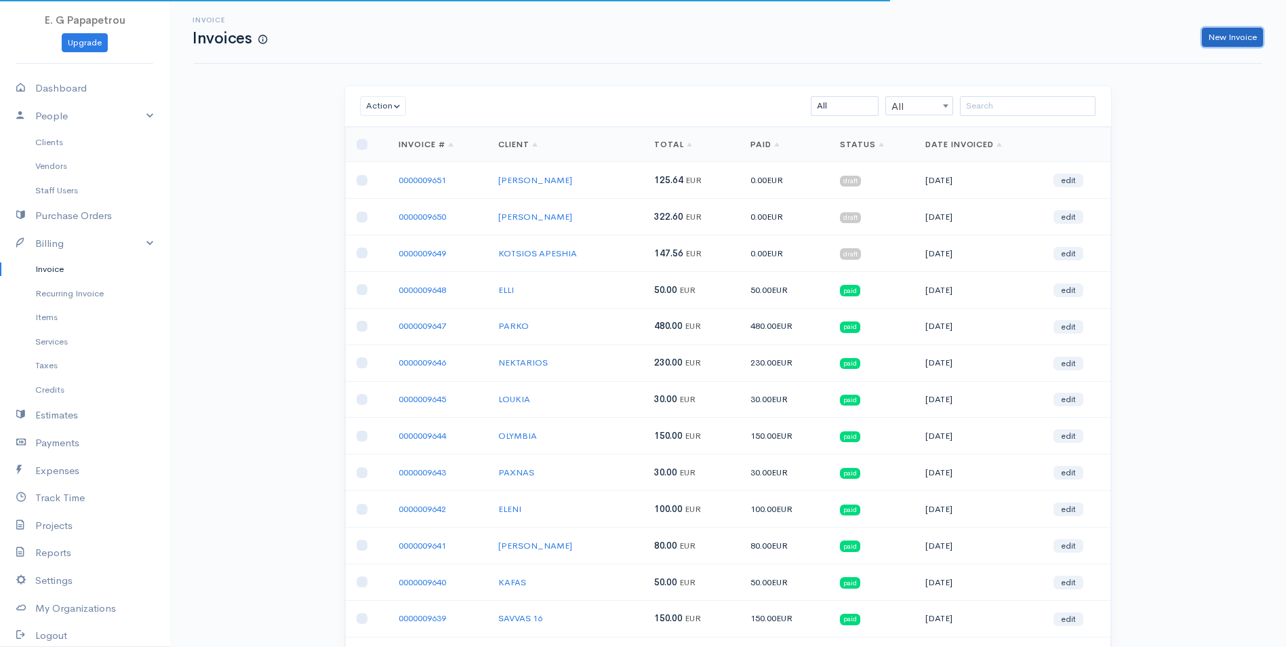
click at [1227, 37] on link "New Invoice" at bounding box center [1232, 38] width 61 height 20
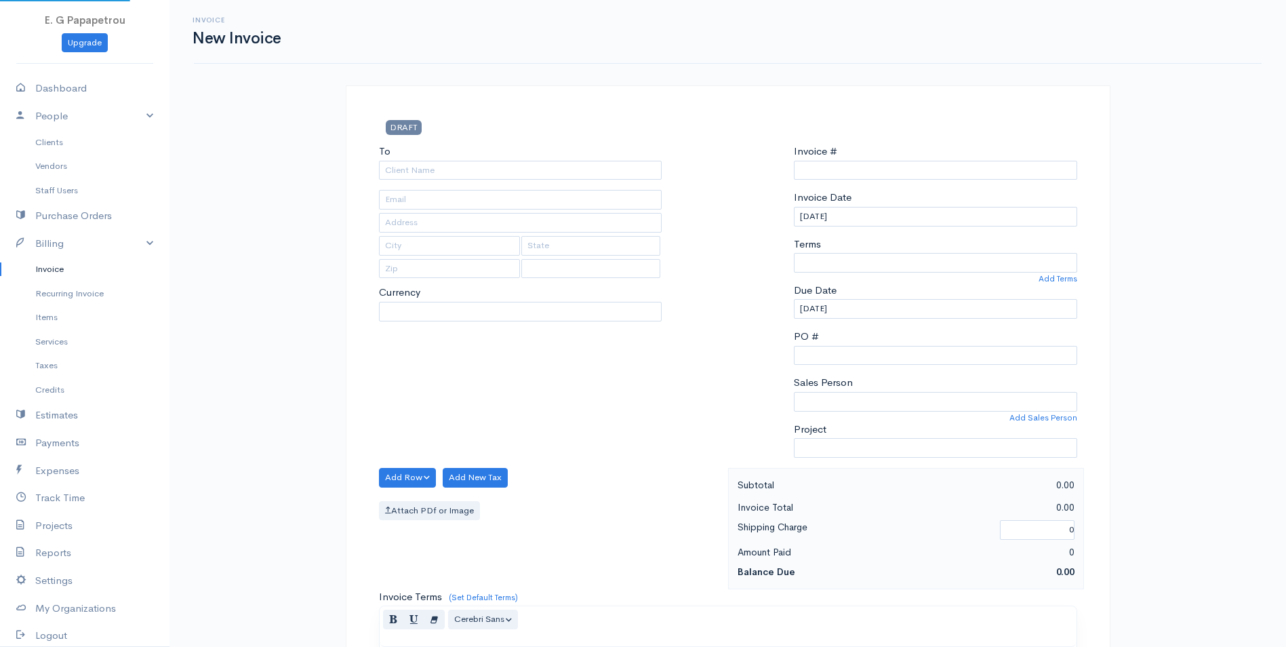
select select "EUR"
type input "0000009652"
select select "[GEOGRAPHIC_DATA]"
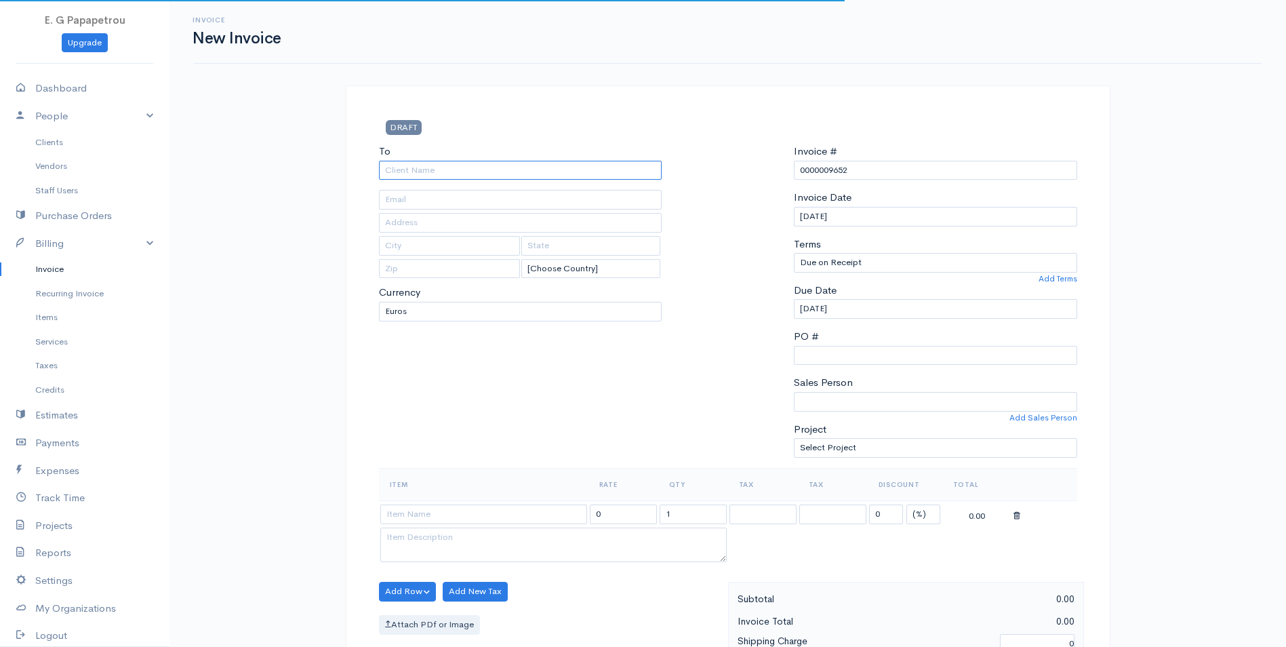
click at [530, 172] on input "To" at bounding box center [520, 171] width 283 height 20
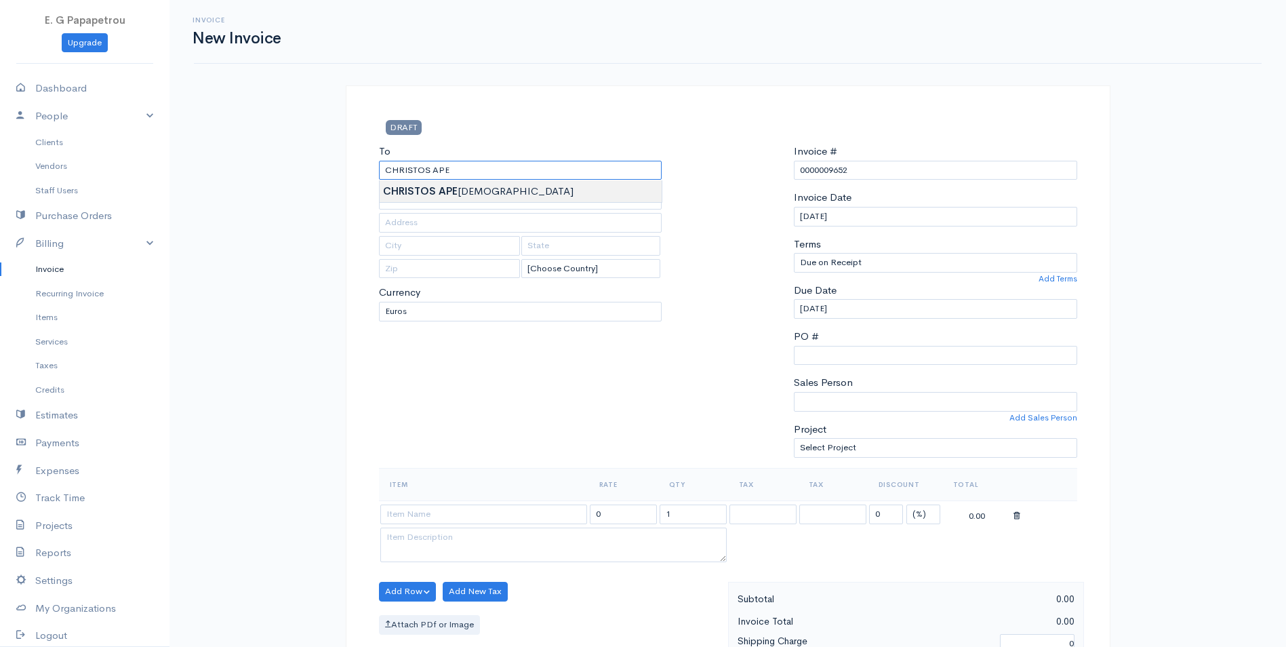
type input "CHRISTOS APESHIA"
click at [543, 190] on body "E. G Papapetrou Upgrade Dashboard People Clients Vendors Staff Users Purchase O…" at bounding box center [643, 586] width 1286 height 1173
drag, startPoint x: 875, startPoint y: 168, endPoint x: 837, endPoint y: 175, distance: 38.6
click at [837, 175] on input "0000009652" at bounding box center [935, 171] width 283 height 20
click at [868, 349] on input "PO #" at bounding box center [935, 356] width 283 height 20
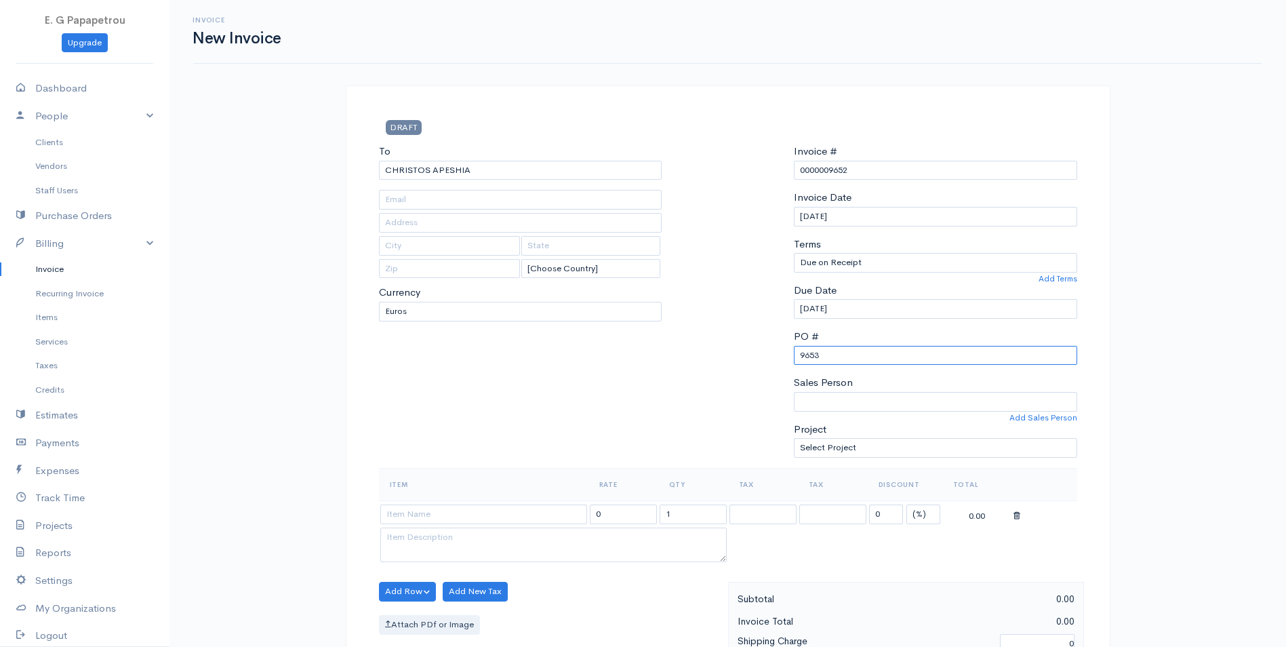
type input "9653"
click at [388, 516] on input at bounding box center [483, 515] width 207 height 20
type input "TIMOLOGIO"
click at [542, 537] on body "E. G Papapetrou Upgrade Dashboard People Clients Vendors Staff Users Purchase O…" at bounding box center [643, 586] width 1286 height 1173
drag, startPoint x: 631, startPoint y: 522, endPoint x: 488, endPoint y: 508, distance: 144.4
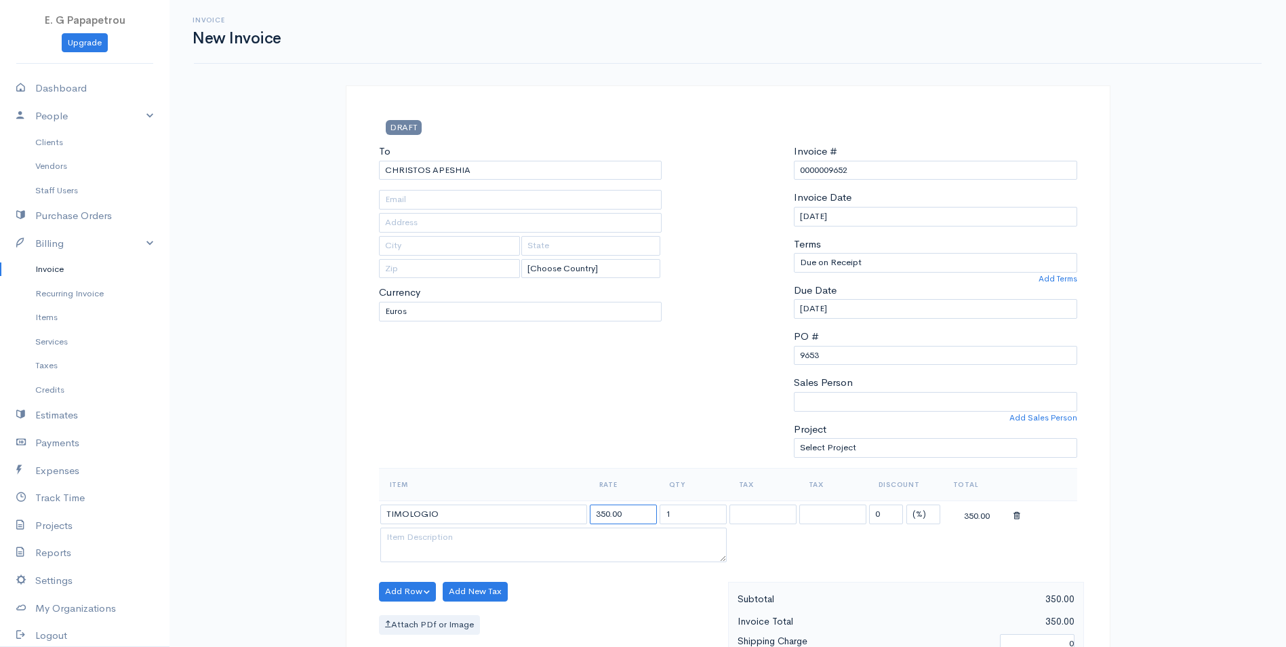
click at [488, 508] on tr "TIMOLOGIO 350.00 1 19% 19% 0 (%) Flat 350.00" at bounding box center [728, 513] width 699 height 26
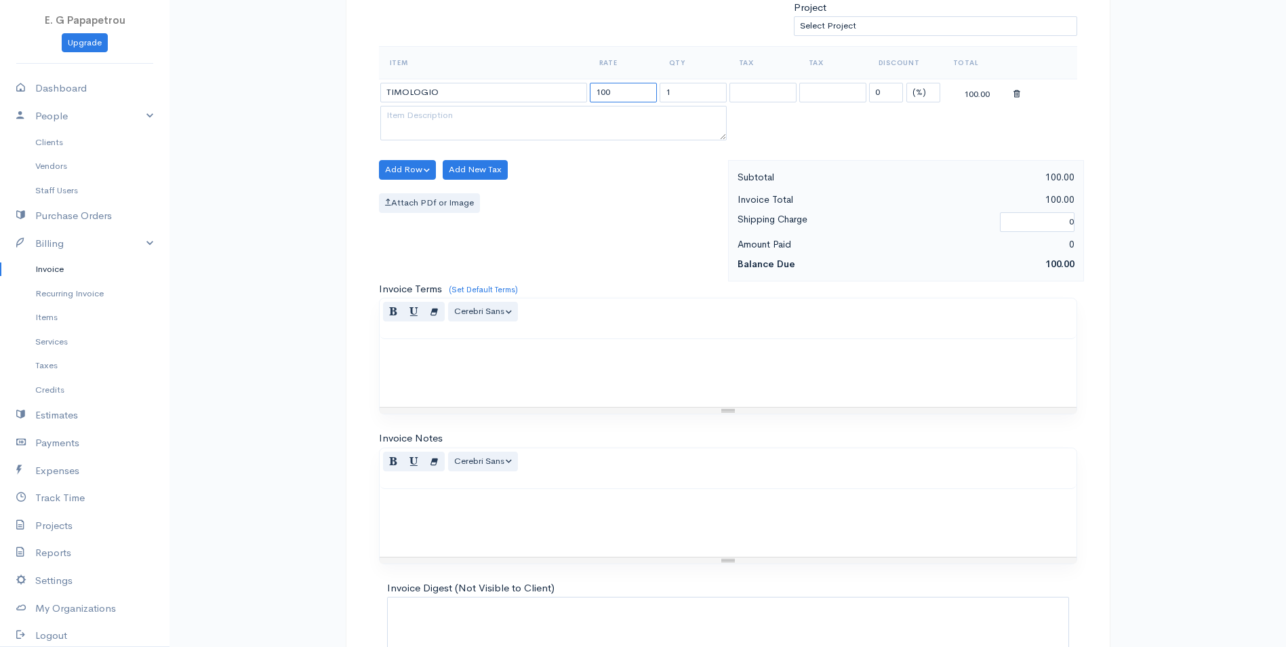
scroll to position [526, 0]
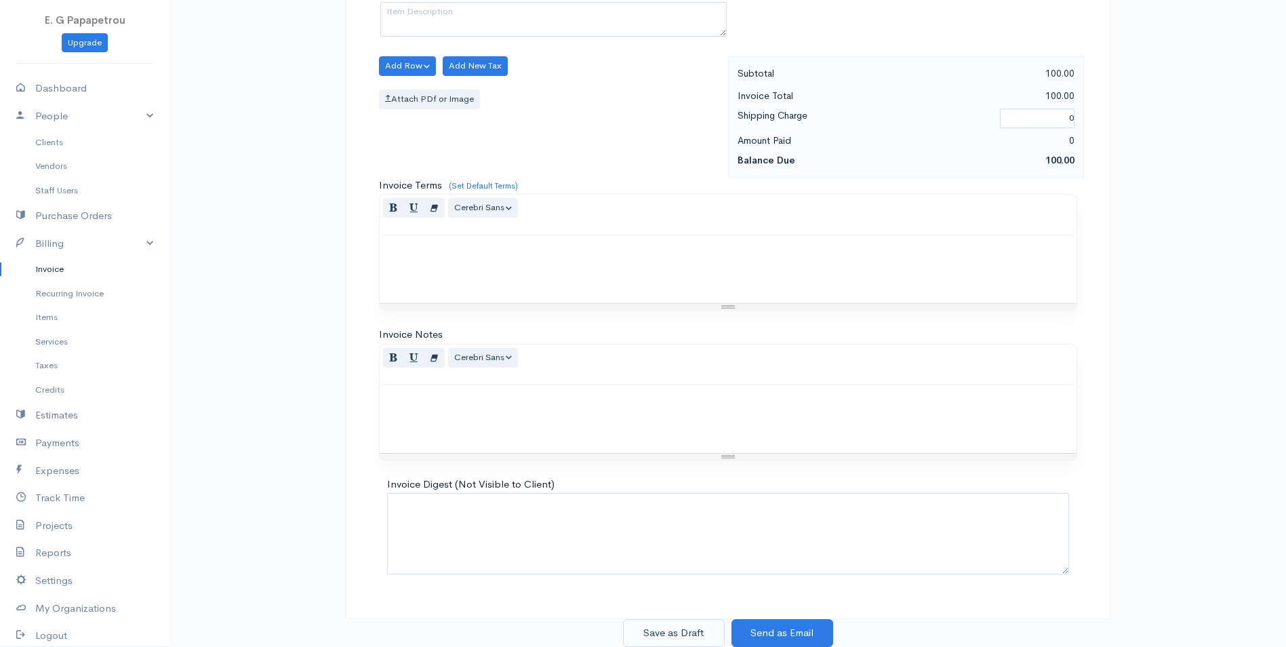
type input "100"
click at [683, 629] on button "Save as Draft" at bounding box center [674, 633] width 102 height 28
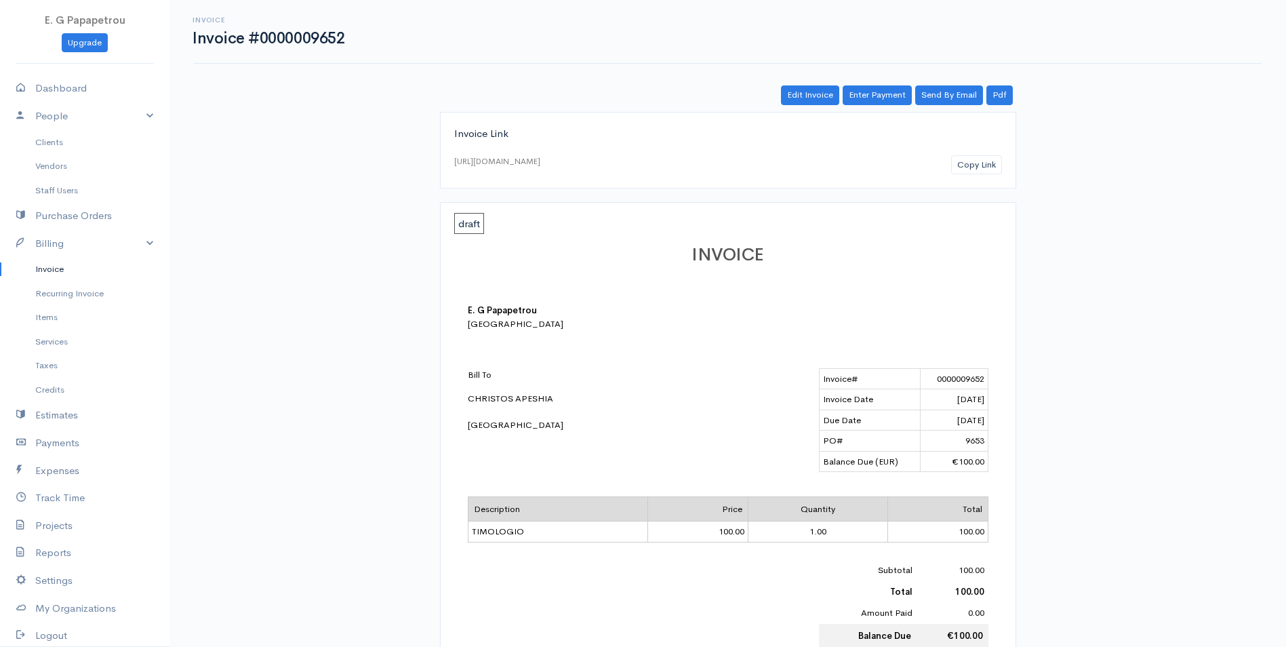
click at [55, 275] on link "Invoice" at bounding box center [85, 269] width 170 height 24
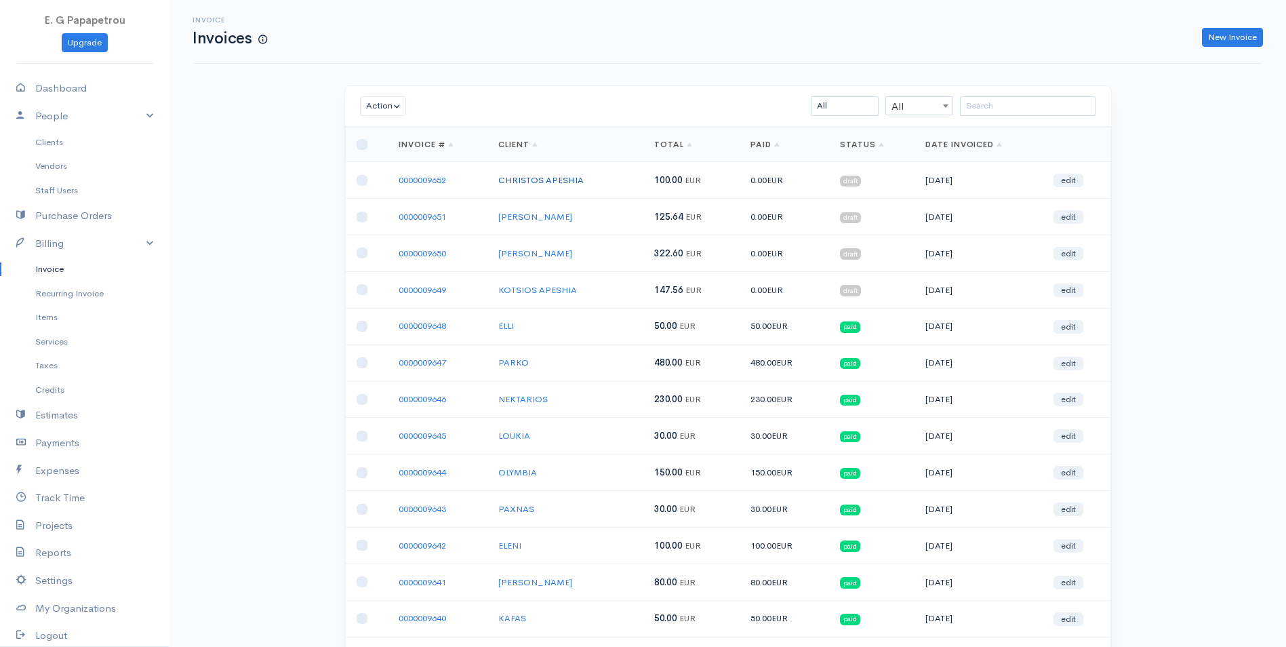
click at [566, 181] on link "CHRISTOS APESHIA" at bounding box center [540, 180] width 85 height 12
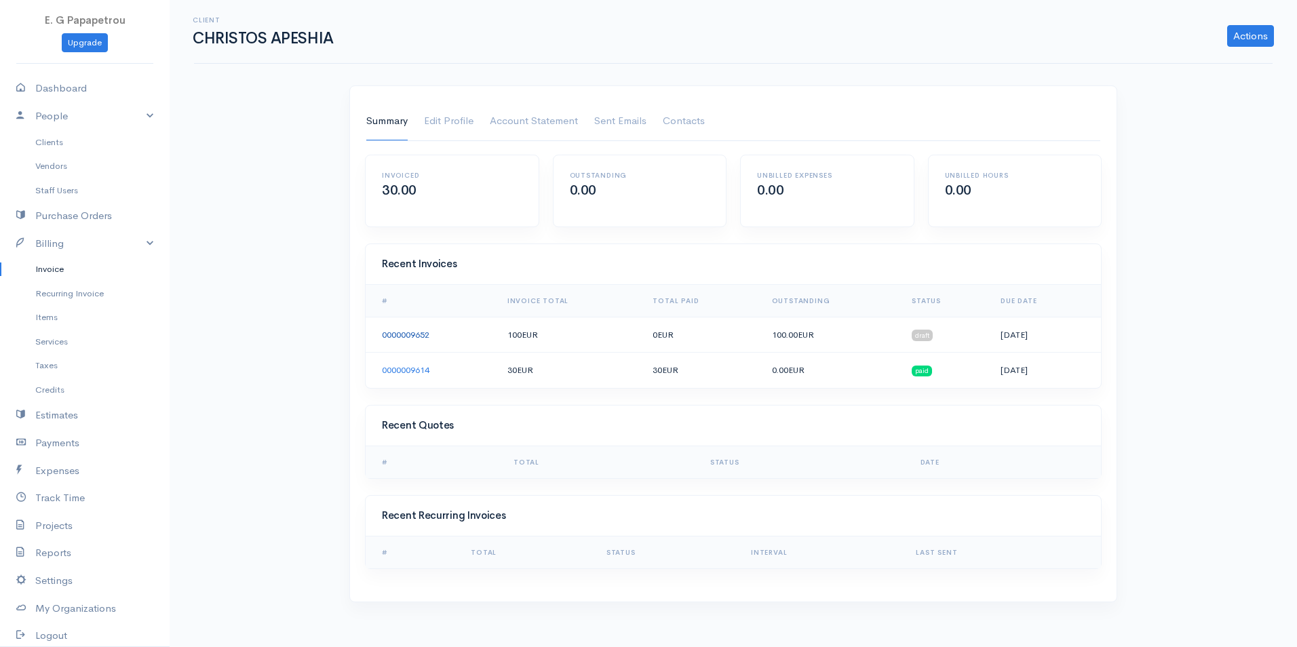
click at [406, 329] on link "0000009652" at bounding box center [405, 335] width 47 height 12
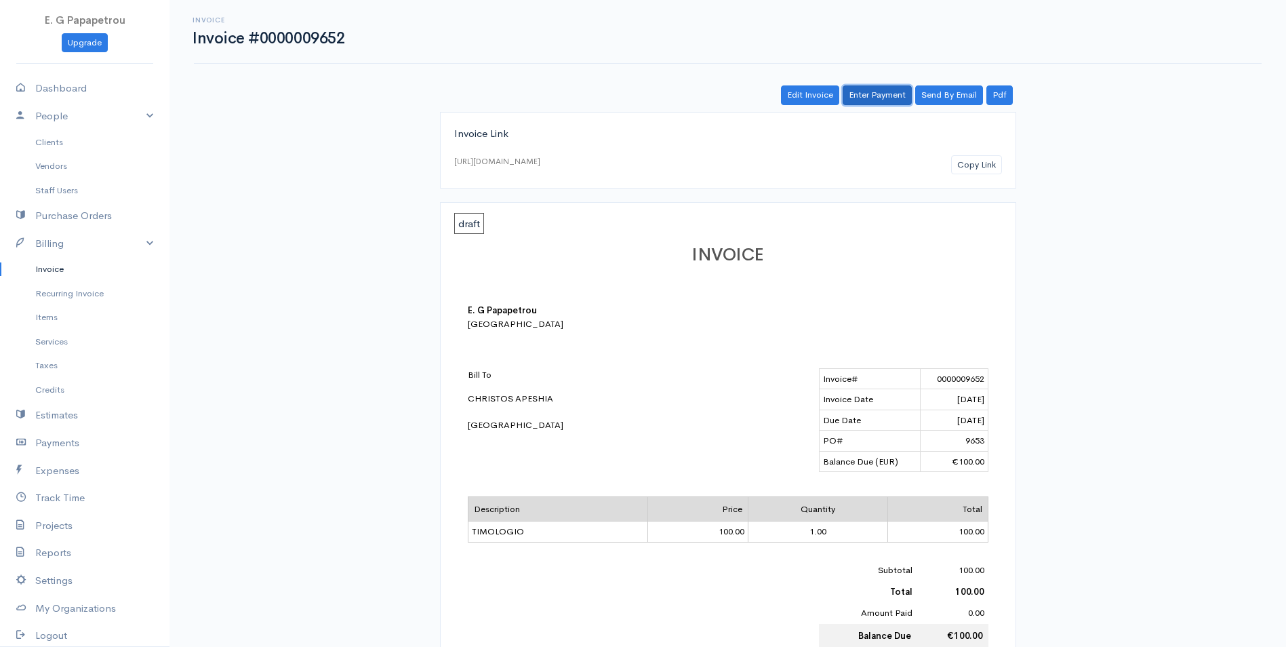
click at [890, 94] on link "Enter Payment" at bounding box center [877, 95] width 69 height 20
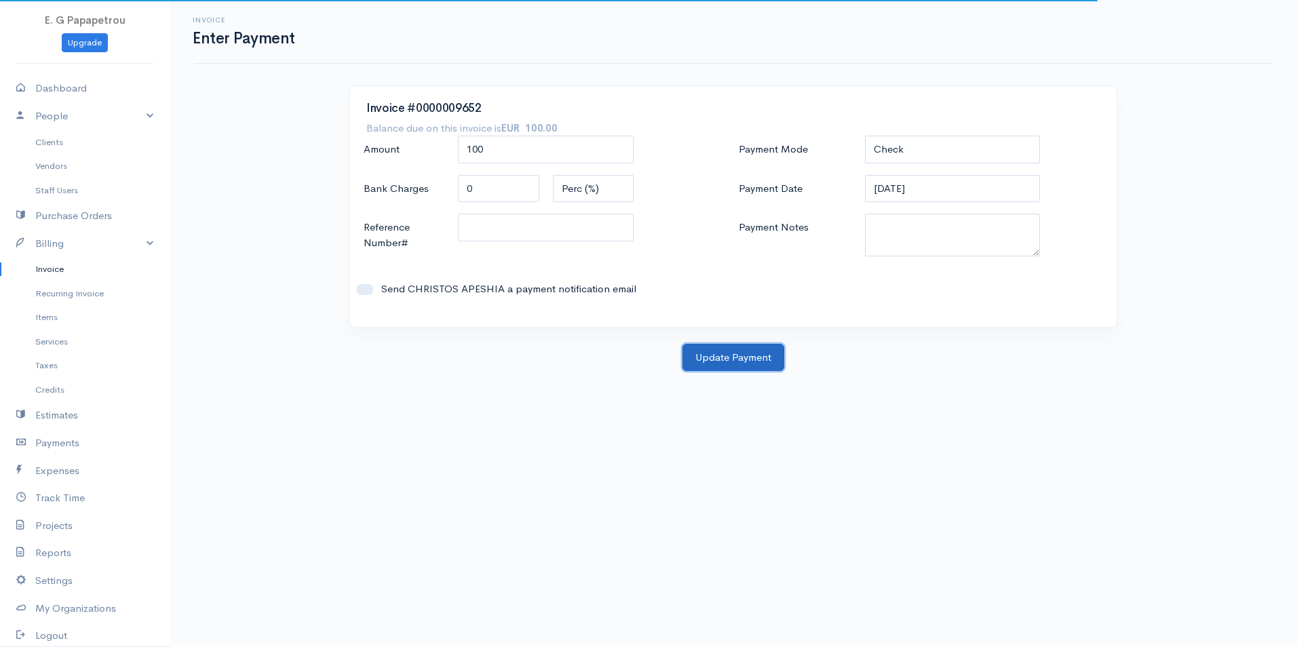
click at [740, 353] on button "Update Payment" at bounding box center [733, 358] width 102 height 28
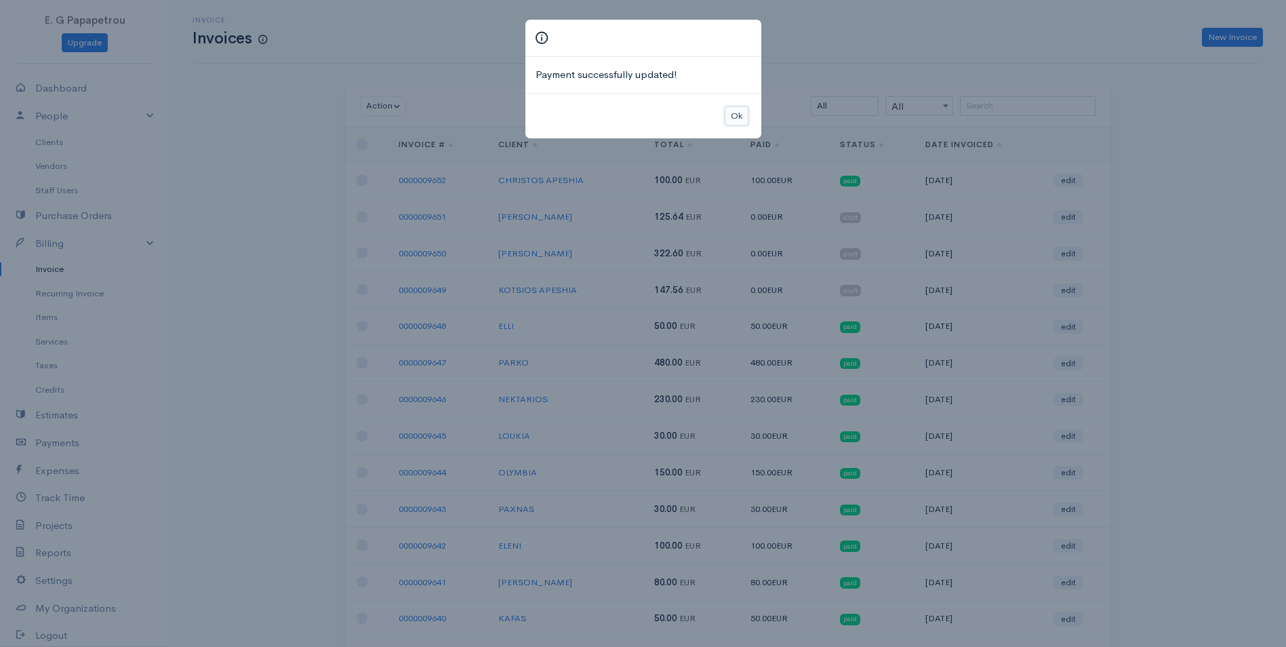
click at [729, 117] on button "Ok" at bounding box center [737, 116] width 24 height 20
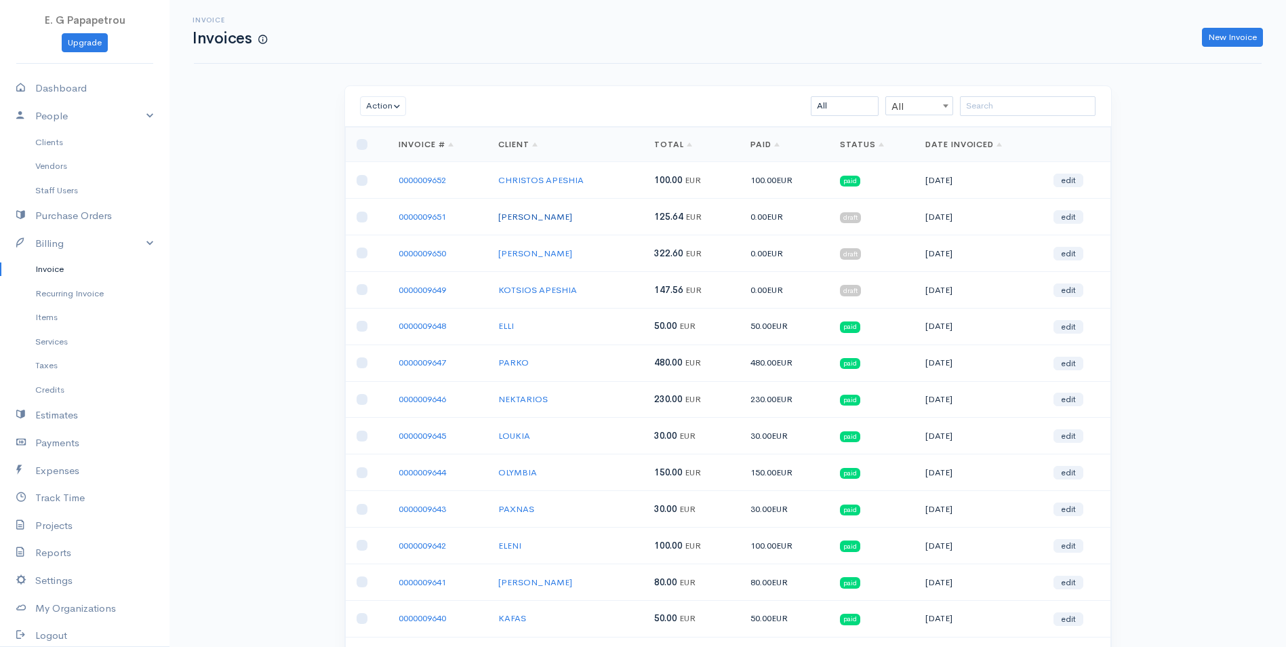
click at [544, 217] on link "[PERSON_NAME]" at bounding box center [535, 217] width 74 height 12
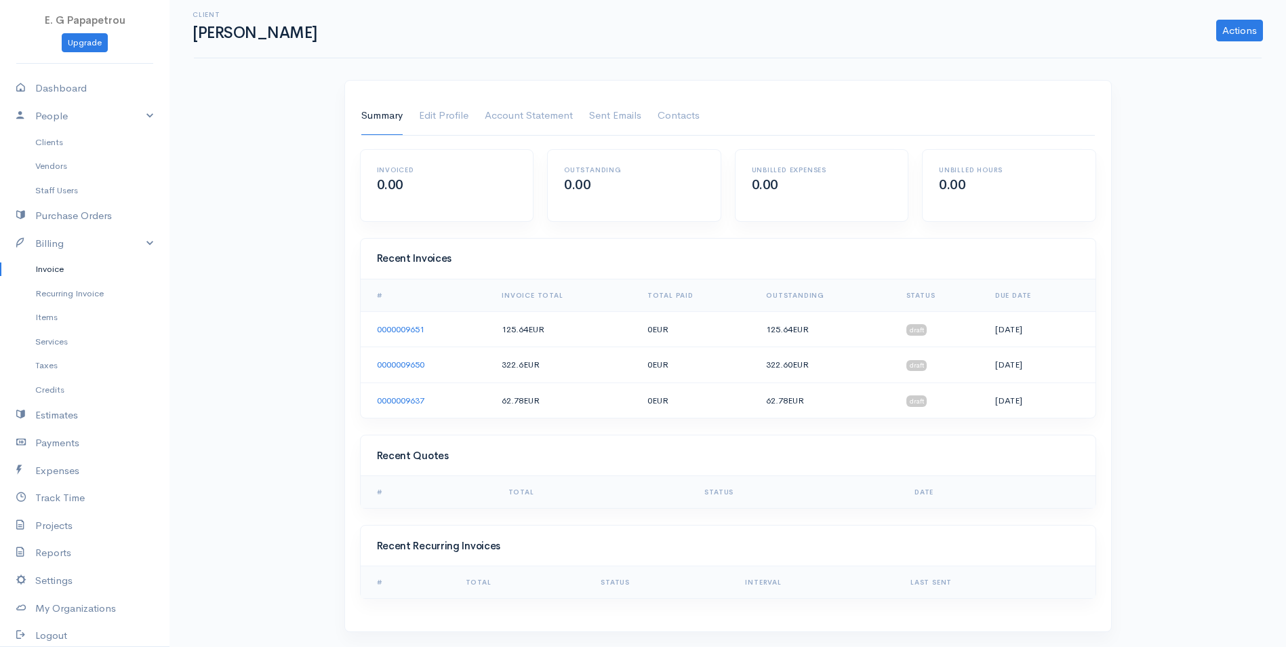
scroll to position [7, 0]
click at [1245, 32] on link "Actions" at bounding box center [1240, 29] width 47 height 22
click at [1274, 261] on div "Client [PERSON_NAME] Actions Archive Client Delete Client Summary Edit Profile …" at bounding box center [728, 320] width 1117 height 654
click at [93, 294] on link "Recurring Invoice" at bounding box center [85, 293] width 170 height 24
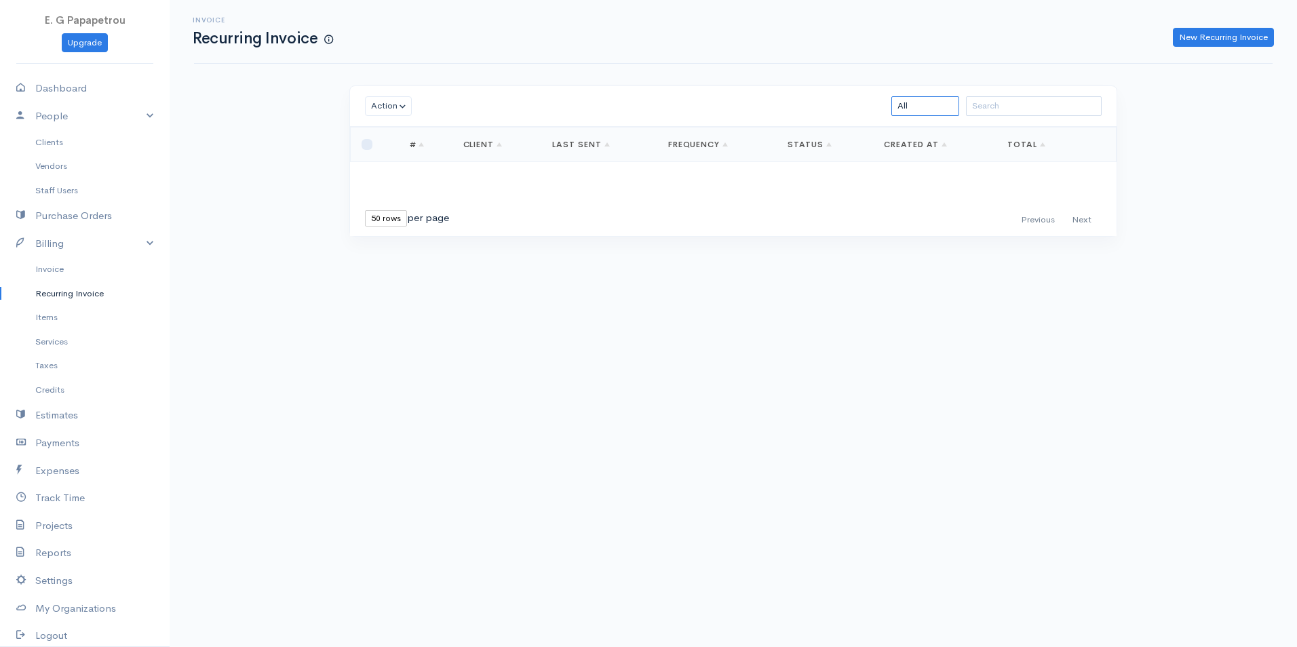
click at [934, 99] on select "All Active Paused" at bounding box center [925, 106] width 68 height 20
click at [999, 112] on input "search" at bounding box center [1034, 106] width 136 height 20
click at [1199, 36] on link "New Recurring Invoice" at bounding box center [1223, 38] width 101 height 20
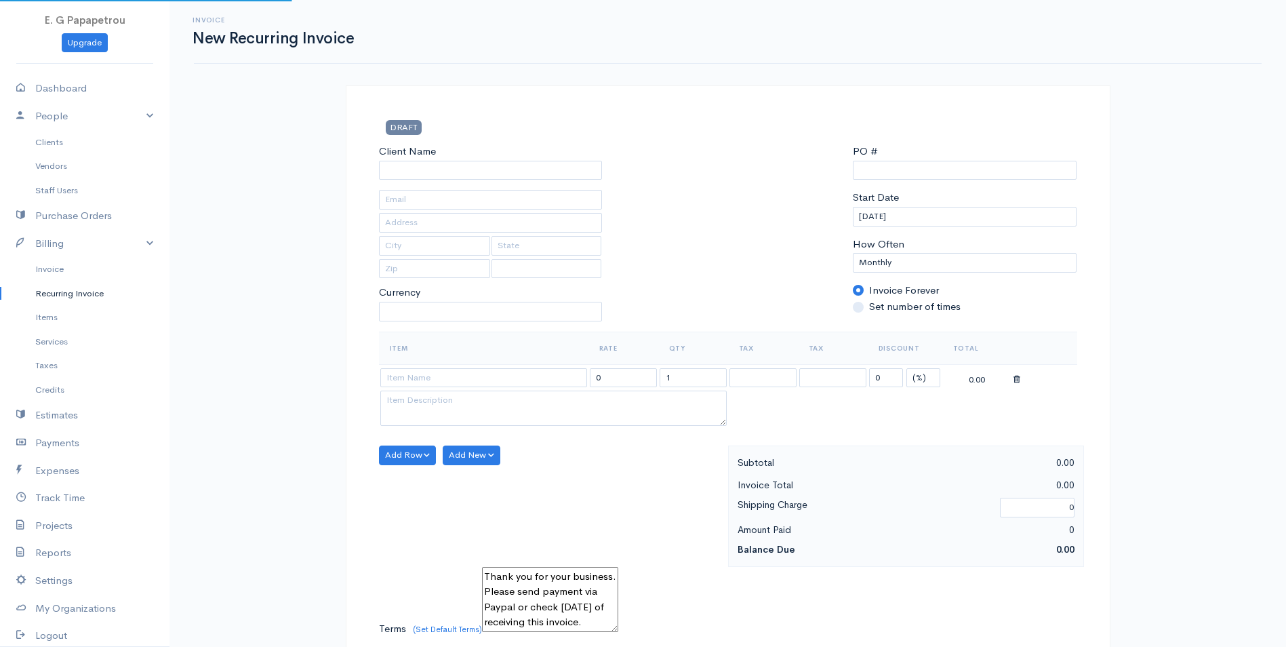
select select "[GEOGRAPHIC_DATA]"
select select "EUR"
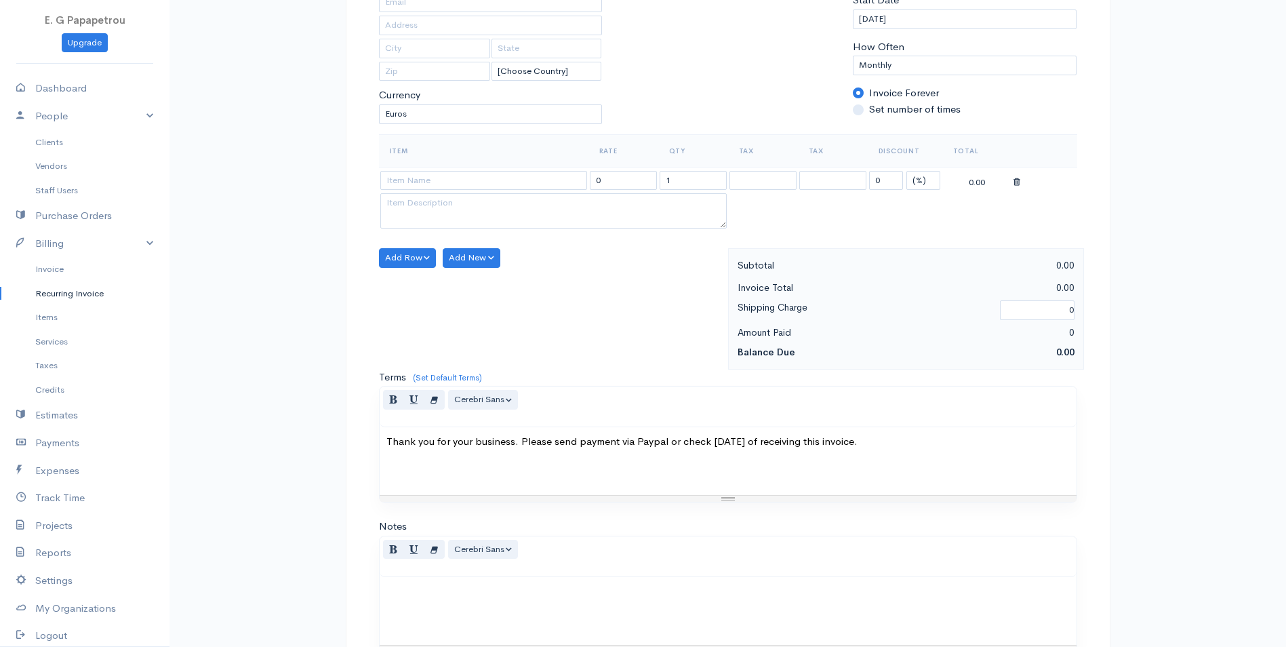
scroll to position [271, 0]
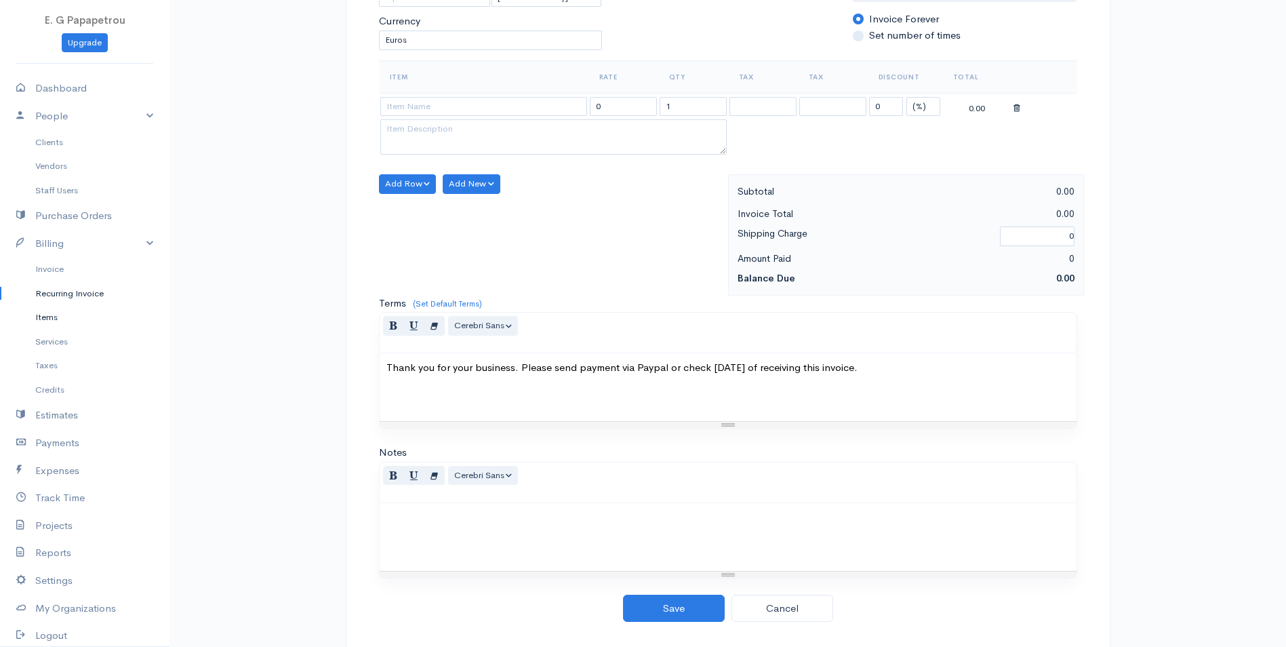
click at [81, 319] on link "Items" at bounding box center [85, 317] width 170 height 24
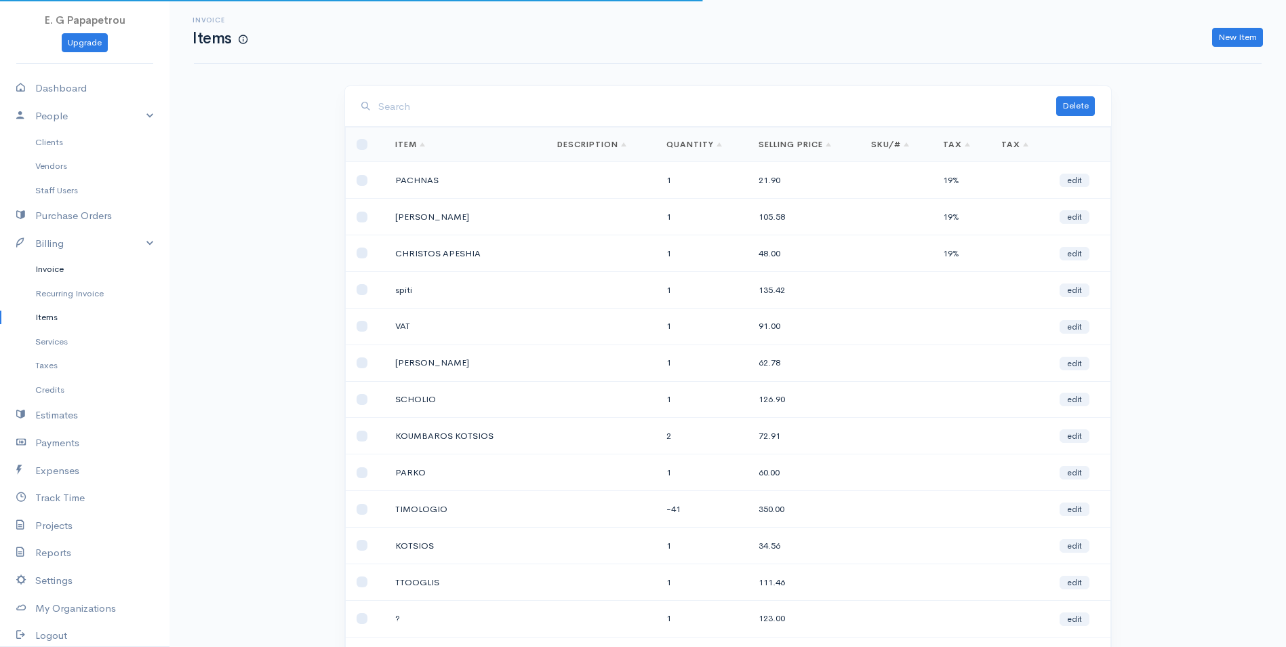
click at [56, 267] on link "Invoice" at bounding box center [85, 269] width 170 height 24
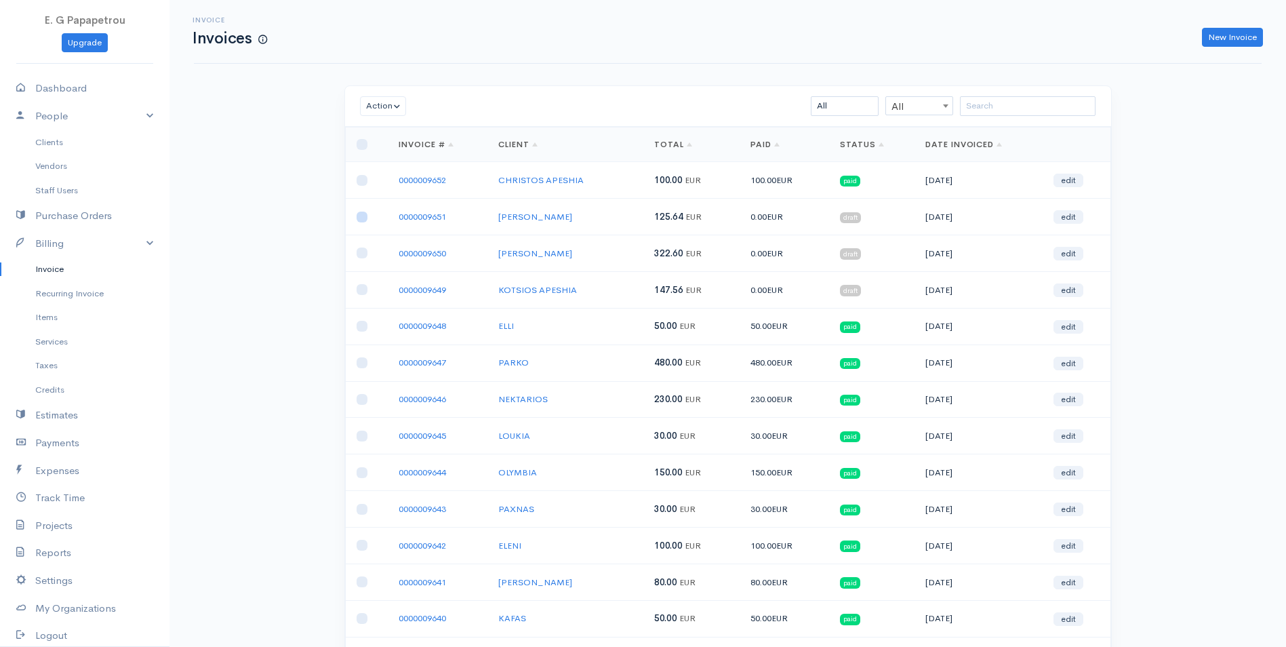
click at [361, 217] on input "checkbox" at bounding box center [362, 217] width 11 height 11
checkbox input "true"
click at [359, 252] on input "checkbox" at bounding box center [362, 253] width 11 height 11
checkbox input "true"
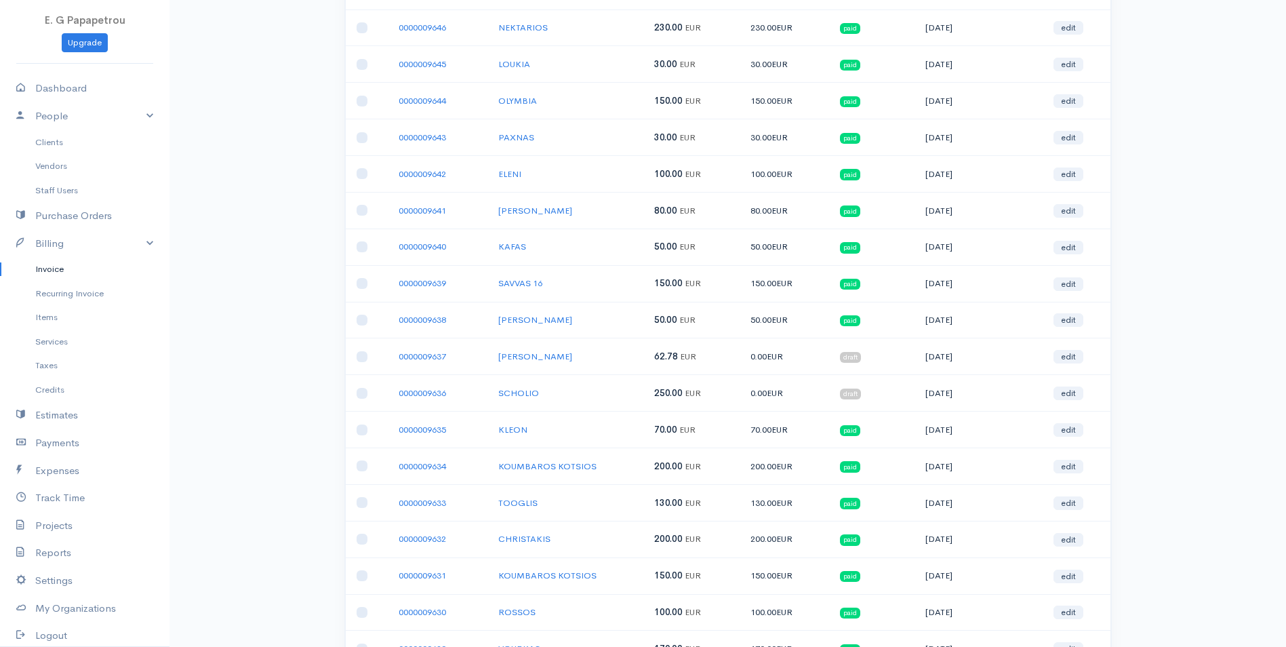
scroll to position [475, 0]
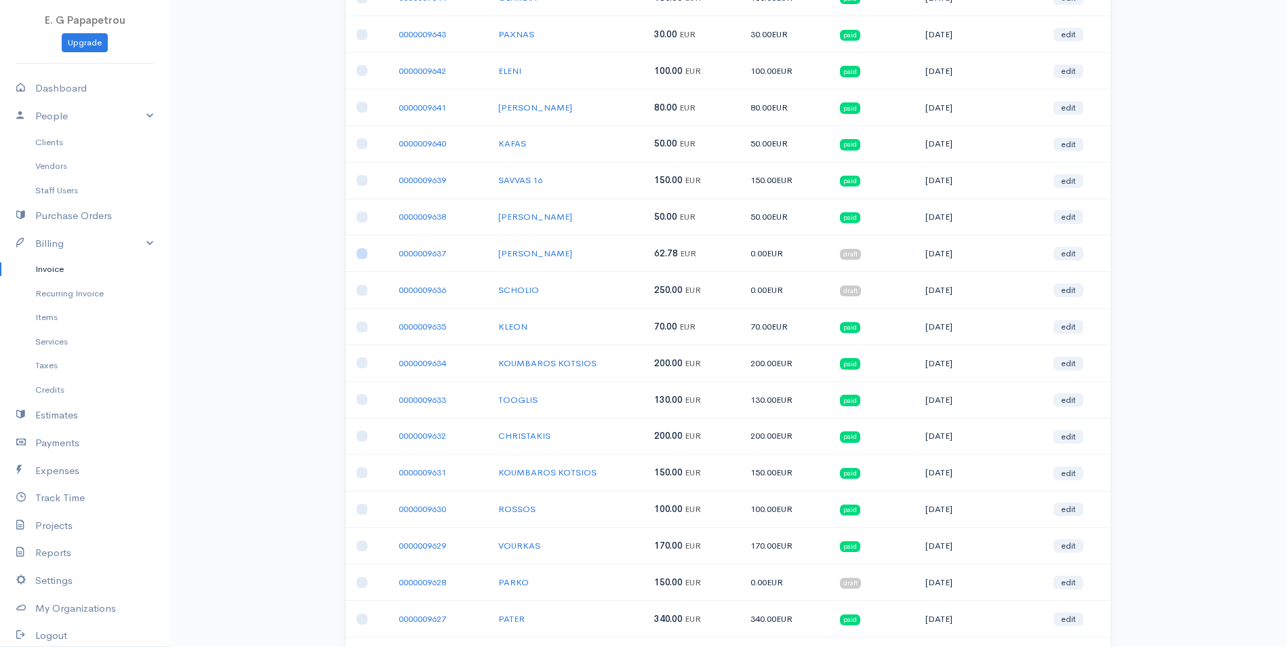
click at [363, 256] on input "checkbox" at bounding box center [362, 253] width 11 height 11
checkbox input "true"
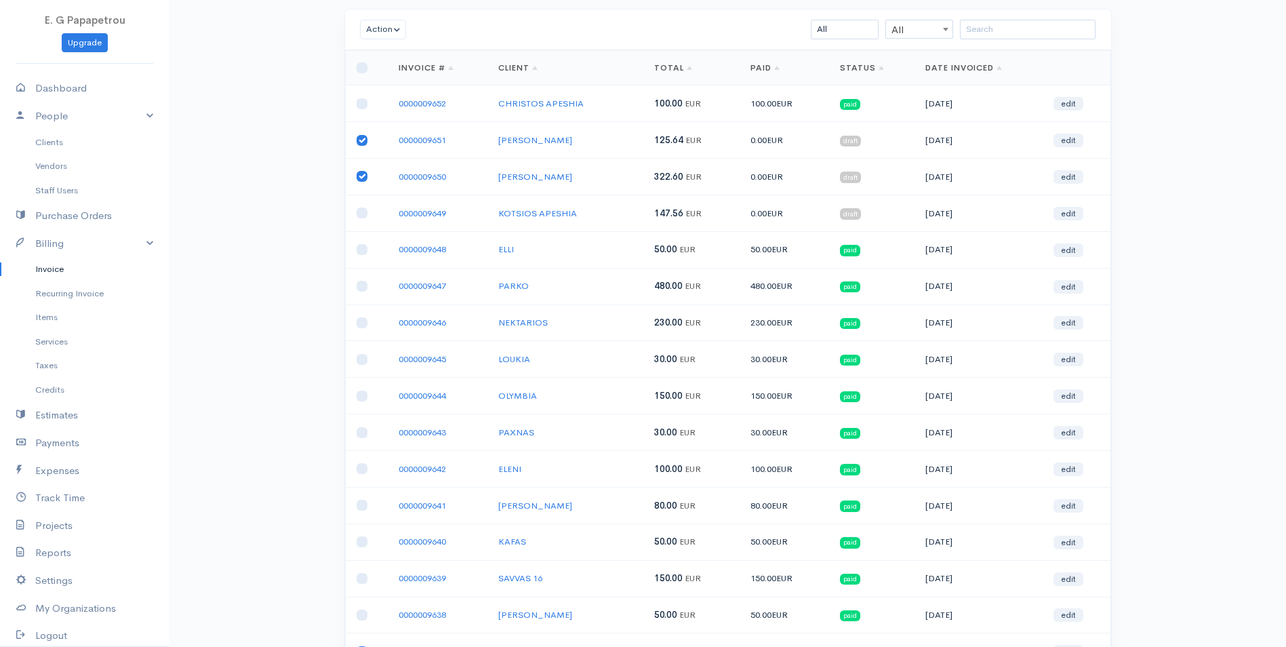
scroll to position [0, 0]
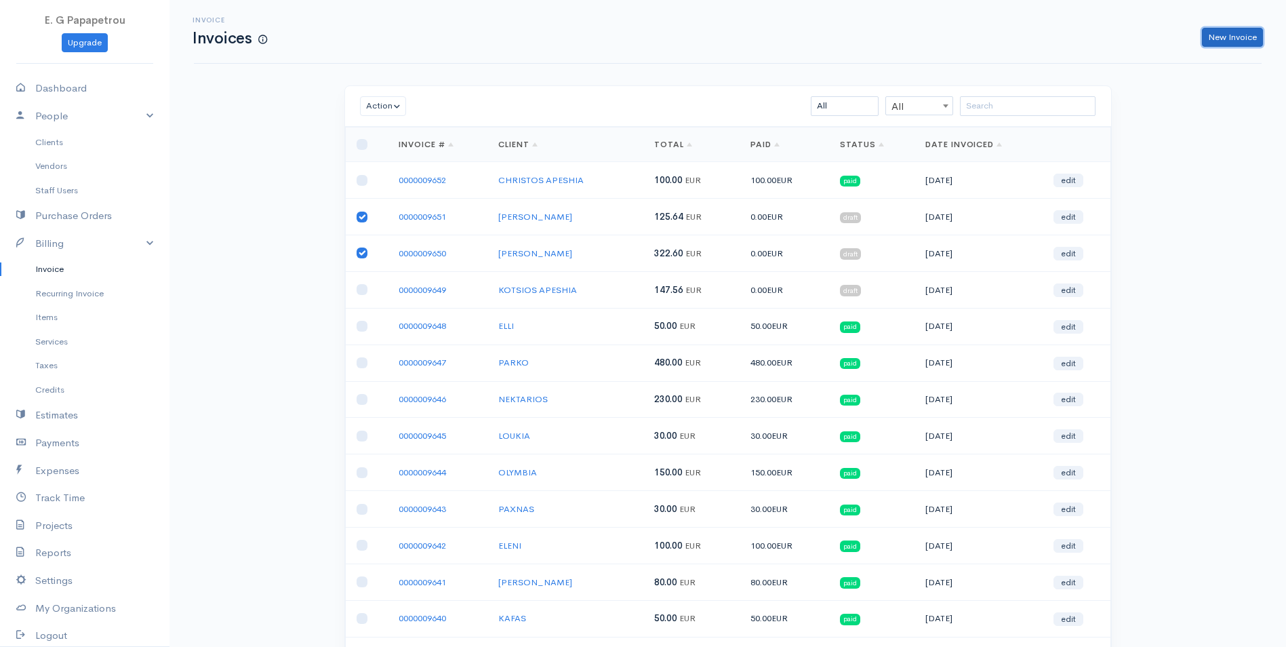
click at [1233, 37] on link "New Invoice" at bounding box center [1232, 38] width 61 height 20
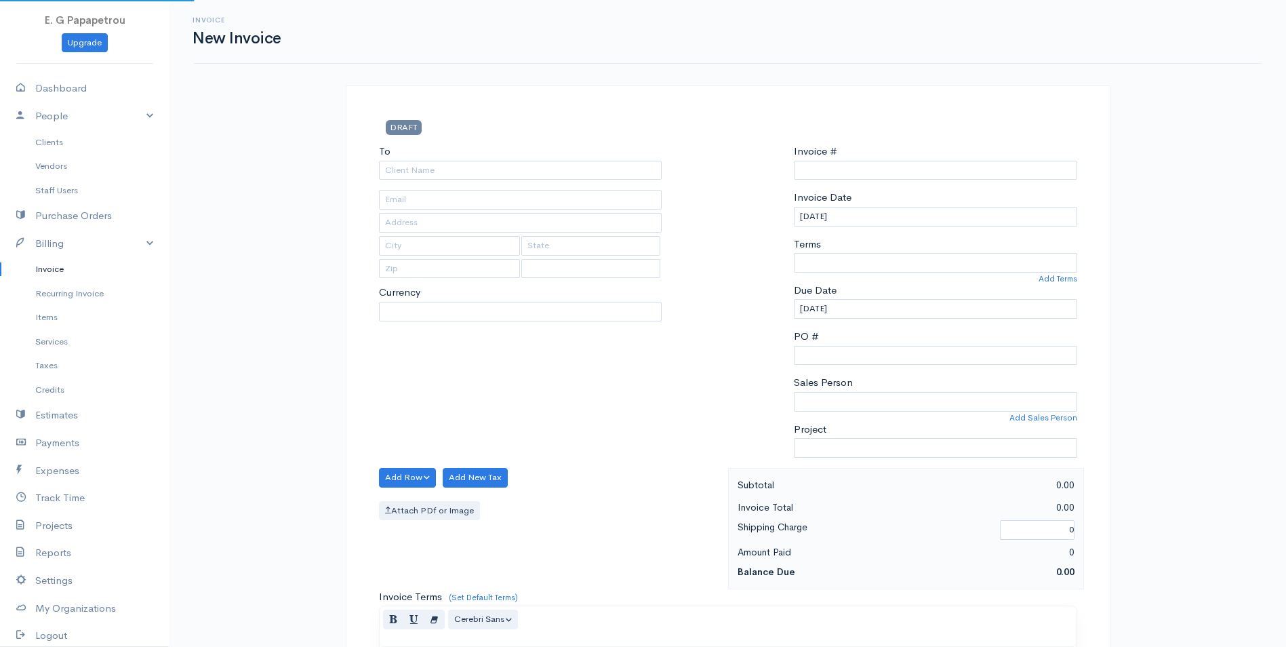
select select "[GEOGRAPHIC_DATA]"
select select "EUR"
type input "0000009653"
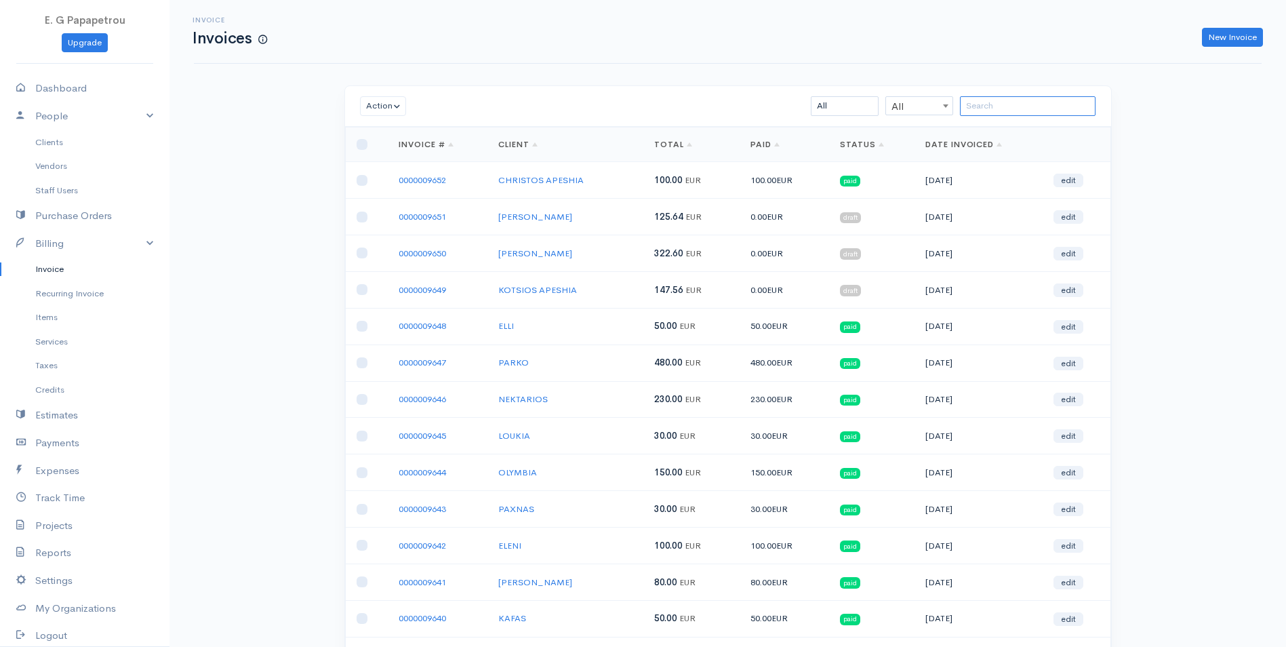
click at [986, 104] on input "search" at bounding box center [1028, 106] width 136 height 20
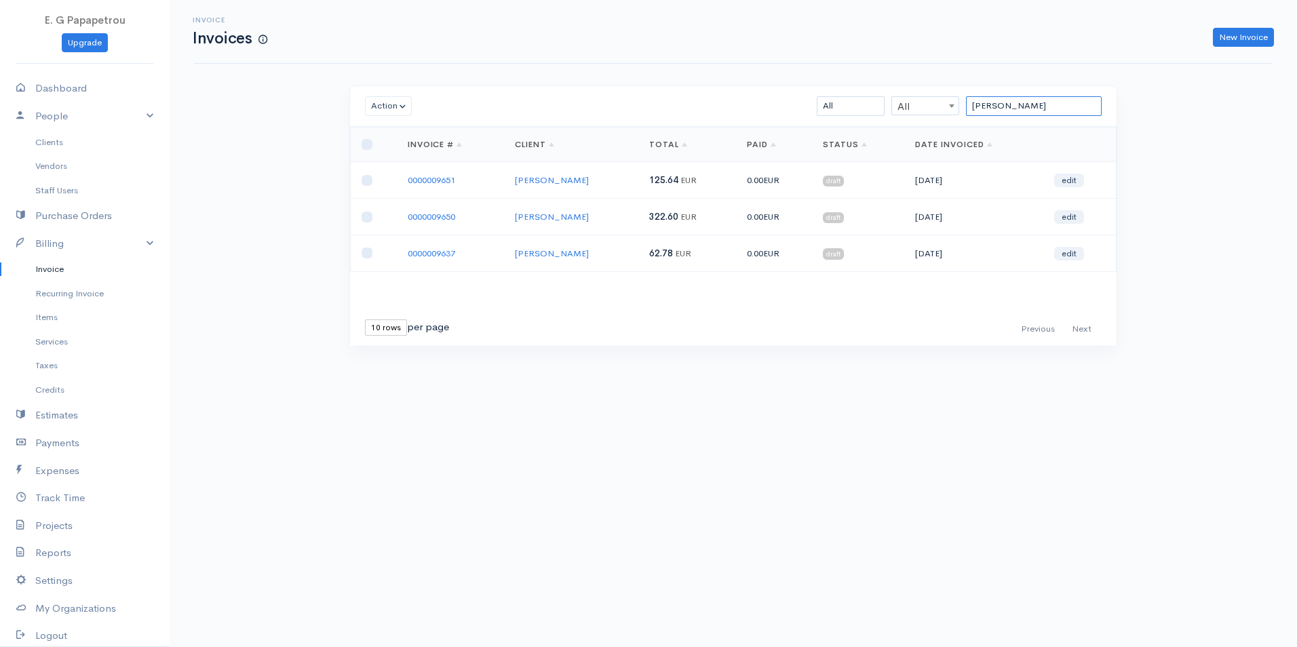
type input "[PERSON_NAME]"
click at [367, 144] on input "checkbox" at bounding box center [366, 144] width 11 height 11
checkbox input "true"
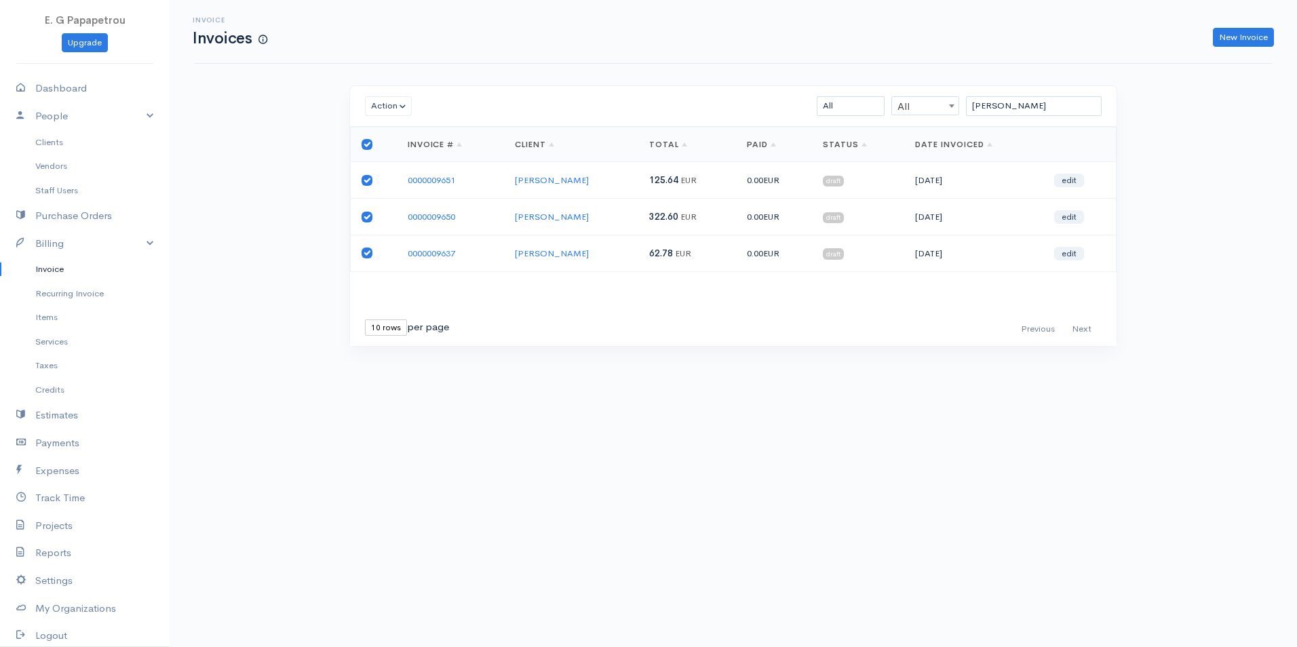
checkbox input "true"
click at [405, 108] on button "Action" at bounding box center [388, 106] width 47 height 20
click at [430, 275] on link "Enter Payment" at bounding box center [419, 274] width 107 height 24
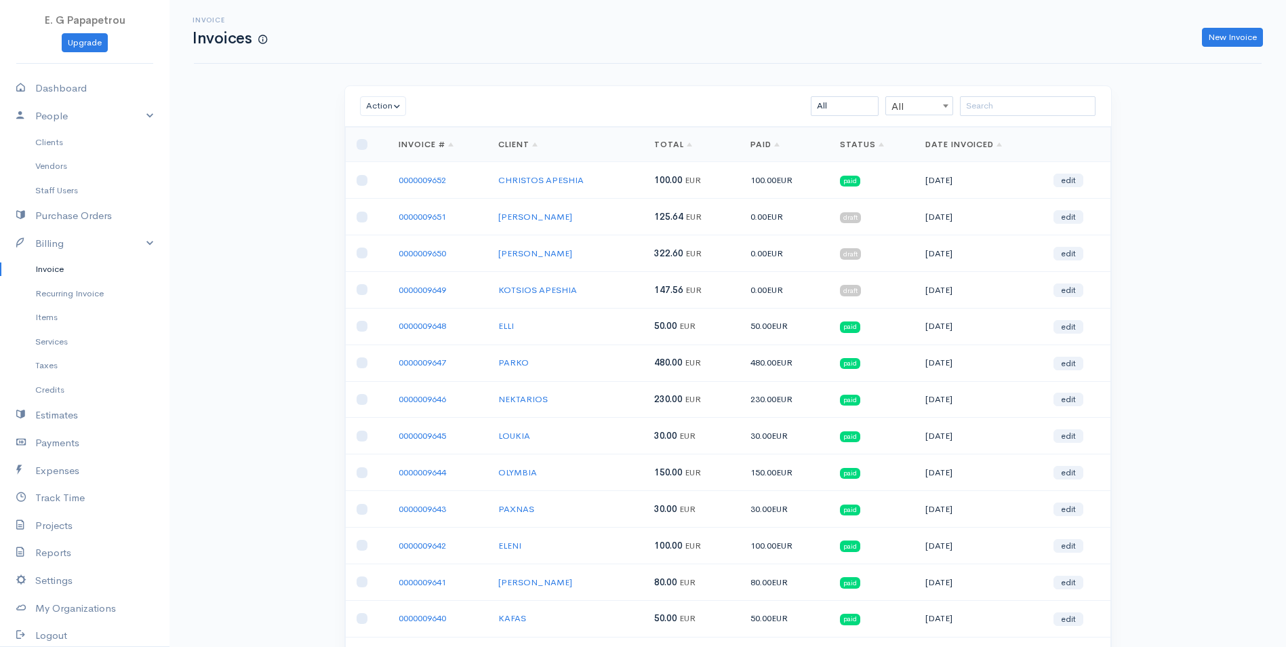
click at [359, 247] on td at bounding box center [366, 253] width 43 height 37
click at [361, 251] on input "checkbox" at bounding box center [362, 253] width 11 height 11
checkbox input "true"
click at [363, 217] on input "checkbox" at bounding box center [362, 217] width 11 height 11
checkbox input "true"
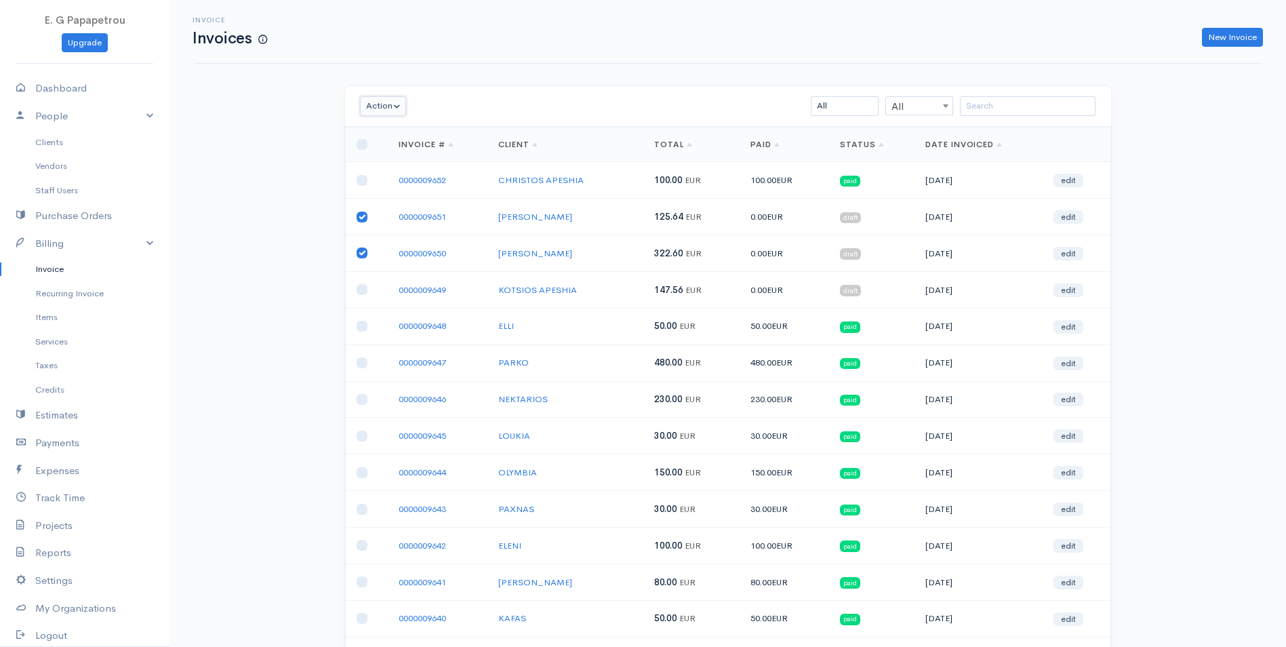
click at [397, 108] on button "Action" at bounding box center [383, 106] width 47 height 20
click at [396, 146] on link "Delete" at bounding box center [414, 158] width 107 height 24
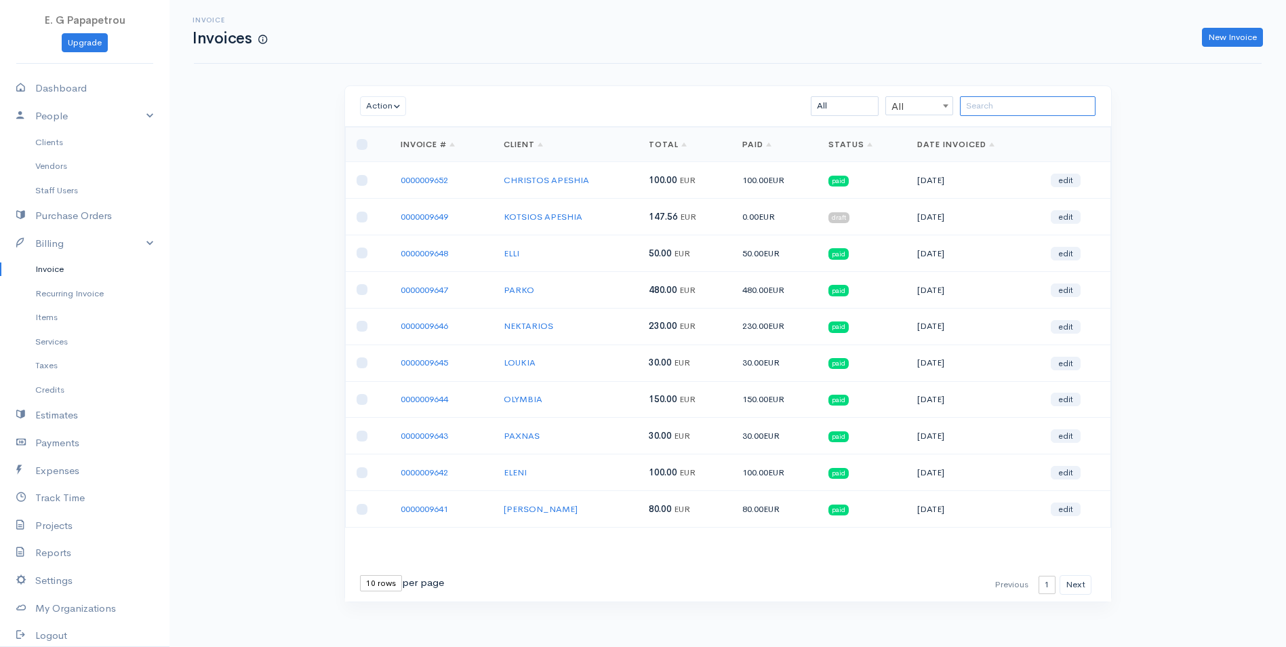
click at [1022, 108] on input "search" at bounding box center [1028, 106] width 136 height 20
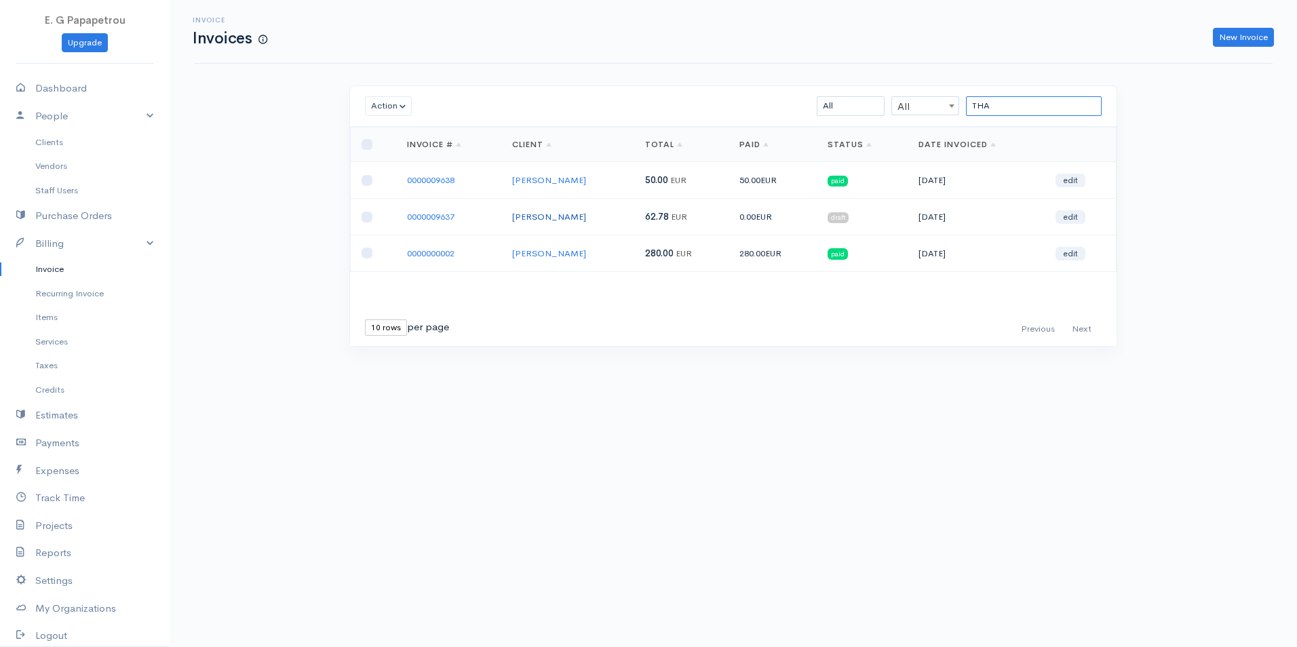
type input "THA"
click at [547, 216] on link "[PERSON_NAME]" at bounding box center [549, 217] width 74 height 12
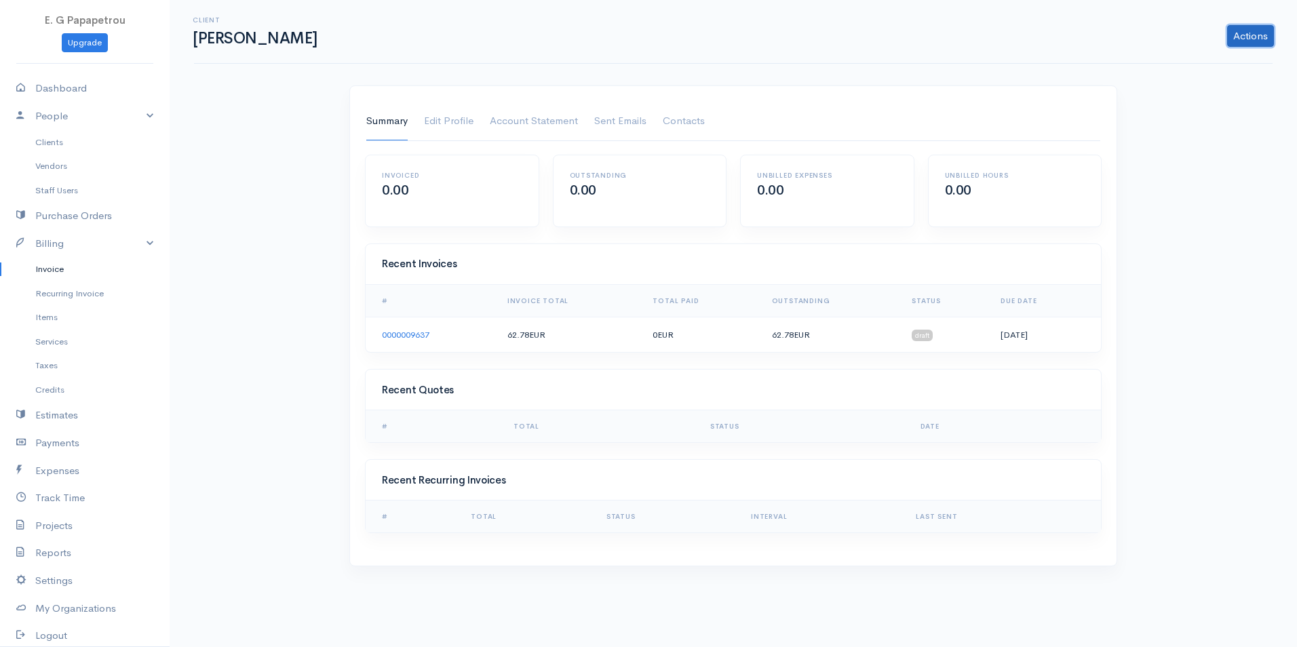
click at [1239, 42] on link "Actions" at bounding box center [1250, 36] width 47 height 22
click at [1213, 227] on div "Client [PERSON_NAME] Actions Archive Client Delete Client Summary Edit Profile …" at bounding box center [733, 291] width 1127 height 583
click at [541, 119] on link "Account Statement" at bounding box center [534, 121] width 88 height 38
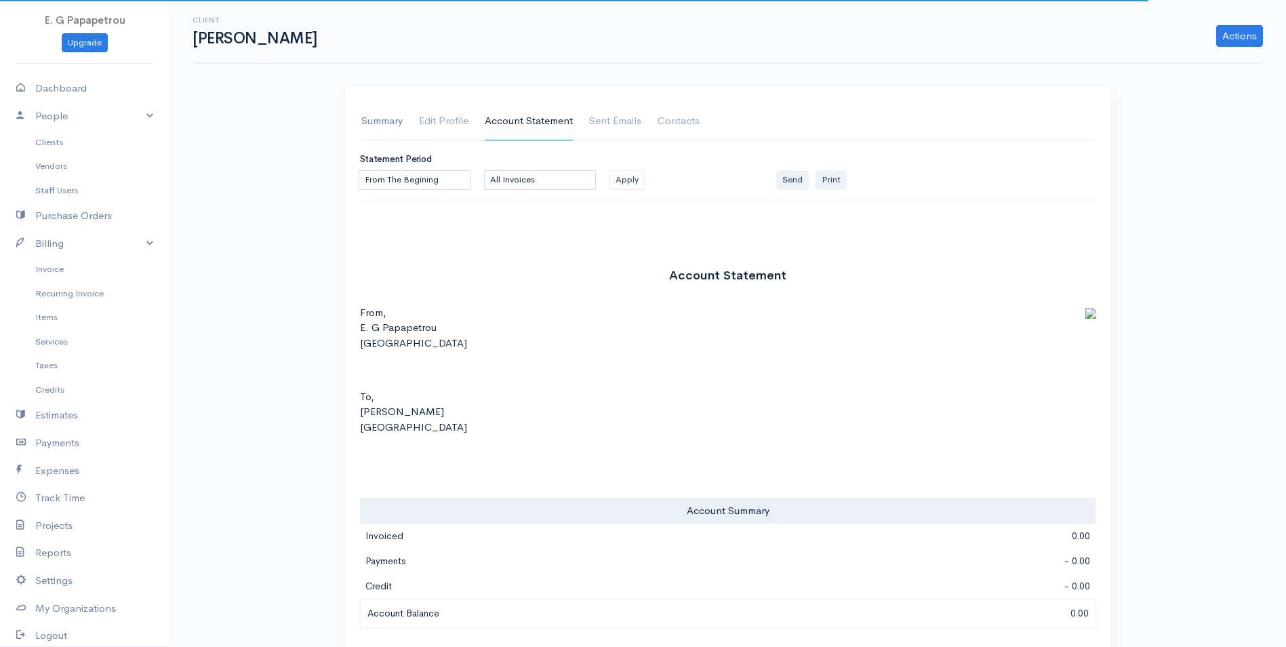
click at [372, 120] on link "Summary" at bounding box center [381, 121] width 41 height 38
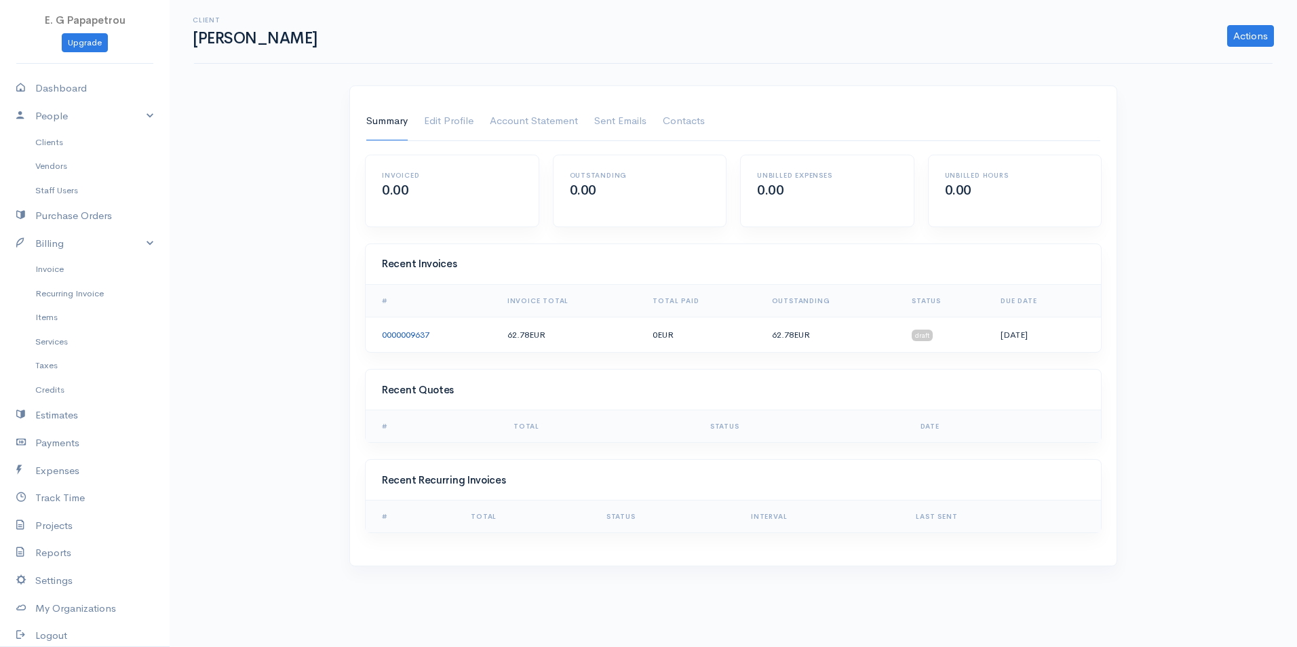
click at [406, 339] on link "0000009637" at bounding box center [405, 335] width 47 height 12
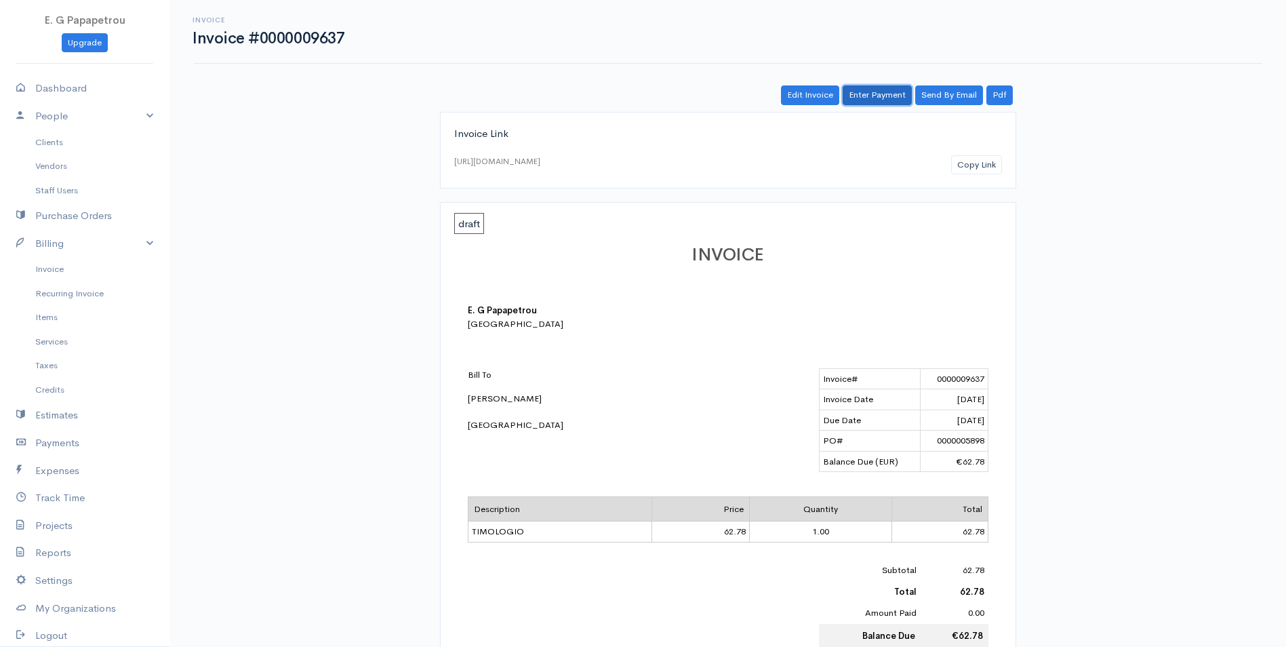
click at [873, 91] on link "Enter Payment" at bounding box center [877, 95] width 69 height 20
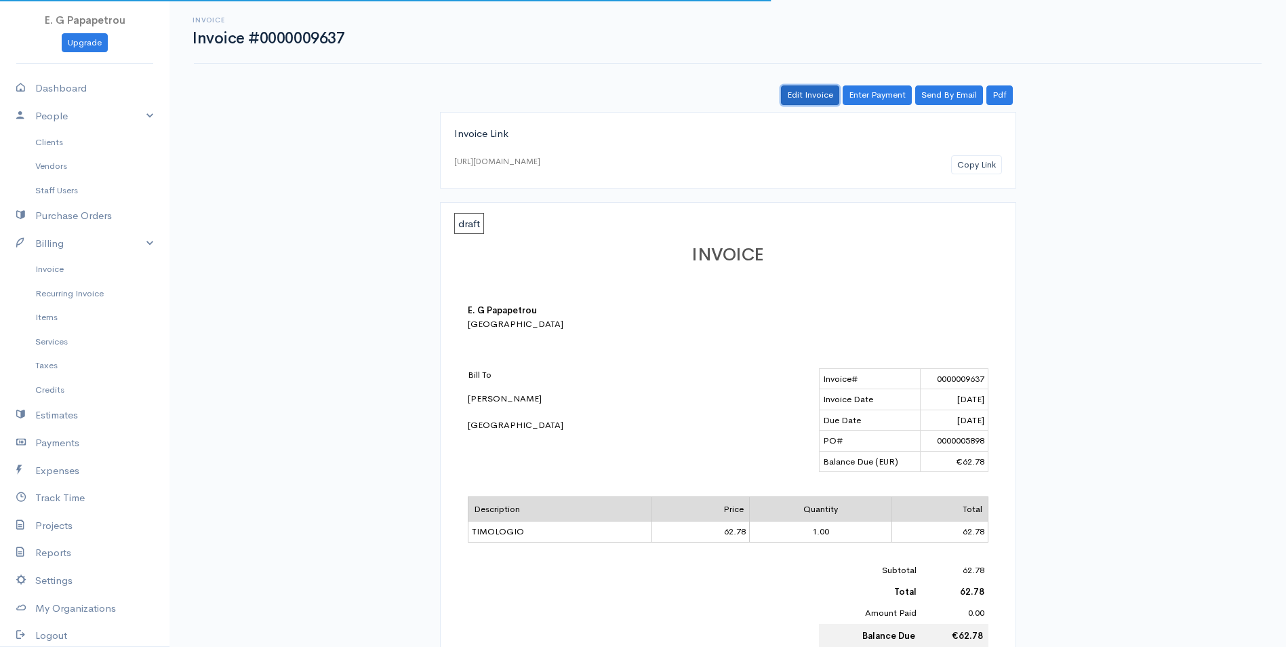
click at [802, 96] on link "Edit Invoice" at bounding box center [810, 95] width 58 height 20
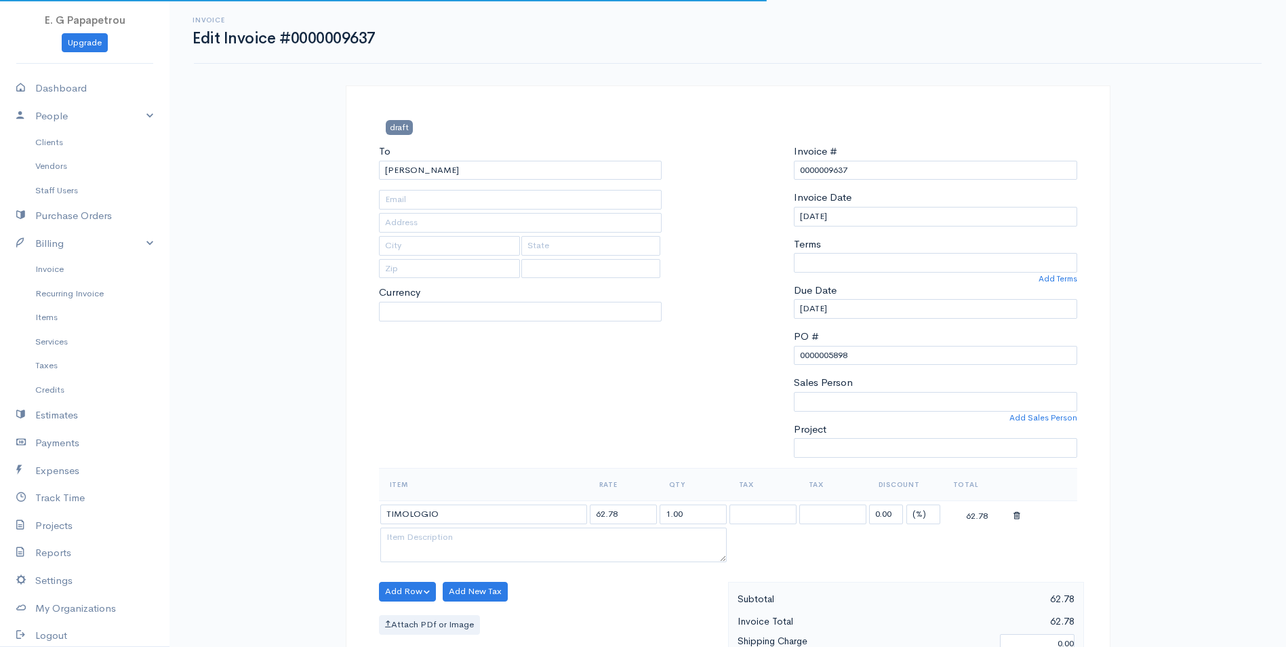
select select "0"
select select
select select "[GEOGRAPHIC_DATA]"
select select "EUR"
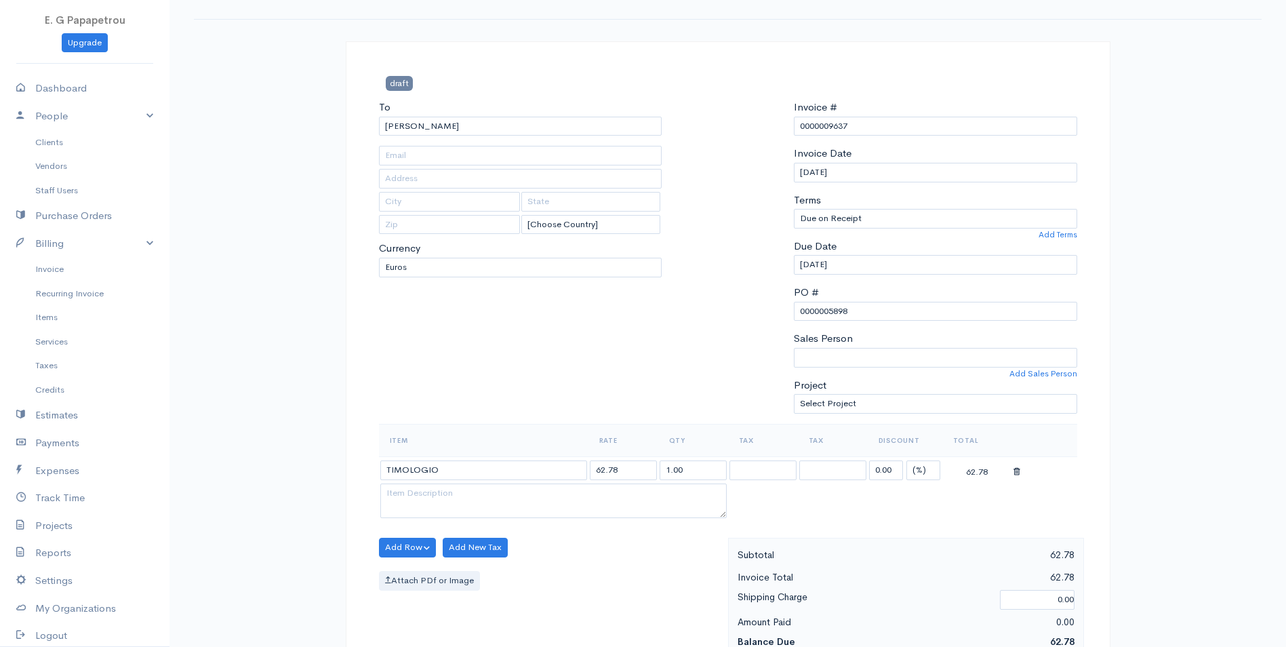
scroll to position [68, 0]
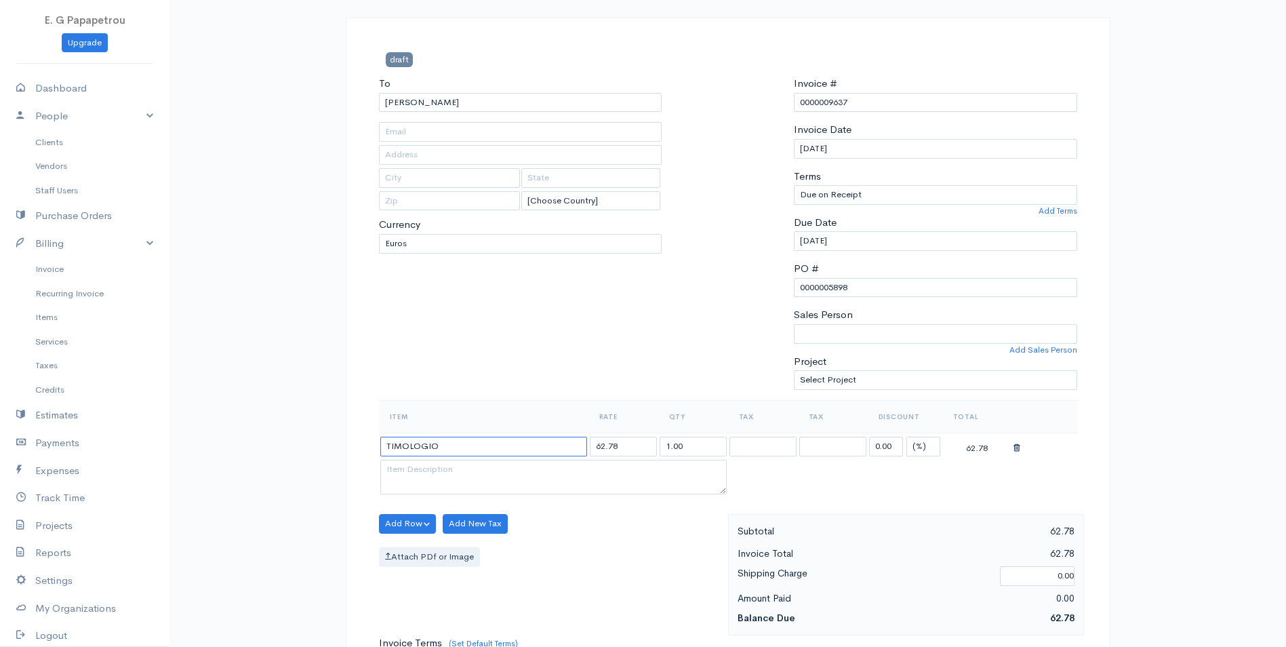
click at [459, 444] on input "TIMOLOGIO" at bounding box center [483, 447] width 207 height 20
type input "TIMOLOGIO 9637"
click at [747, 449] on select "19%" at bounding box center [763, 447] width 67 height 20
select select "19.000"
click at [730, 437] on select "19%" at bounding box center [763, 447] width 67 height 20
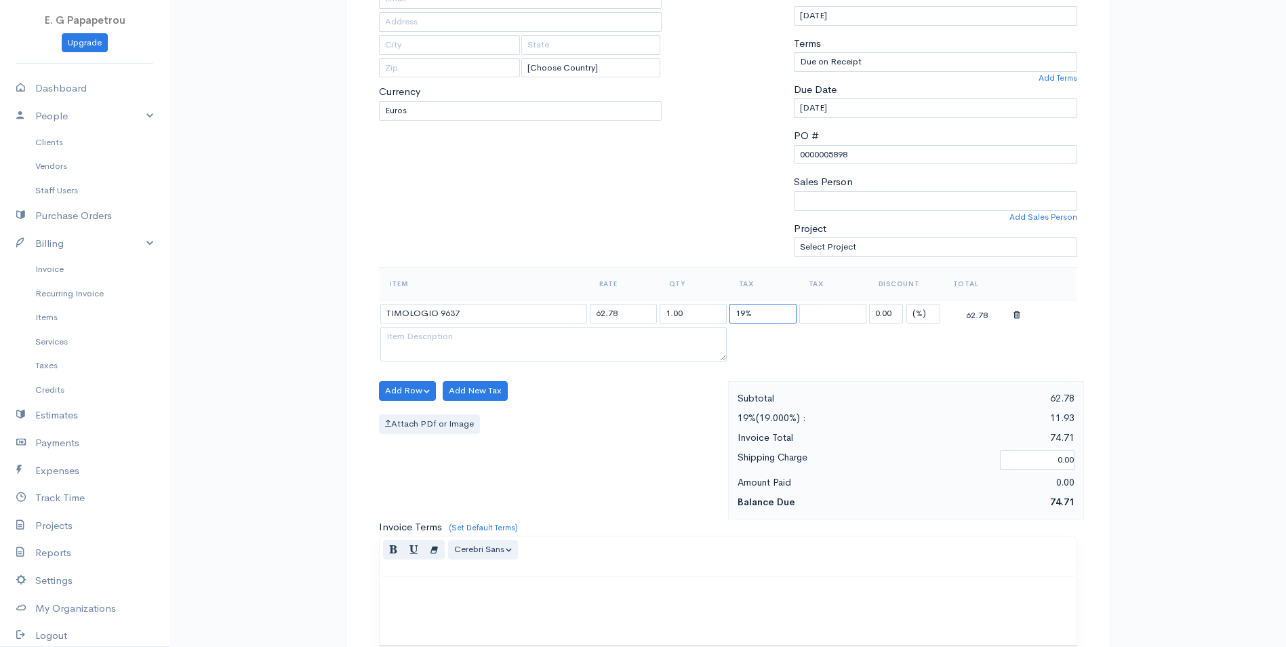
scroll to position [203, 0]
click at [414, 387] on button "Add Row" at bounding box center [408, 388] width 58 height 20
click at [412, 409] on link "Add Item Row" at bounding box center [433, 416] width 107 height 24
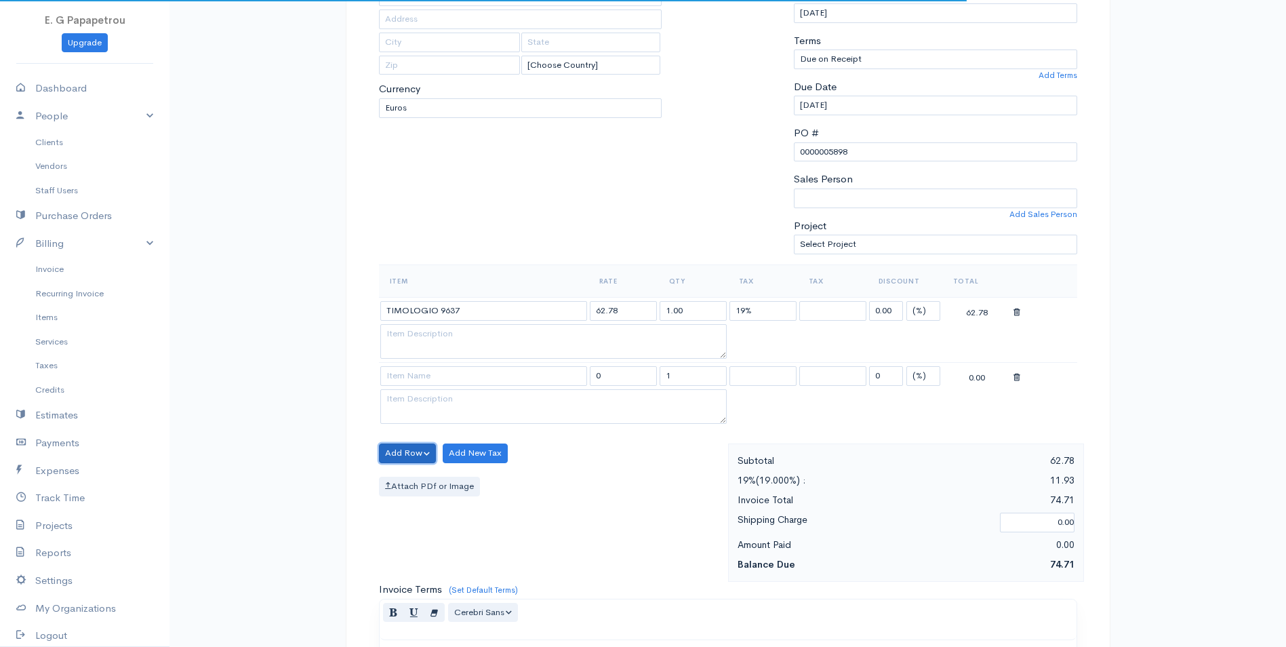
click at [412, 453] on button "Add Row" at bounding box center [408, 454] width 58 height 20
click at [422, 481] on link "Add Item Row" at bounding box center [433, 481] width 107 height 24
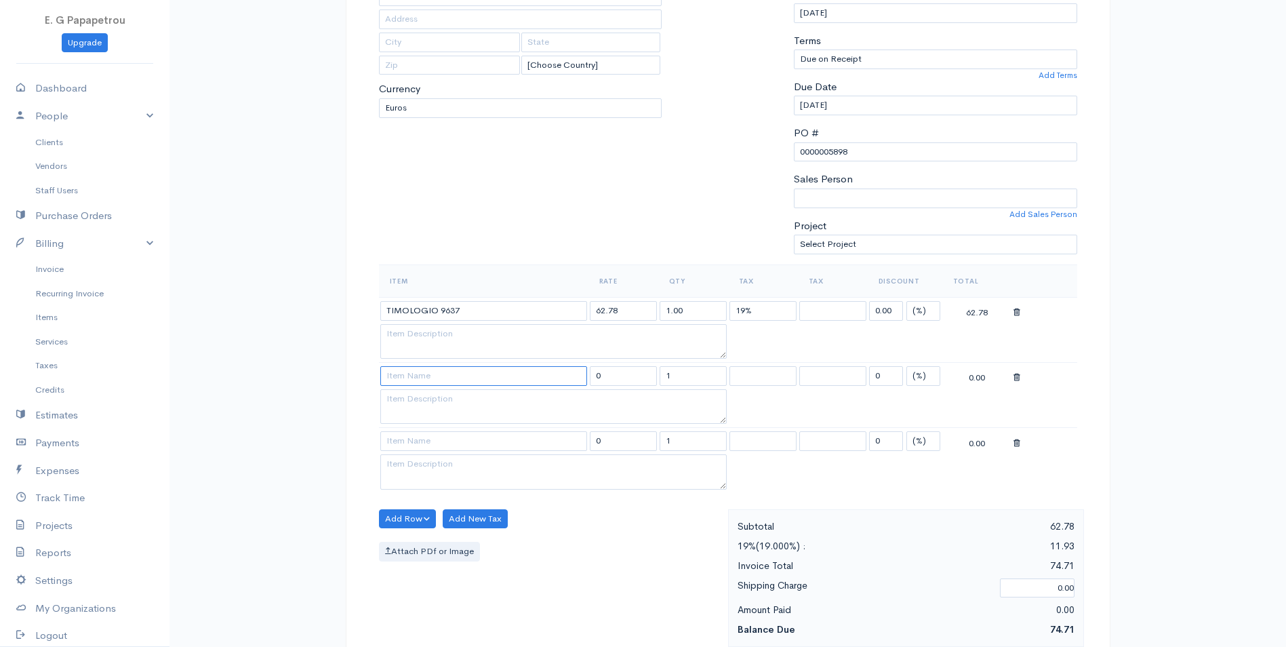
click at [413, 382] on input at bounding box center [483, 376] width 207 height 20
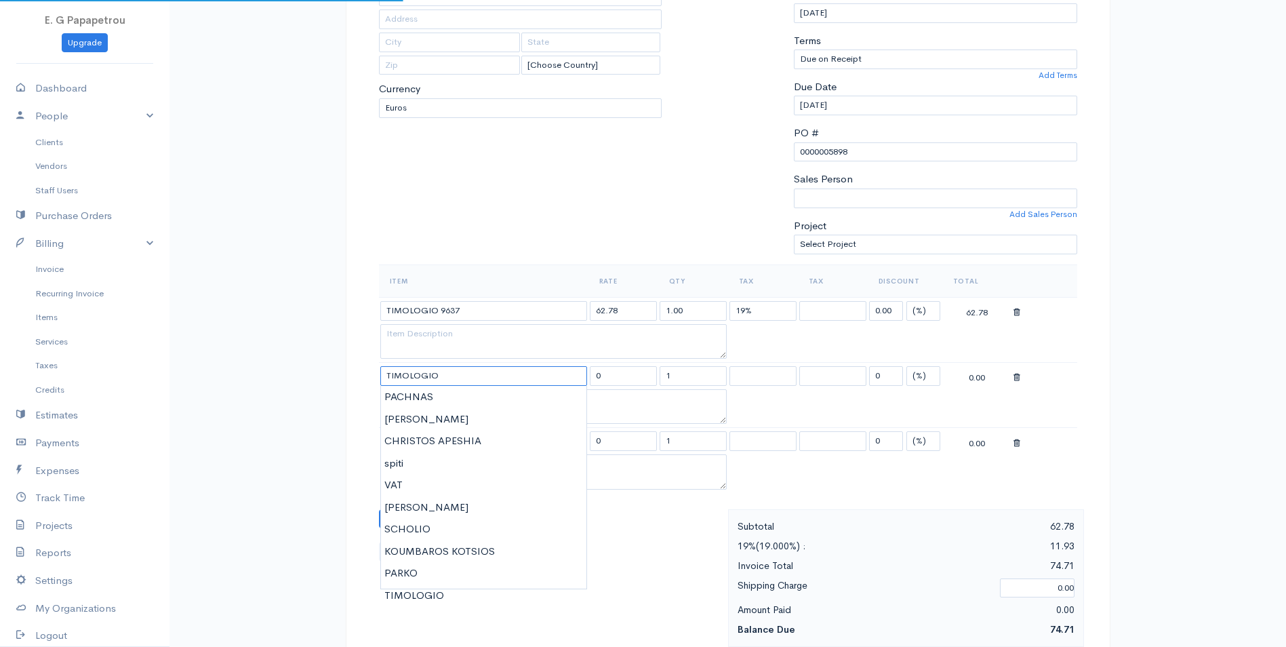
type input "TIMOLOGIO"
type input "350.00"
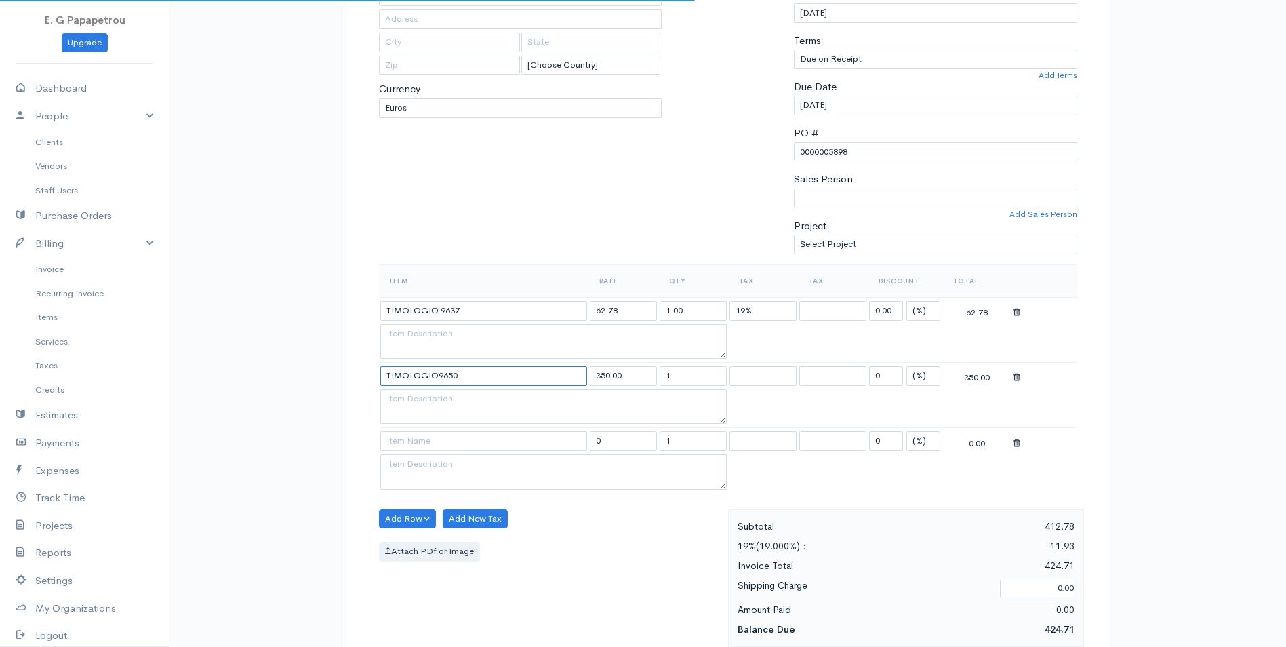
click at [436, 381] on input "TIMOLOGIO9650" at bounding box center [483, 376] width 207 height 20
type input "TIMOLOGIO 9650"
drag, startPoint x: 635, startPoint y: 376, endPoint x: 492, endPoint y: 355, distance: 144.0
click at [492, 355] on tbody "TIMOLOGIO 9637 62.78 1.00 19% 19% 0.00 (%) Flat 62.78 TIMOLOGIO 9650 350.00 1 1…" at bounding box center [728, 394] width 699 height 195
type input "322.60"
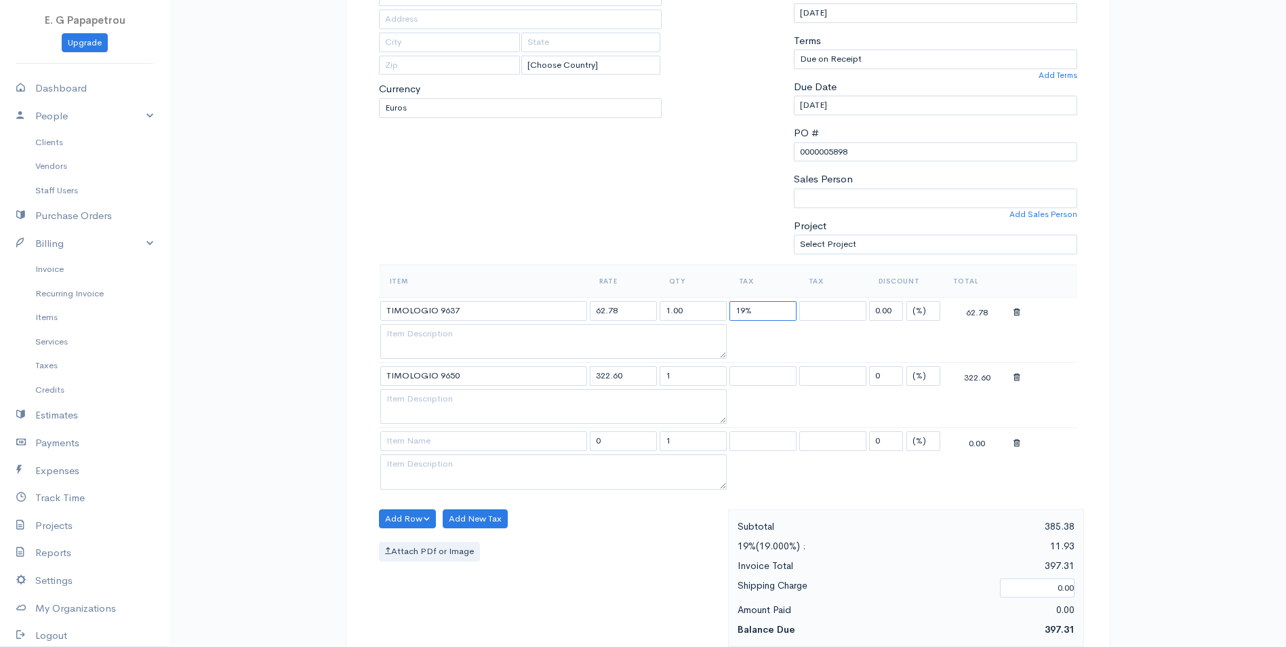
click at [766, 311] on select "19%" at bounding box center [763, 311] width 67 height 20
select select
click at [730, 301] on select "19%" at bounding box center [763, 311] width 67 height 20
click at [456, 442] on input at bounding box center [483, 441] width 207 height 20
drag, startPoint x: 625, startPoint y: 443, endPoint x: 589, endPoint y: 439, distance: 35.5
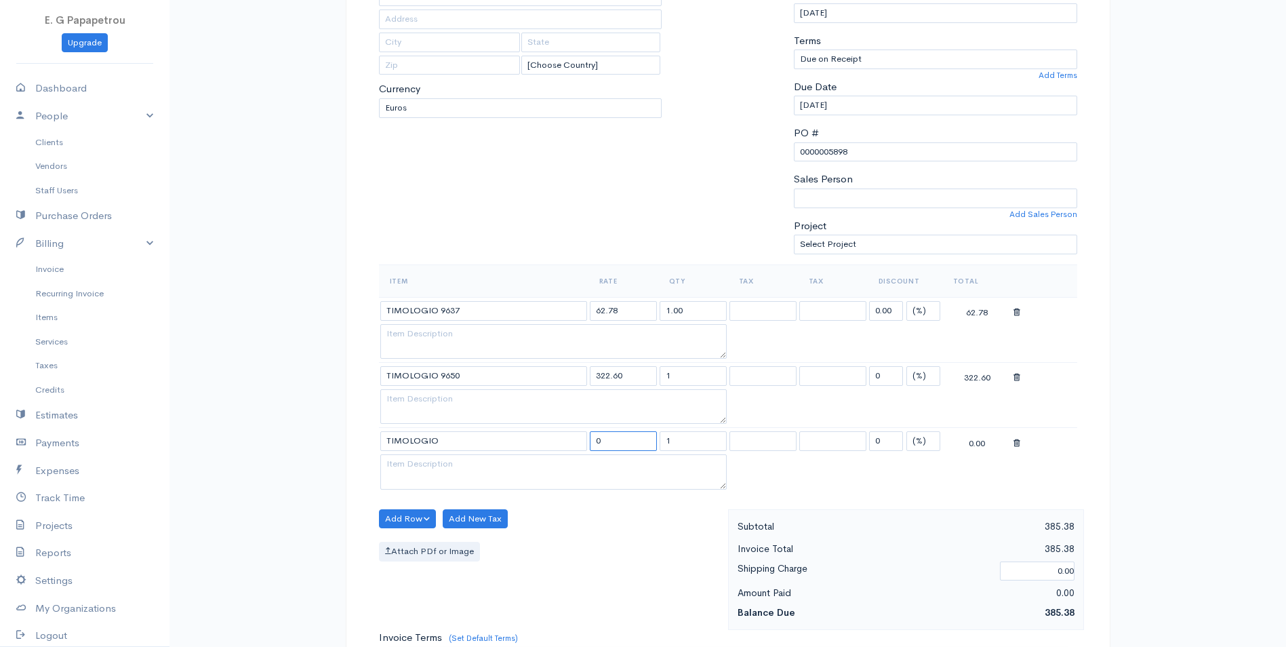
click at [590, 439] on input "0" at bounding box center [623, 441] width 67 height 20
click at [482, 443] on input "TIMOLOGIO" at bounding box center [483, 441] width 207 height 20
type input "TIMOLOGIO 9651"
drag, startPoint x: 625, startPoint y: 446, endPoint x: 551, endPoint y: 435, distance: 74.6
click at [551, 435] on tr "TIMOLOGIO 9651 0 1 19% 19% 0 (%) Flat 0.00" at bounding box center [728, 441] width 699 height 26
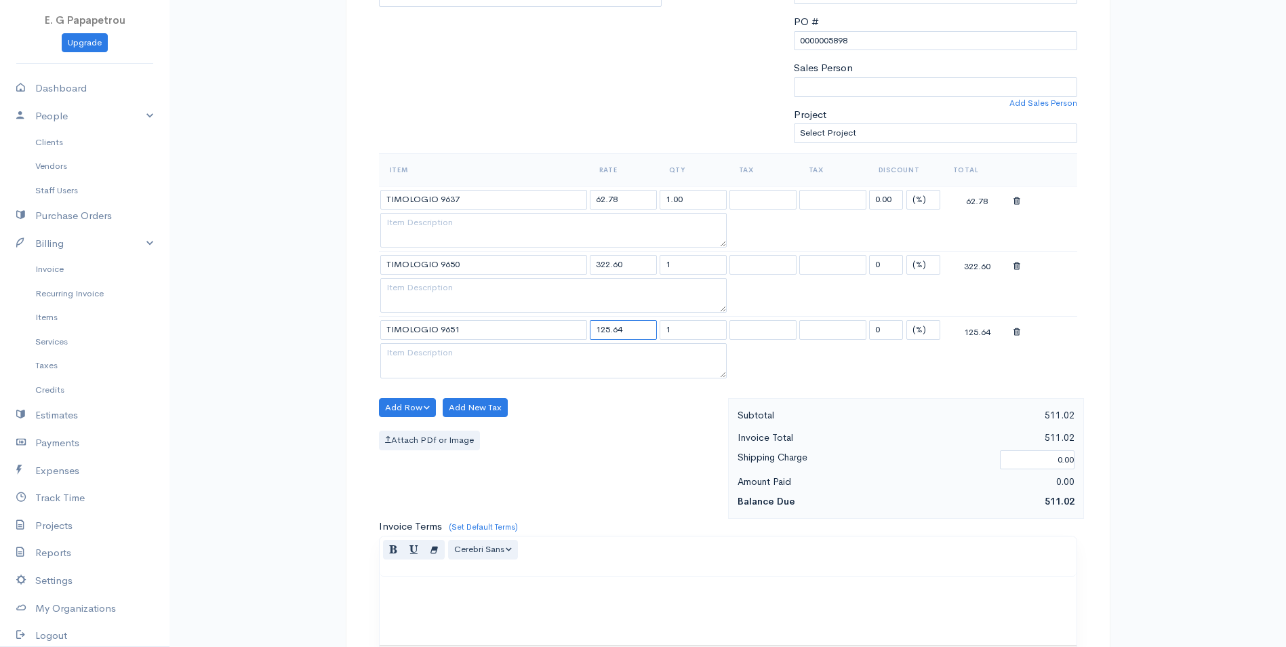
scroll to position [339, 0]
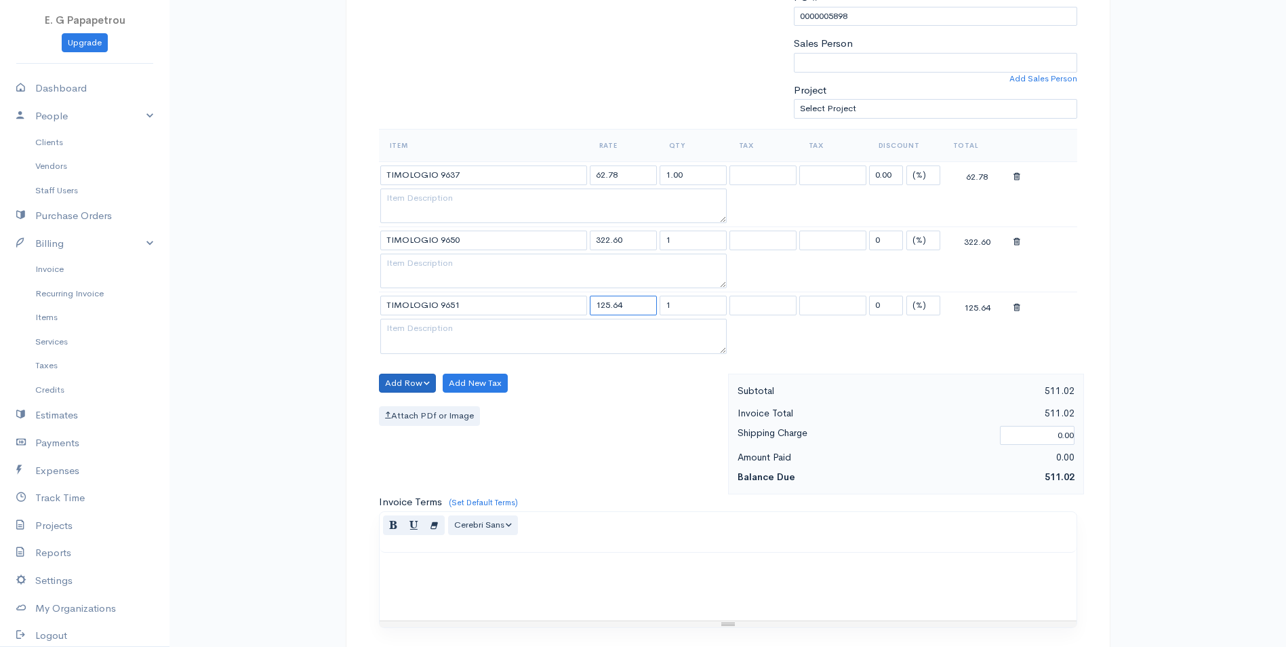
type input "125.64"
click at [418, 391] on button "Add Row" at bounding box center [408, 384] width 58 height 20
click at [419, 411] on link "Add Item Row" at bounding box center [433, 411] width 107 height 24
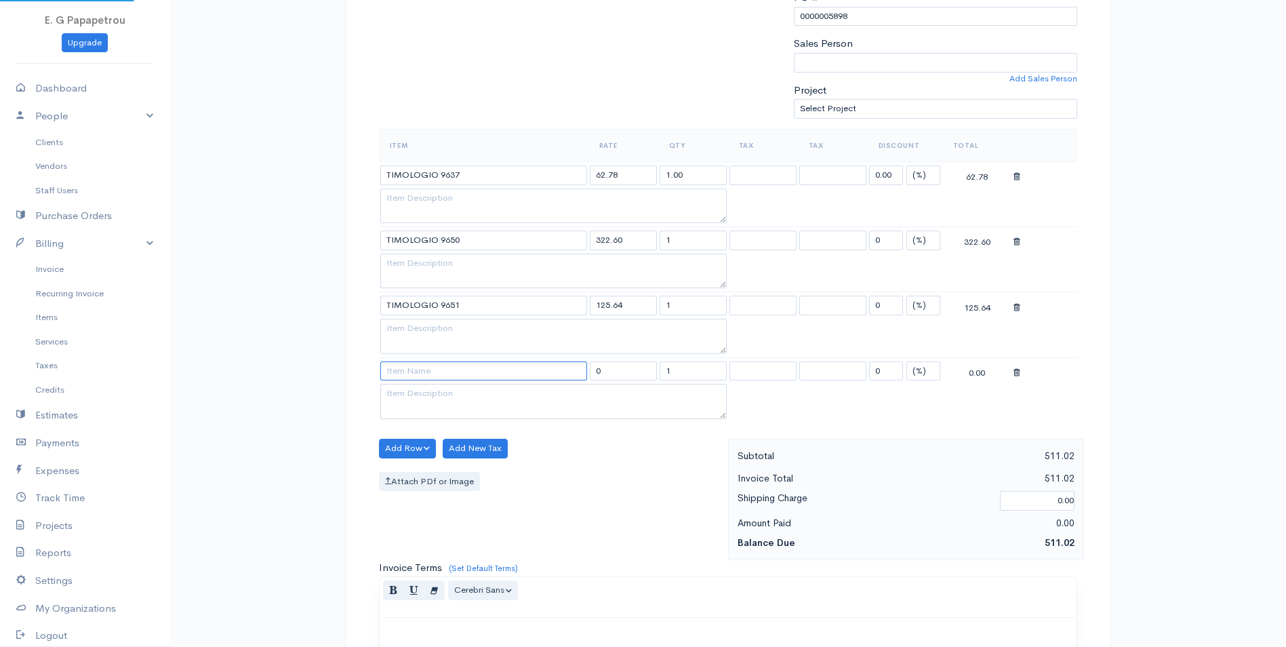
click at [422, 367] on input at bounding box center [483, 371] width 207 height 20
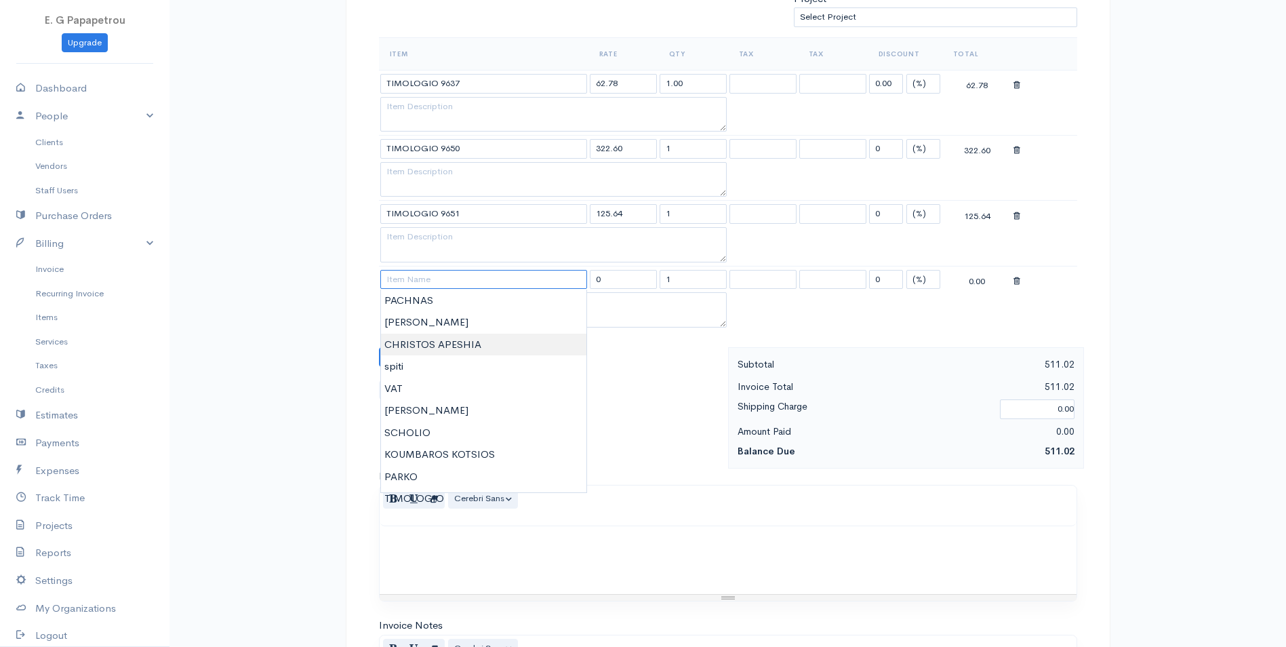
scroll to position [407, 0]
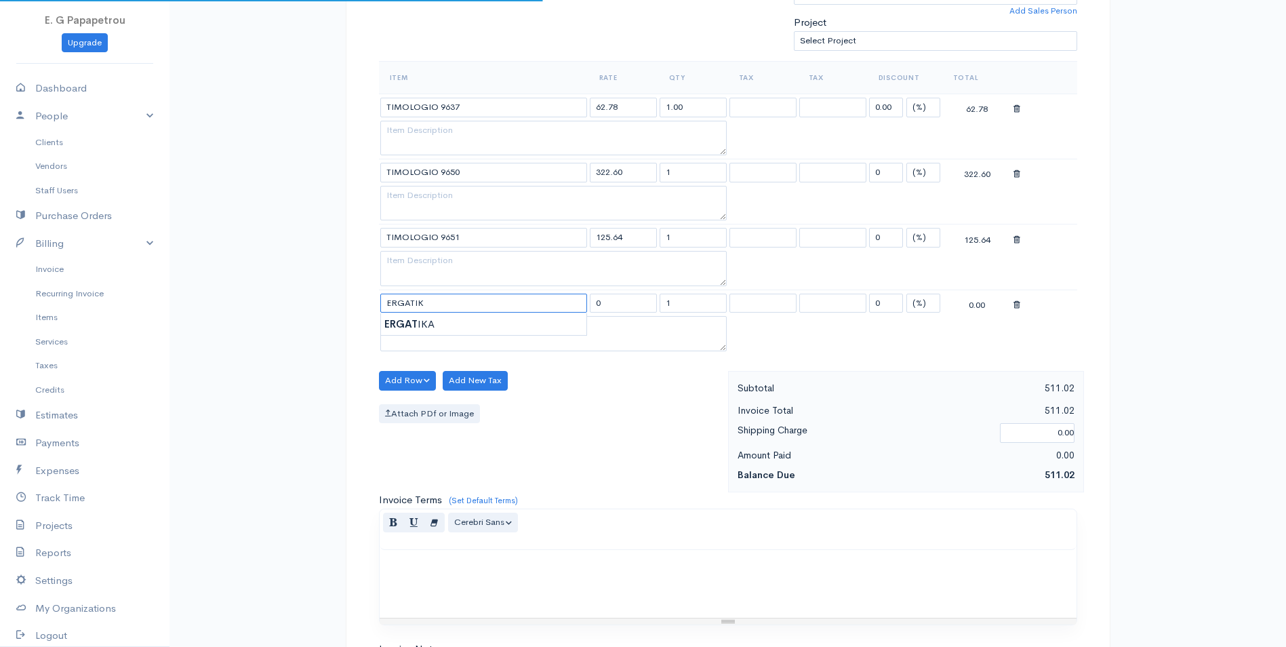
type input "ERGATIKA"
type input "61.28"
type input "ERGATIKA"
drag, startPoint x: 648, startPoint y: 306, endPoint x: 557, endPoint y: 304, distance: 90.9
click at [557, 304] on tr "ERGATIKA 61.28 1 19% 19% 0 (%) Flat 61.28" at bounding box center [728, 303] width 699 height 26
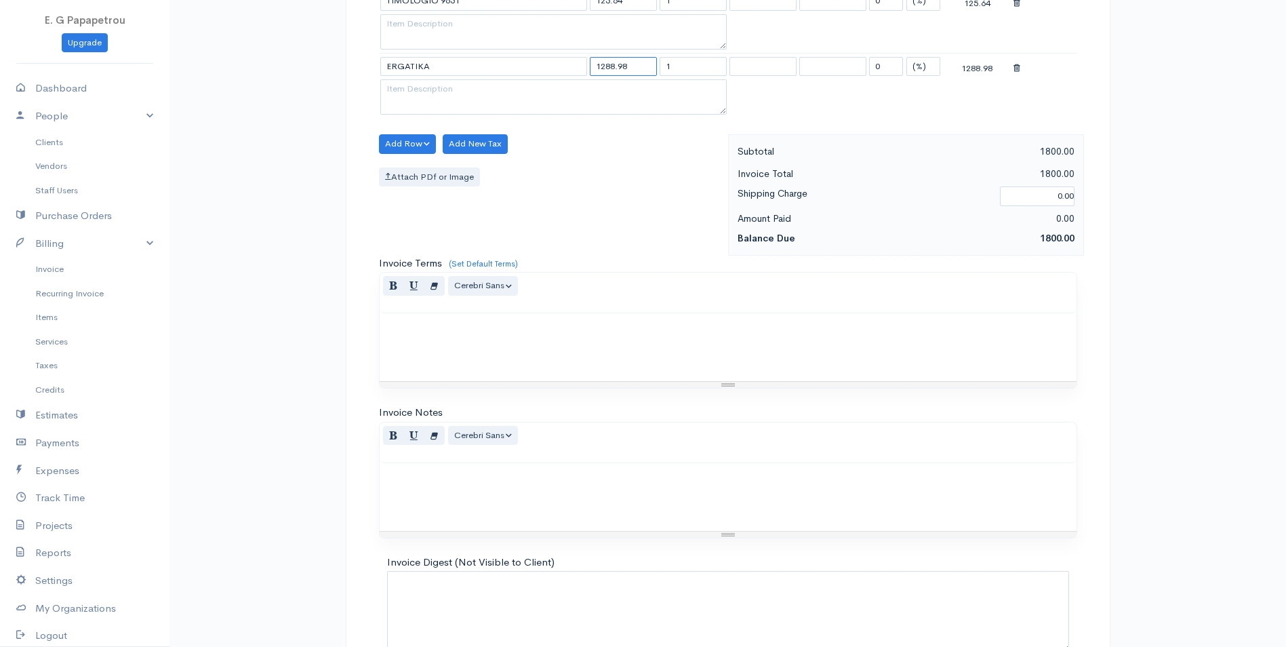
scroll to position [721, 0]
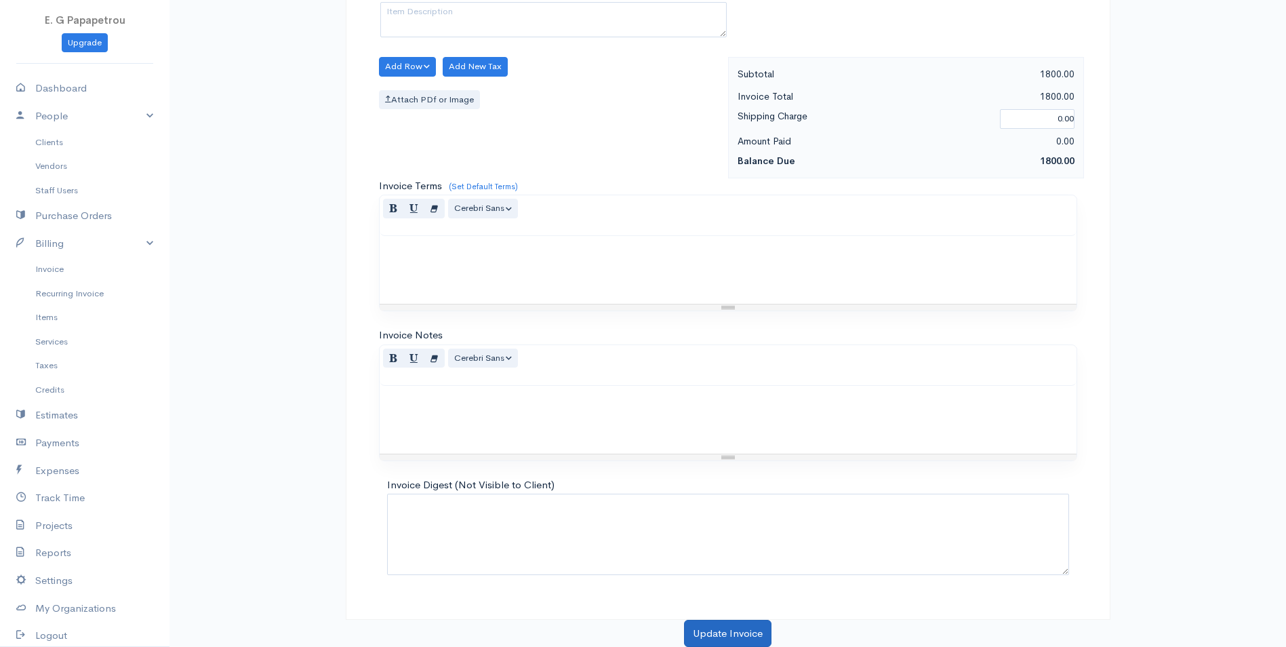
type input "1288.98"
click at [729, 632] on button "Update Invoice" at bounding box center [727, 634] width 87 height 28
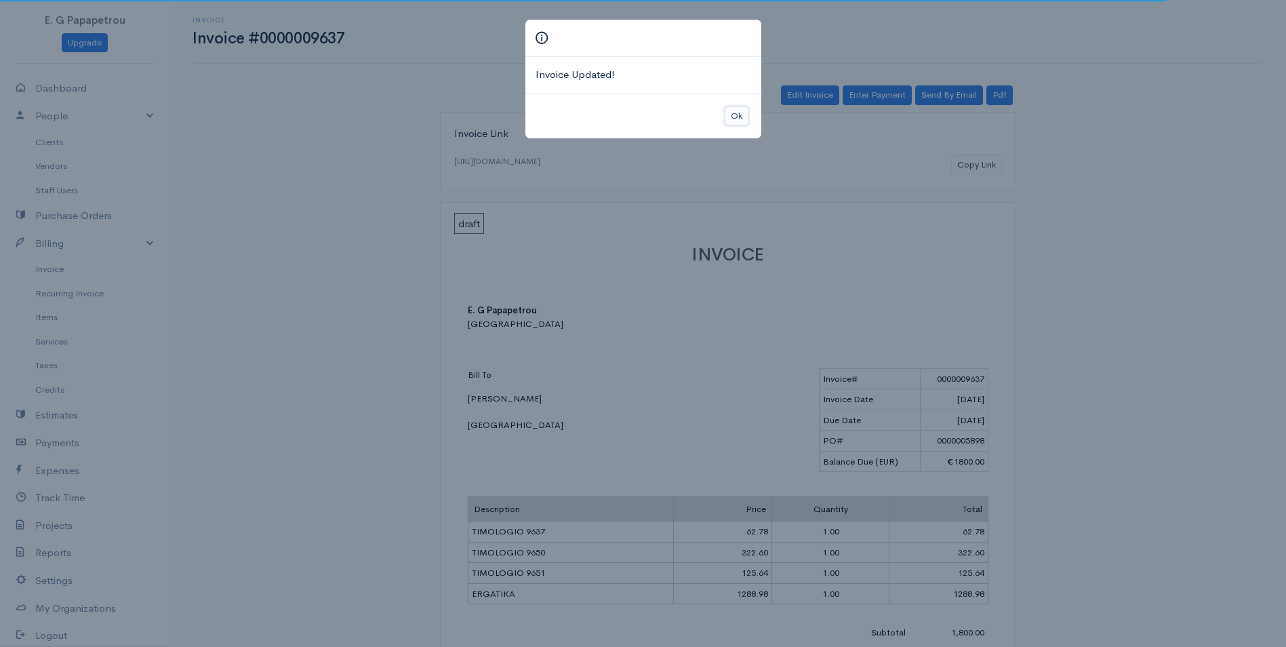
click at [729, 113] on button "Ok" at bounding box center [737, 116] width 24 height 20
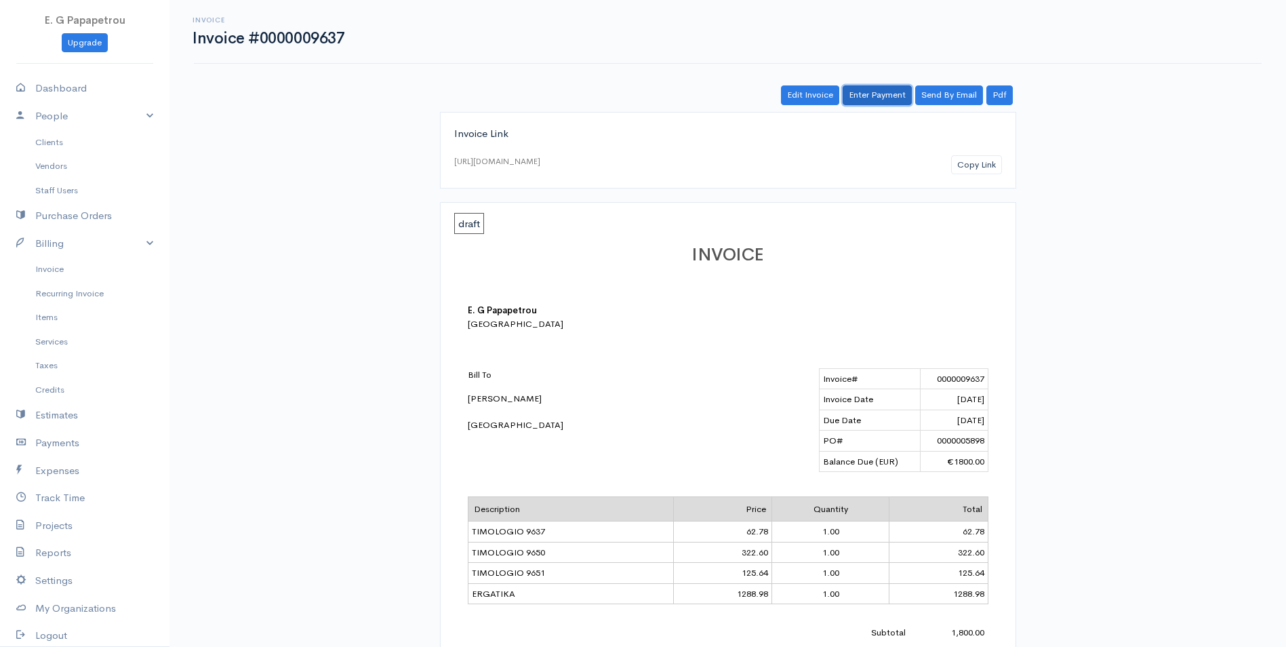
click at [865, 93] on link "Enter Payment" at bounding box center [877, 95] width 69 height 20
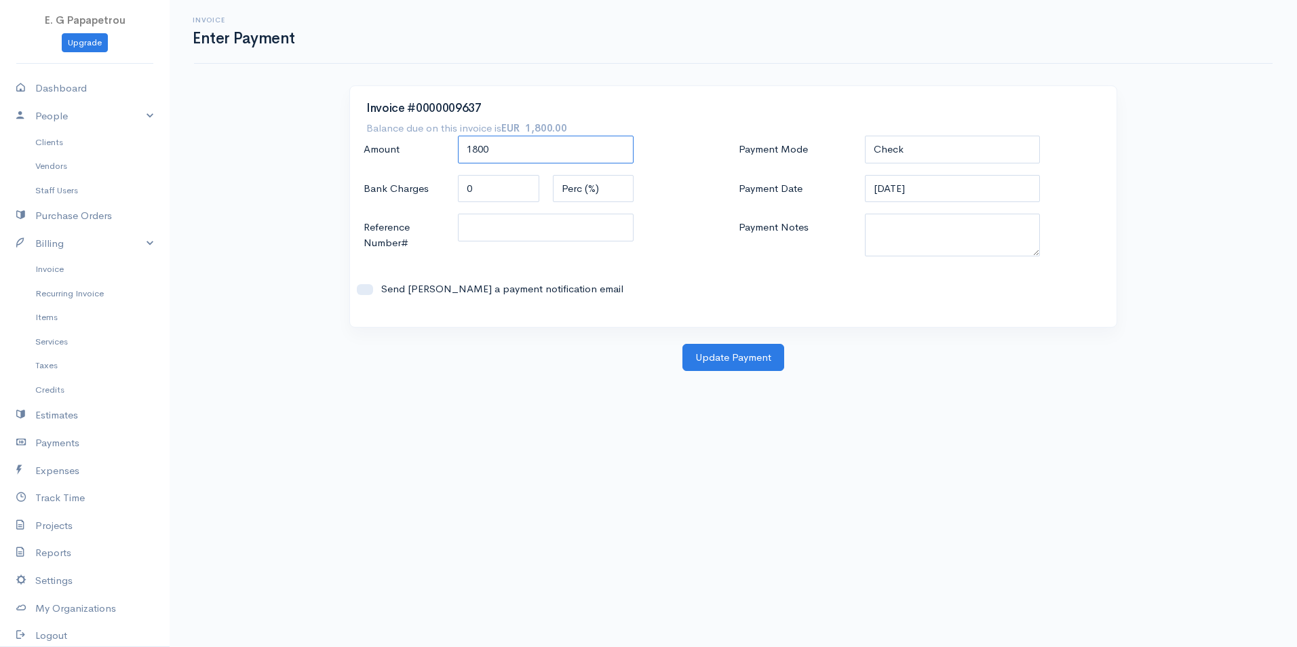
drag, startPoint x: 512, startPoint y: 146, endPoint x: 375, endPoint y: 131, distance: 137.9
click at [375, 131] on div "Invoice #0000009637 Balance due on this invoice is EUR 1,800.00 Amount 1800 Ban…" at bounding box center [733, 206] width 766 height 241
type input "500"
click at [559, 229] on input "Reference Number#" at bounding box center [546, 228] width 176 height 28
click at [730, 357] on button "Update Payment" at bounding box center [733, 358] width 102 height 28
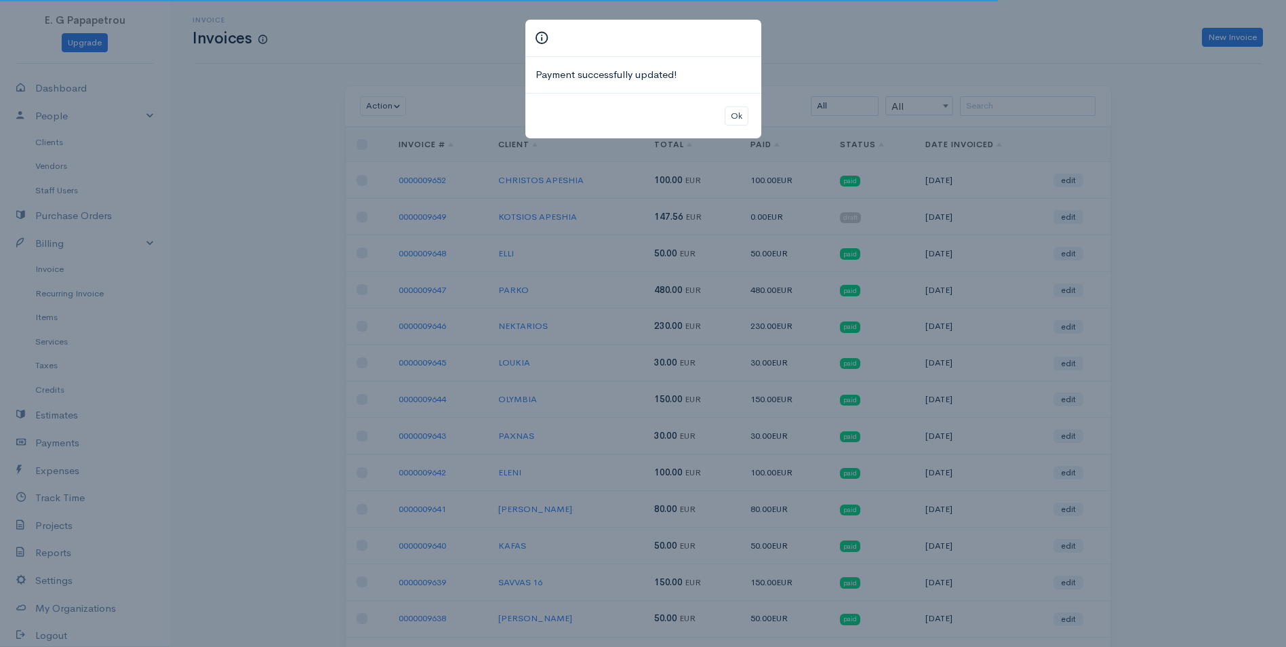
click at [715, 109] on div "Ok" at bounding box center [644, 116] width 236 height 46
click at [730, 111] on button "Ok" at bounding box center [737, 116] width 24 height 20
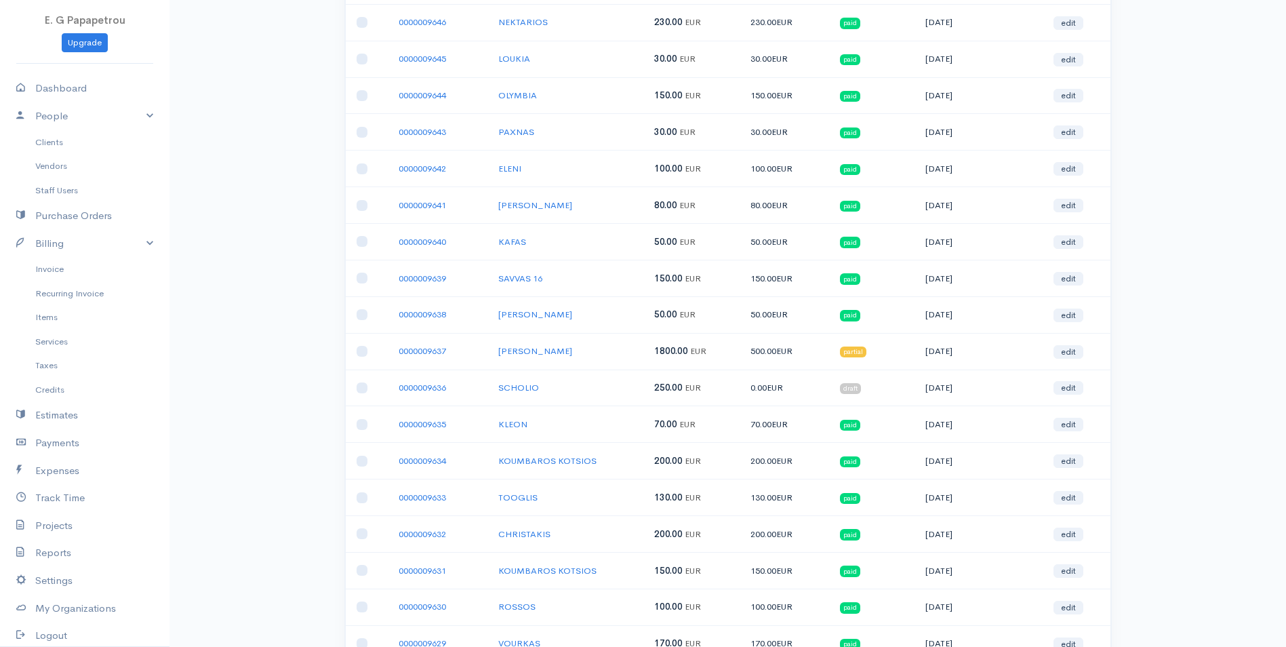
scroll to position [339, 0]
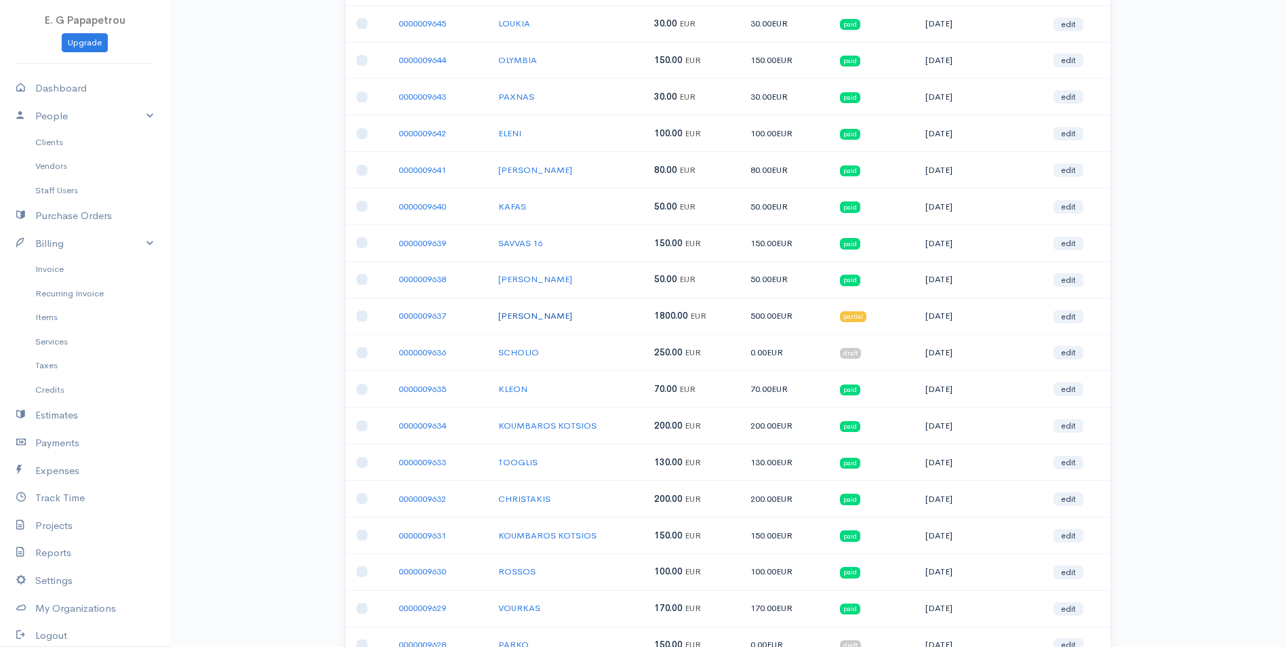
click at [540, 317] on link "[PERSON_NAME]" at bounding box center [535, 316] width 74 height 12
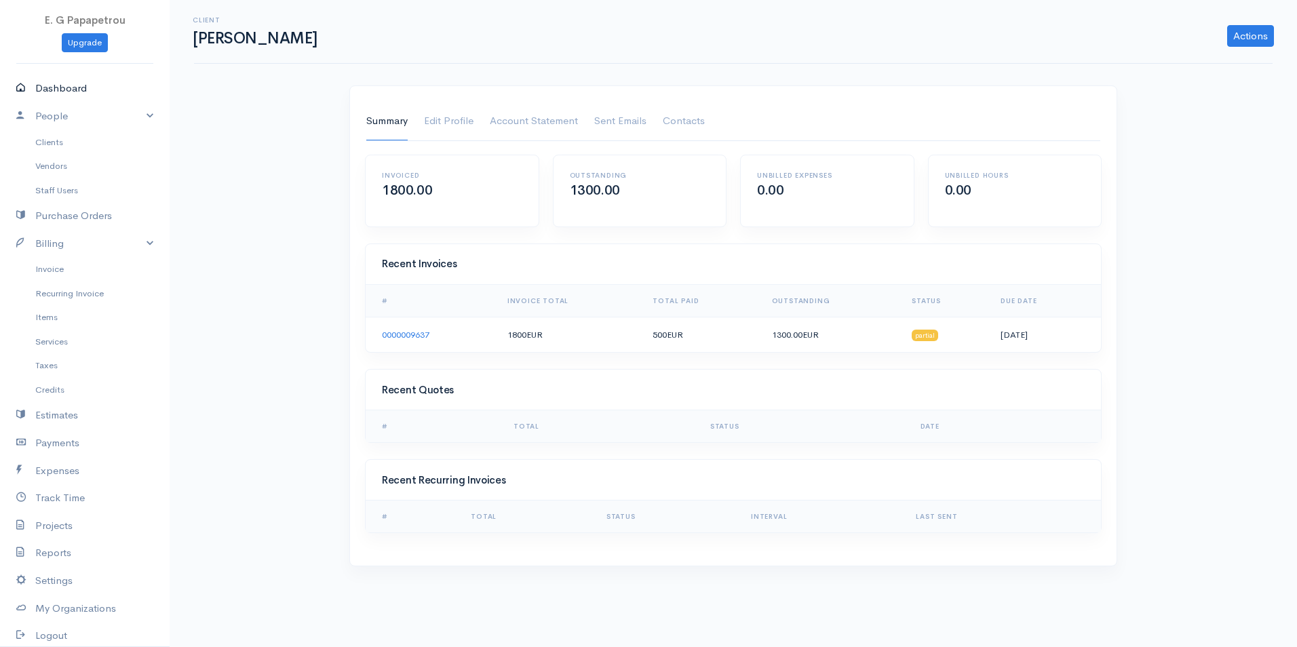
click at [45, 83] on link "Dashboard" at bounding box center [85, 89] width 170 height 28
select select "thistoyear"
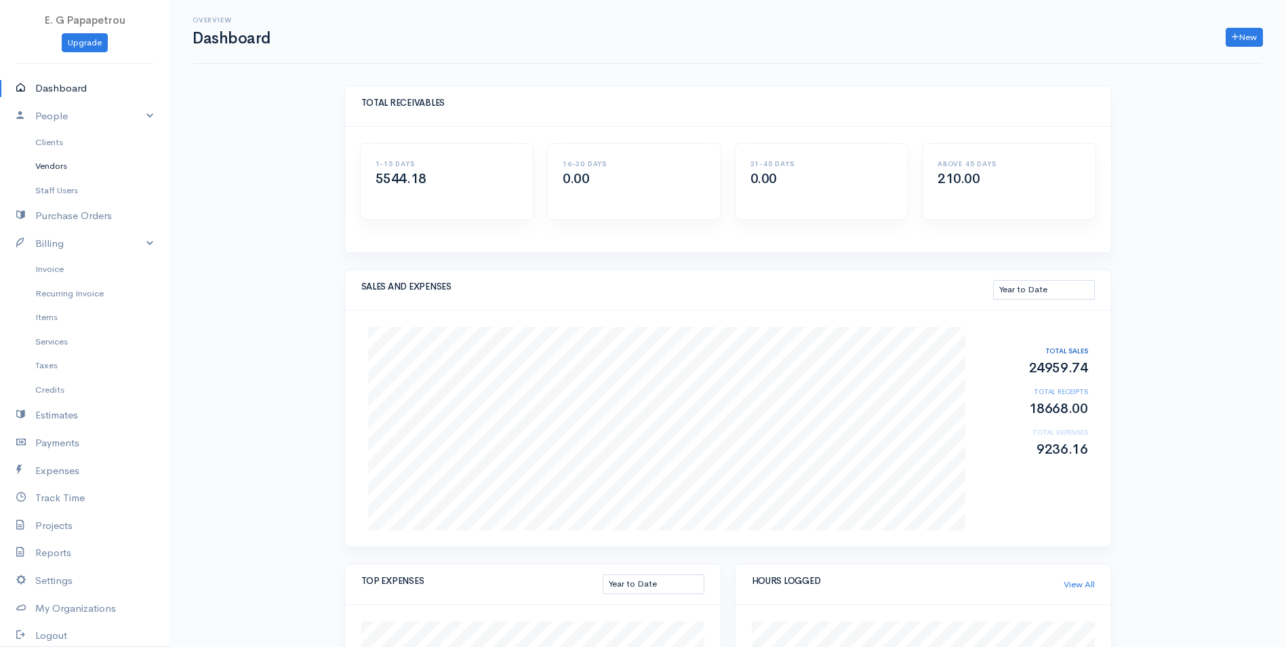
click at [41, 170] on link "Vendors" at bounding box center [85, 166] width 170 height 24
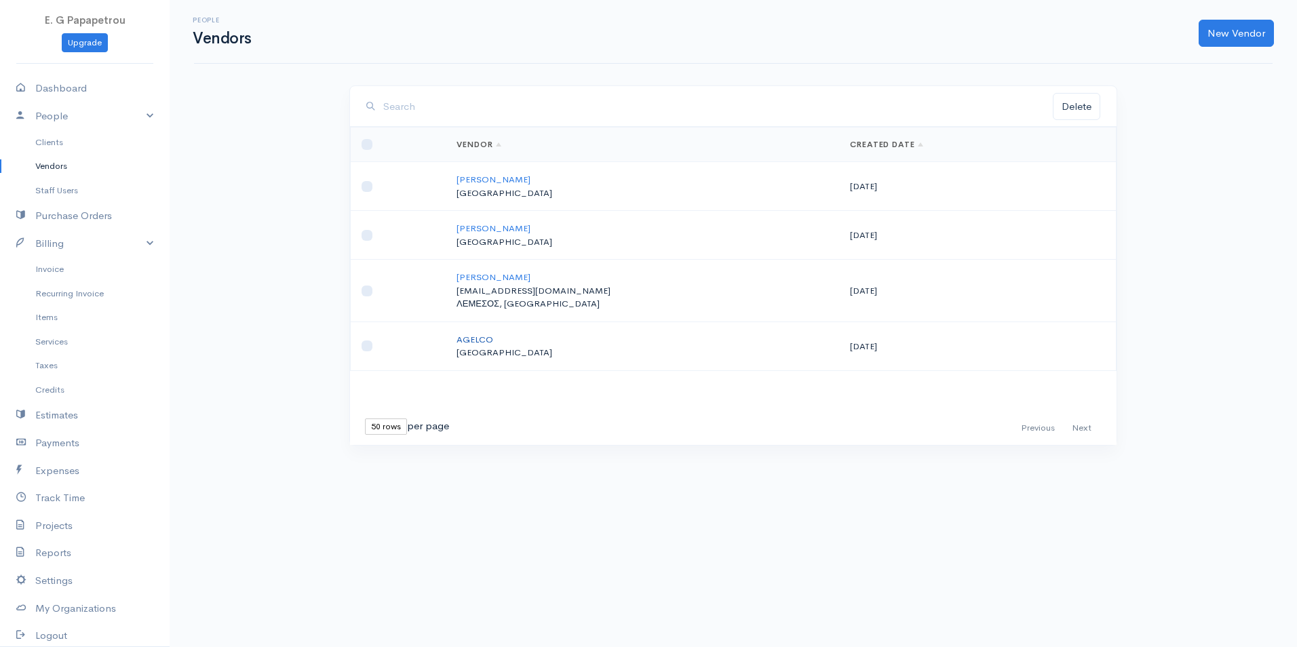
click at [477, 336] on link "AGELCO" at bounding box center [474, 340] width 37 height 12
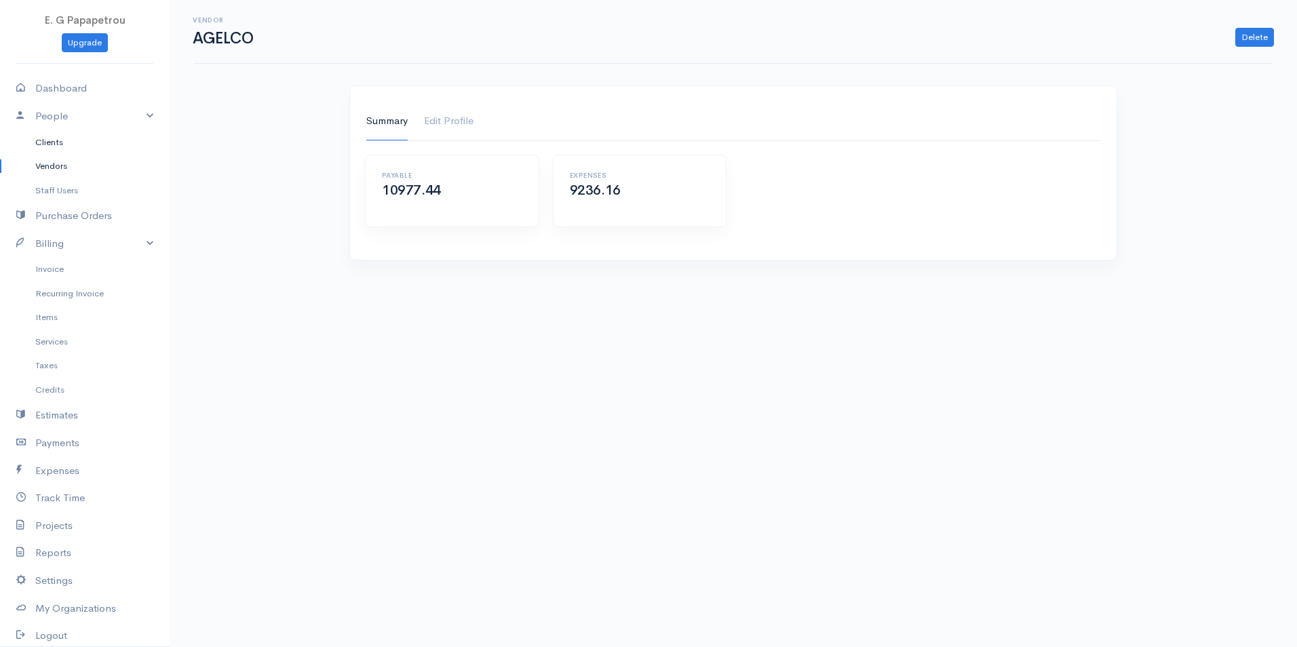
click at [59, 146] on link "Clients" at bounding box center [85, 142] width 170 height 24
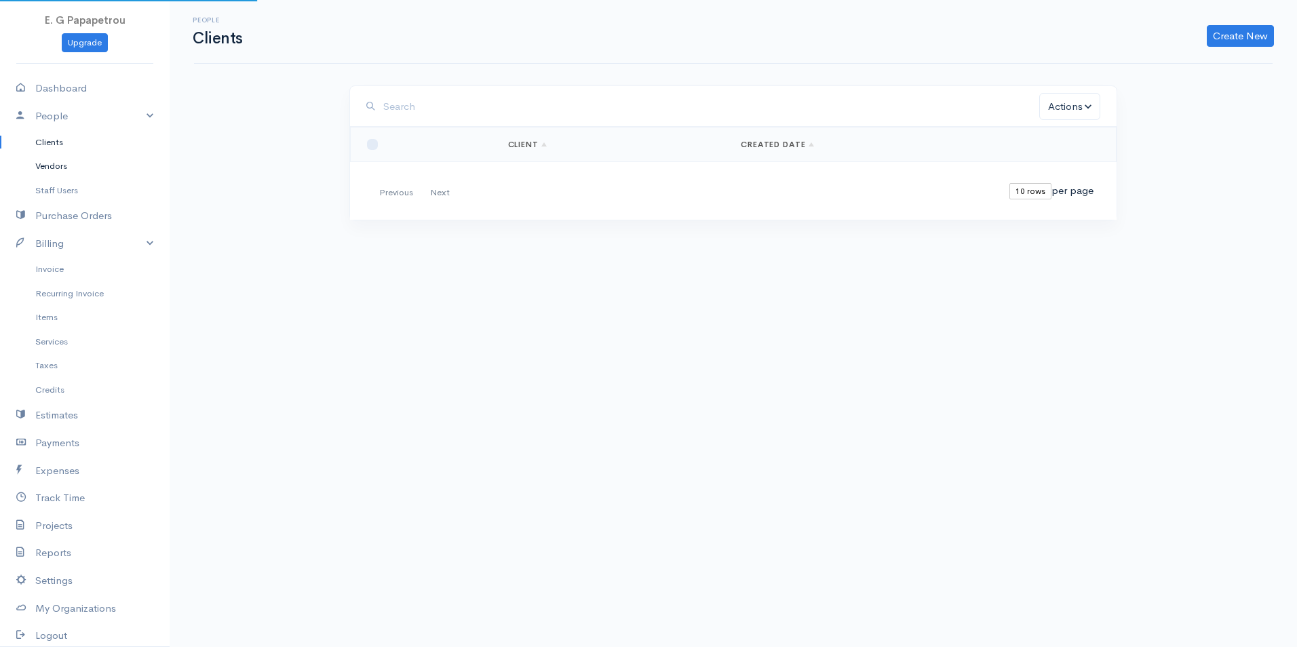
click at [55, 162] on link "Vendors" at bounding box center [85, 166] width 170 height 24
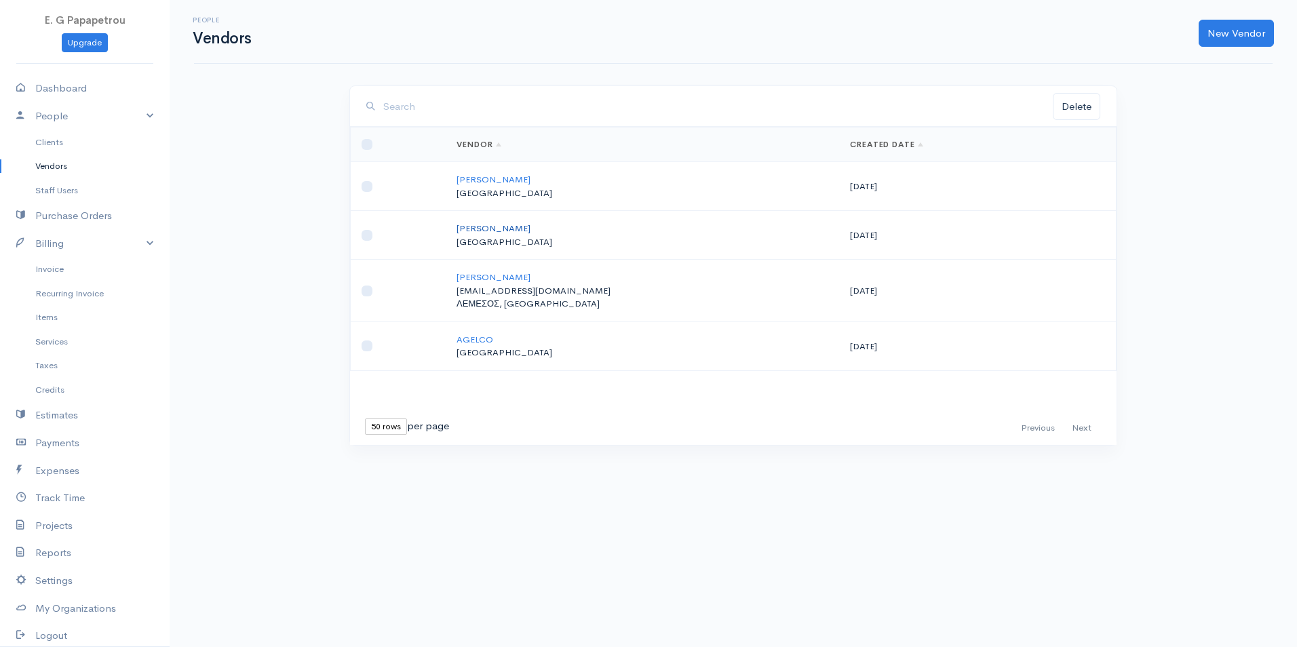
click at [498, 224] on link "[PERSON_NAME]" at bounding box center [493, 228] width 74 height 12
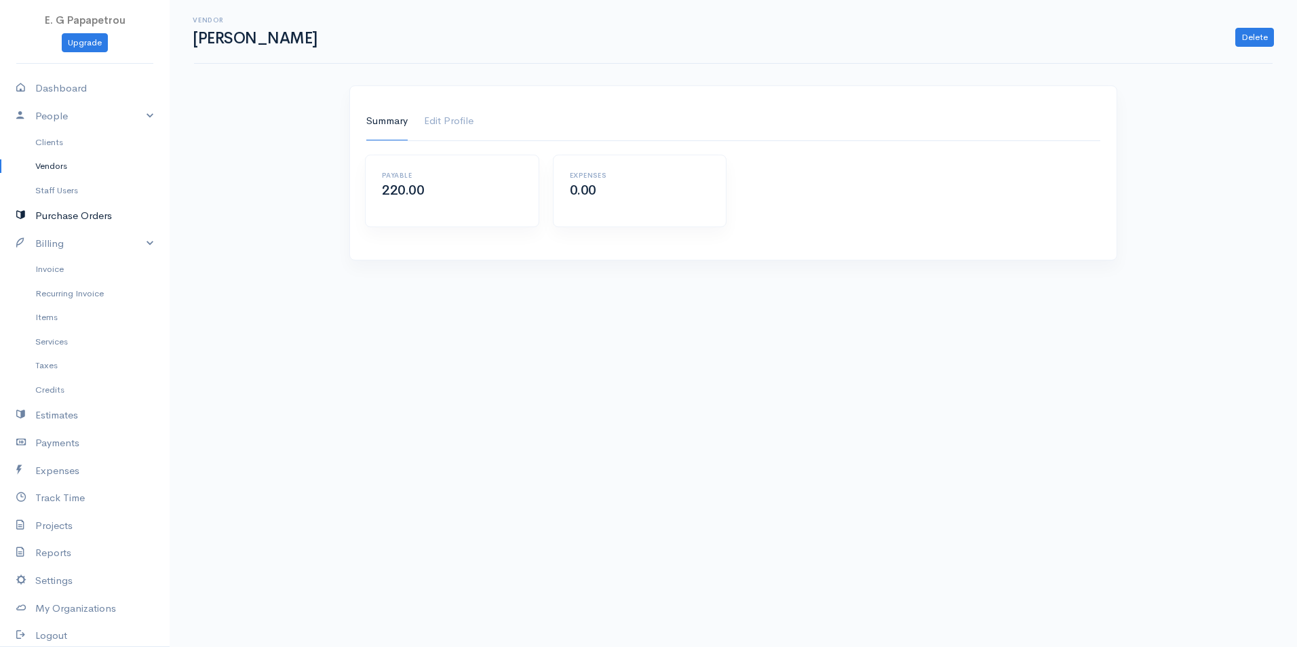
click at [56, 217] on link "Purchase Orders" at bounding box center [85, 216] width 170 height 28
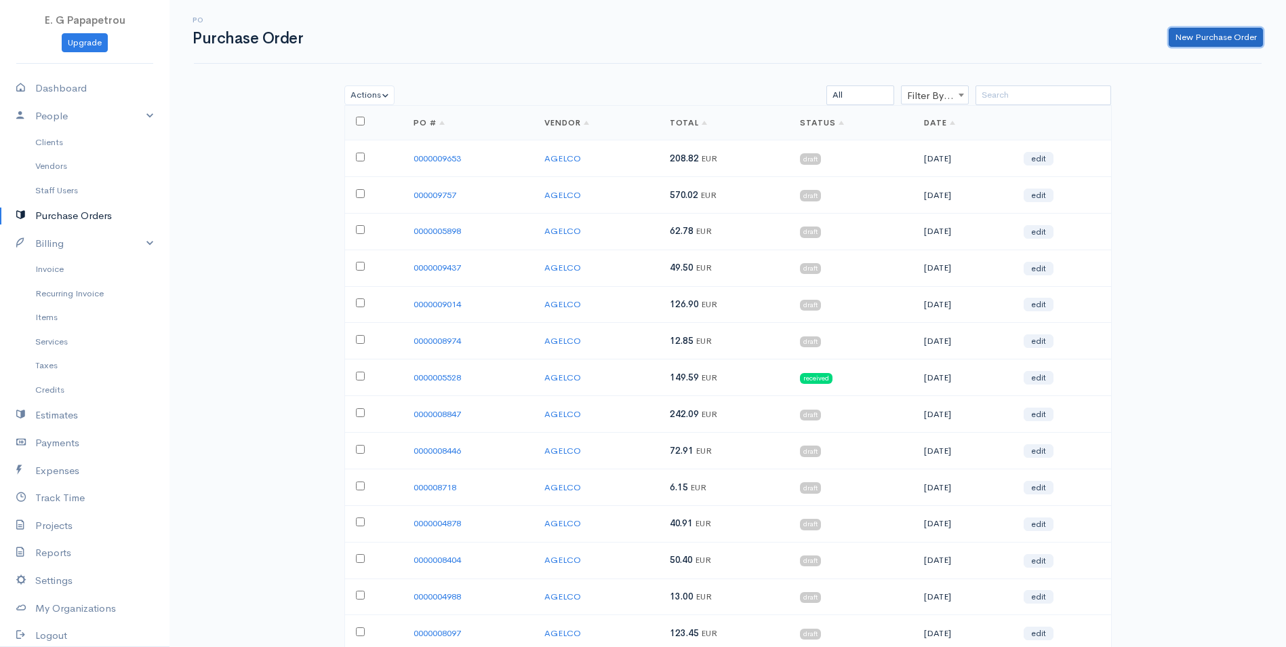
click at [1185, 42] on link "New Purchase Order" at bounding box center [1216, 38] width 94 height 20
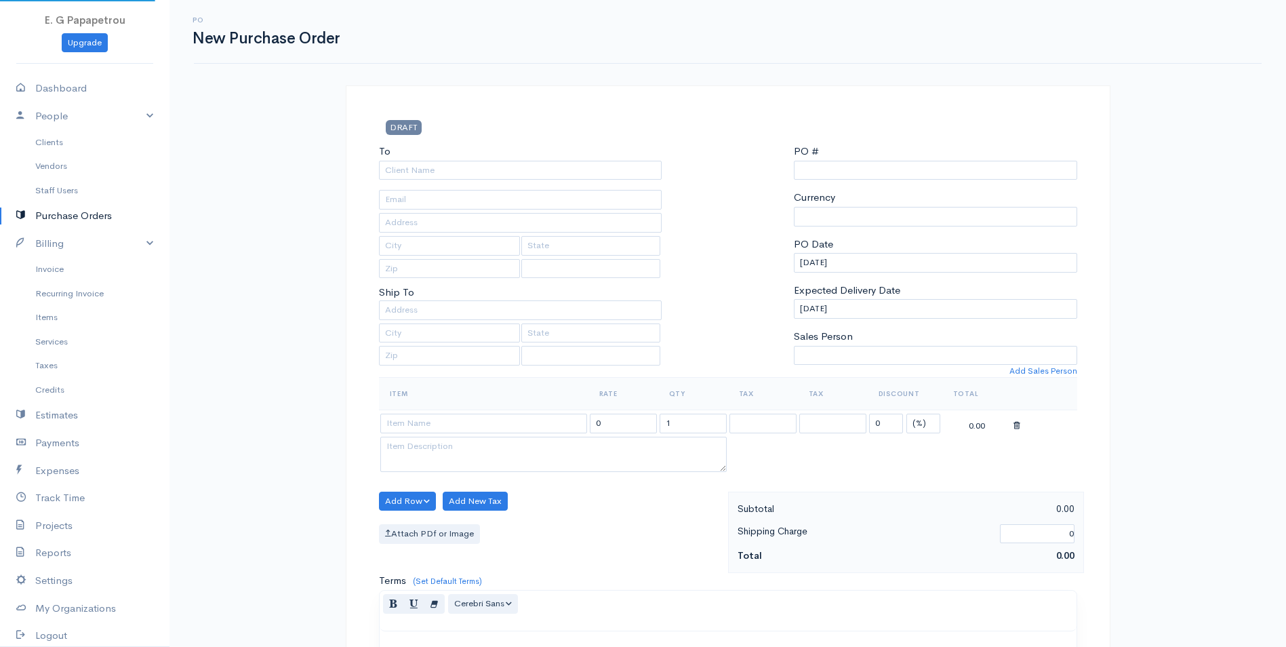
select select "[GEOGRAPHIC_DATA]"
select select "EUR"
type input "0000015718"
select select "[GEOGRAPHIC_DATA]"
click at [441, 172] on input "To" at bounding box center [520, 171] width 283 height 20
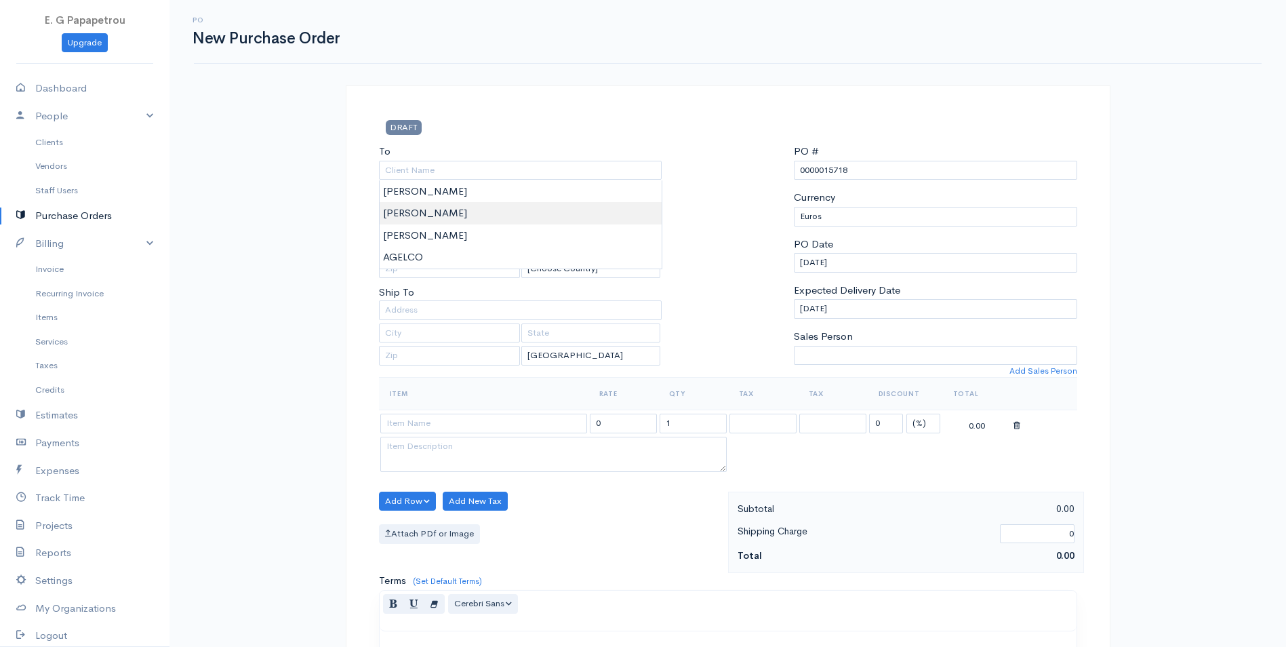
type input "[PERSON_NAME]"
click at [427, 214] on body "E. G Papapetrou Upgrade Dashboard People Clients Vendors Staff Users Purchase O…" at bounding box center [643, 521] width 1286 height 1042
drag, startPoint x: 884, startPoint y: 176, endPoint x: 826, endPoint y: 170, distance: 58.6
click at [826, 170] on input "0000015718" at bounding box center [935, 171] width 283 height 20
type input "0000006698"
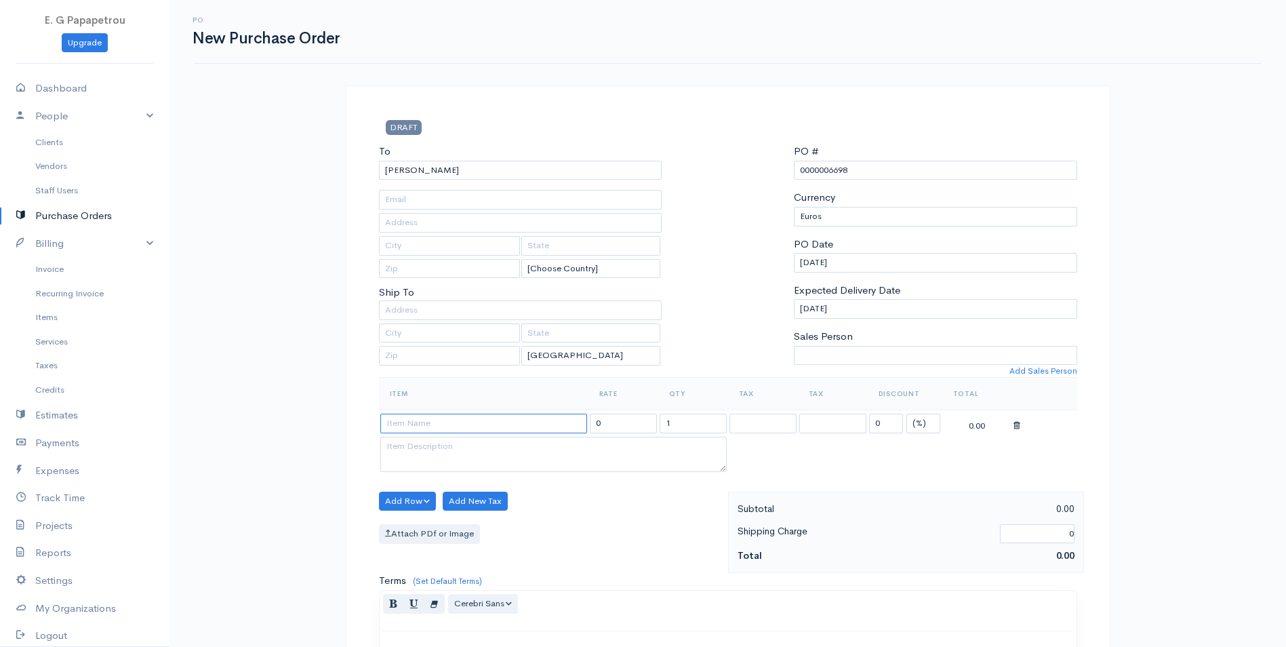
click at [495, 426] on input at bounding box center [483, 424] width 207 height 20
type input "LOIZOS"
click at [449, 437] on body "E. G Papapetrou Upgrade Dashboard People Clients Vendors Staff Users Purchase O…" at bounding box center [643, 521] width 1286 height 1042
drag, startPoint x: 640, startPoint y: 428, endPoint x: 559, endPoint y: 417, distance: 81.4
click at [559, 417] on tr "LOIZOS 124.49 1 19% 19% 0 (%) Flat 124.49" at bounding box center [728, 423] width 699 height 26
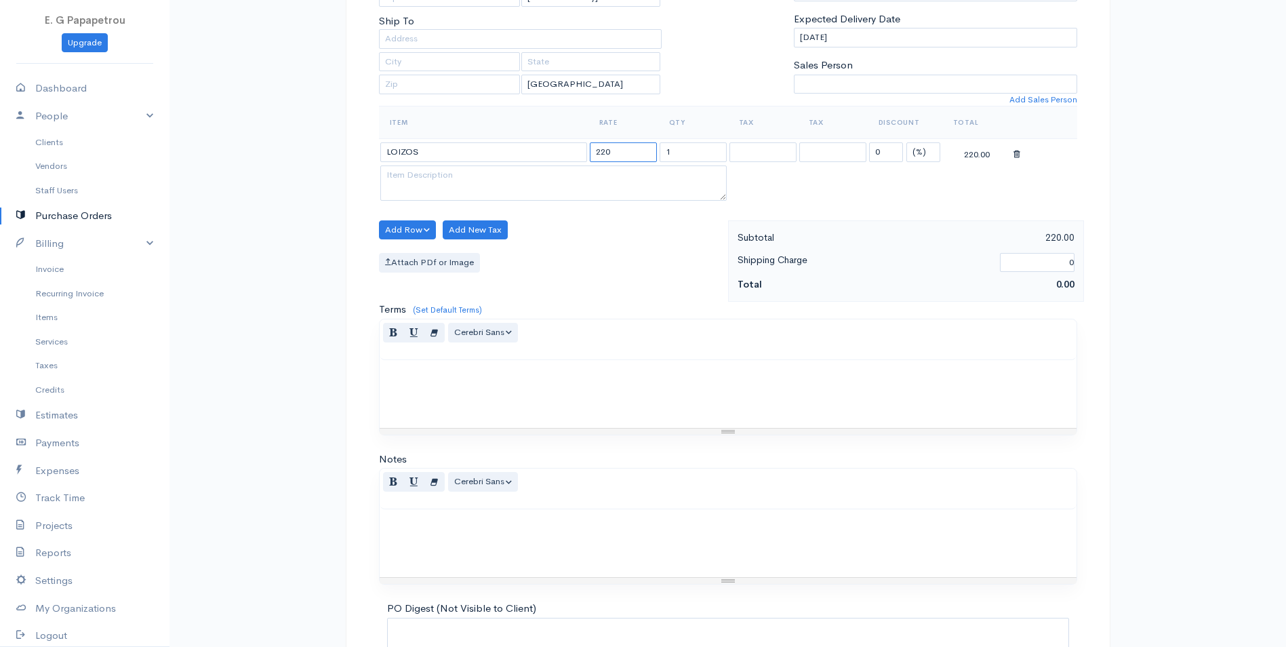
scroll to position [395, 0]
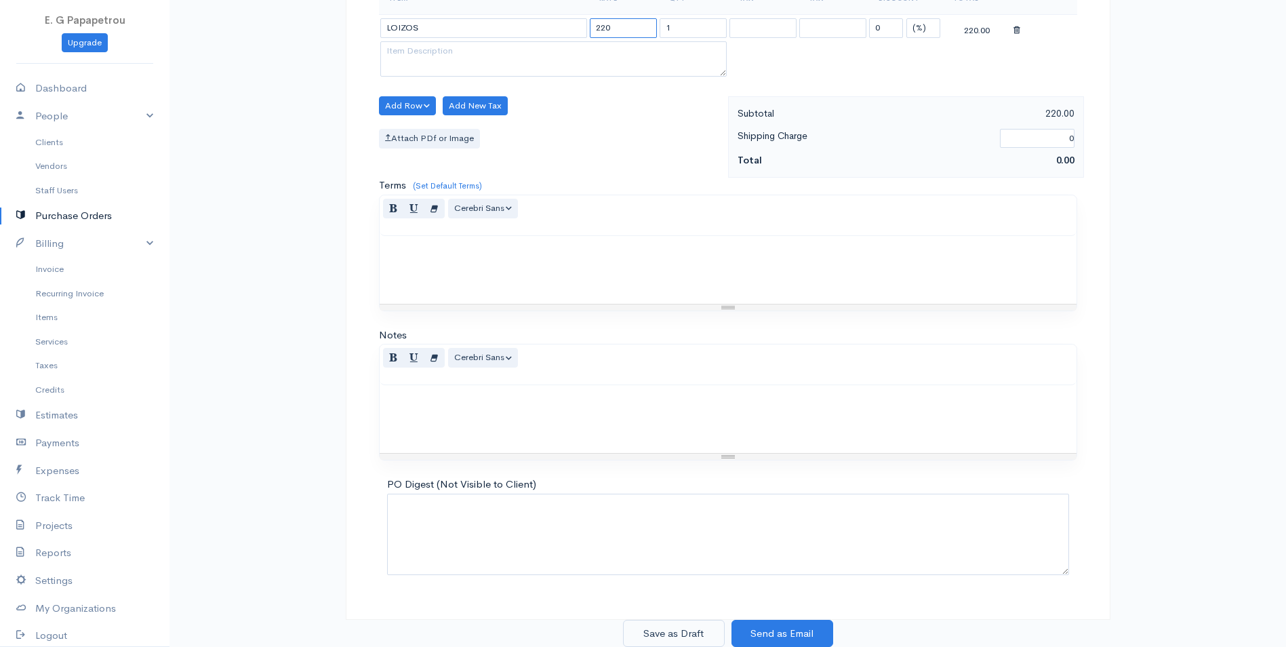
type input "220"
click at [681, 633] on button "Save as Draft" at bounding box center [674, 634] width 102 height 28
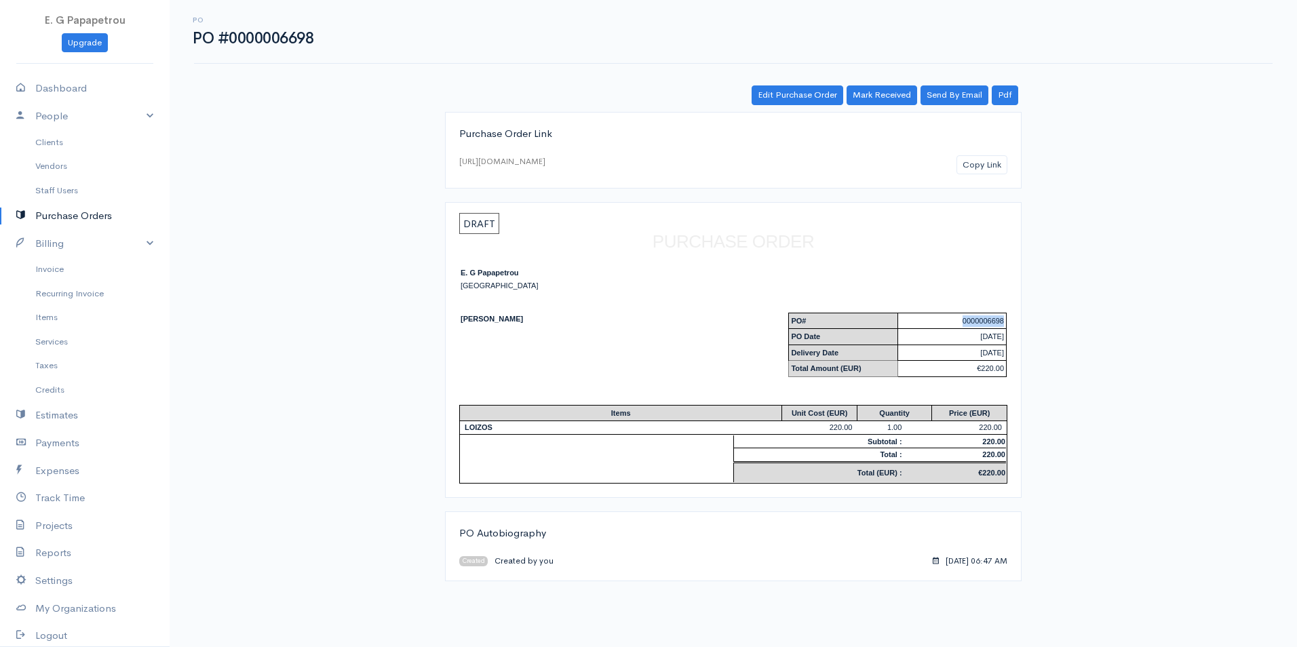
drag, startPoint x: 959, startPoint y: 319, endPoint x: 1006, endPoint y: 316, distance: 46.9
click at [1006, 316] on td "0000006698" at bounding box center [951, 321] width 109 height 16
copy td "0000006698"
click at [61, 262] on link "Invoice" at bounding box center [85, 269] width 170 height 24
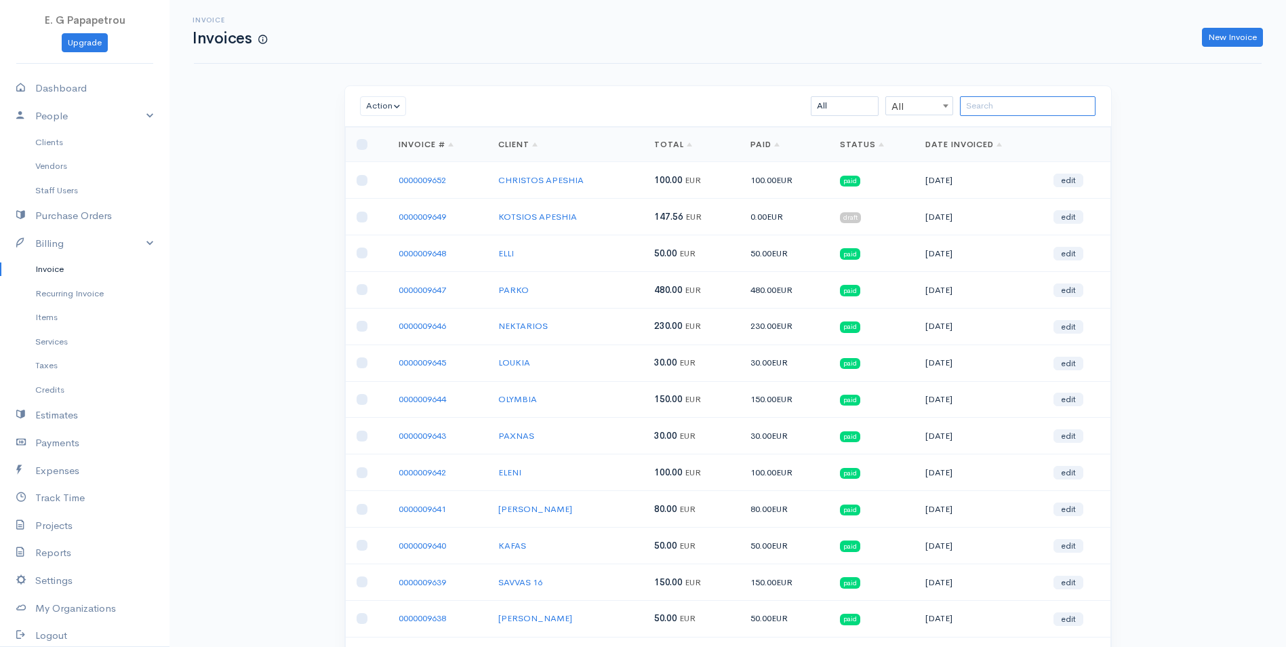
click at [996, 109] on input "search" at bounding box center [1028, 106] width 136 height 20
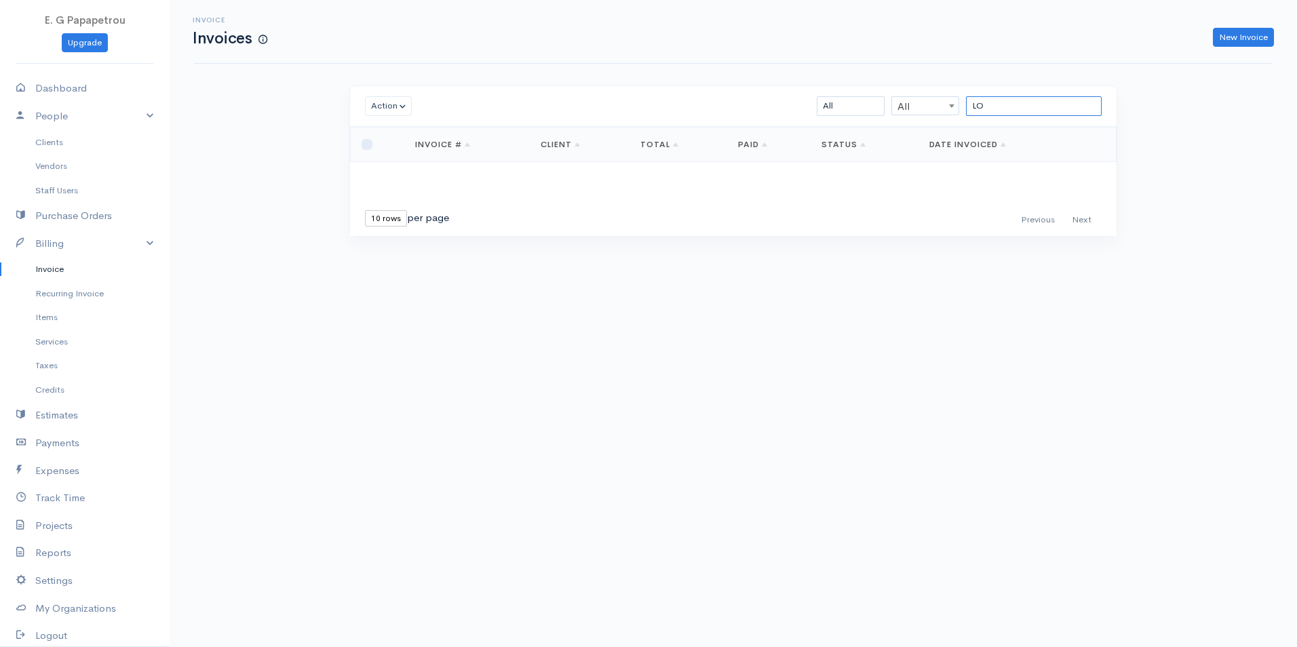
type input "L"
type input "LOI"
click at [1221, 38] on link "New Invoice" at bounding box center [1243, 38] width 61 height 20
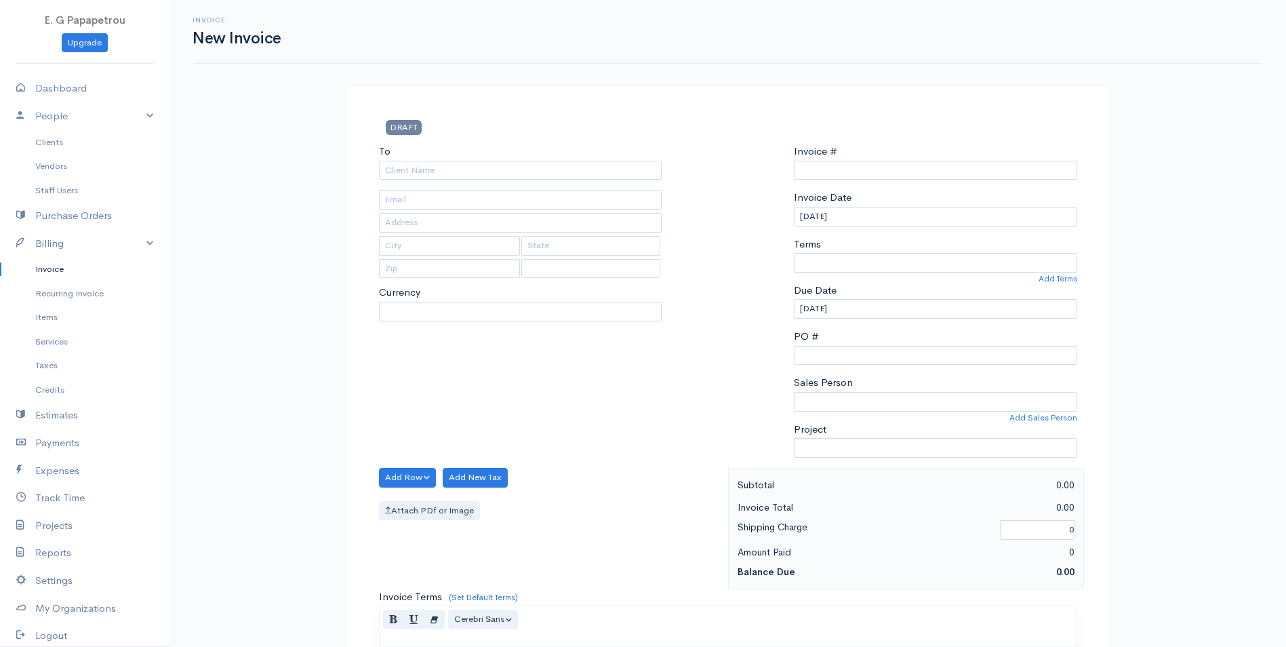
select select "[GEOGRAPHIC_DATA]"
select select "EUR"
type input "0000009653"
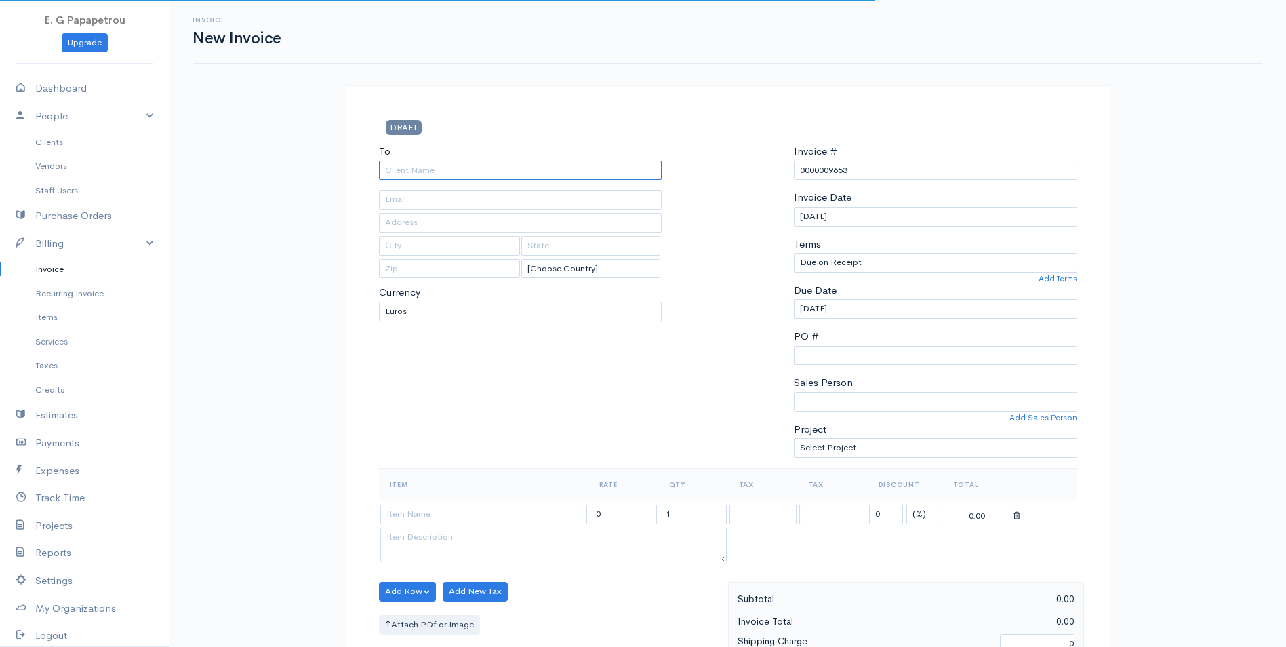
click at [557, 172] on input "To" at bounding box center [520, 171] width 283 height 20
type input "LOIZOS"
click at [842, 349] on input "PO #" at bounding box center [935, 356] width 283 height 20
paste input "0000006698"
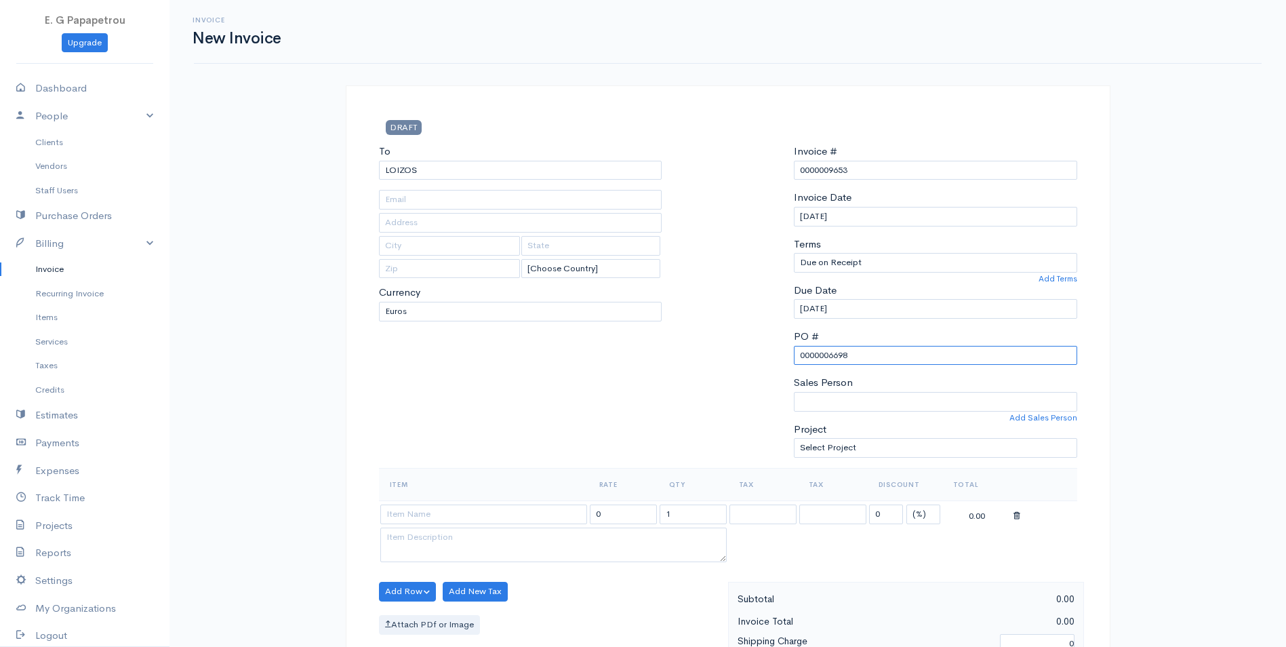
type input "0000006698"
drag, startPoint x: 880, startPoint y: 172, endPoint x: 846, endPoint y: 172, distance: 33.9
click at [846, 172] on input "0000009653" at bounding box center [935, 171] width 283 height 20
click at [683, 420] on div at bounding box center [728, 306] width 119 height 324
click at [473, 515] on input at bounding box center [483, 515] width 207 height 20
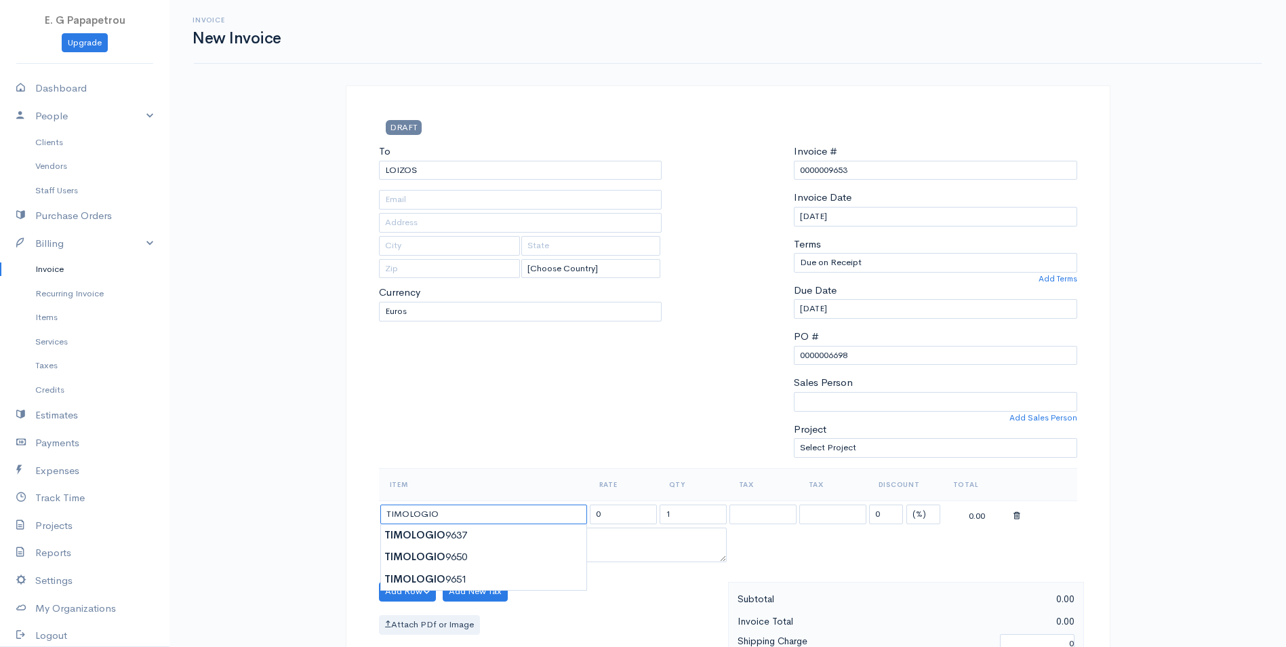
type input "TIMOLOGIO"
drag, startPoint x: 631, startPoint y: 511, endPoint x: 506, endPoint y: 507, distance: 125.5
click at [506, 507] on tr "TIMOLOGIO 0 1 19% 19% 0 (%) Flat 0.00" at bounding box center [728, 513] width 699 height 26
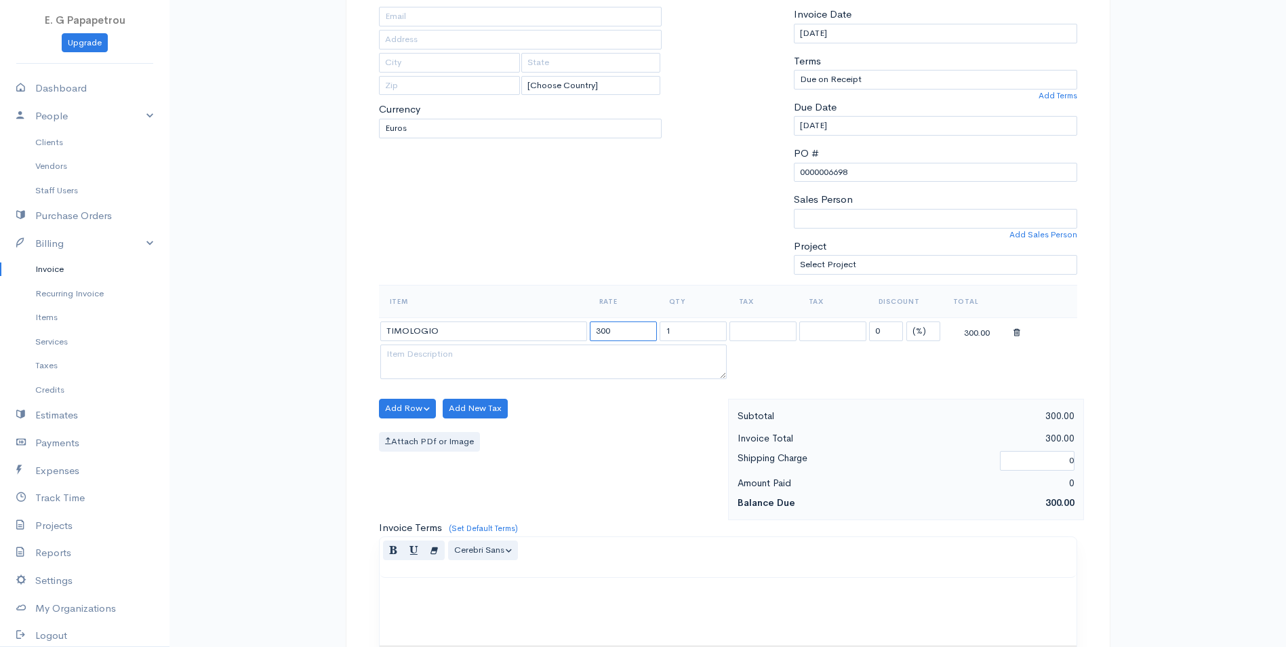
scroll to position [203, 0]
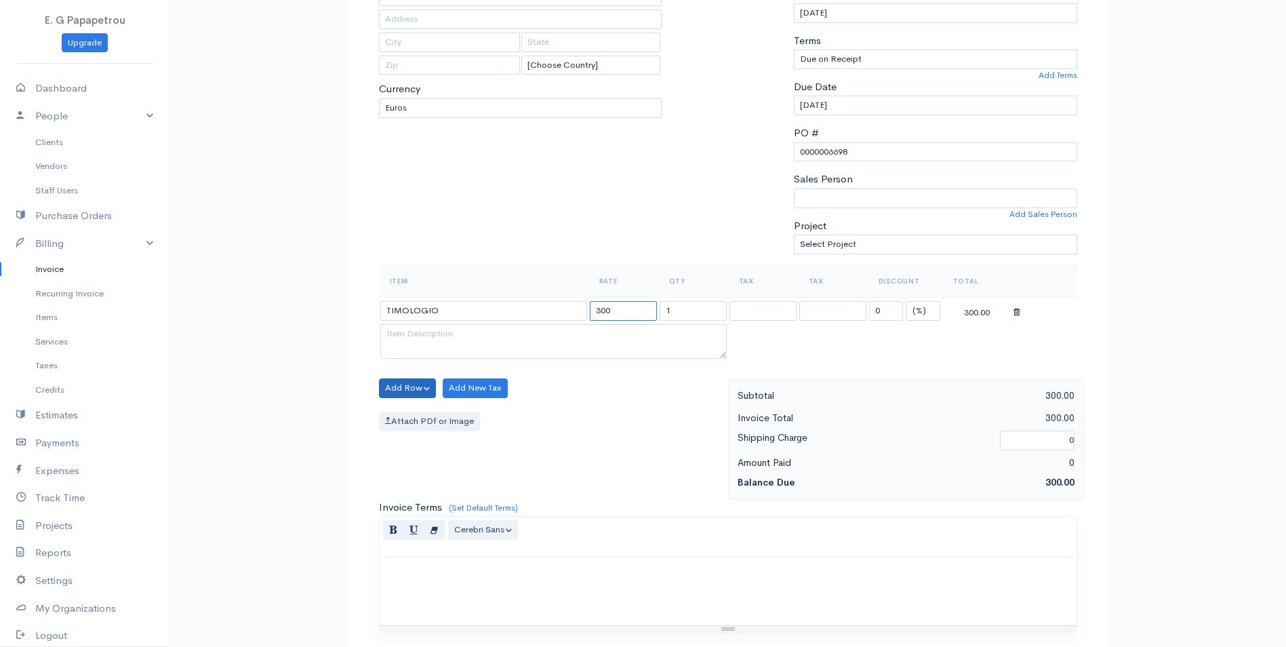
type input "300"
click at [412, 387] on button "Add Row" at bounding box center [408, 388] width 58 height 20
click at [413, 412] on link "Add Item Row" at bounding box center [433, 416] width 107 height 24
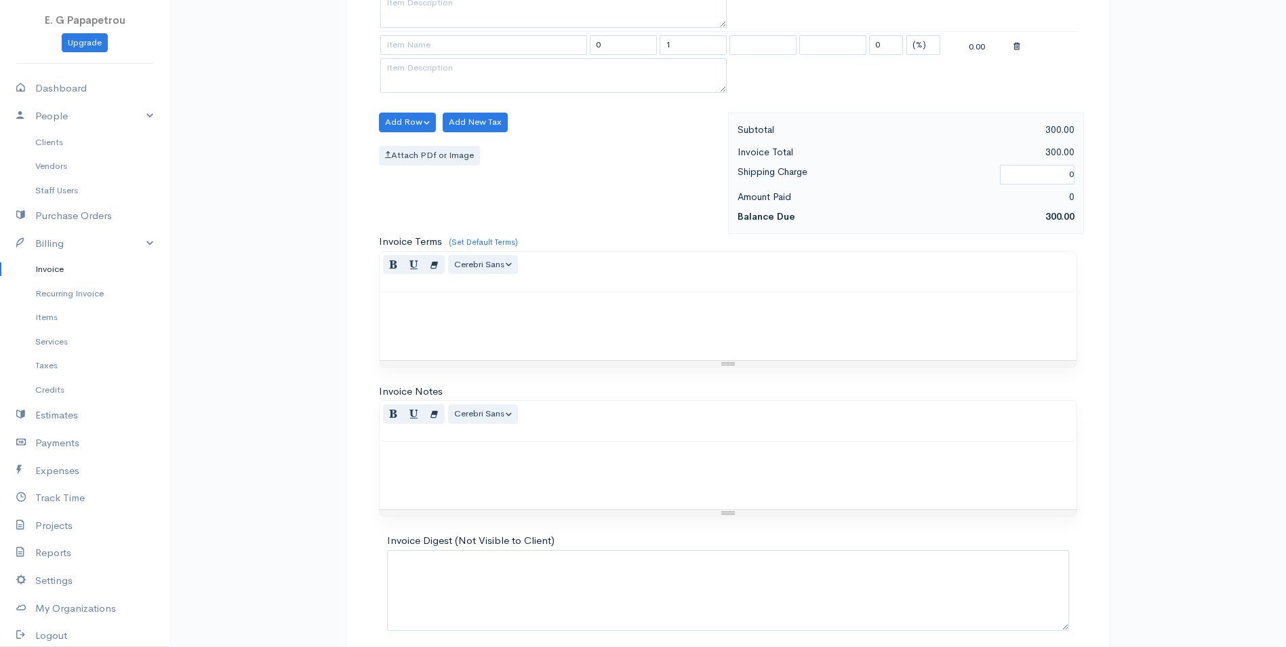
scroll to position [591, 0]
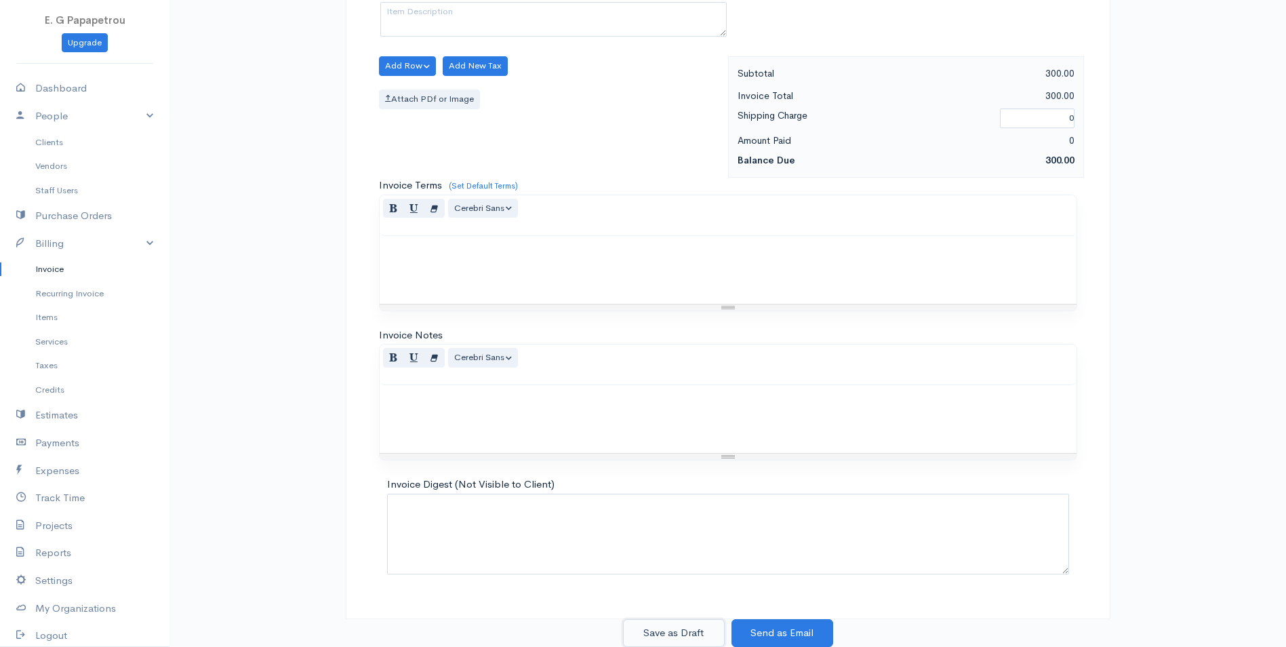
click at [694, 631] on button "Save as Draft" at bounding box center [674, 633] width 102 height 28
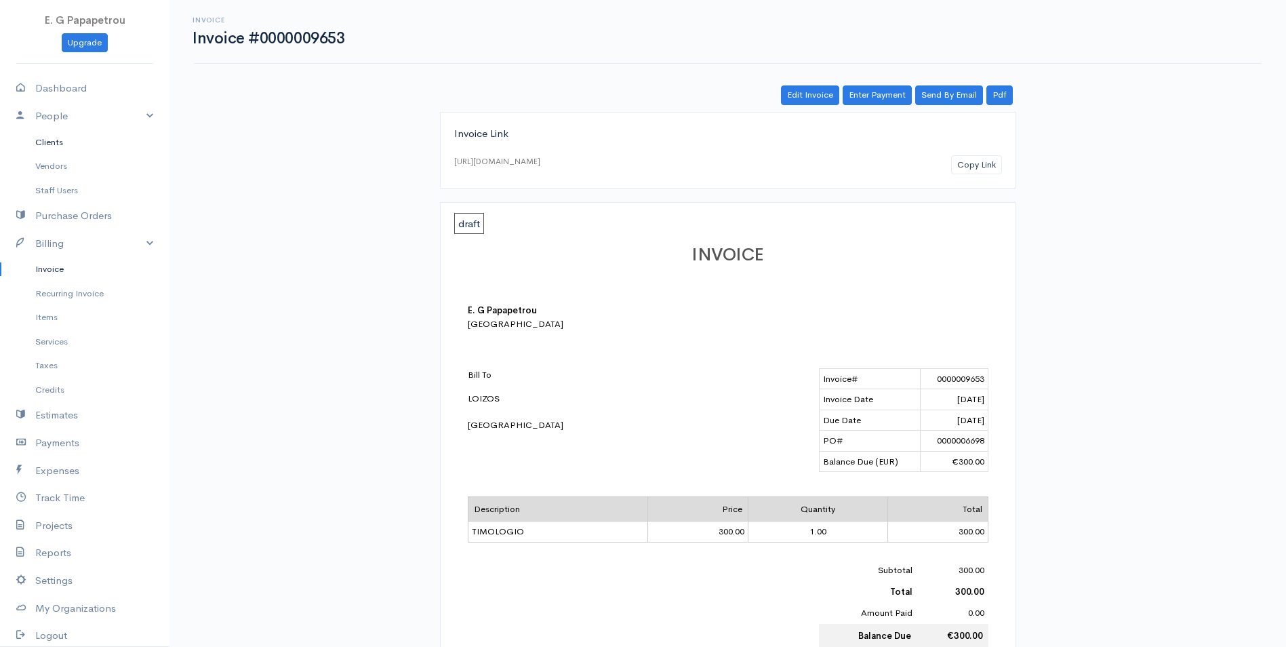
click at [56, 144] on link "Clients" at bounding box center [85, 142] width 170 height 24
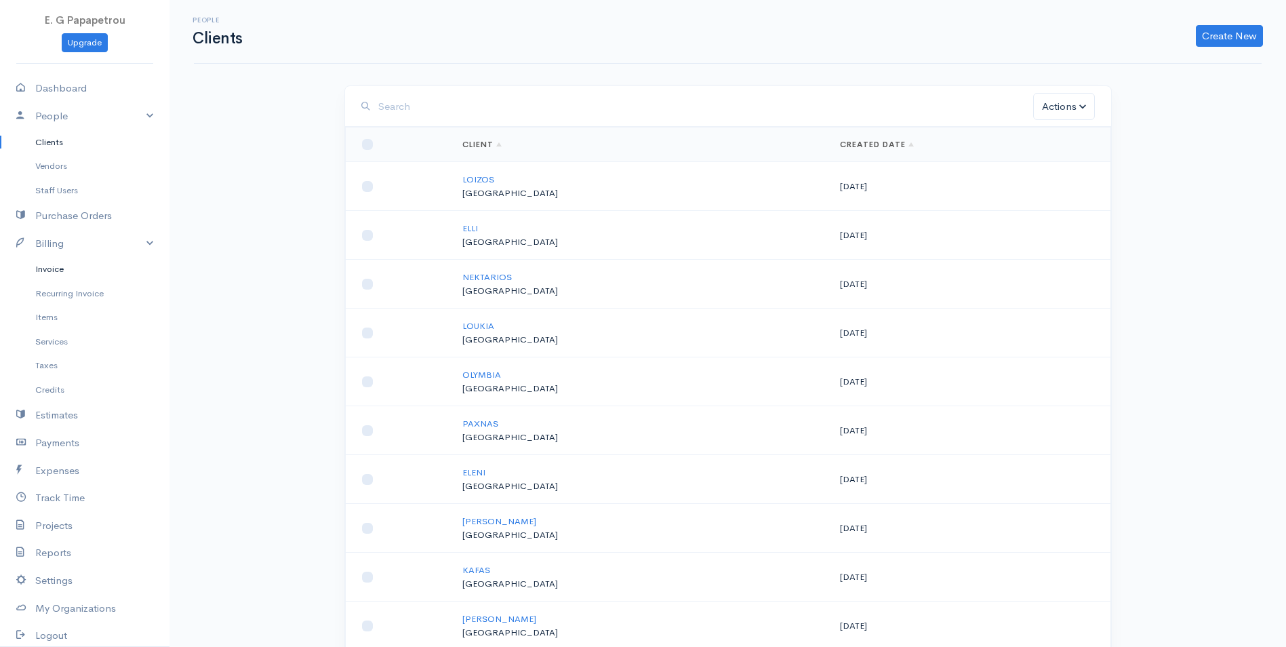
click at [60, 269] on link "Invoice" at bounding box center [85, 269] width 170 height 24
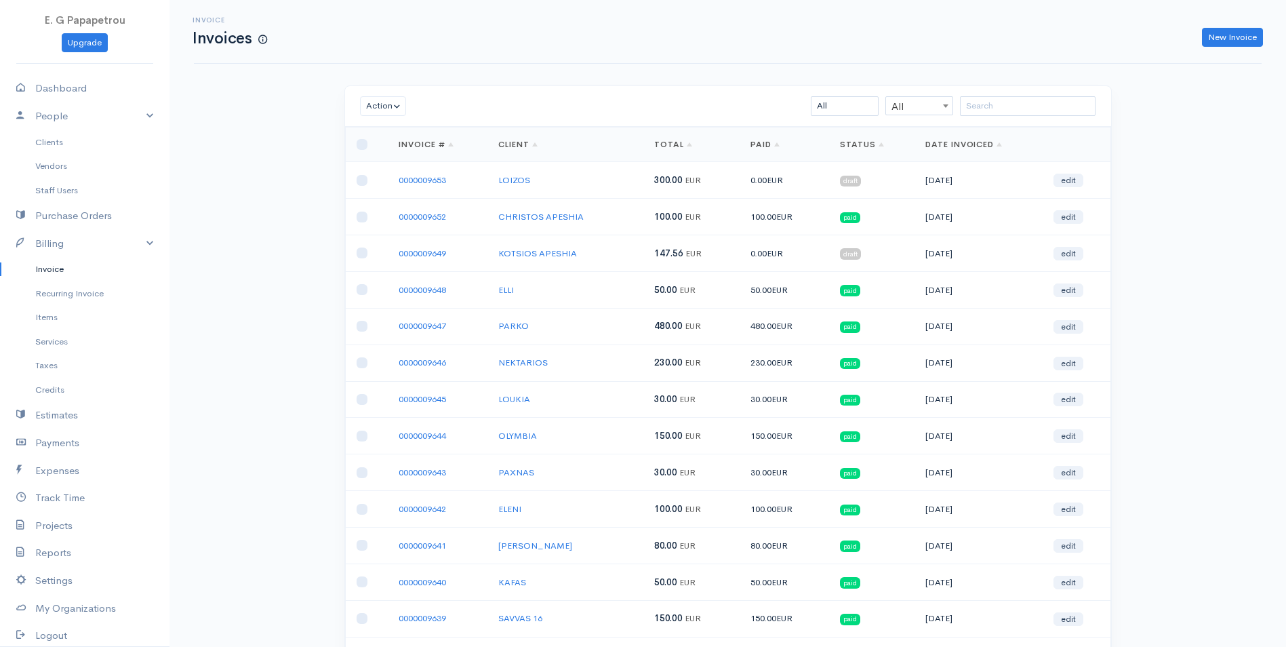
click at [918, 103] on span "All" at bounding box center [919, 106] width 66 height 19
click at [857, 111] on select "All Draft Viewed Sent Paid Partial Overdue Unpaid/Open" at bounding box center [845, 106] width 68 height 20
click at [833, 106] on select "All Draft Viewed Sent Paid Partial Overdue Unpaid/Open" at bounding box center [845, 106] width 68 height 20
click at [811, 96] on select "All Draft Viewed Sent Paid Partial Overdue Unpaid/Open" at bounding box center [845, 106] width 68 height 20
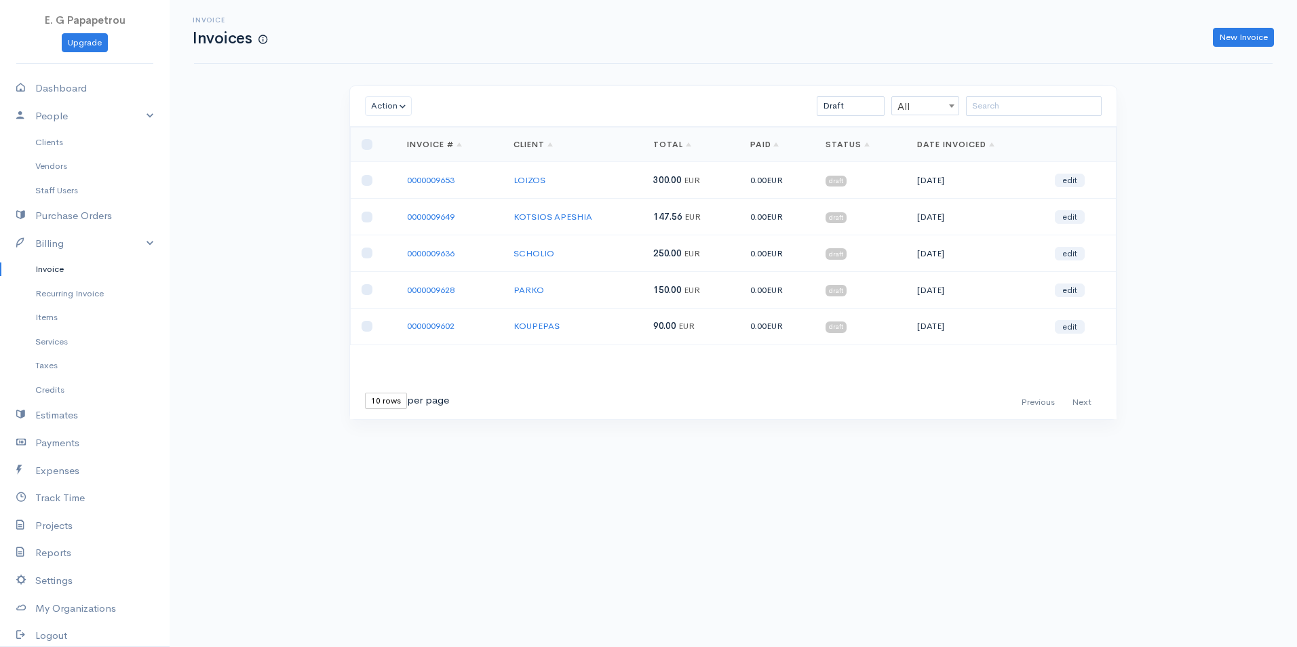
click at [879, 95] on div "Action Archive Delete Download PDF Send Mark as Sent Mark Un-Sent Enter Payment…" at bounding box center [733, 106] width 766 height 41
click at [867, 107] on select "All Draft Viewed Sent Paid Partial Overdue Unpaid/Open" at bounding box center [851, 106] width 68 height 20
click at [817, 96] on select "All Draft Viewed Sent Paid Partial Overdue Unpaid/Open" at bounding box center [851, 106] width 68 height 20
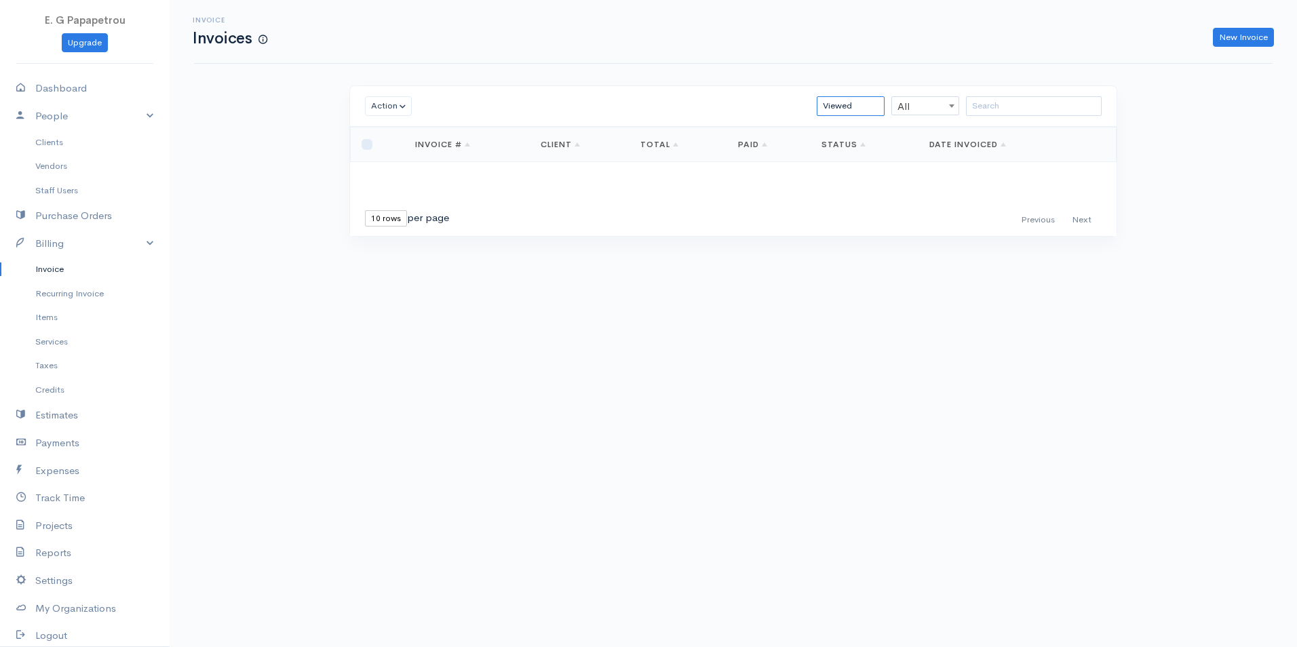
click at [845, 110] on select "All Draft Viewed Sent Paid Partial Overdue Unpaid/Open" at bounding box center [851, 106] width 68 height 20
click at [817, 96] on select "All Draft Viewed Sent Paid Partial Overdue Unpaid/Open" at bounding box center [851, 106] width 68 height 20
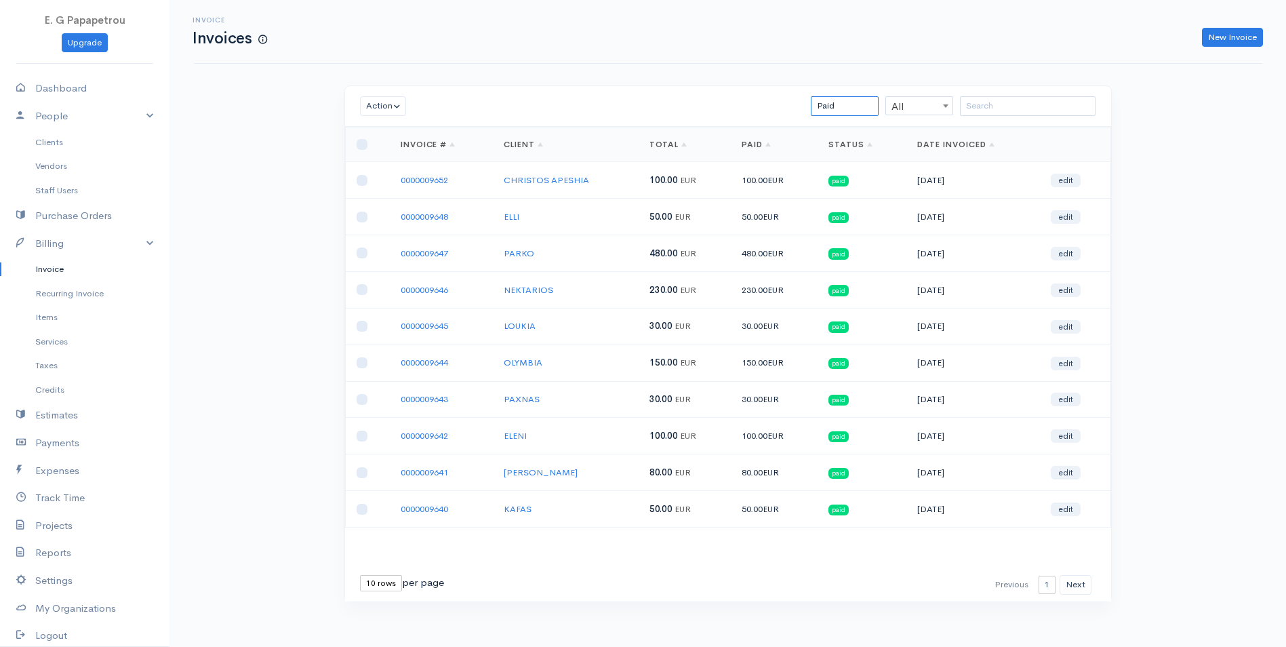
click at [838, 105] on select "All Draft Viewed Sent Paid Partial Overdue Unpaid/Open" at bounding box center [845, 106] width 68 height 20
click at [811, 96] on select "All Draft Viewed Sent Paid Partial Overdue Unpaid/Open" at bounding box center [845, 106] width 68 height 20
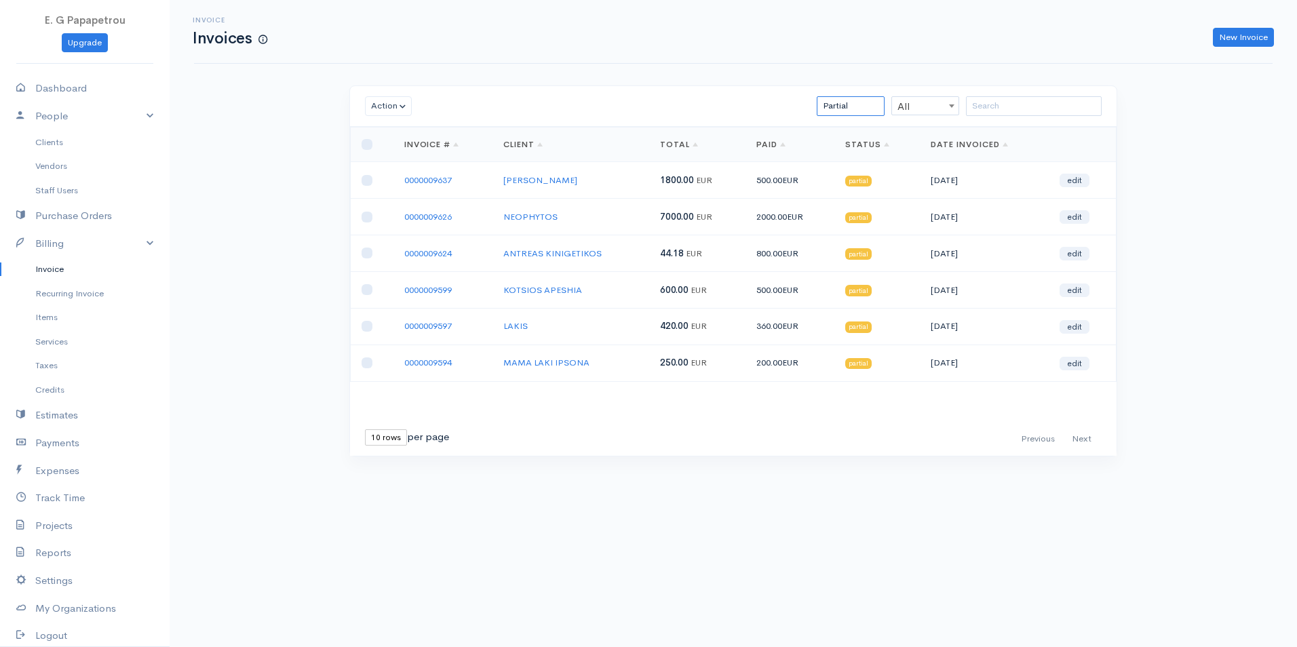
click at [863, 104] on select "All Draft Viewed Sent Paid Partial Overdue Unpaid/Open" at bounding box center [851, 106] width 68 height 20
click at [817, 96] on select "All Draft Viewed Sent Paid Partial Overdue Unpaid/Open" at bounding box center [851, 106] width 68 height 20
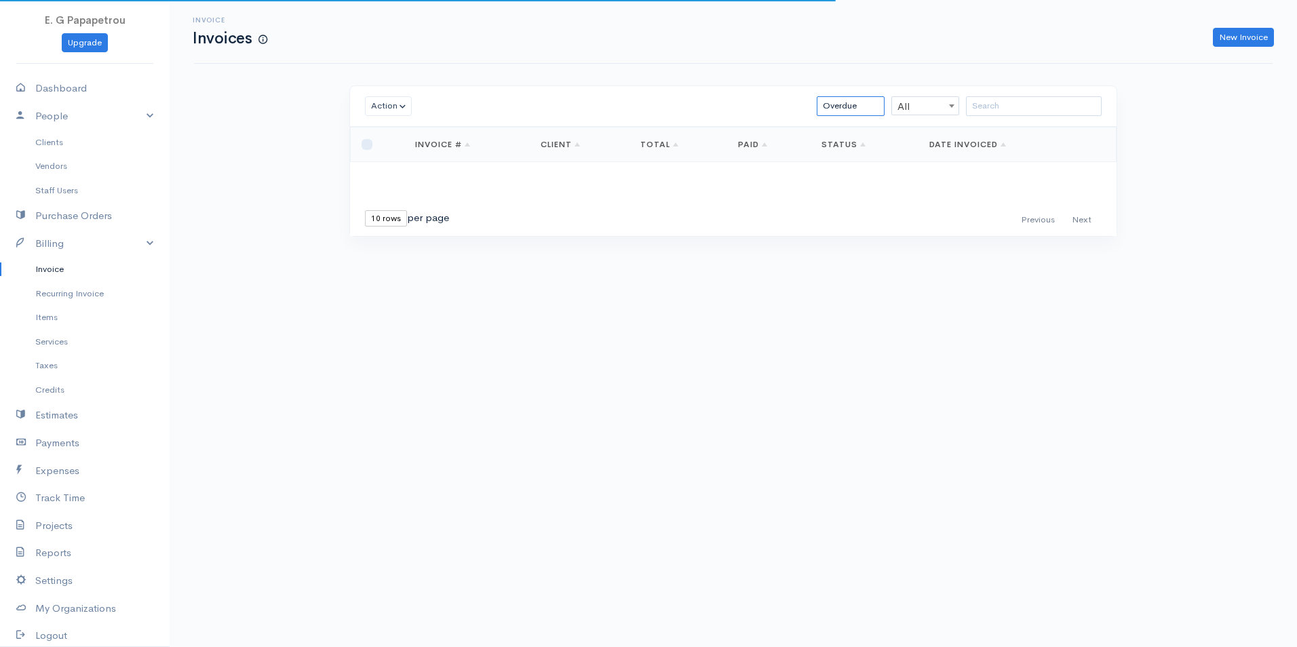
click at [850, 101] on select "All Draft Viewed Sent Paid Partial Overdue Unpaid/Open" at bounding box center [851, 106] width 68 height 20
select select "unpaid"
click at [817, 96] on select "All Draft Viewed Sent Paid Partial Overdue Unpaid/Open" at bounding box center [851, 106] width 68 height 20
click at [60, 271] on link "Invoice" at bounding box center [85, 269] width 170 height 24
click at [43, 270] on link "Invoice" at bounding box center [85, 269] width 170 height 24
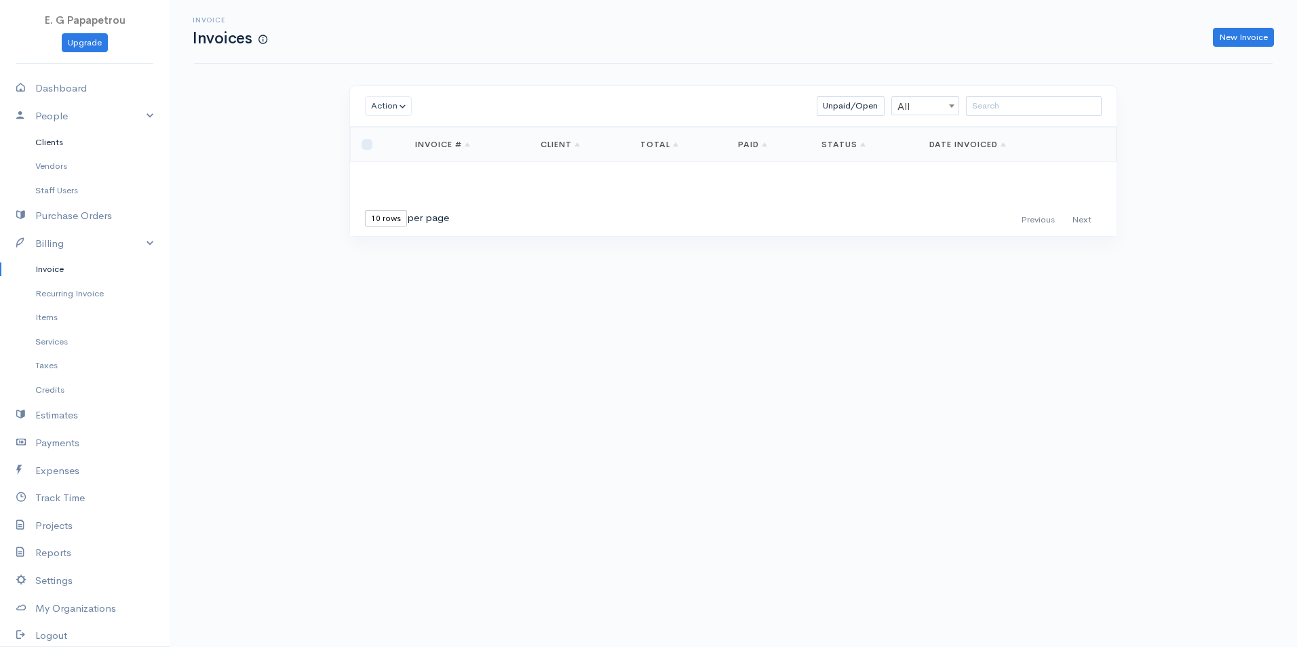
click at [46, 146] on link "Clients" at bounding box center [85, 142] width 170 height 24
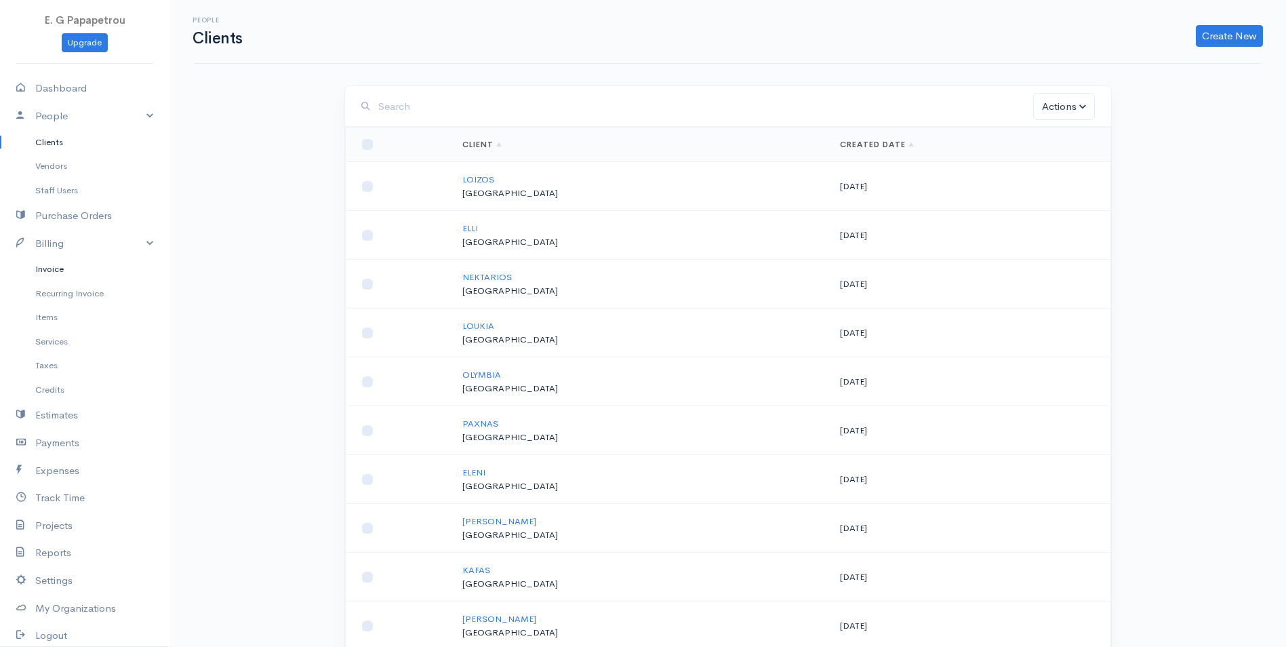
click at [64, 272] on link "Invoice" at bounding box center [85, 269] width 170 height 24
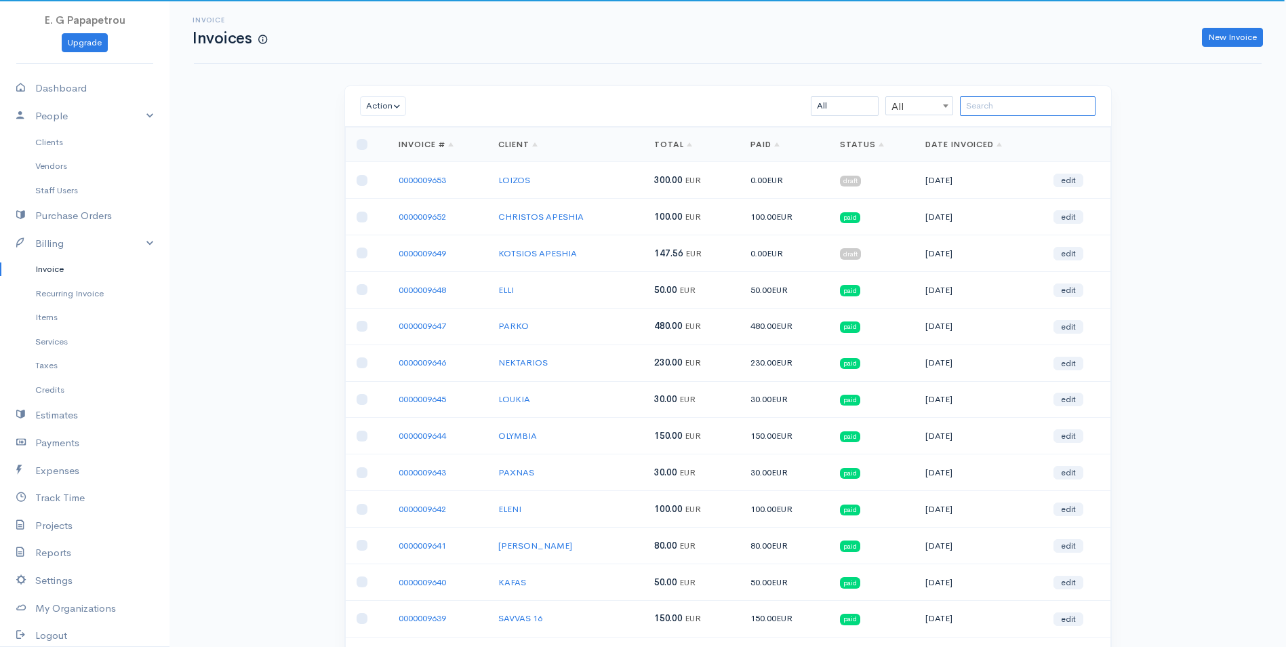
click at [1021, 111] on input "search" at bounding box center [1028, 106] width 136 height 20
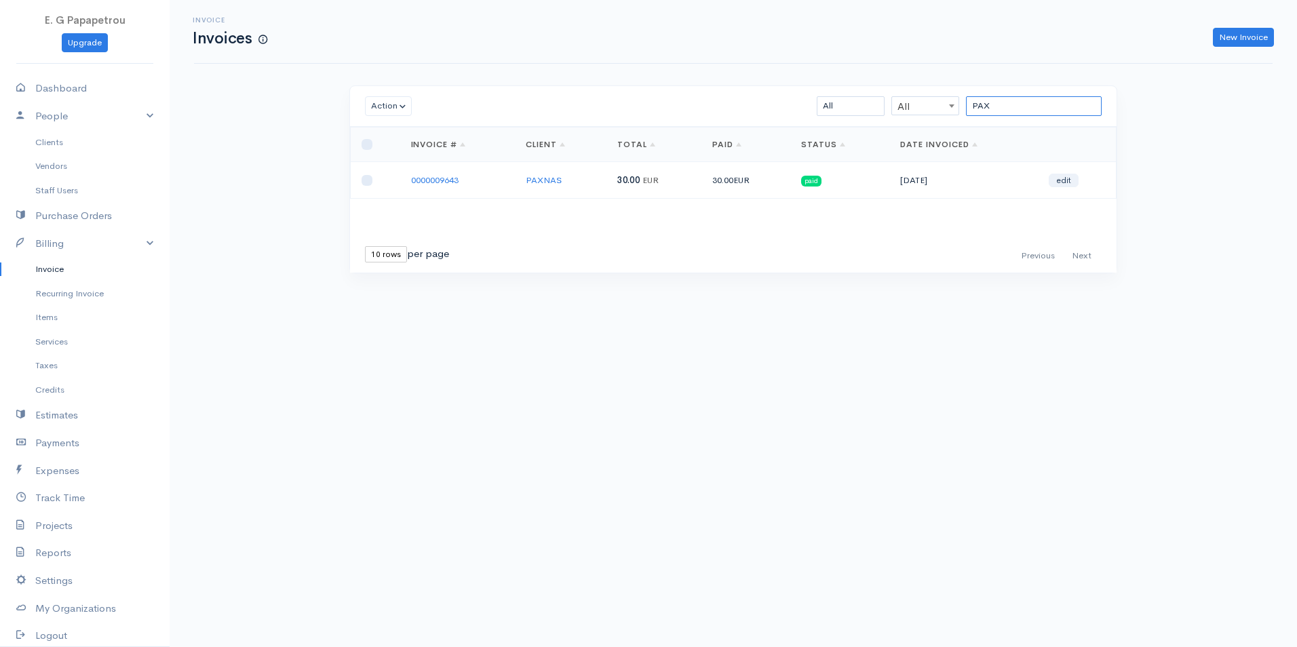
type input "PAX"
click at [46, 133] on link "Clients" at bounding box center [85, 142] width 170 height 24
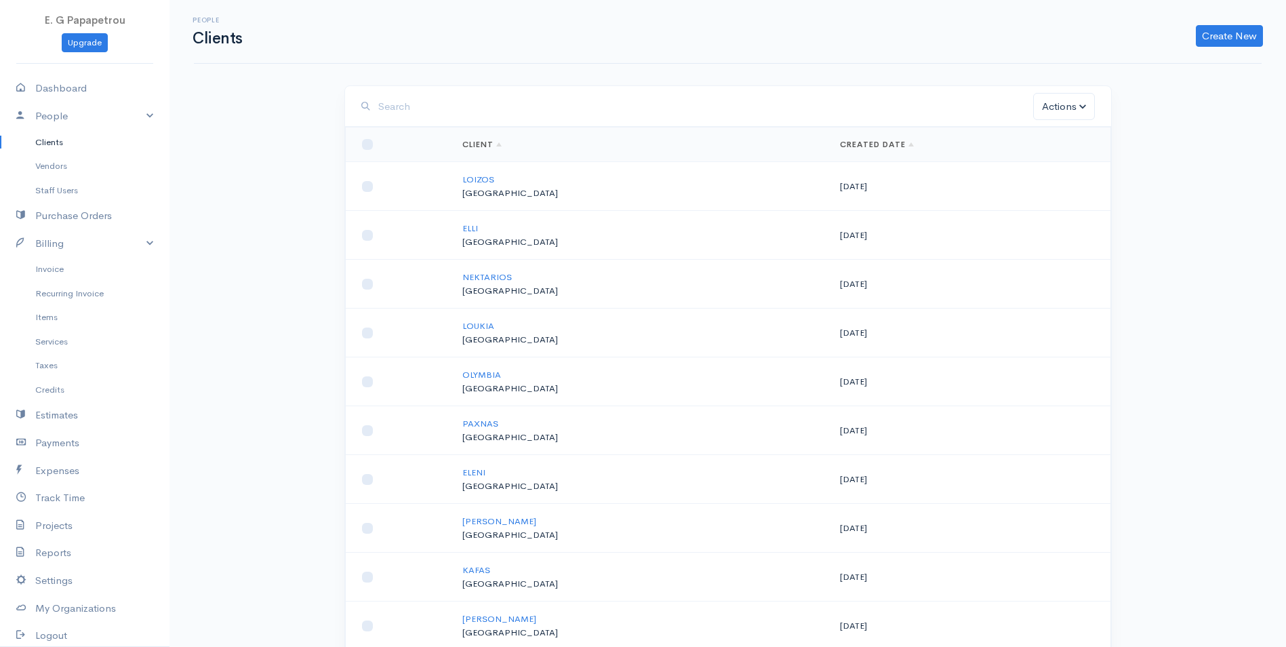
scroll to position [784, 0]
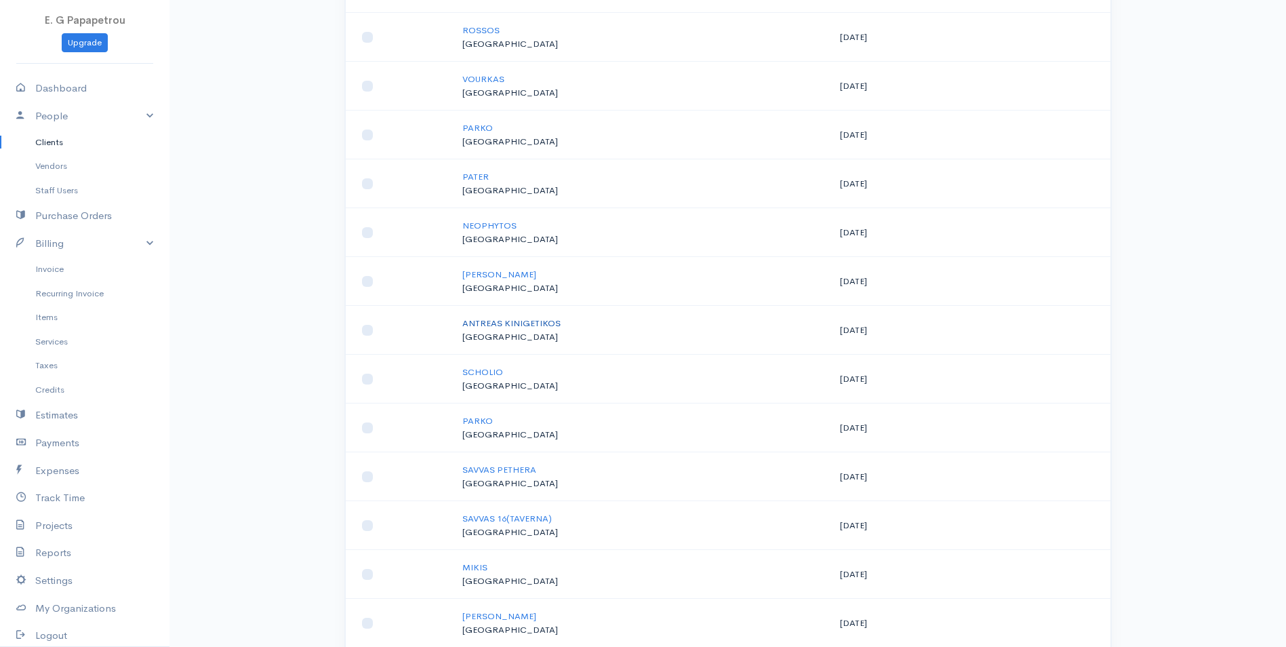
click at [498, 326] on link "ANTREAS KINIGETIKOS" at bounding box center [512, 323] width 98 height 12
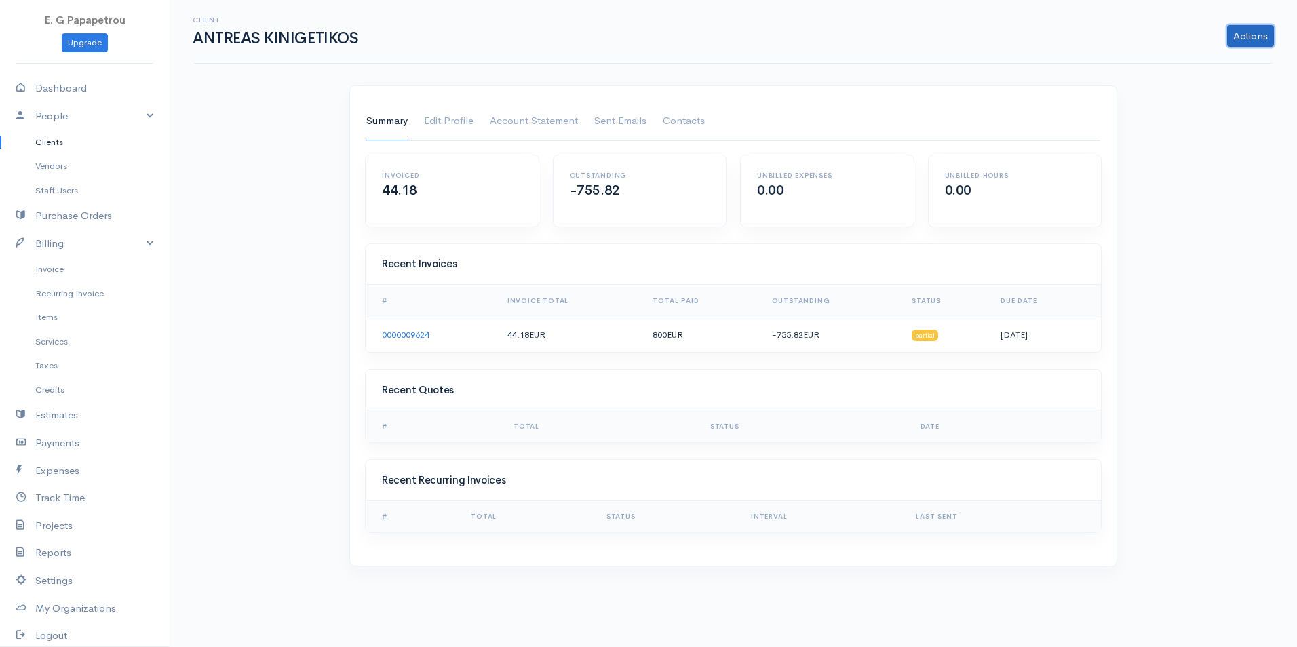
click at [1248, 34] on link "Actions" at bounding box center [1250, 36] width 47 height 22
click at [433, 117] on link "Edit Profile" at bounding box center [449, 121] width 50 height 38
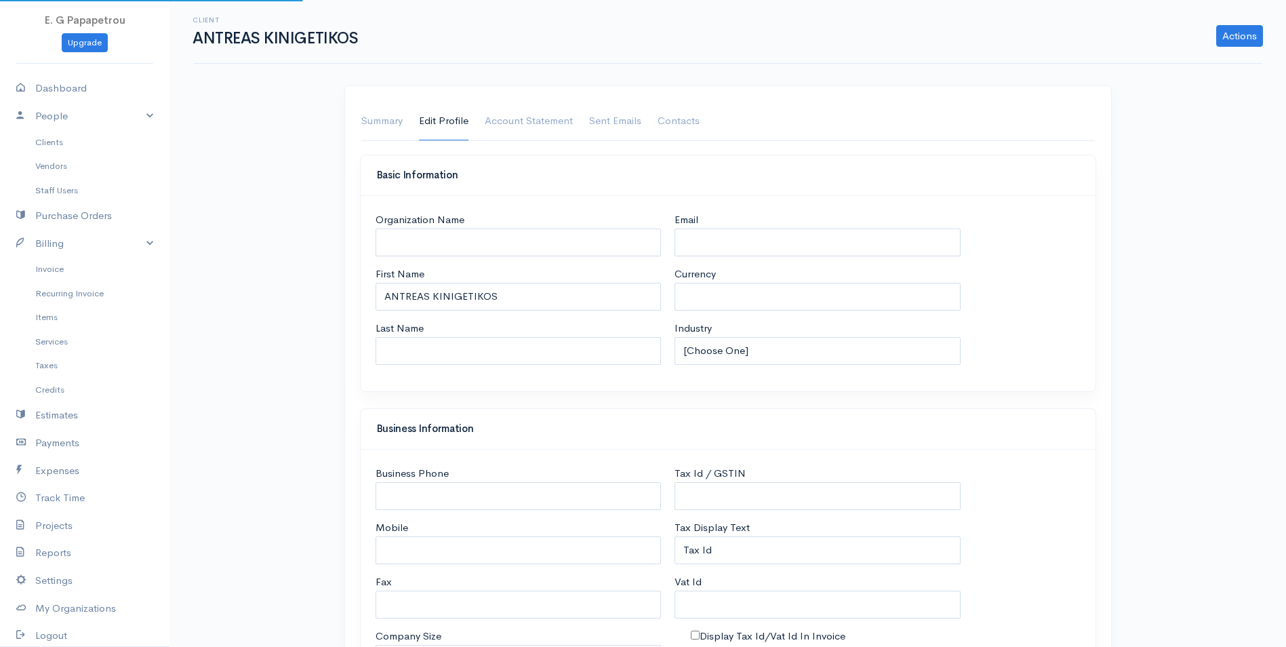
select select "EUR"
select select "[GEOGRAPHIC_DATA]"
click at [540, 124] on link "Account Statement" at bounding box center [529, 121] width 88 height 38
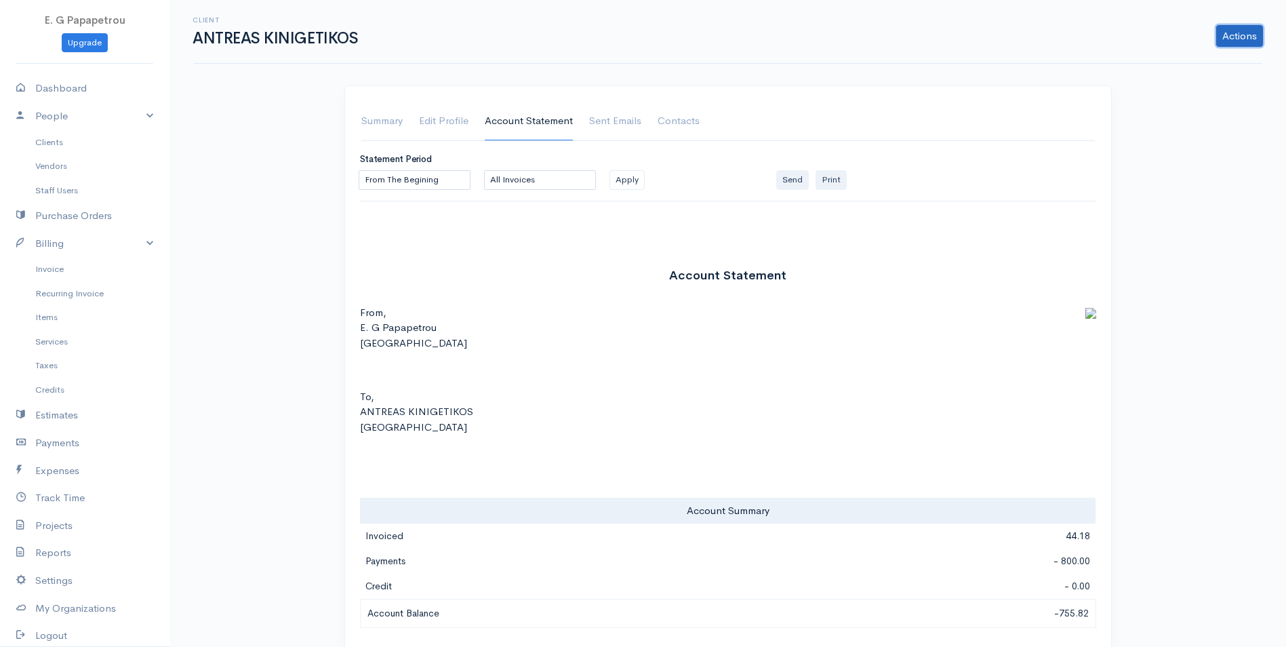
click at [1248, 39] on link "Actions" at bounding box center [1240, 36] width 47 height 22
click at [374, 123] on link "Summary" at bounding box center [381, 121] width 41 height 38
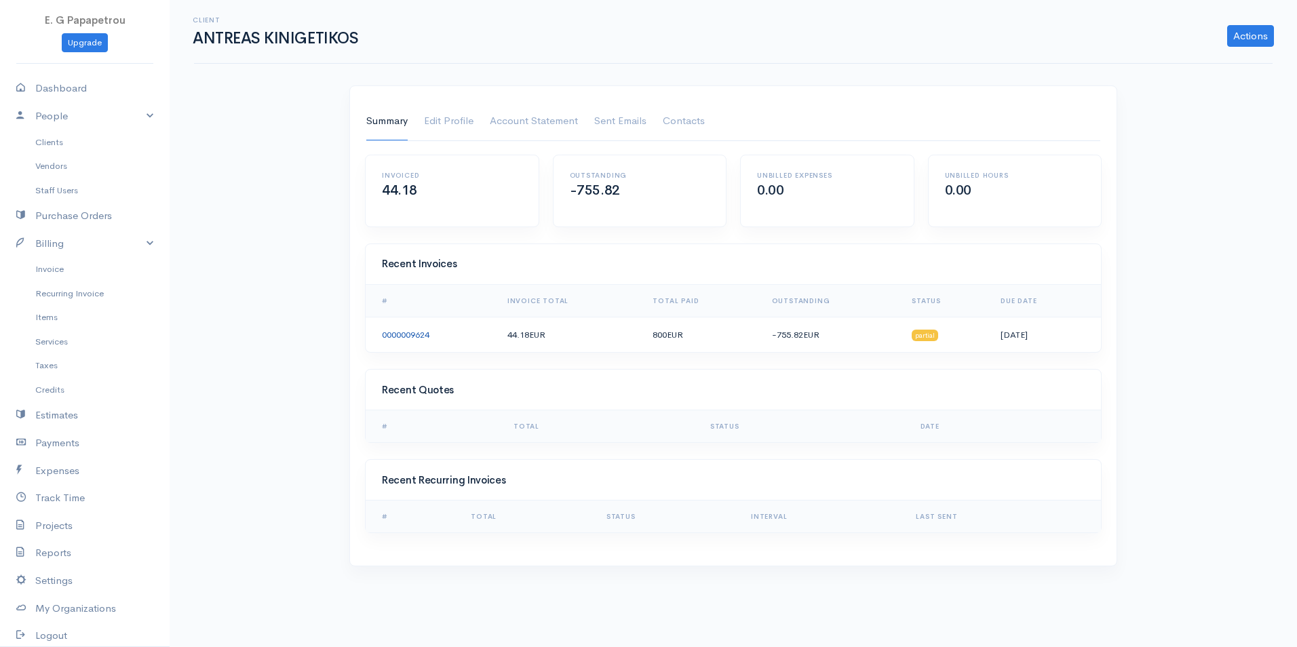
click at [394, 330] on link "0000009624" at bounding box center [405, 335] width 47 height 12
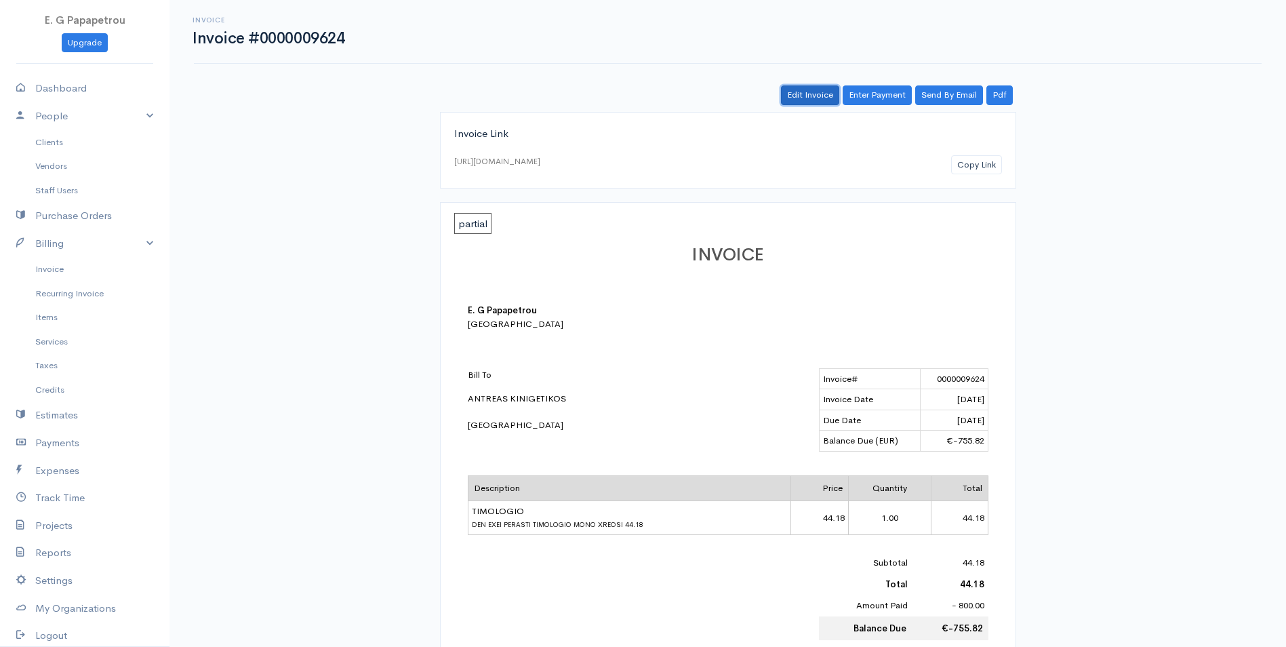
click at [810, 88] on link "Edit Invoice" at bounding box center [810, 95] width 58 height 20
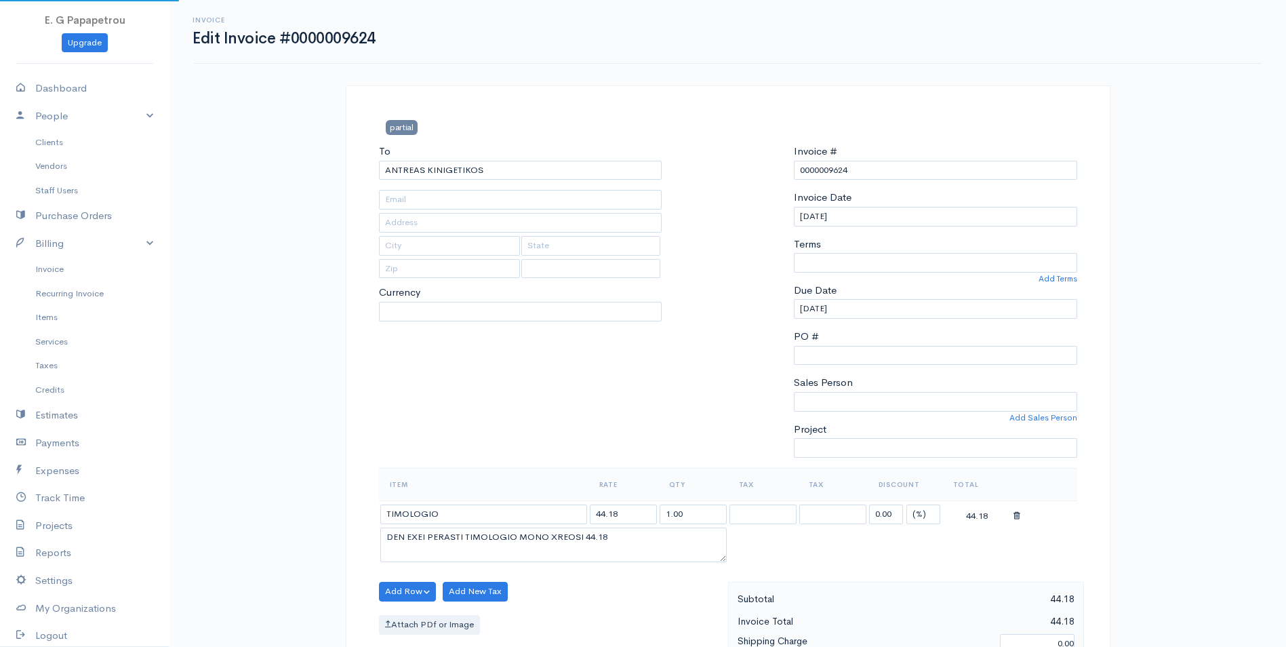
select select
select select "[GEOGRAPHIC_DATA]"
select select "EUR"
select select "0"
drag, startPoint x: 629, startPoint y: 514, endPoint x: 564, endPoint y: 509, distance: 66.0
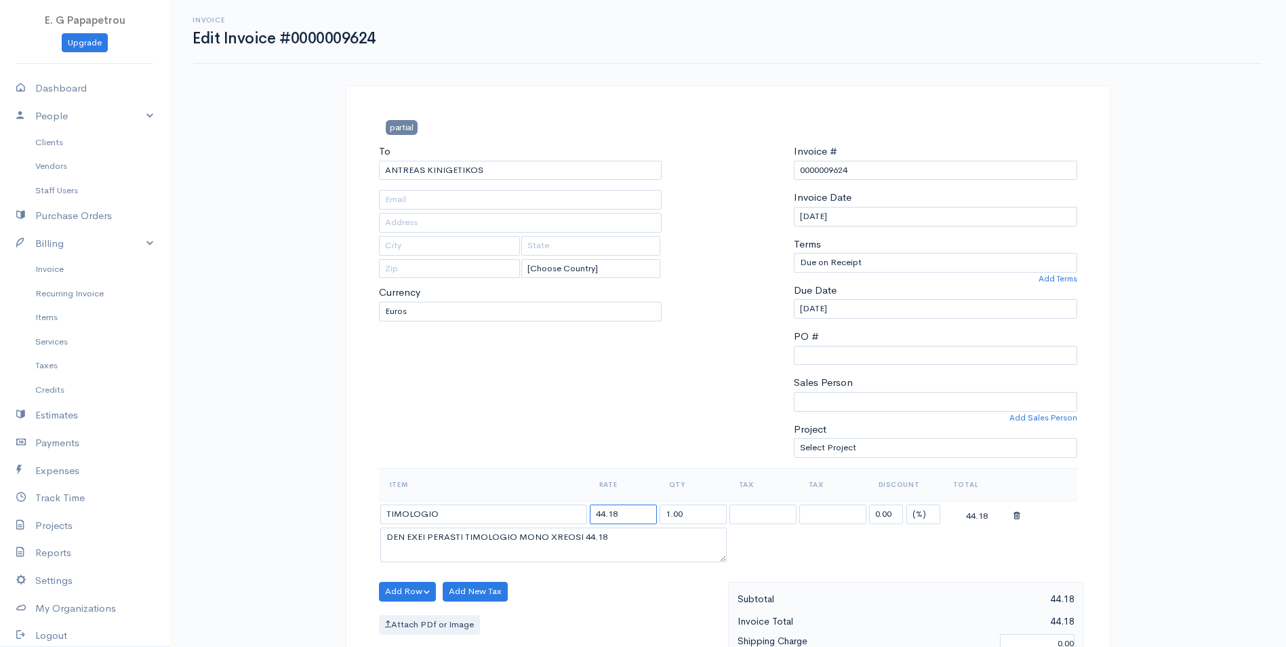
click at [564, 509] on tr "TIMOLOGIO 44.18 1.00 19% 19% 0.00 (%) Flat 44.18" at bounding box center [728, 513] width 699 height 26
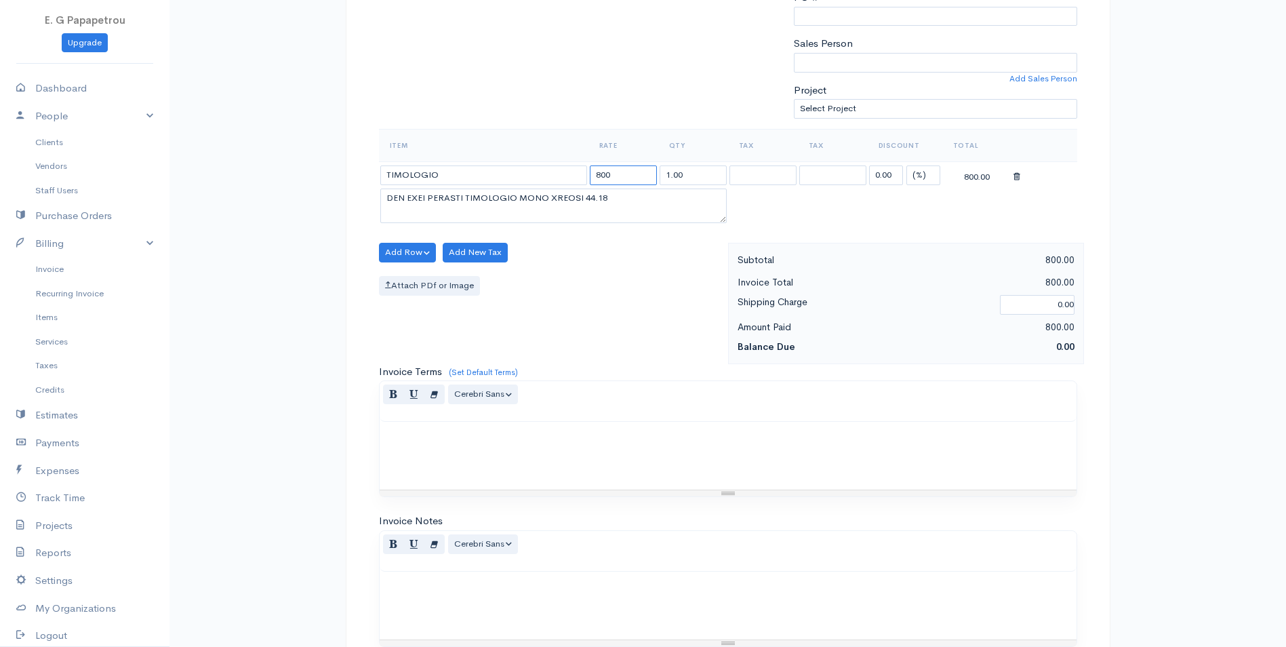
scroll to position [526, 0]
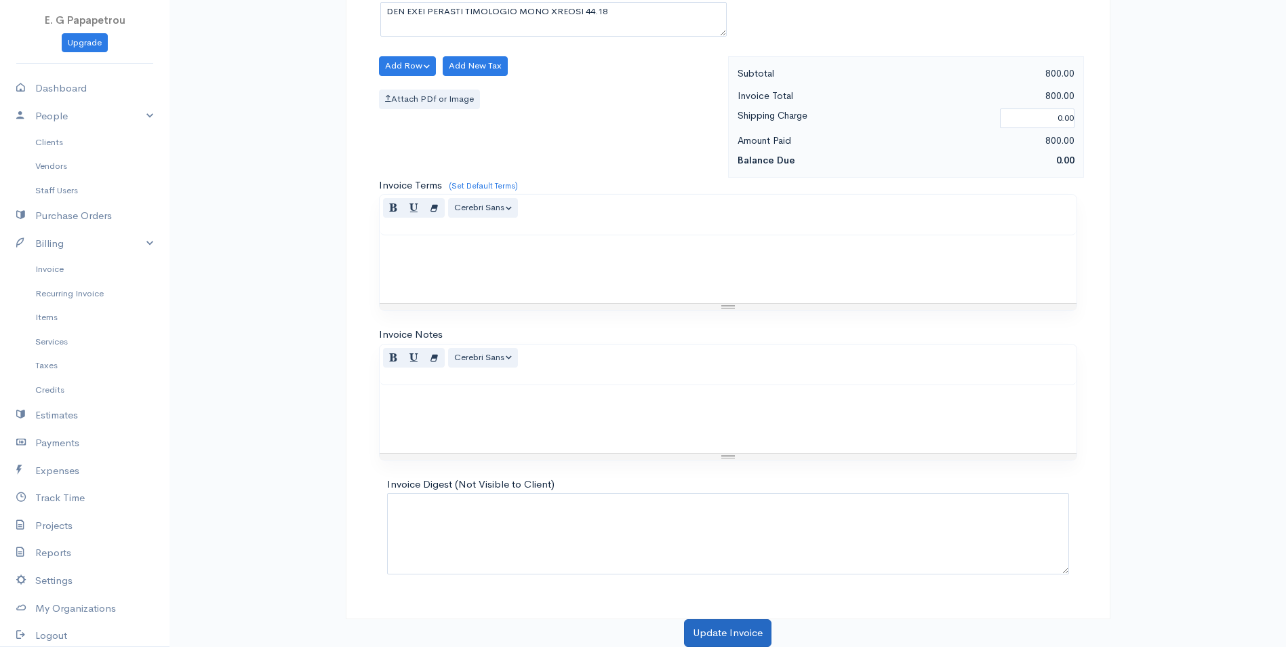
type input "800"
click at [720, 637] on button "Update Invoice" at bounding box center [727, 633] width 87 height 28
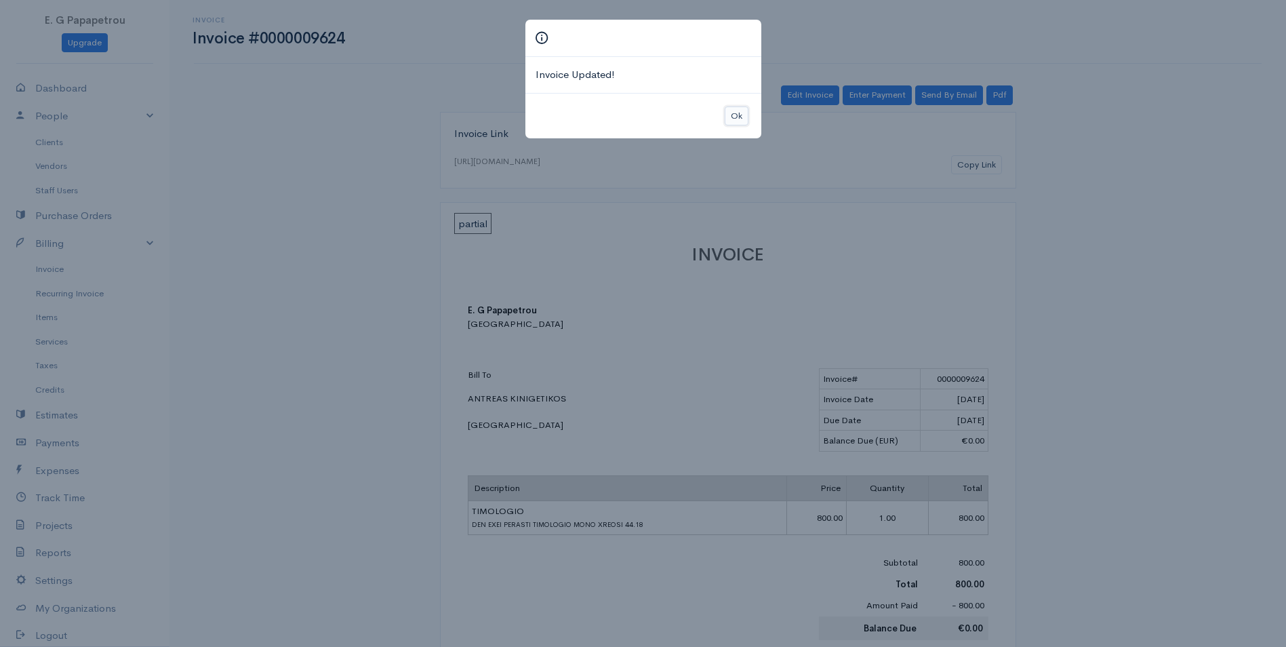
click at [741, 117] on button "Ok" at bounding box center [737, 116] width 24 height 20
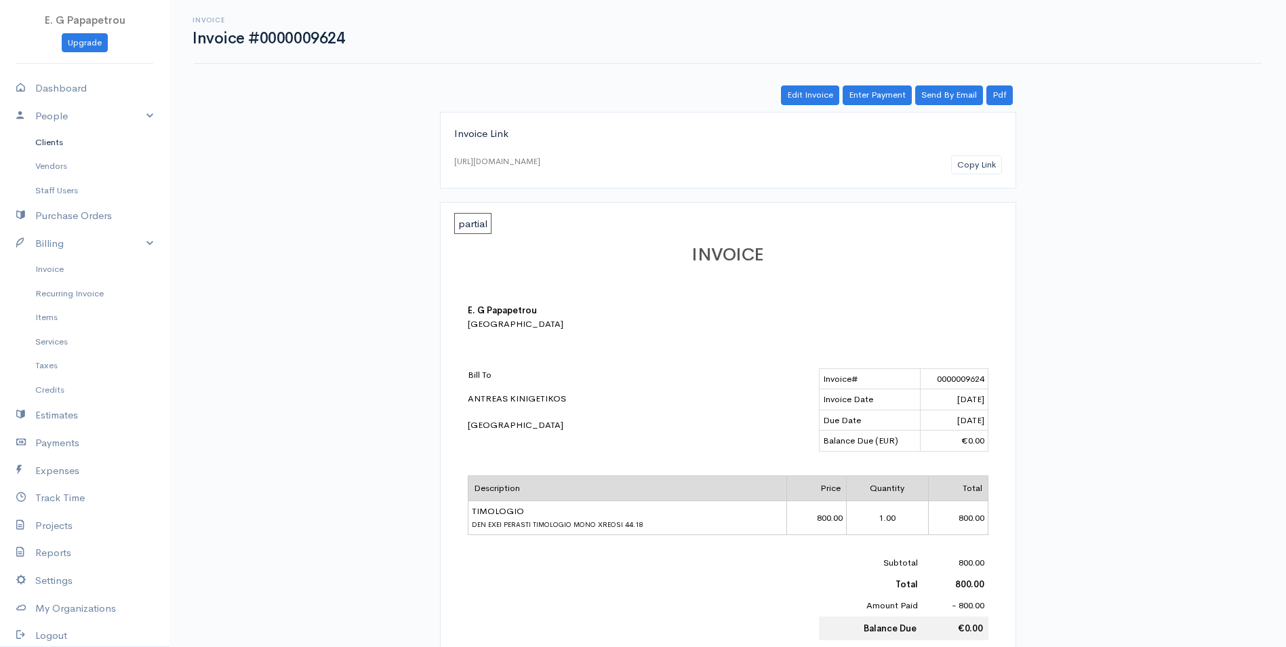
click at [55, 137] on link "Clients" at bounding box center [85, 142] width 170 height 24
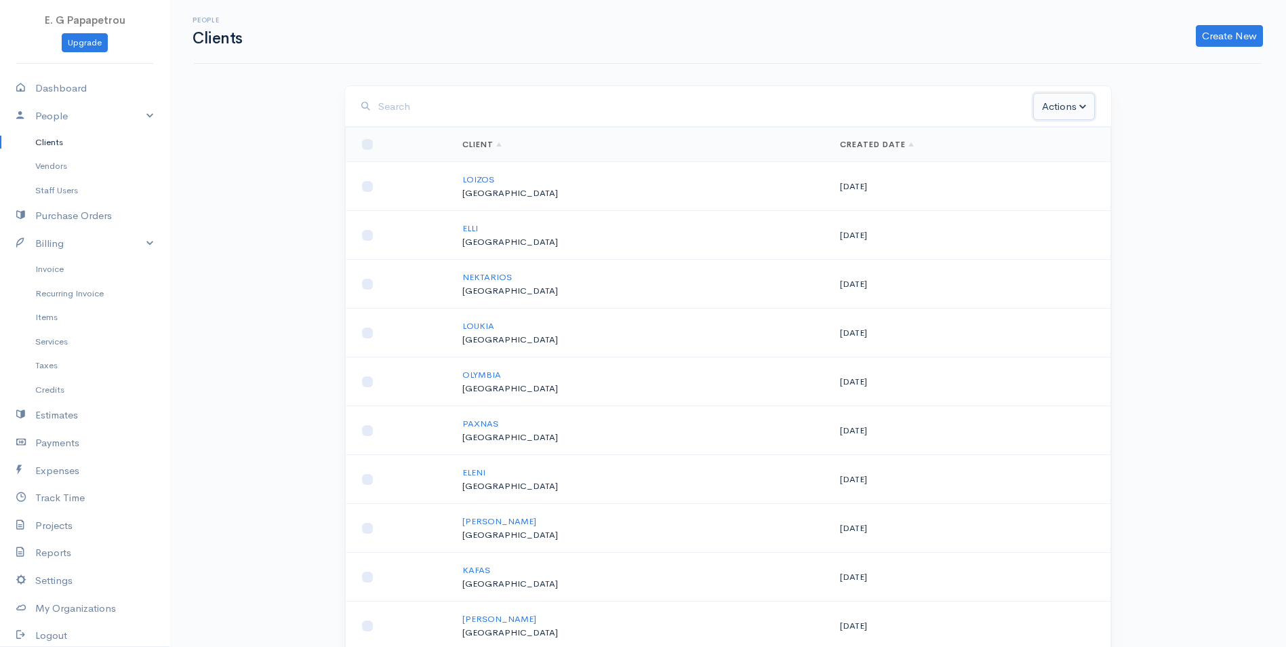
click at [1049, 104] on button "Actions" at bounding box center [1064, 107] width 61 height 28
click at [827, 90] on div "Actions Archive Delete Email Download Statement Ask For Review" at bounding box center [728, 106] width 766 height 41
click at [60, 123] on link "People" at bounding box center [85, 116] width 170 height 28
click at [54, 117] on link "People" at bounding box center [85, 116] width 170 height 28
drag, startPoint x: 54, startPoint y: 275, endPoint x: 291, endPoint y: 216, distance: 243.9
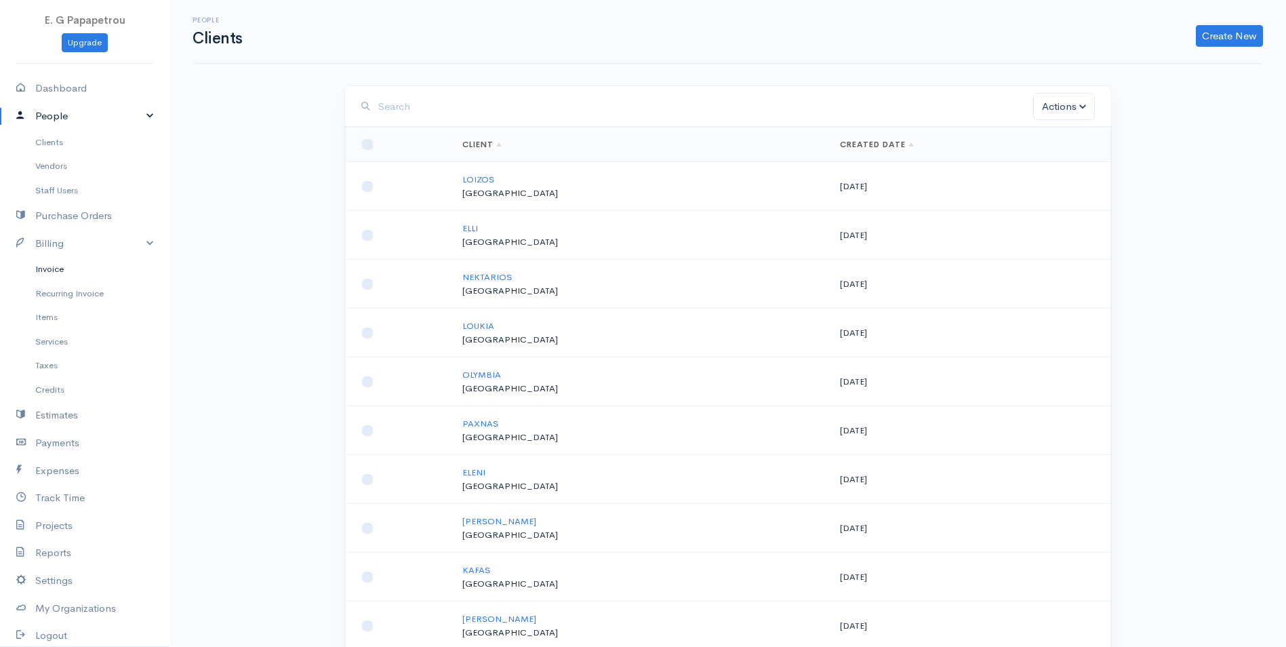
click at [54, 275] on link "Invoice" at bounding box center [85, 269] width 170 height 24
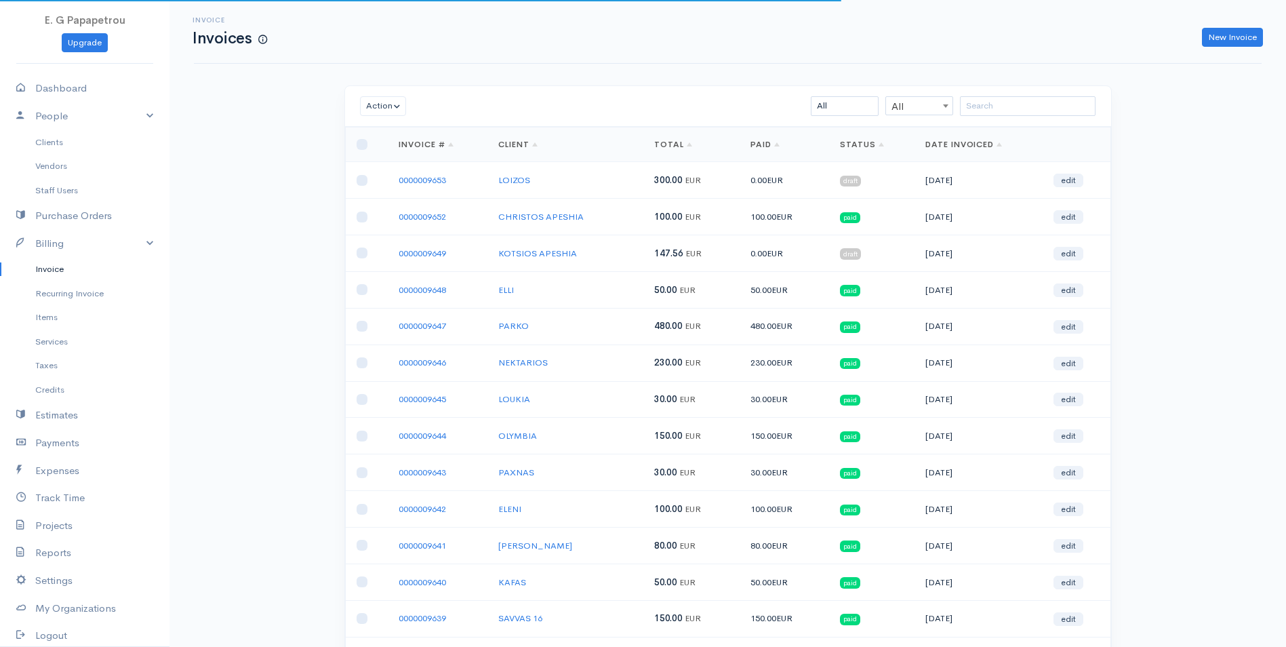
drag, startPoint x: 810, startPoint y: 109, endPoint x: 817, endPoint y: 112, distance: 7.9
click at [817, 112] on div "All All All Draft Viewed Sent Paid Partial Overdue Unpaid/Open" at bounding box center [790, 106] width 625 height 20
drag, startPoint x: 817, startPoint y: 112, endPoint x: 854, endPoint y: 113, distance: 37.3
click at [853, 115] on select "All Draft Viewed Sent Paid Partial Overdue Unpaid/Open" at bounding box center [845, 106] width 68 height 20
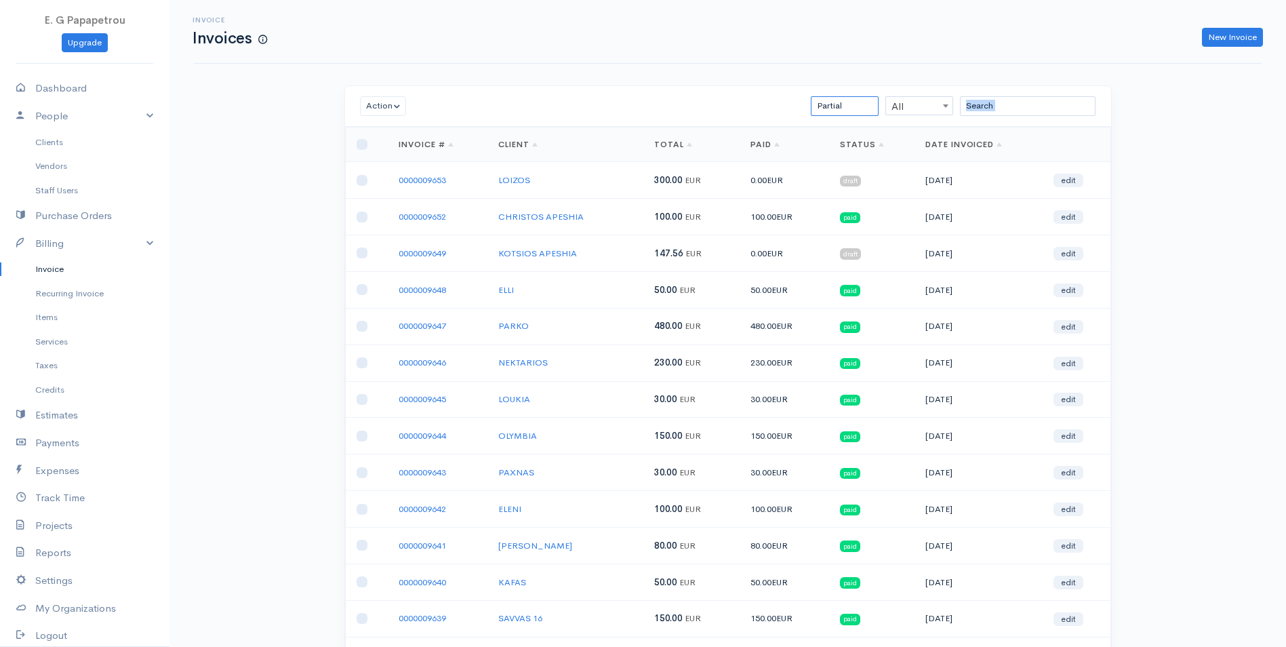
click at [811, 96] on select "All Draft Viewed Sent Paid Partial Overdue Unpaid/Open" at bounding box center [845, 106] width 68 height 20
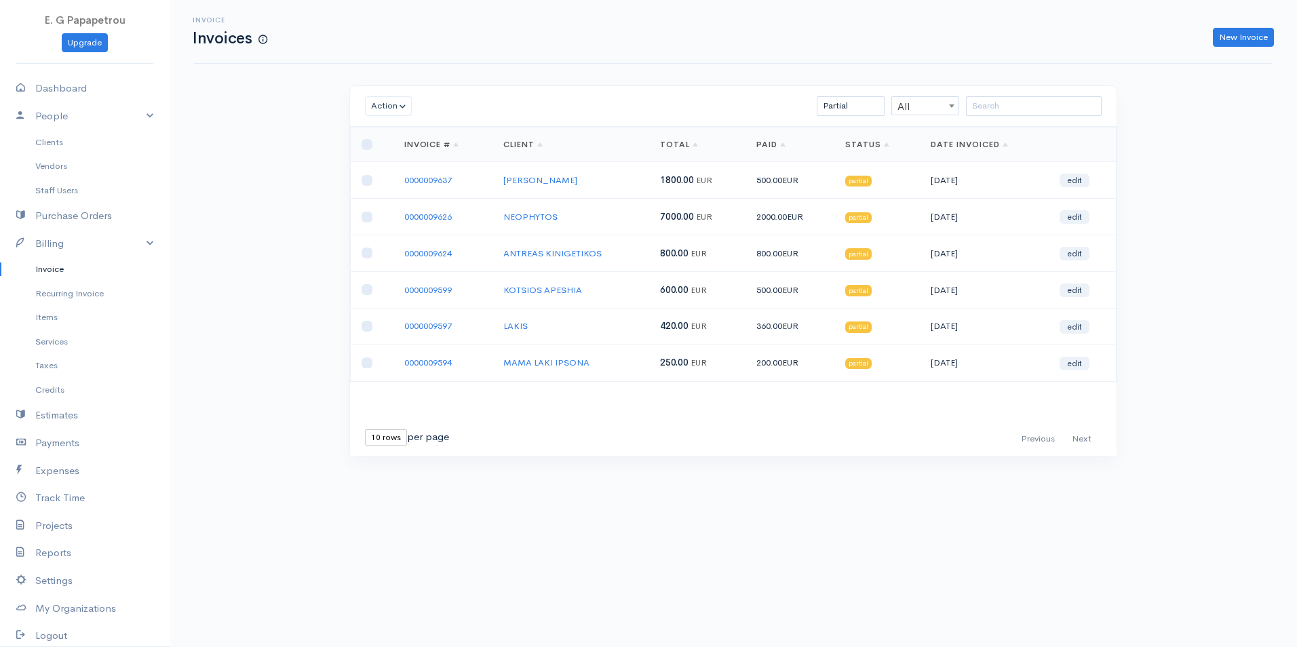
click at [765, 446] on div "First Previous Next Last 10 rows 25 rows 50 rows per page" at bounding box center [733, 439] width 753 height 20
click at [860, 109] on select "All Draft Viewed Sent Paid Partial Overdue Unpaid/Open" at bounding box center [851, 106] width 68 height 20
click at [817, 96] on select "All Draft Viewed Sent Paid Partial Overdue Unpaid/Open" at bounding box center [851, 106] width 68 height 20
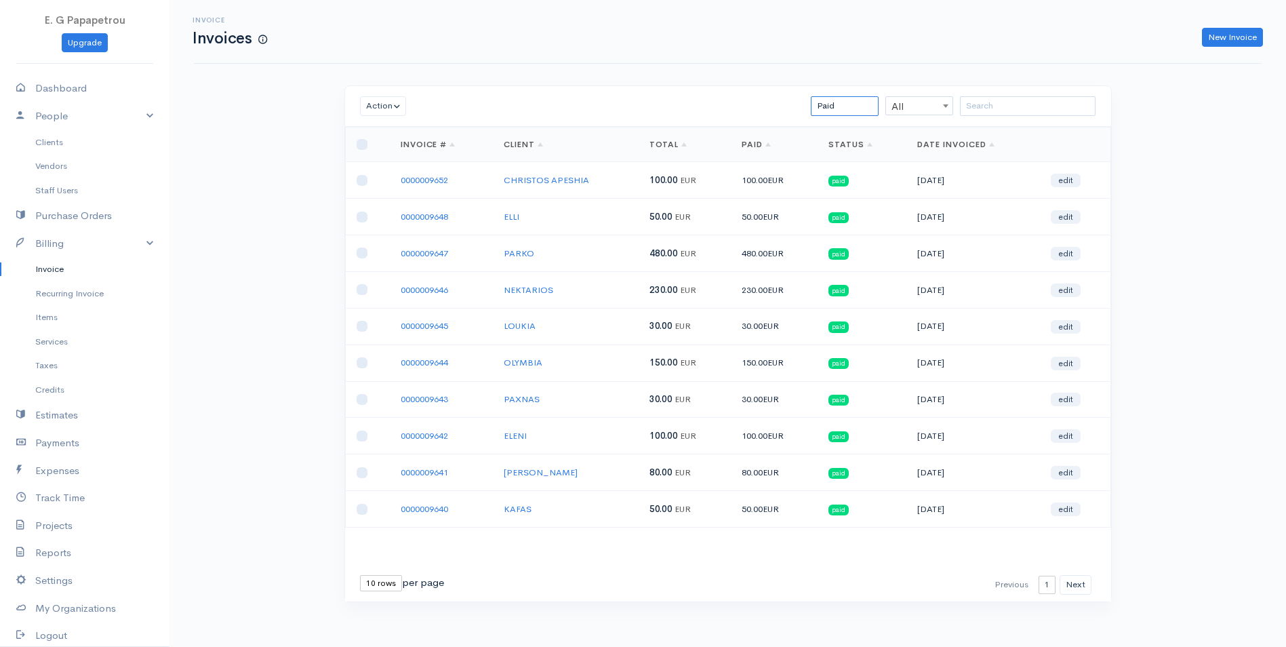
click at [831, 97] on select "All Draft Viewed Sent Paid Partial Overdue Unpaid/Open" at bounding box center [845, 106] width 68 height 20
select select "partial"
click at [811, 96] on select "All Draft Viewed Sent Paid Partial Overdue Unpaid/Open" at bounding box center [845, 106] width 68 height 20
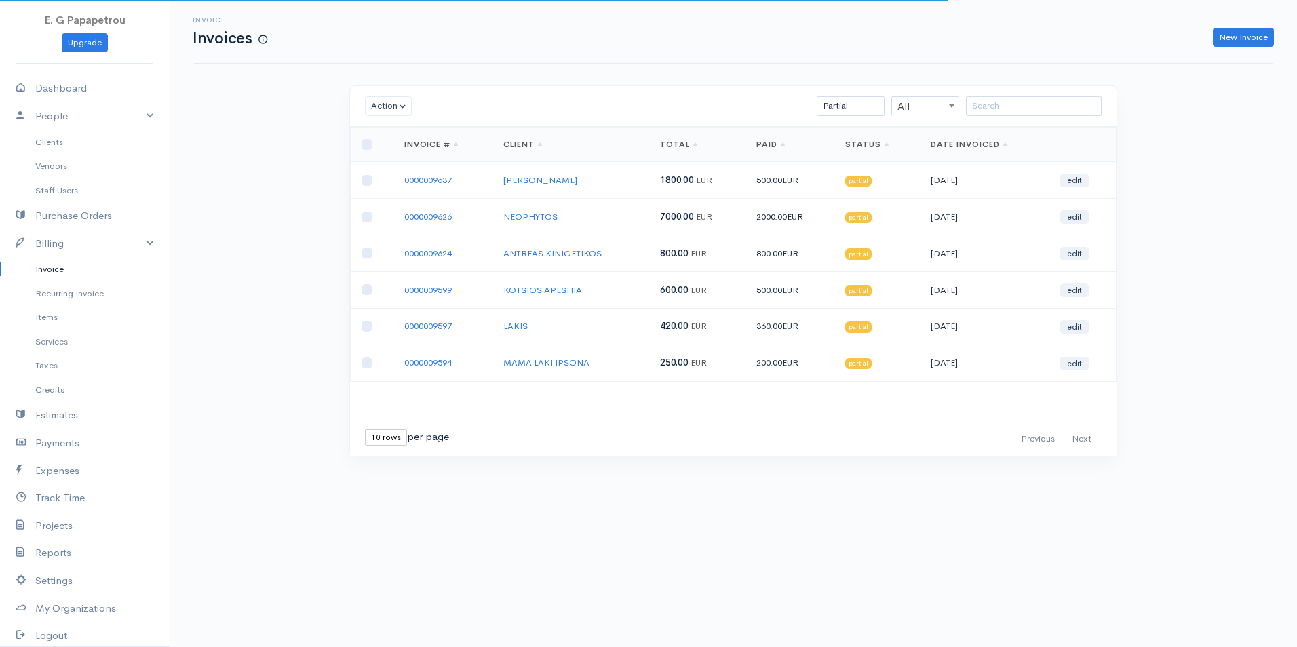
click at [579, 260] on td "ANTREAS KINIGETIKOS" at bounding box center [570, 253] width 157 height 37
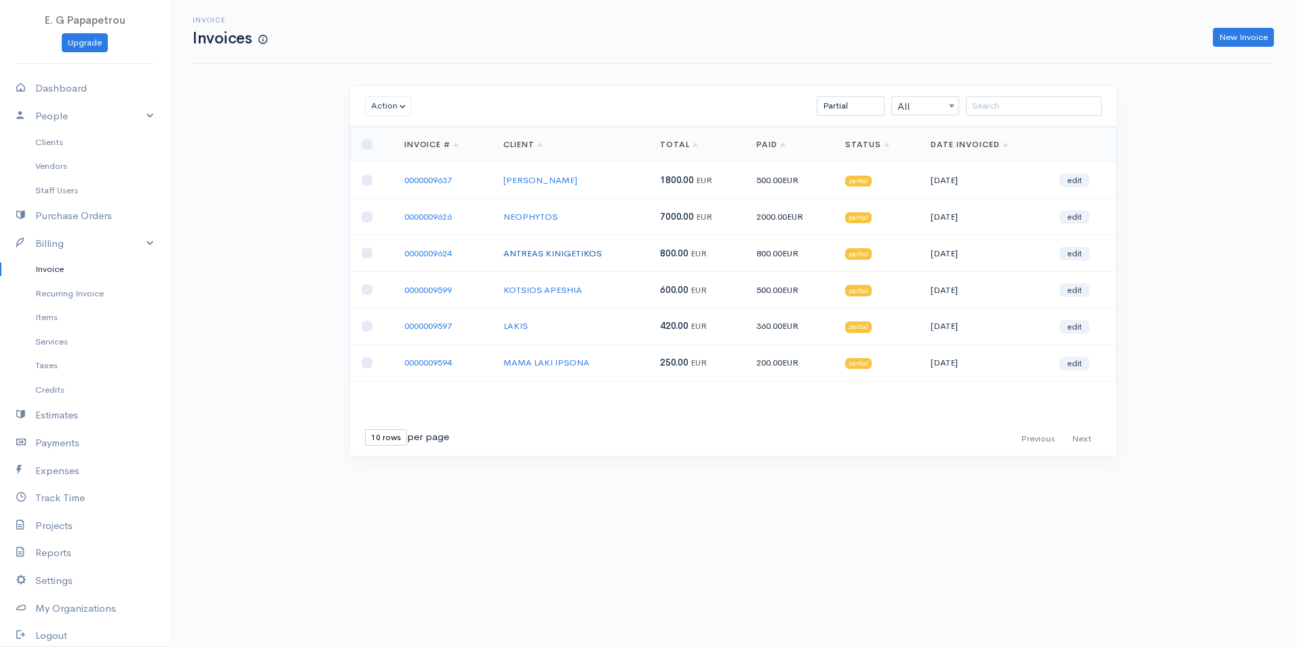
click at [580, 256] on link "ANTREAS KINIGETIKOS" at bounding box center [552, 254] width 98 height 12
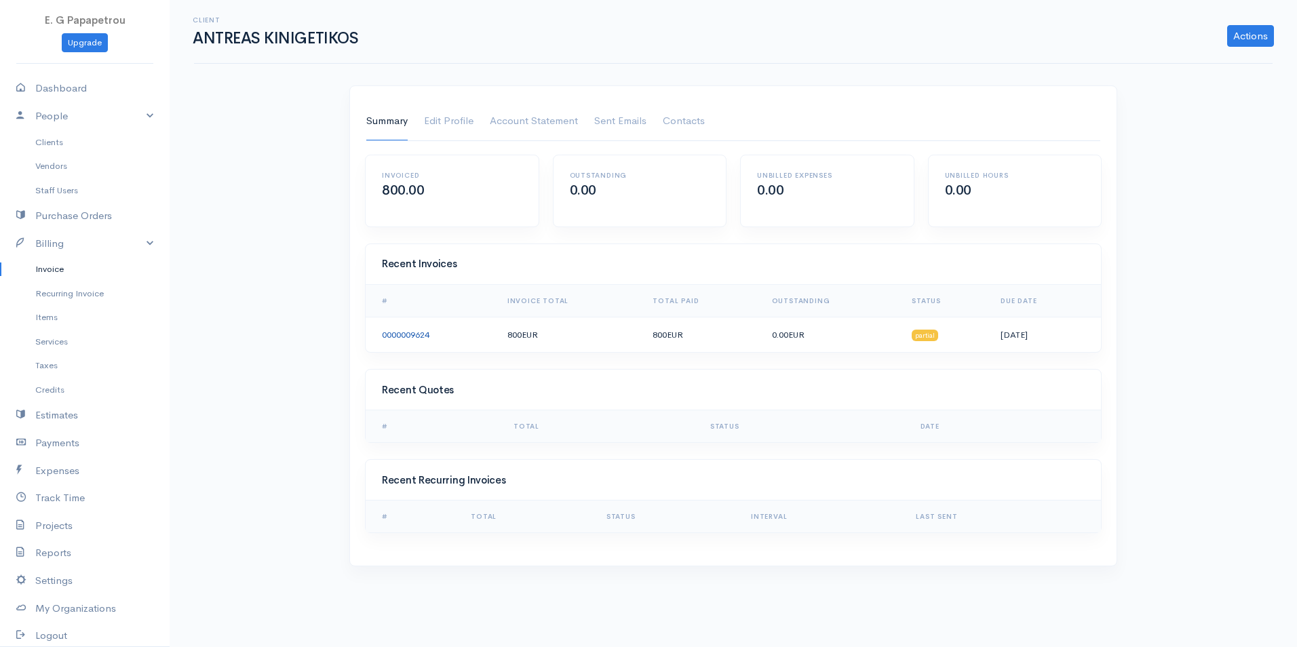
click at [412, 339] on link "0000009624" at bounding box center [405, 335] width 47 height 12
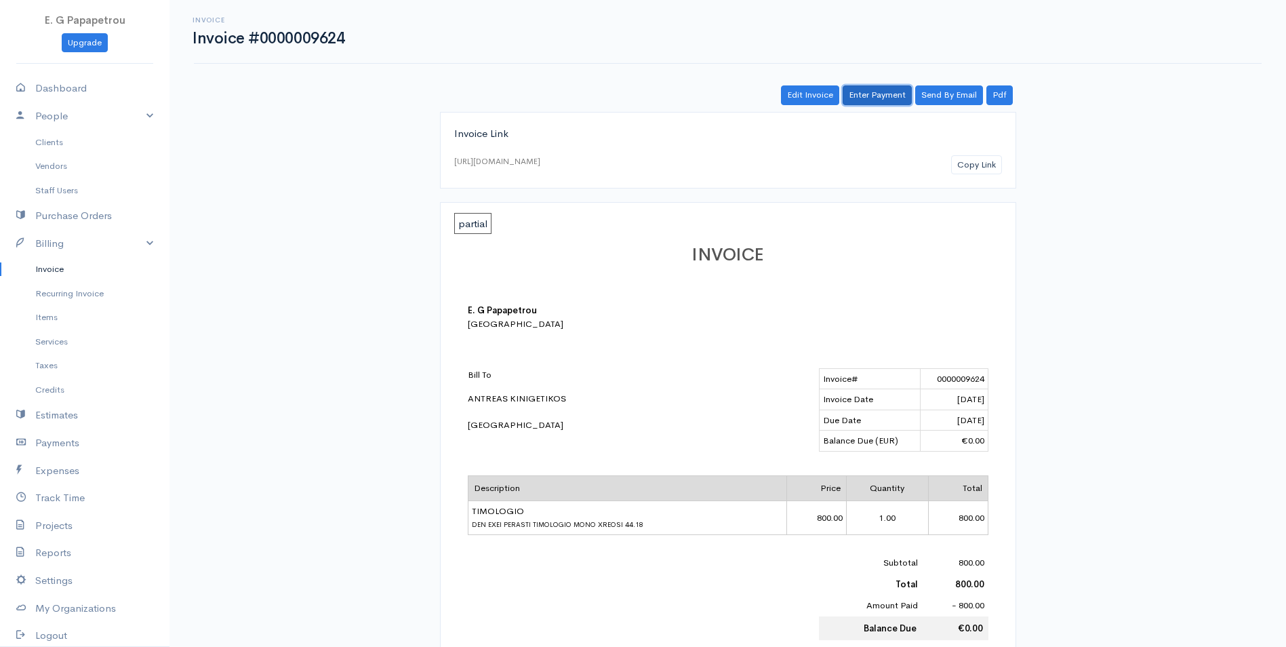
click at [874, 94] on link "Enter Payment" at bounding box center [877, 95] width 69 height 20
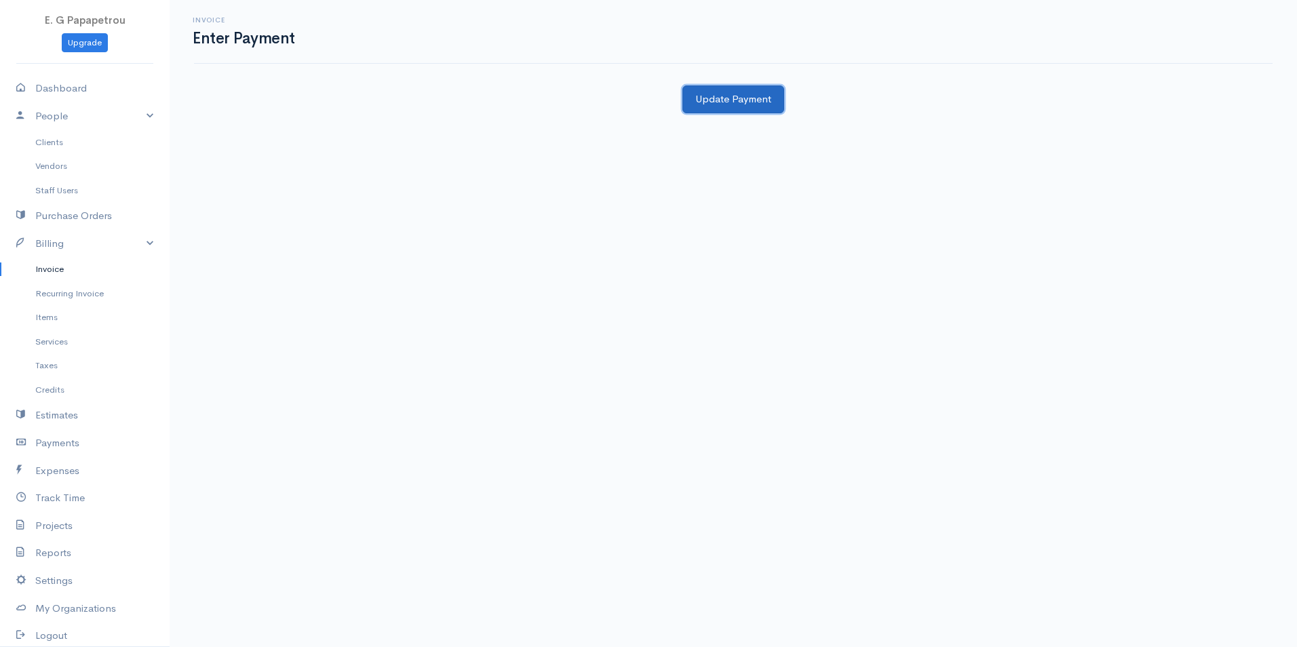
click at [720, 109] on button "Update Payment" at bounding box center [733, 99] width 102 height 28
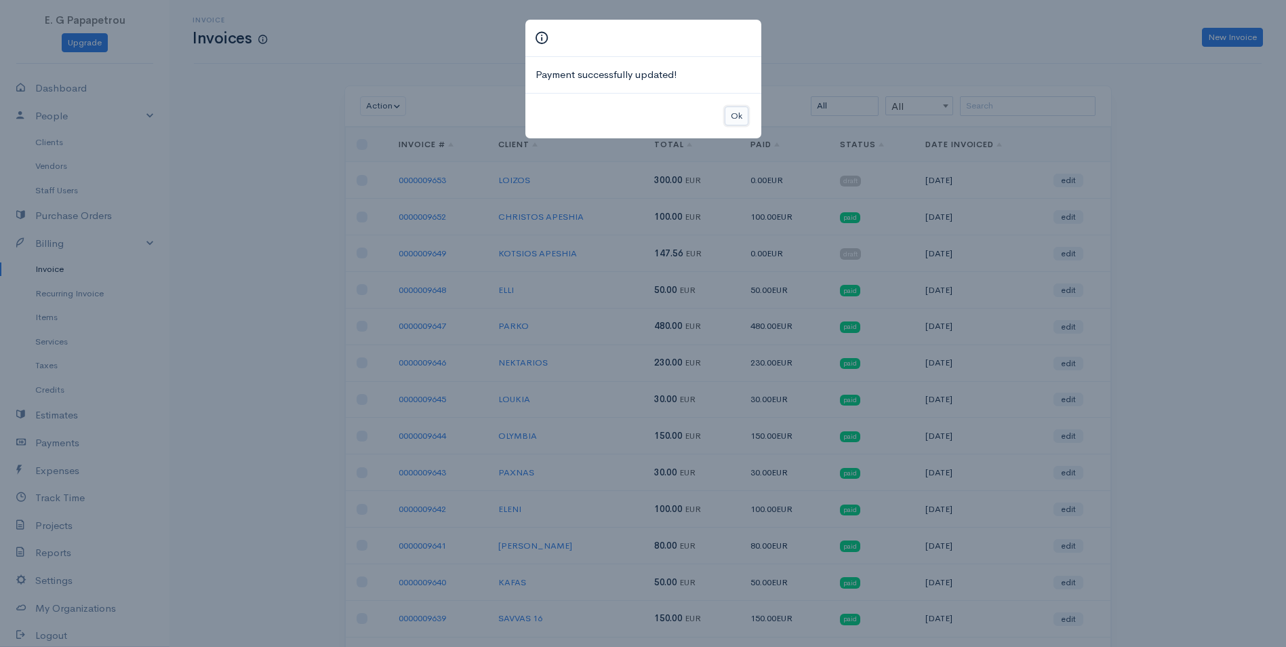
click at [739, 115] on button "Ok" at bounding box center [737, 116] width 24 height 20
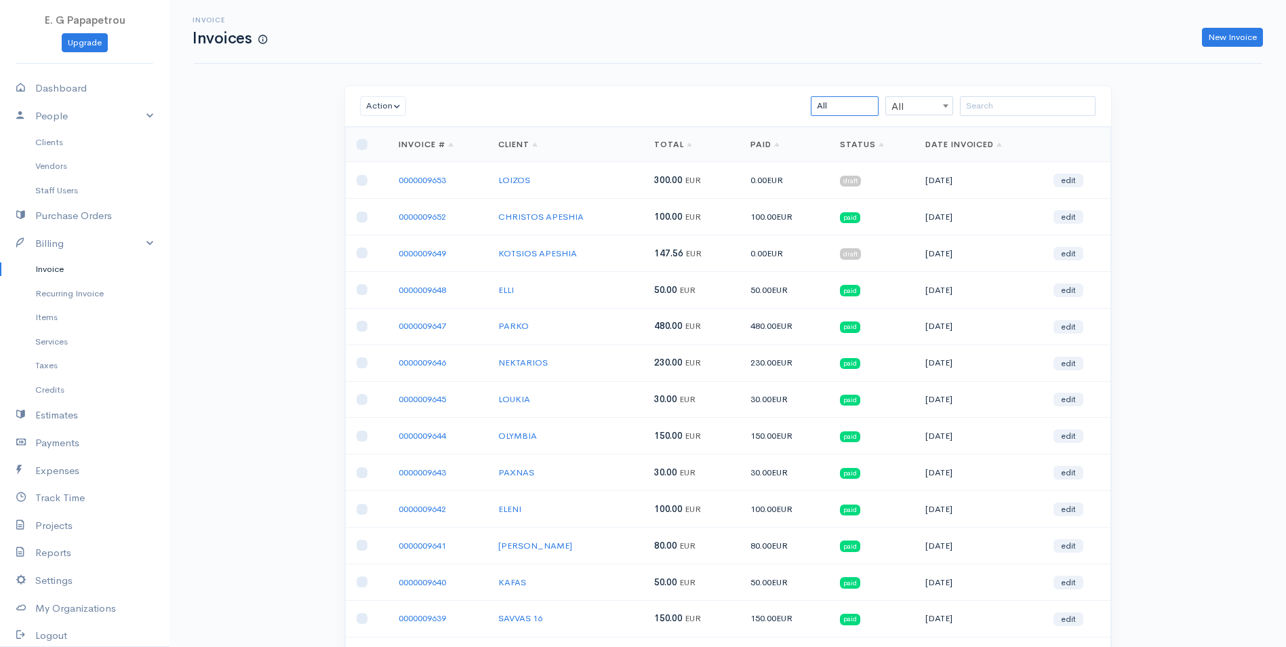
click at [821, 102] on select "All Draft Viewed Sent Paid Partial Overdue Unpaid/Open" at bounding box center [845, 106] width 68 height 20
select select "partial"
click at [811, 96] on select "All Draft Viewed Sent Paid Partial Overdue Unpaid/Open" at bounding box center [845, 106] width 68 height 20
